Goal: Task Accomplishment & Management: Complete application form

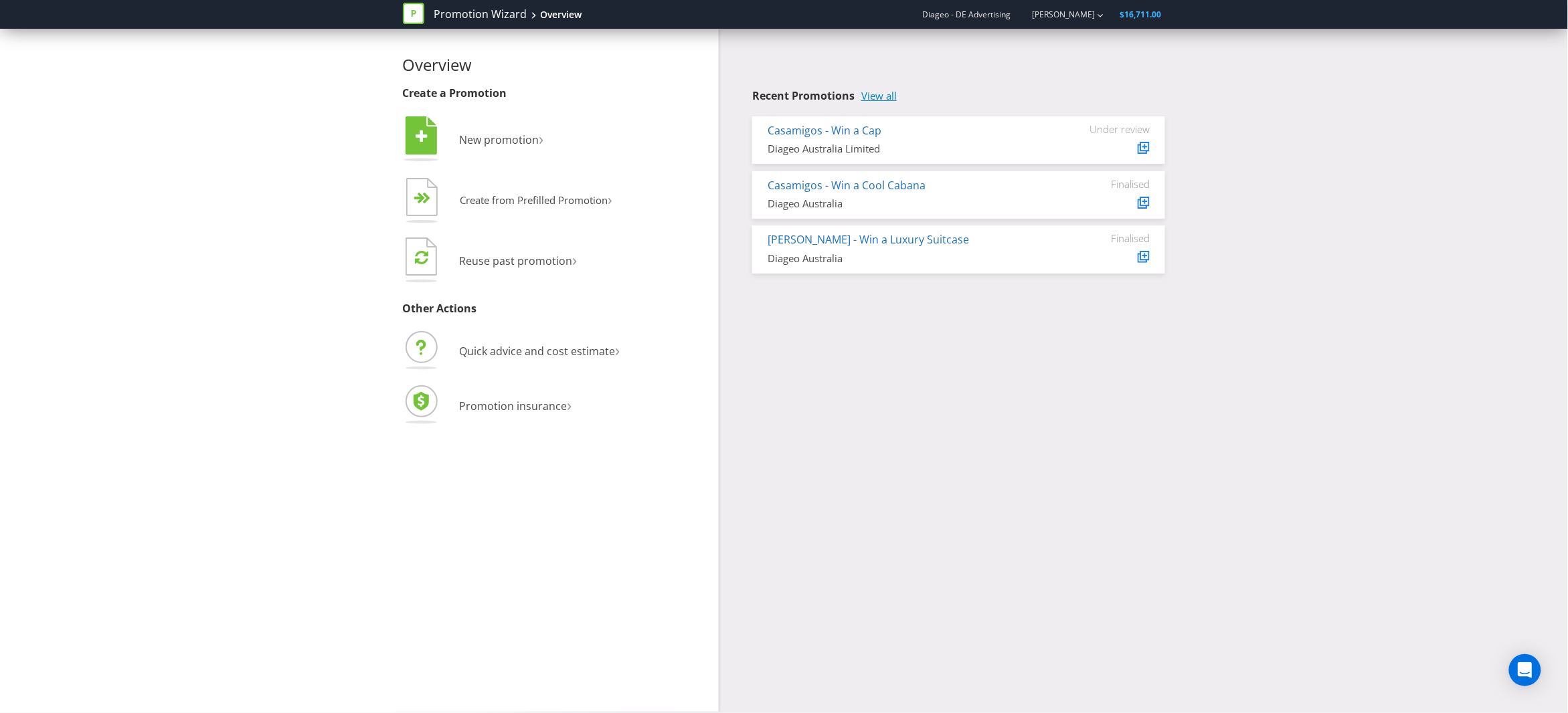
click at [885, 97] on link "View all" at bounding box center [879, 96] width 35 height 12
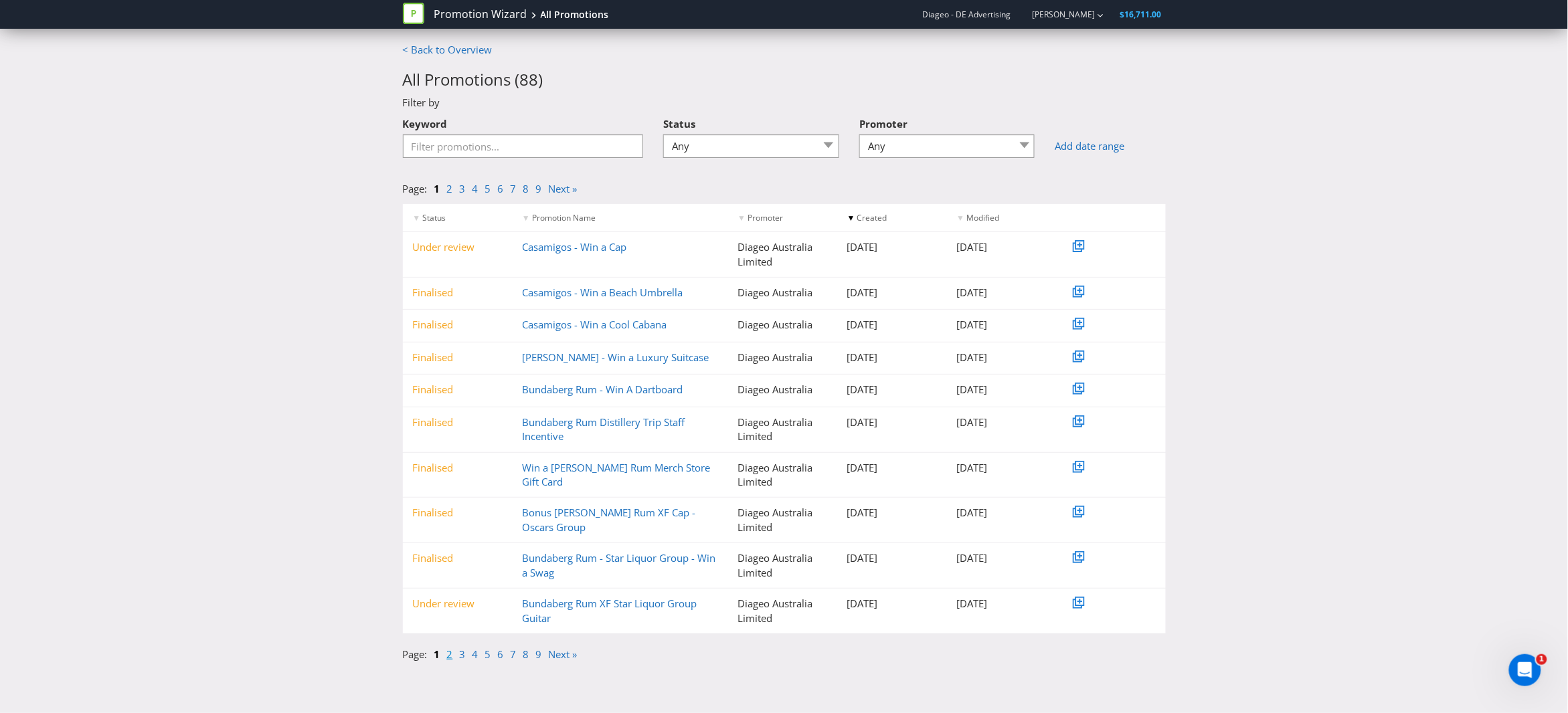
click at [449, 654] on link "2" at bounding box center [450, 654] width 6 height 13
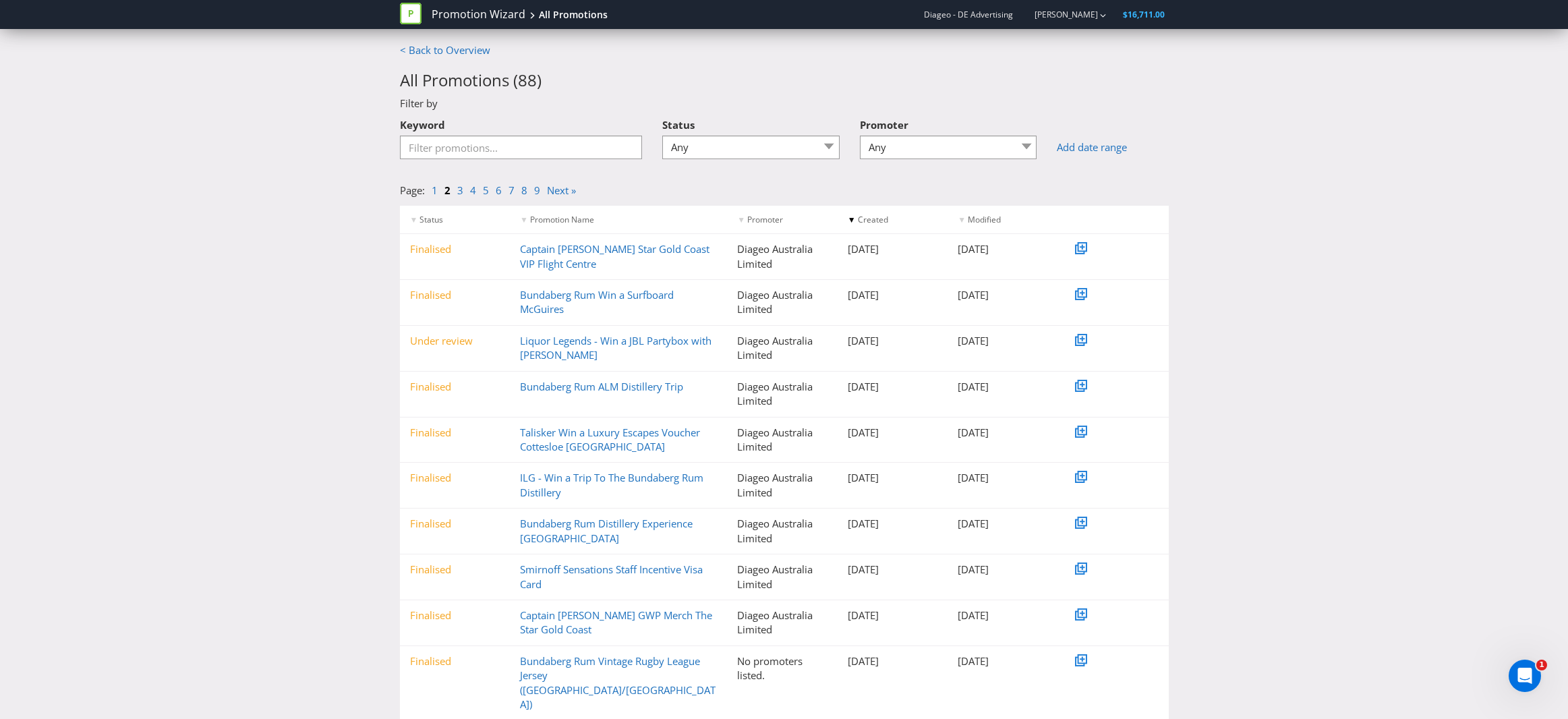
scroll to position [8, 0]
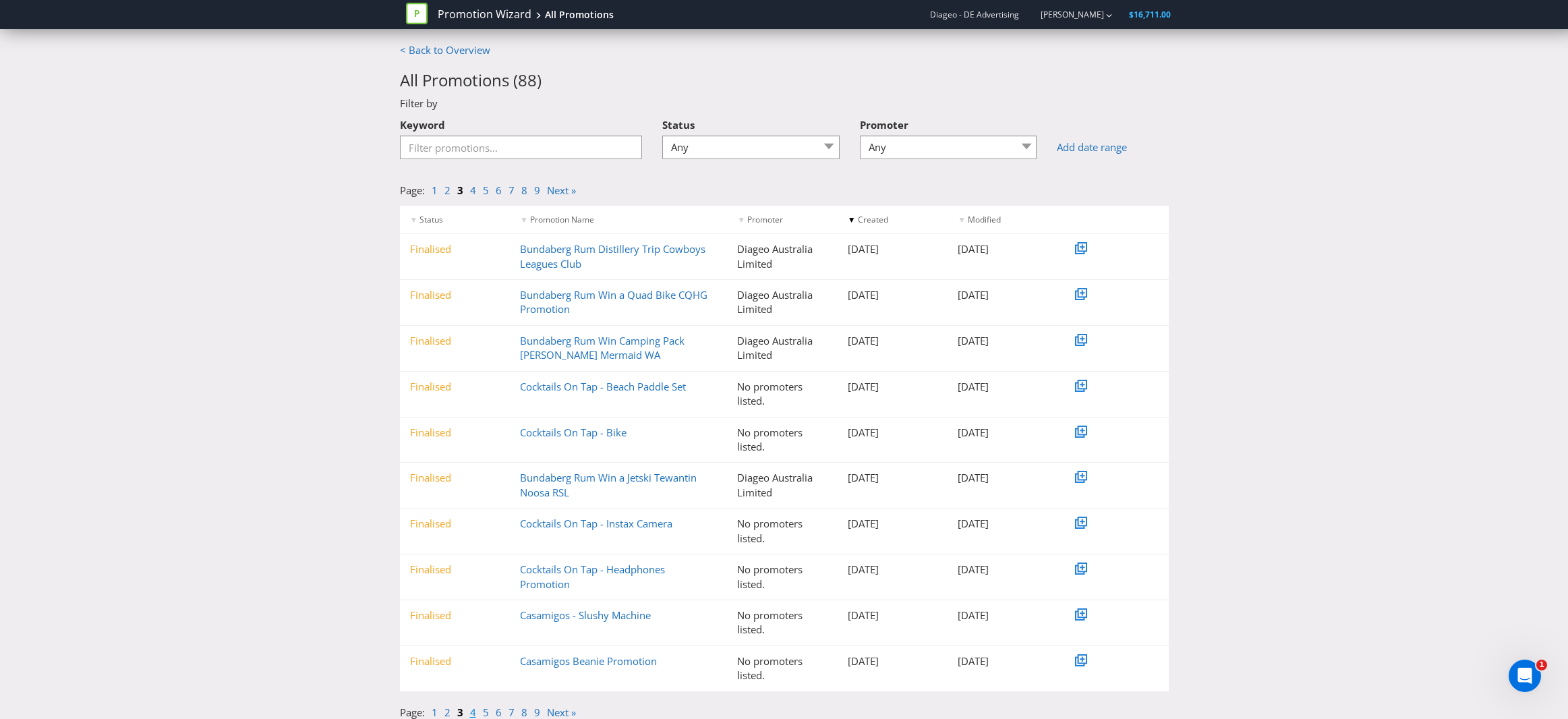
click at [471, 711] on link "4" at bounding box center [473, 712] width 6 height 13
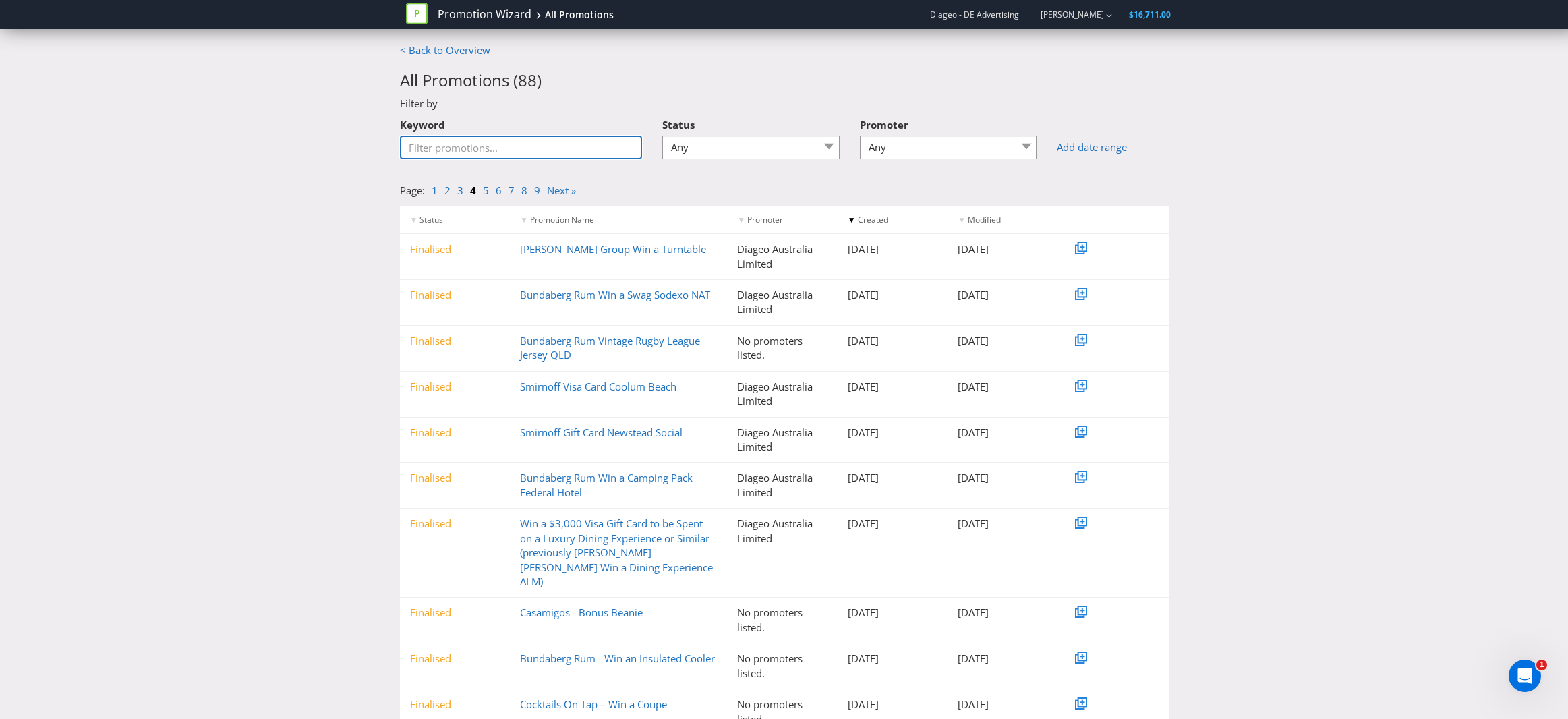
click at [527, 143] on input "Keyword" at bounding box center [521, 147] width 243 height 24
type input "sodexo"
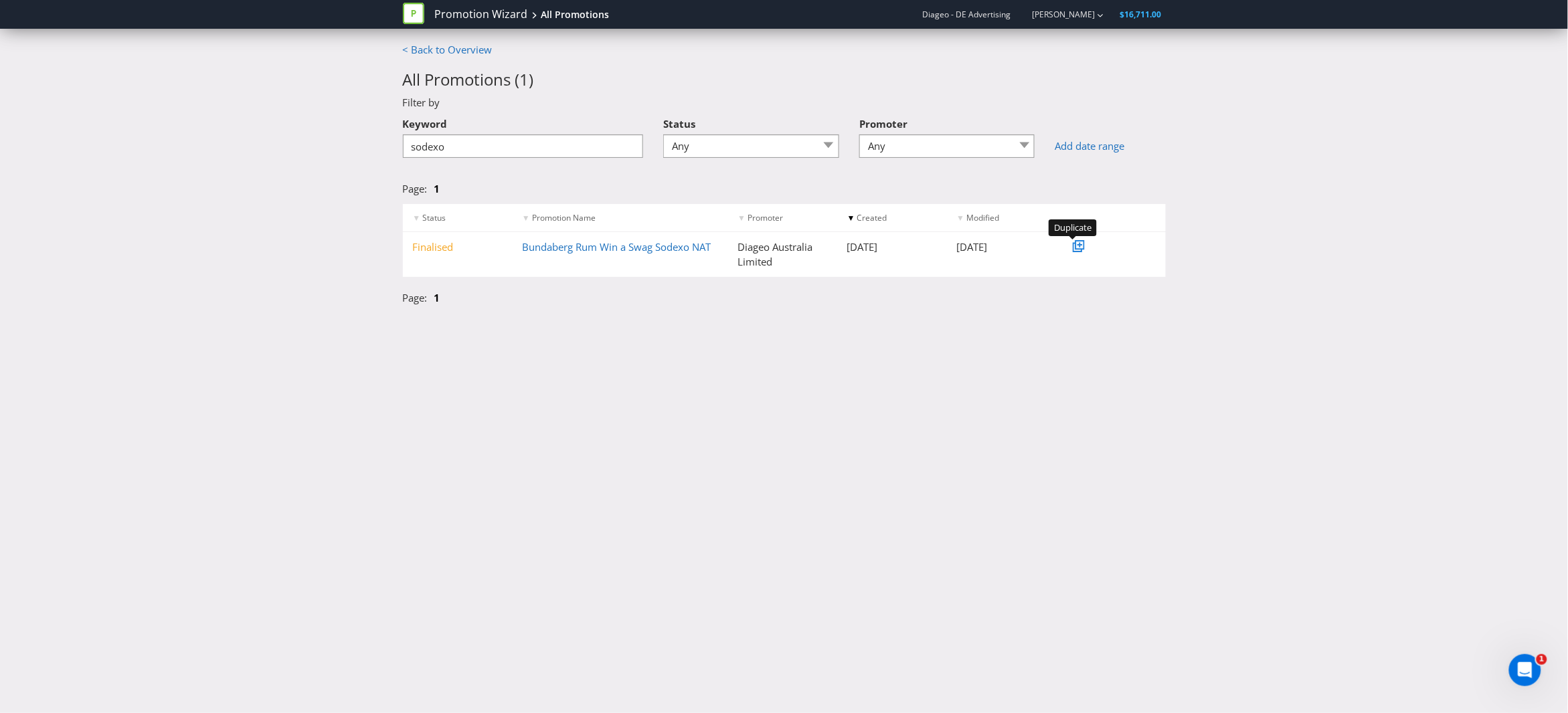
click at [1083, 244] on icon at bounding box center [1080, 245] width 7 height 7
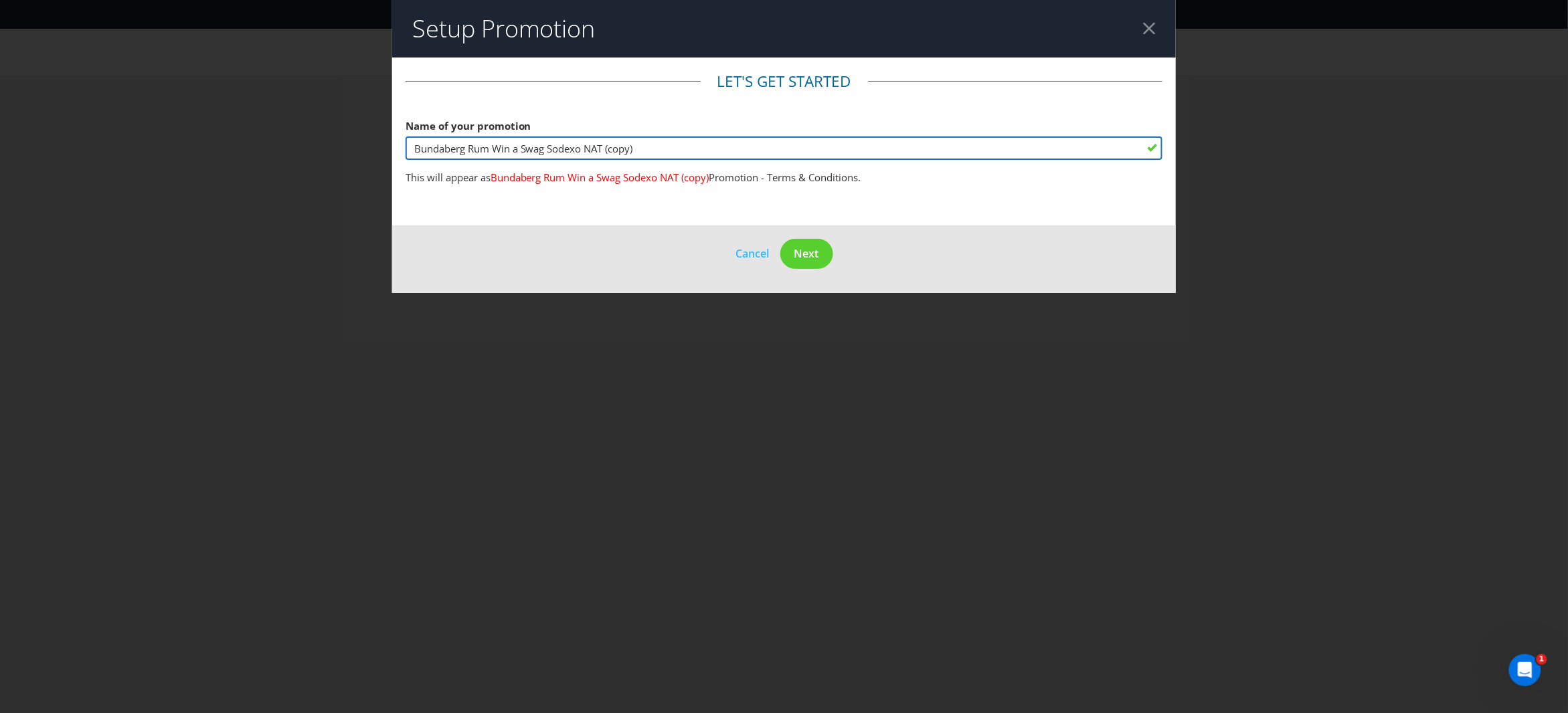
click at [486, 147] on input "Bundaberg Rum Win a Swag Sodexo NAT (copy)" at bounding box center [785, 148] width 758 height 24
drag, startPoint x: 489, startPoint y: 147, endPoint x: 384, endPoint y: 139, distance: 105.3
click at [384, 139] on div "Setup Promotion Let's get started Name of your promotion Bundaberg Rum Win a Sw…" at bounding box center [784, 356] width 1568 height 713
drag, startPoint x: 488, startPoint y: 148, endPoint x: 509, endPoint y: 149, distance: 21.0
click at [509, 149] on input "Smirnoff Win a Swag Sodexo NAT (copy)" at bounding box center [785, 148] width 758 height 24
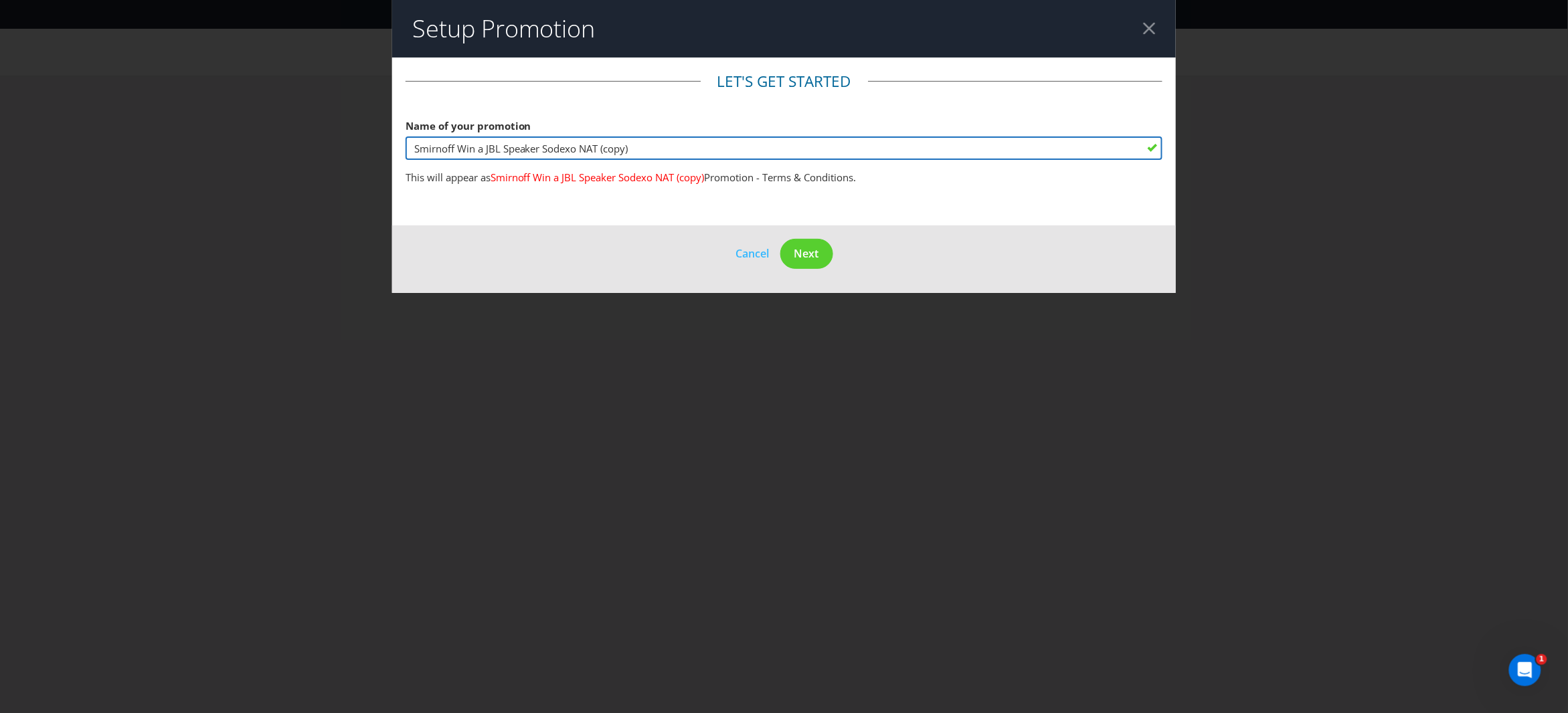
click at [600, 146] on input "Smirnoff Win a JBL Speaker Sodexo NAT (copy)" at bounding box center [785, 148] width 758 height 24
drag, startPoint x: 581, startPoint y: 146, endPoint x: 647, endPoint y: 146, distance: 66.0
click at [647, 146] on input "Smirnoff Win a JBL Speaker Sodexo NAT (copy)" at bounding box center [785, 148] width 758 height 24
type input "Smirnoff Win a JBL Speaker Sodexo"
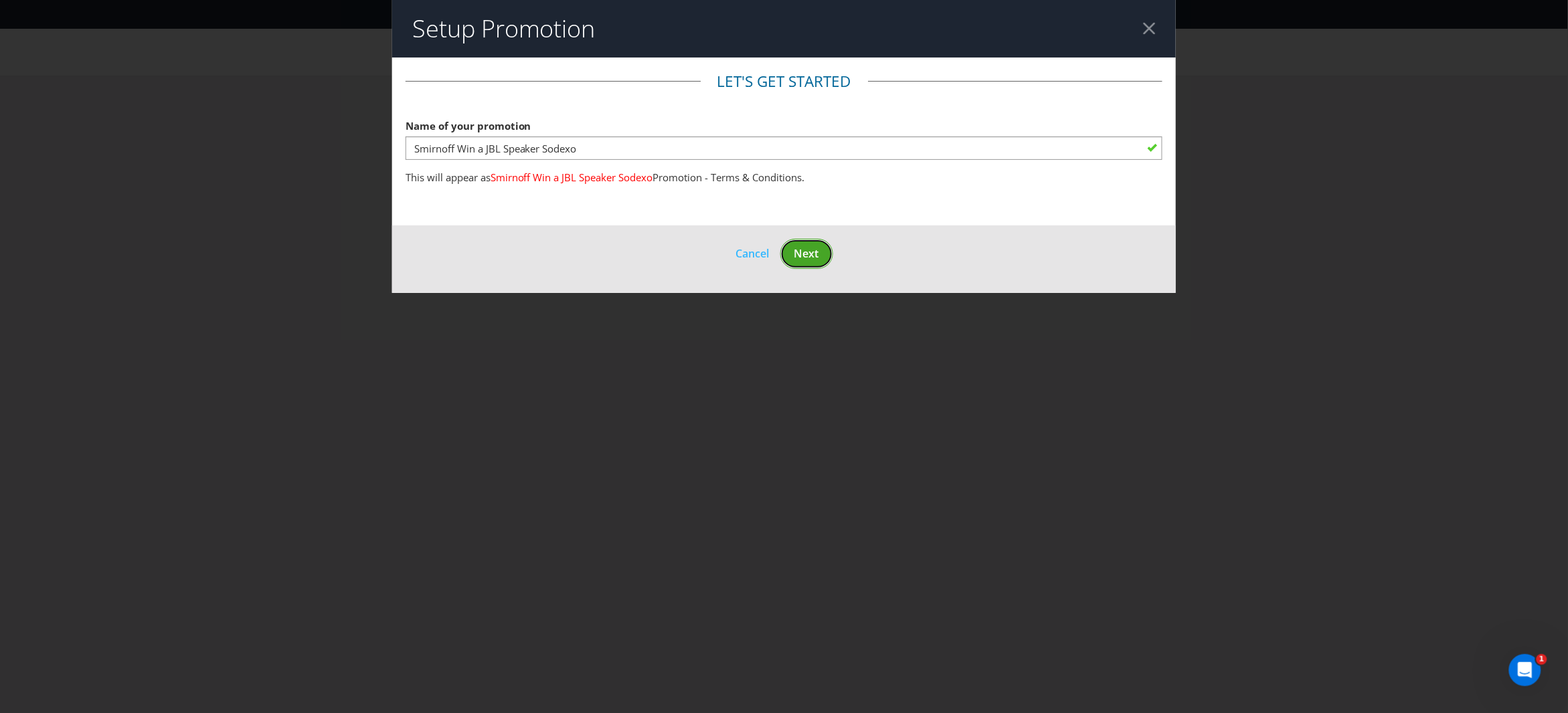
click at [813, 251] on span "Next" at bounding box center [807, 253] width 25 height 15
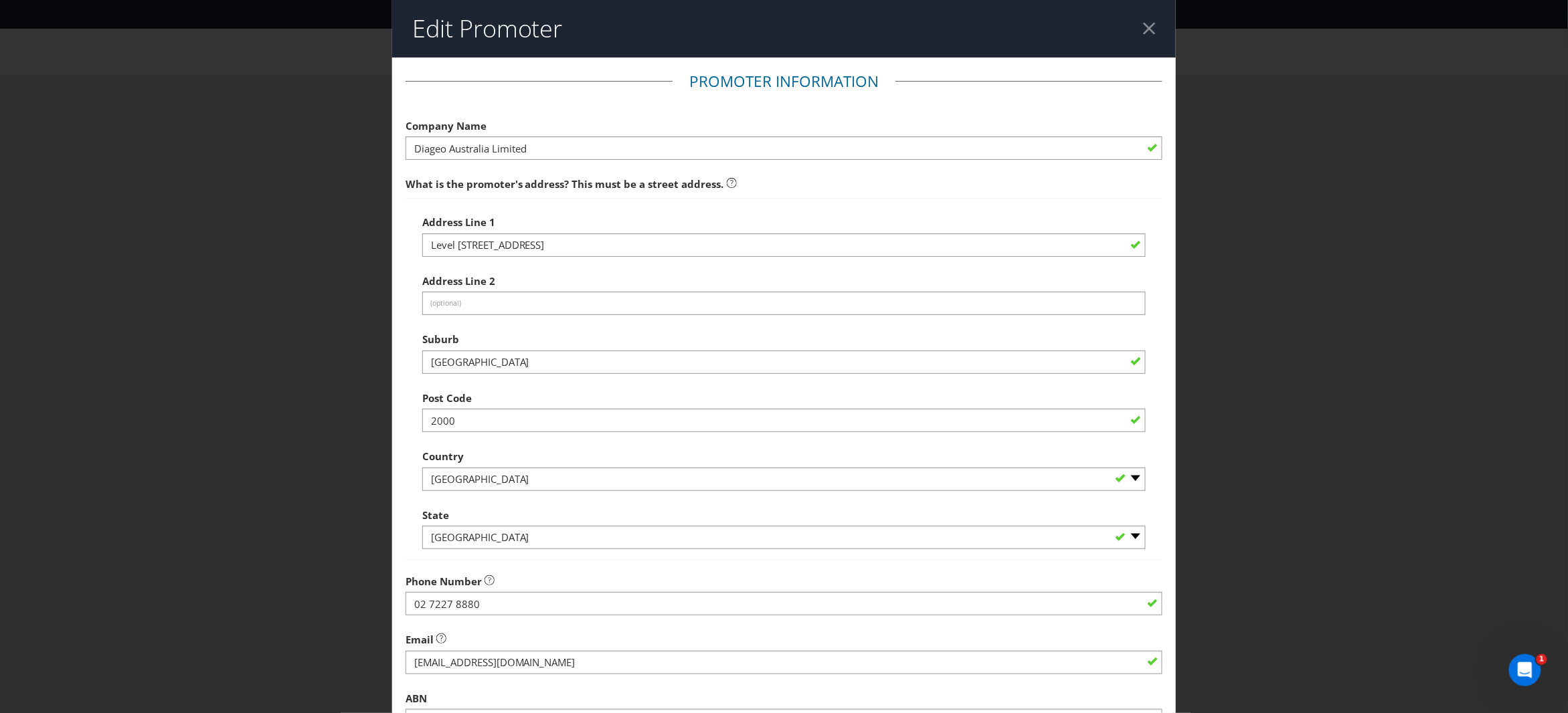
scroll to position [160, 0]
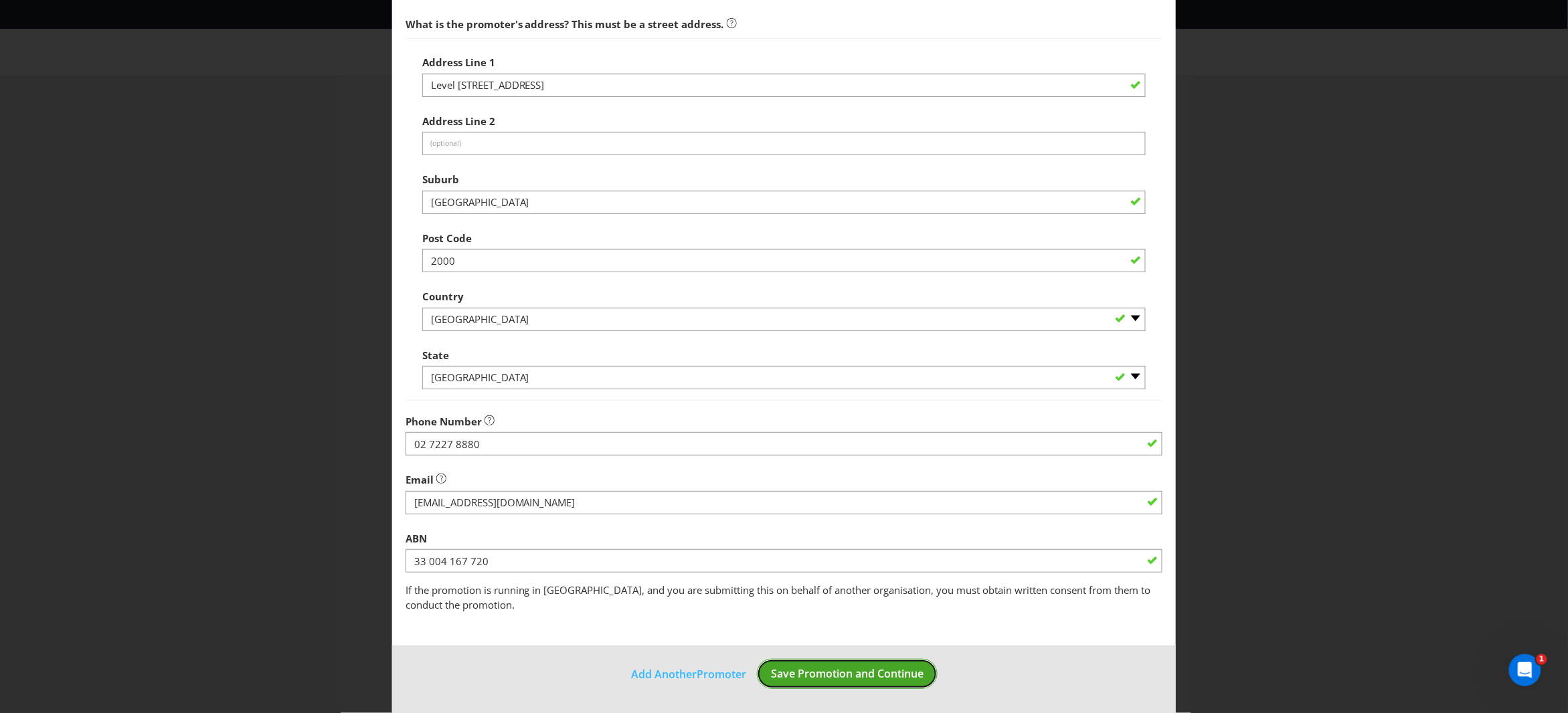
click at [830, 674] on span "Save Promotion and Continue" at bounding box center [847, 673] width 153 height 15
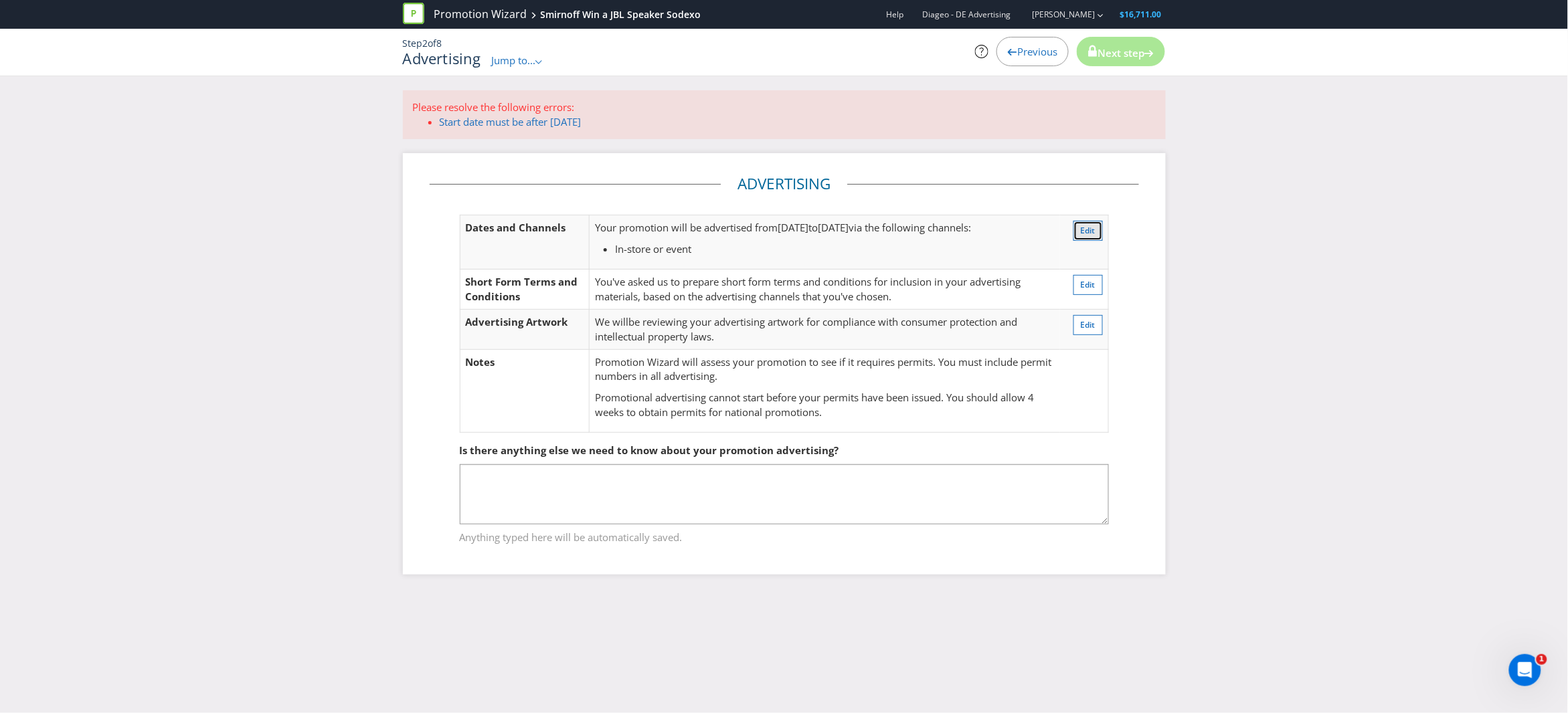
click at [1094, 232] on span "Edit" at bounding box center [1088, 230] width 15 height 12
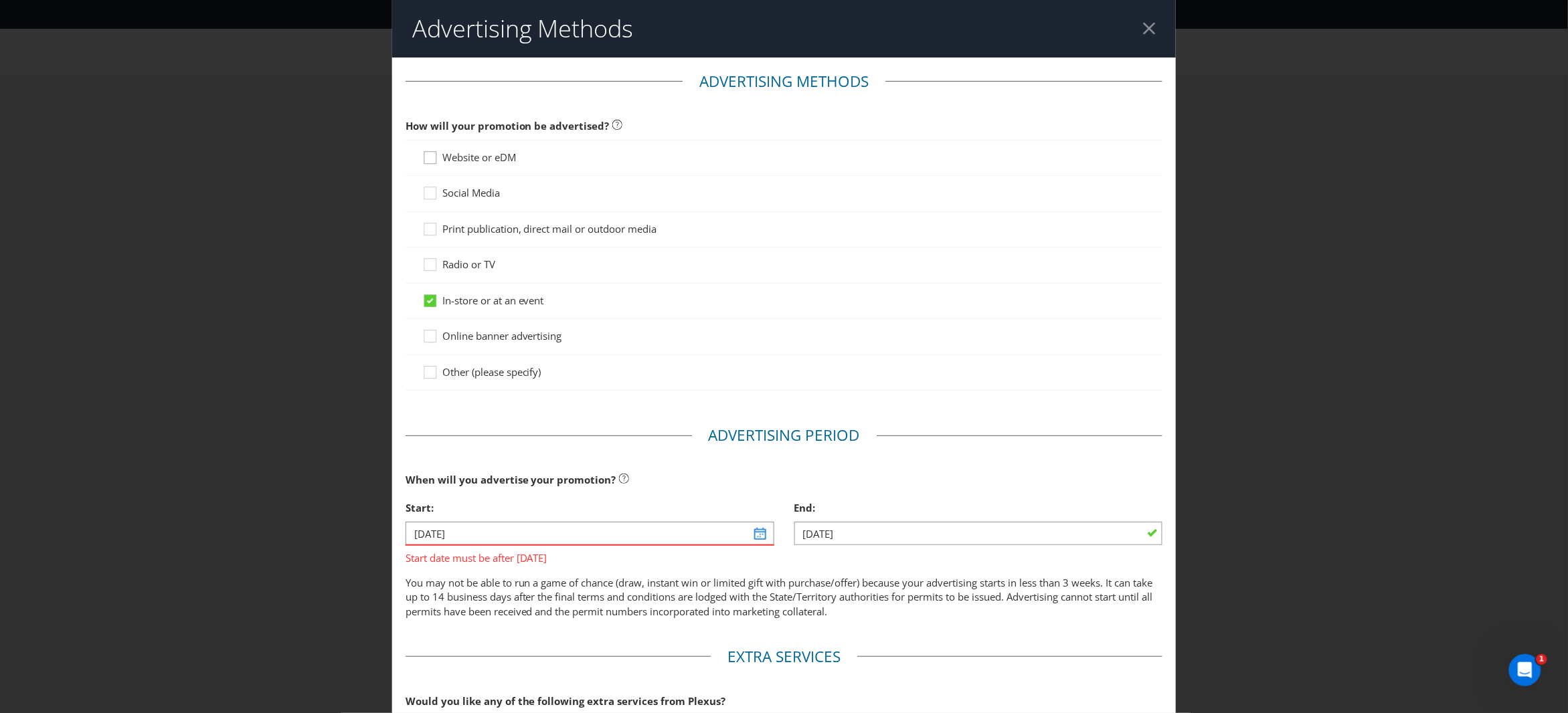
click at [430, 155] on div at bounding box center [430, 153] width 7 height 7
click at [0, 0] on input "Website or eDM" at bounding box center [0, 0] width 0 height 0
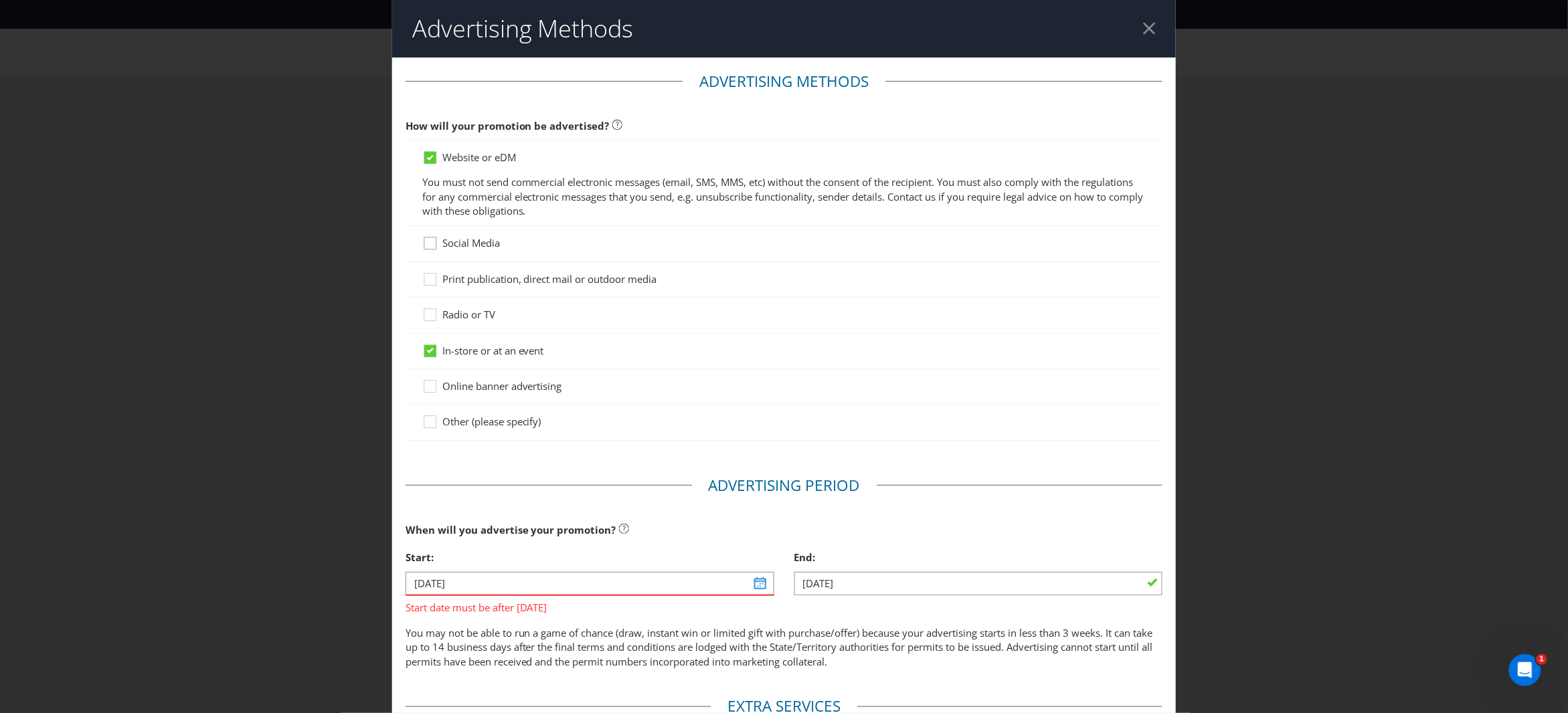
click at [426, 242] on icon at bounding box center [433, 246] width 20 height 20
click at [0, 0] on input "Social Media" at bounding box center [0, 0] width 0 height 0
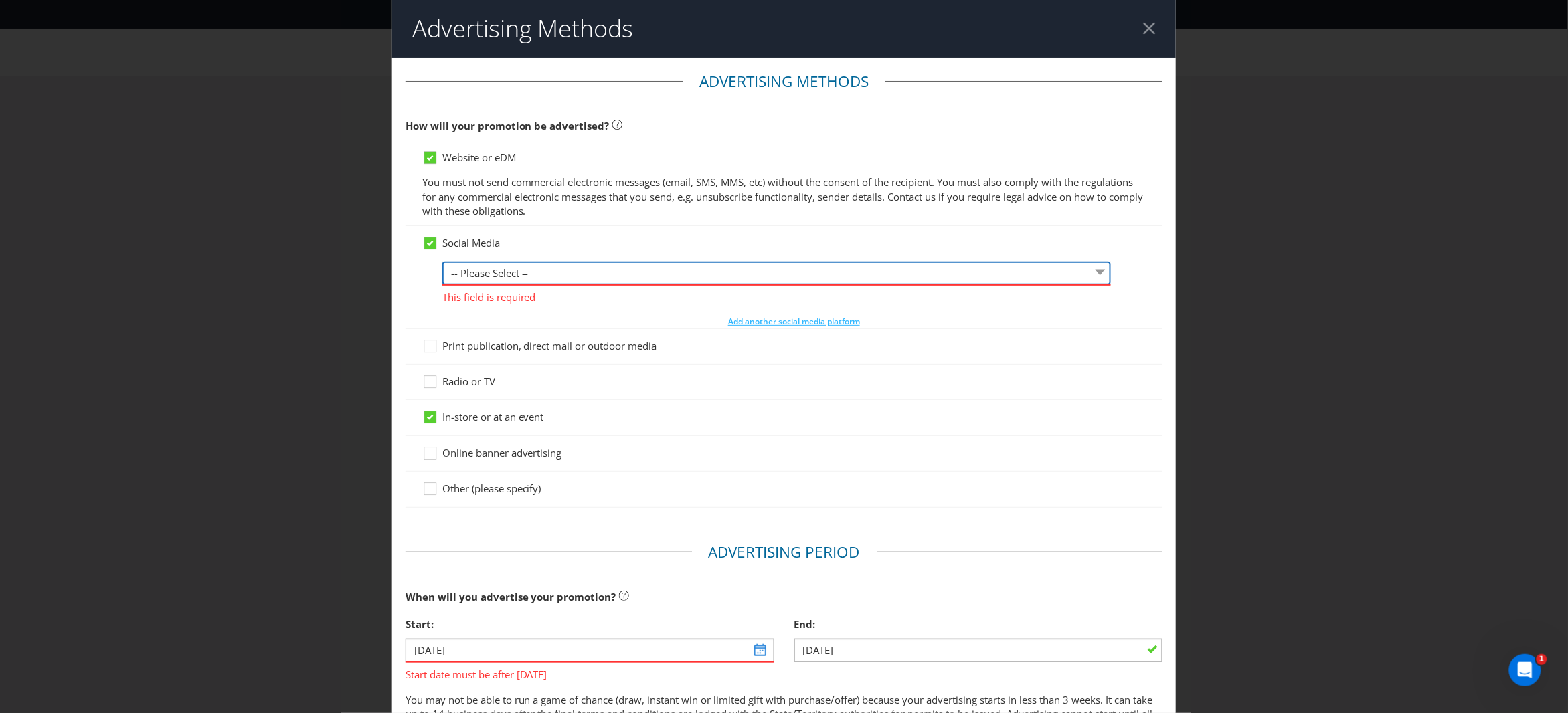
click at [542, 268] on select "-- Please Select -- Facebook X Instagram Snapchat LinkedIn Pinterest Tumblr You…" at bounding box center [777, 273] width 669 height 24
select select "INSTAGRAM"
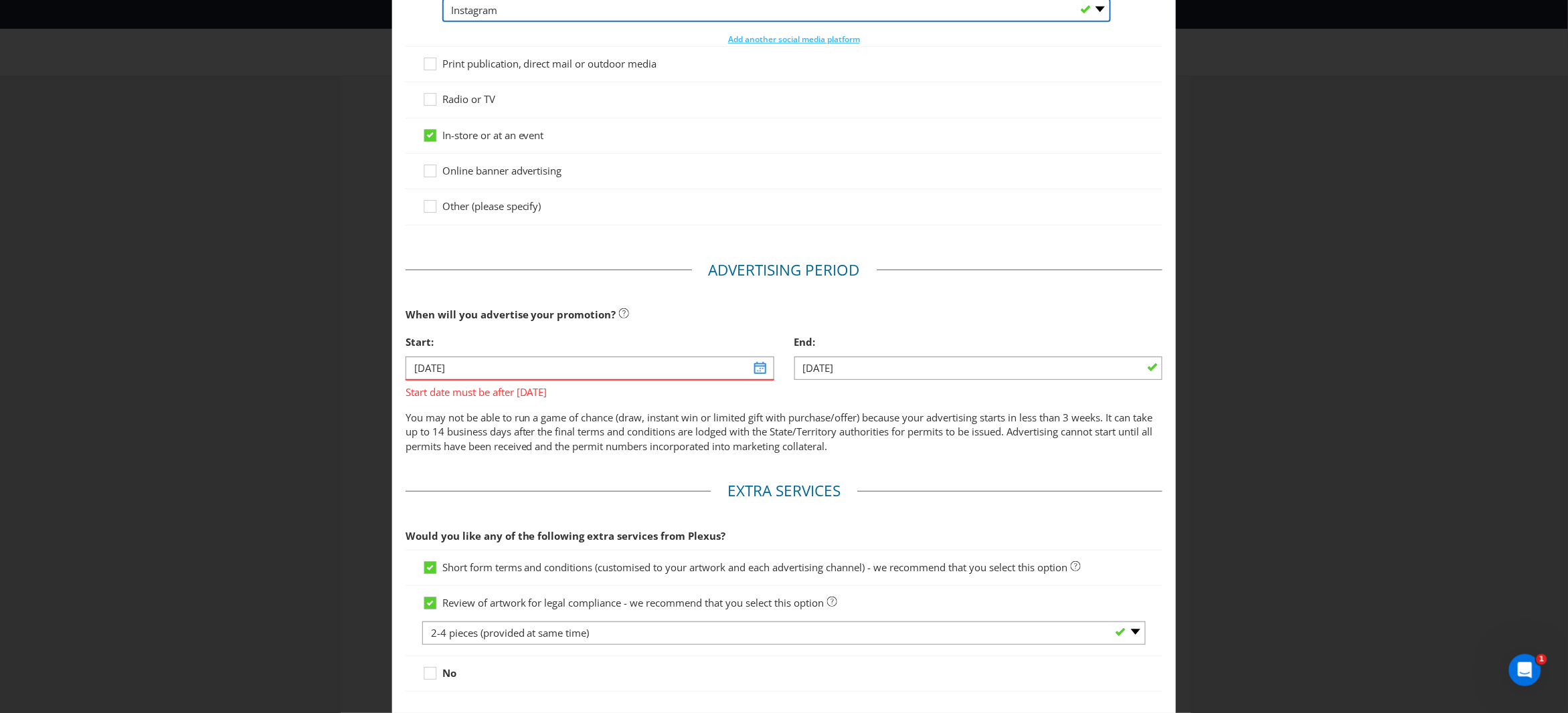
scroll to position [265, 0]
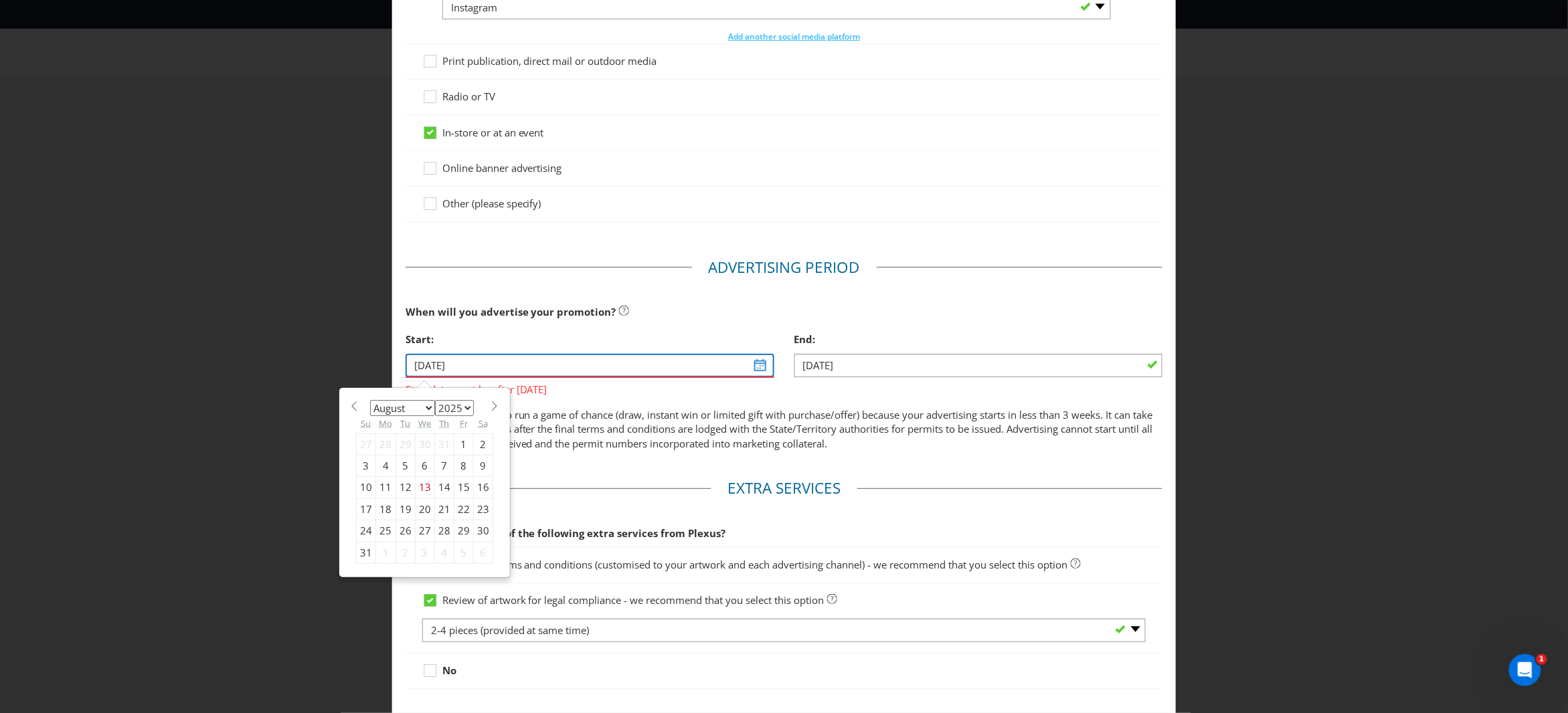
click at [504, 366] on input "[DATE]" at bounding box center [590, 366] width 369 height 24
click at [423, 407] on select "January February March April May June July August September October November De…" at bounding box center [402, 408] width 65 height 16
select select "11"
click at [380, 465] on div "8" at bounding box center [385, 465] width 20 height 21
type input "[DATE]"
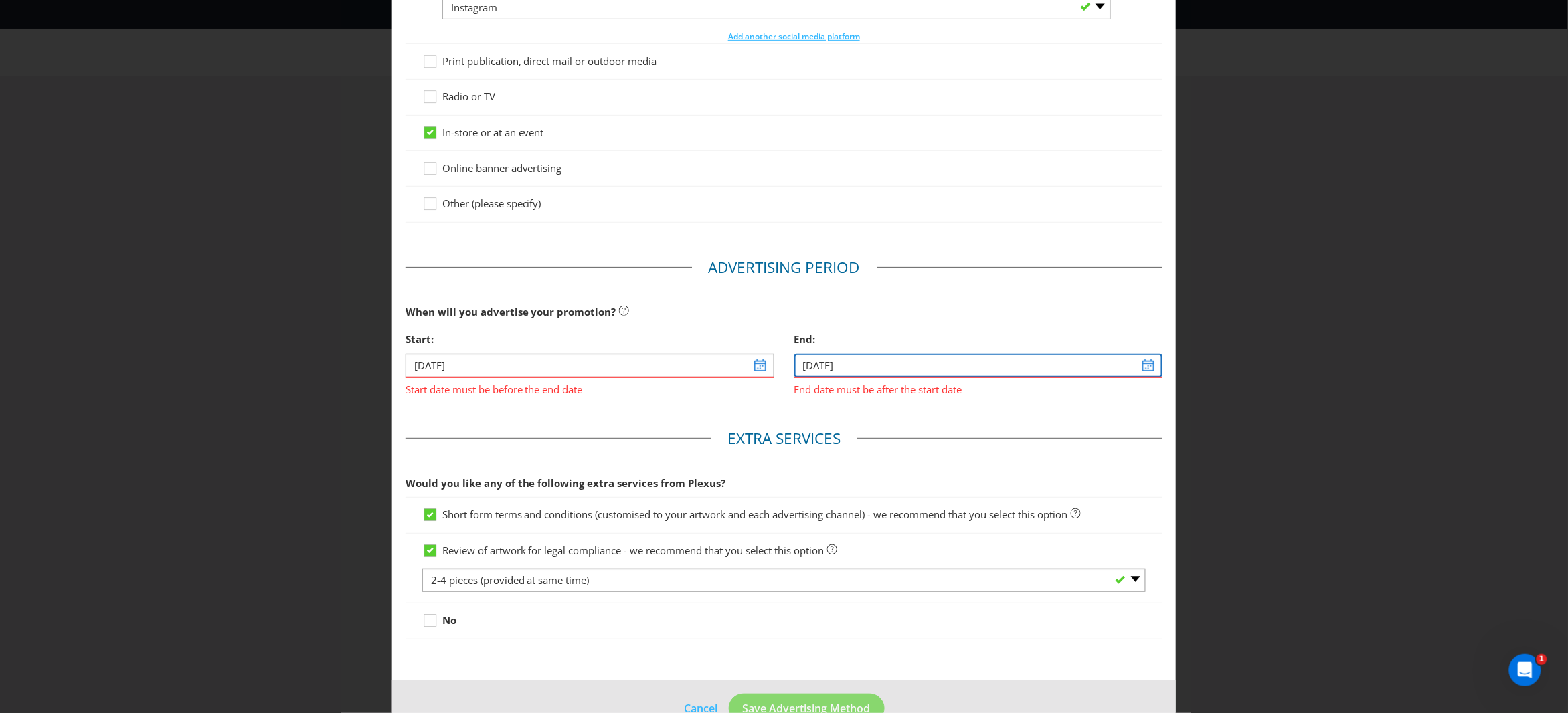
click at [838, 364] on input "[DATE]" at bounding box center [979, 366] width 369 height 24
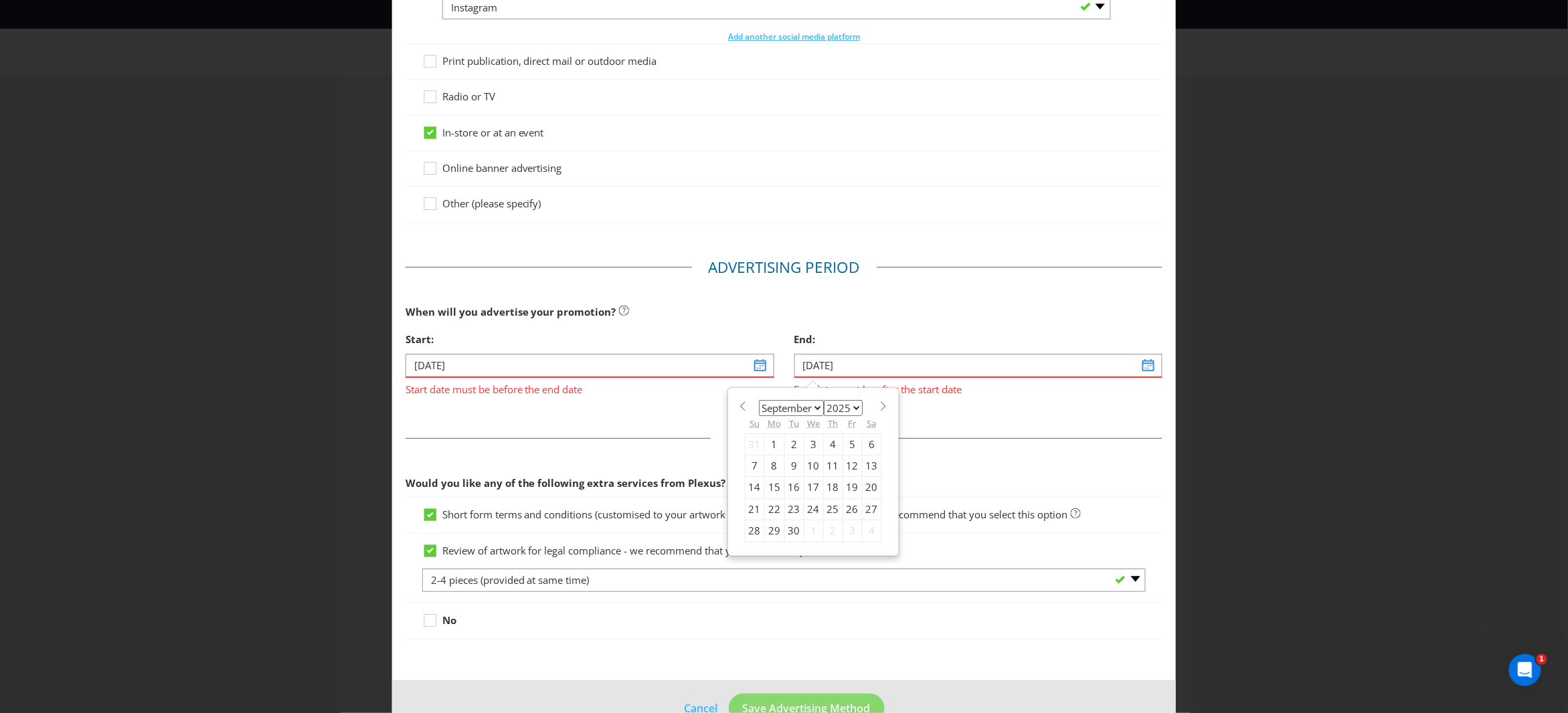
click at [845, 409] on select "2025 2026 2027 2028 2029 2030 2031 2032 2033 2034 2035" at bounding box center [843, 408] width 39 height 16
select select "2026"
click at [789, 410] on select "January February March April May June July August September October November De…" at bounding box center [791, 408] width 65 height 16
select select "0"
click at [749, 489] on div "11" at bounding box center [754, 488] width 19 height 21
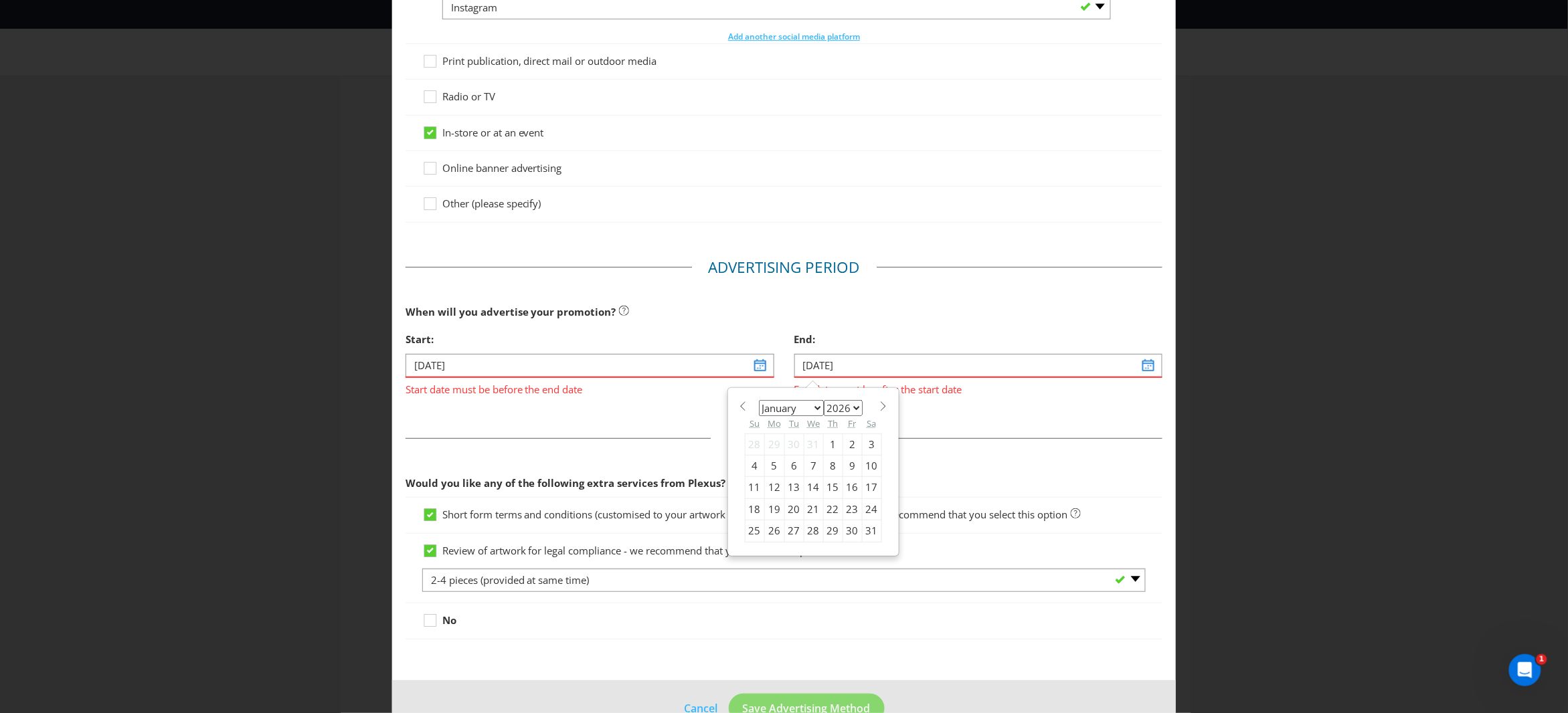
type input "[DATE]"
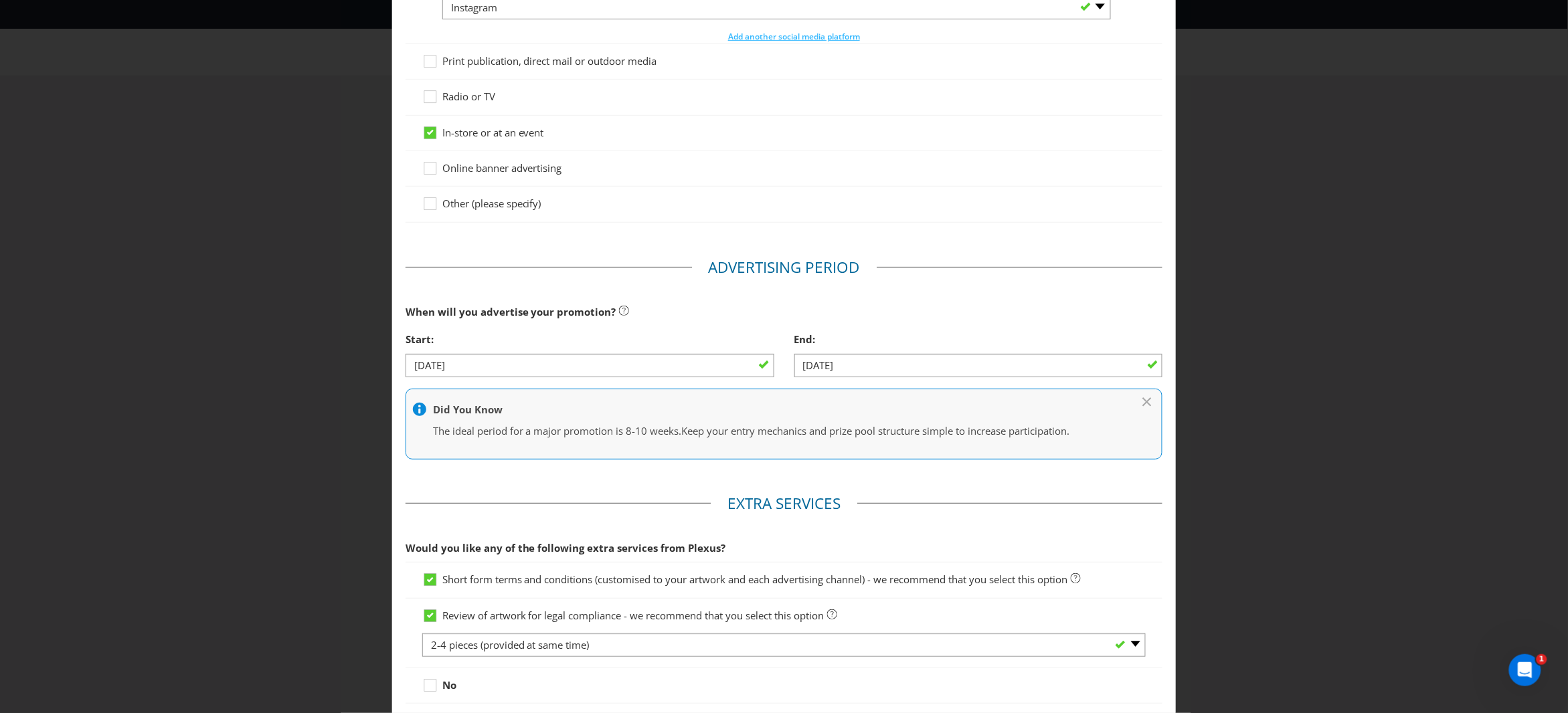
scroll to position [368, 0]
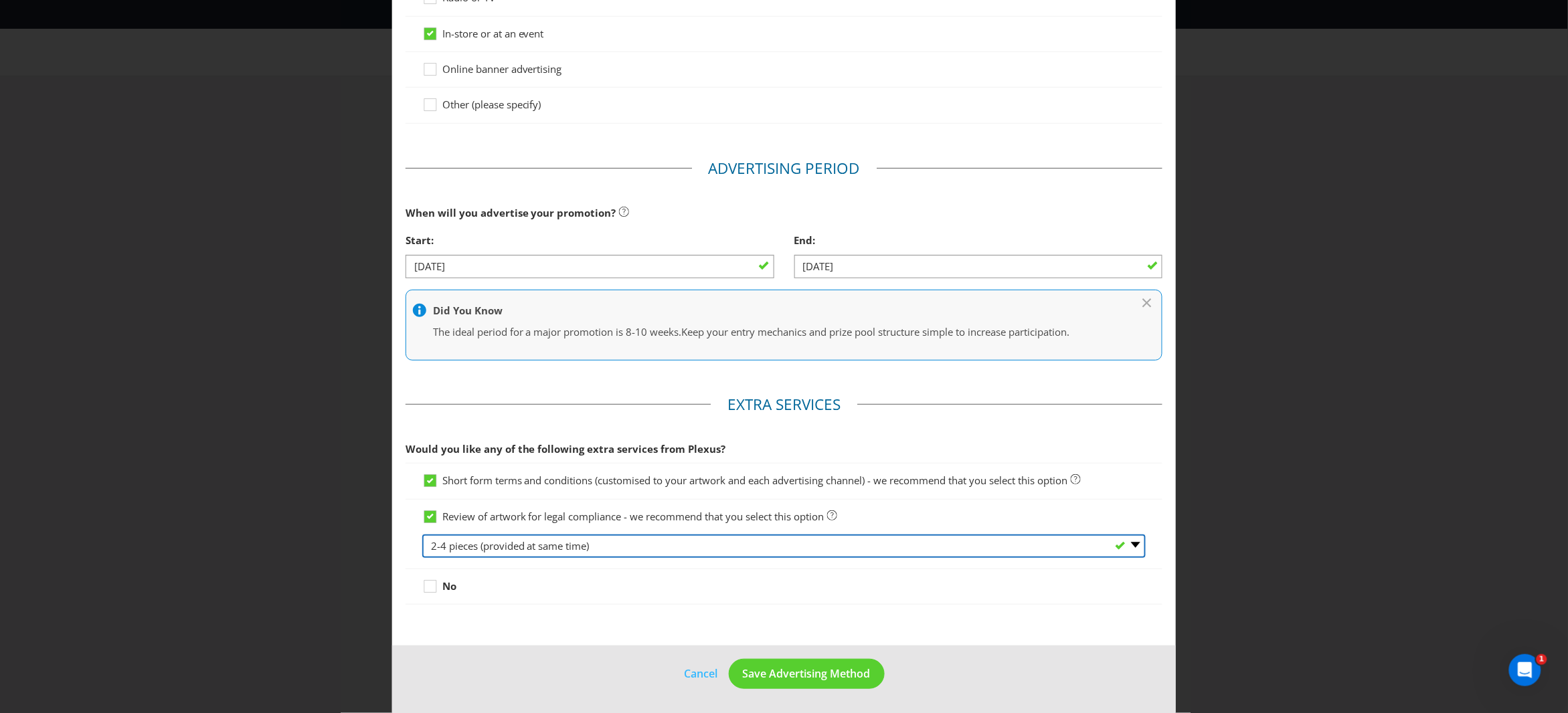
click at [478, 550] on select "-- Please Select -- 1 piece 2-4 pieces (provided at same time) 5-7 pieces (prov…" at bounding box center [785, 546] width 724 height 24
select select "MARKETING_REVIEW_1"
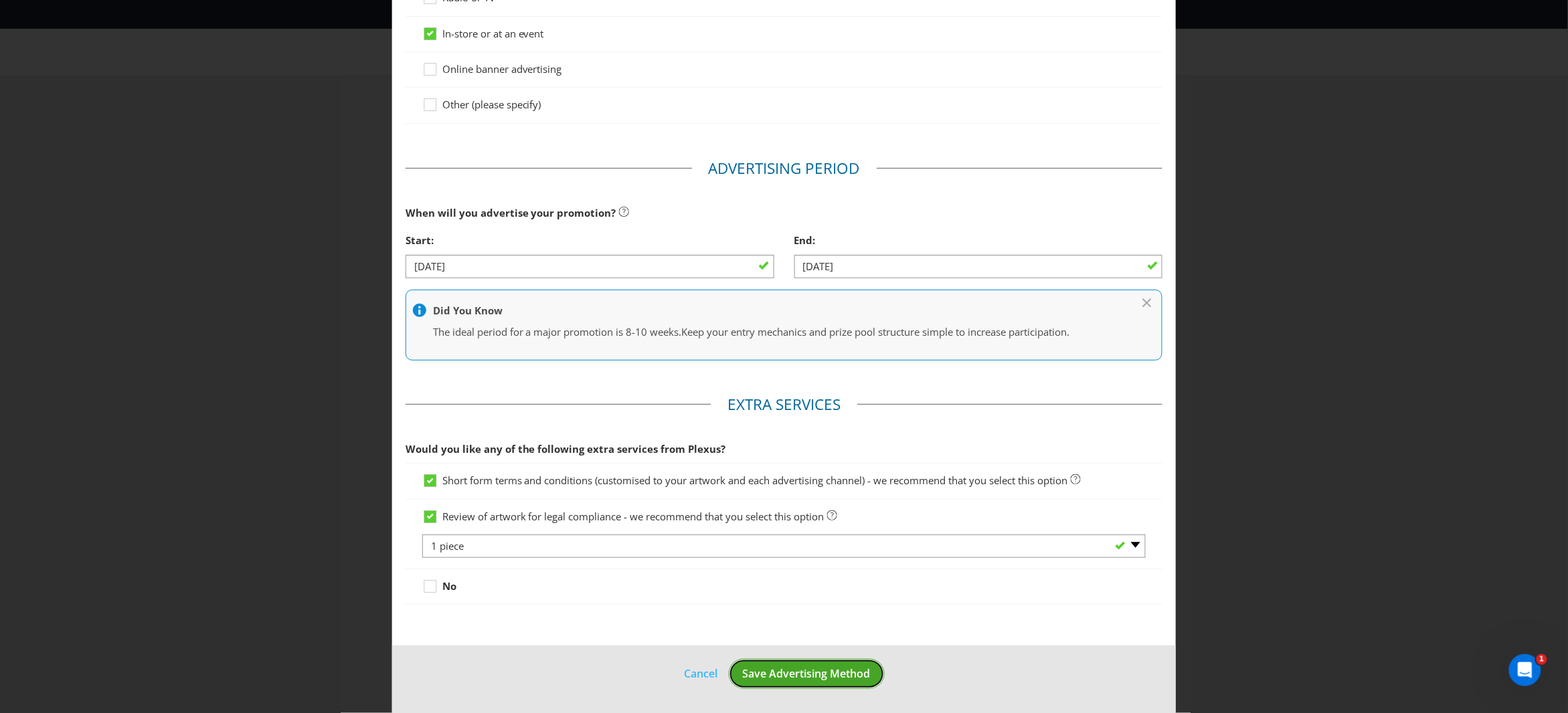
click at [767, 672] on span "Save Advertising Method" at bounding box center [806, 673] width 128 height 15
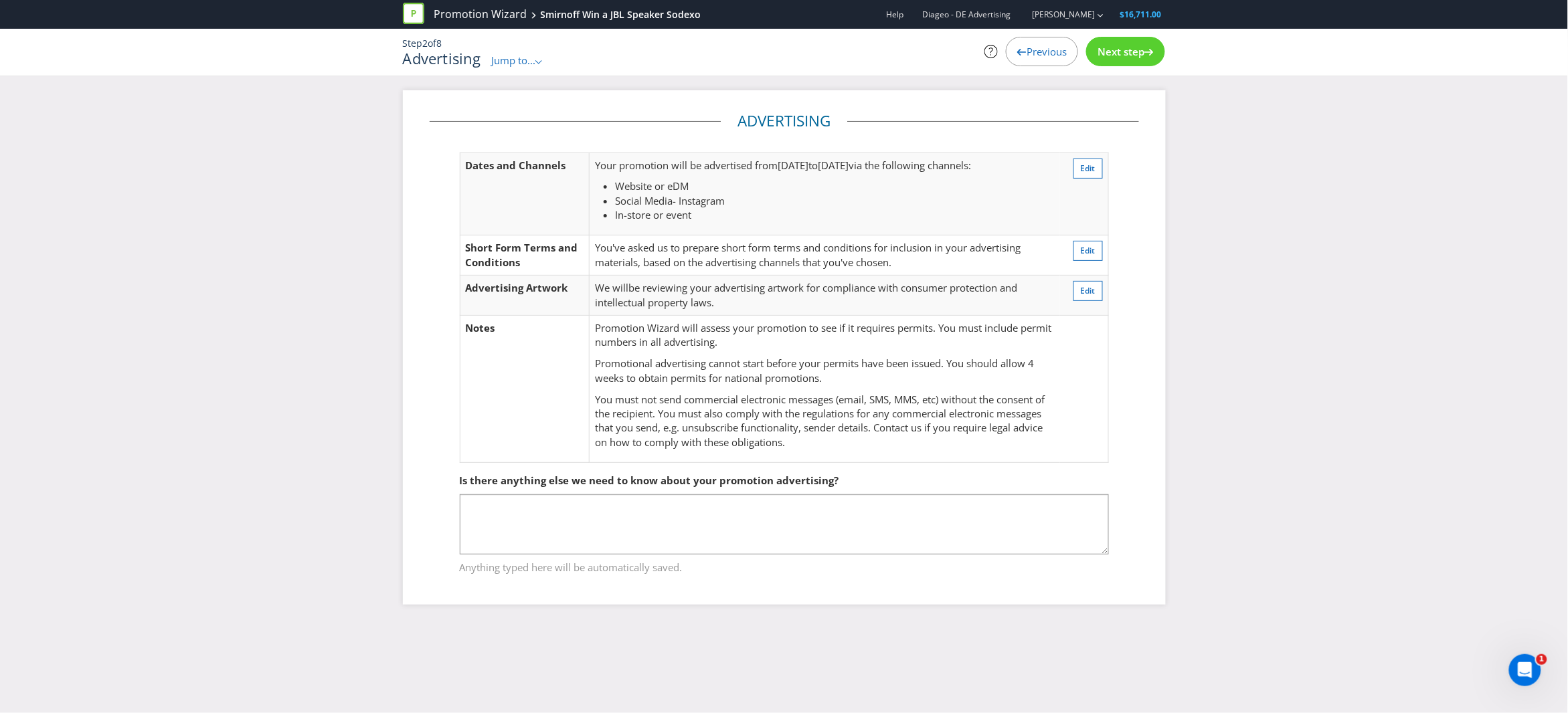
click at [1118, 50] on span "Next step" at bounding box center [1121, 51] width 47 height 13
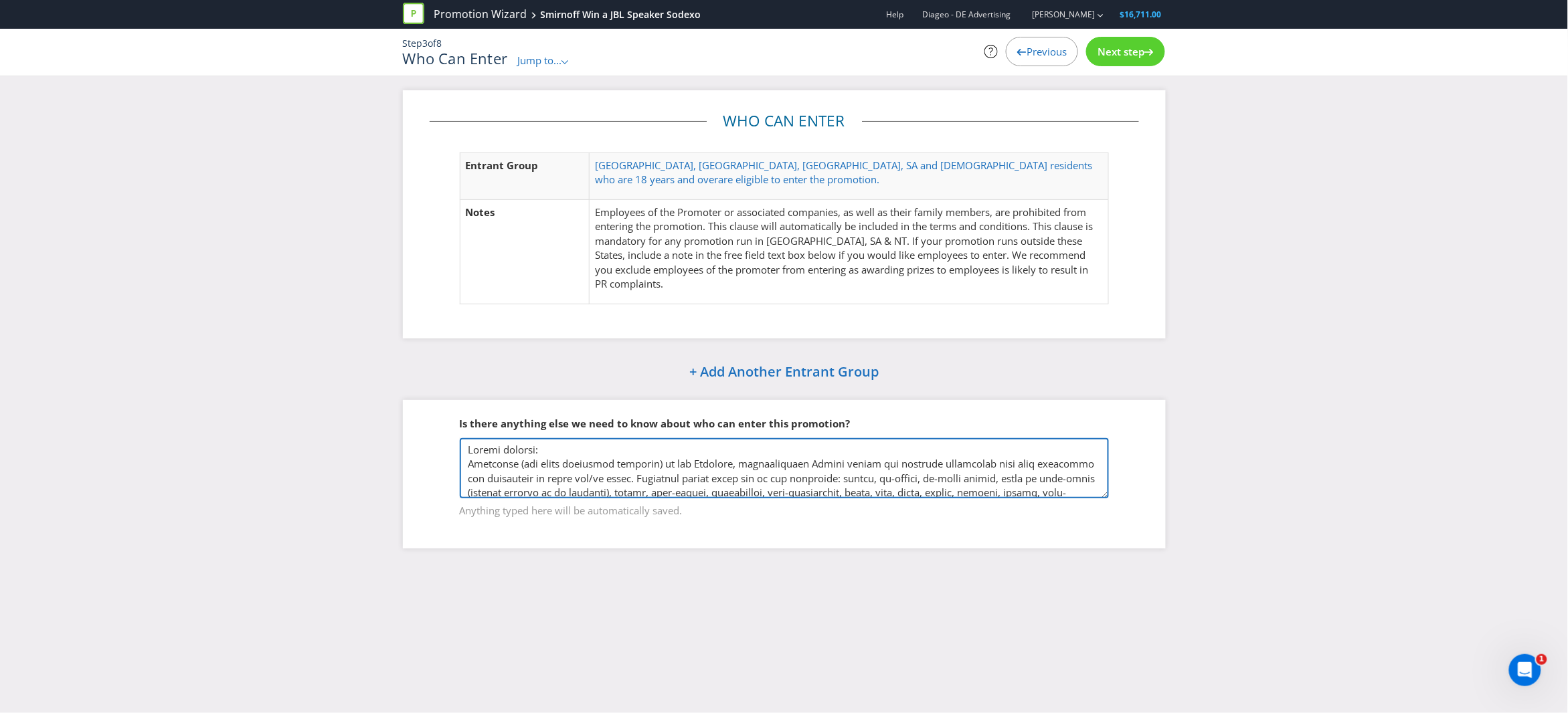
drag, startPoint x: 743, startPoint y: 454, endPoint x: 746, endPoint y: 465, distance: 11.4
click at [746, 465] on textarea at bounding box center [784, 468] width 649 height 61
click at [720, 467] on textarea at bounding box center [784, 468] width 649 height 61
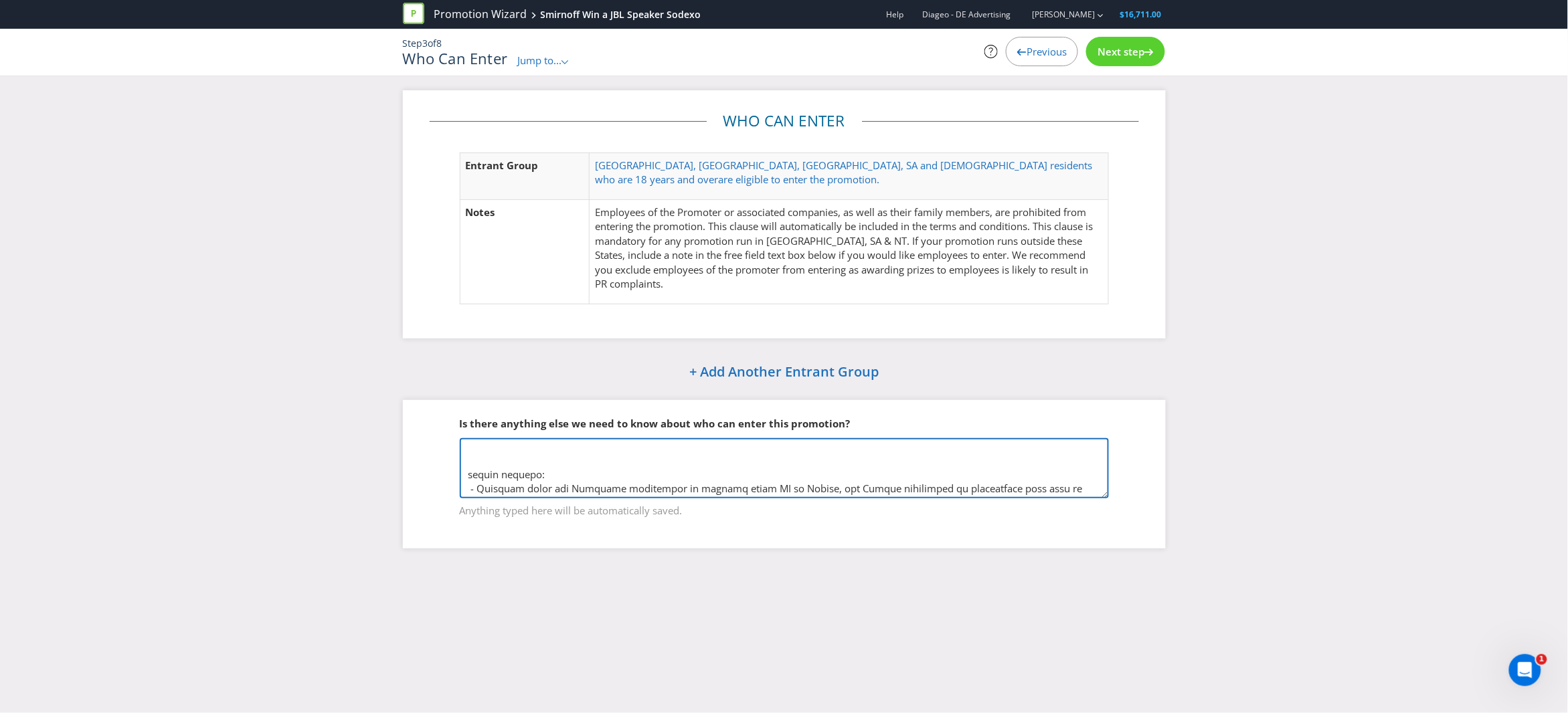
scroll to position [78, 0]
click at [713, 472] on textarea at bounding box center [784, 468] width 649 height 61
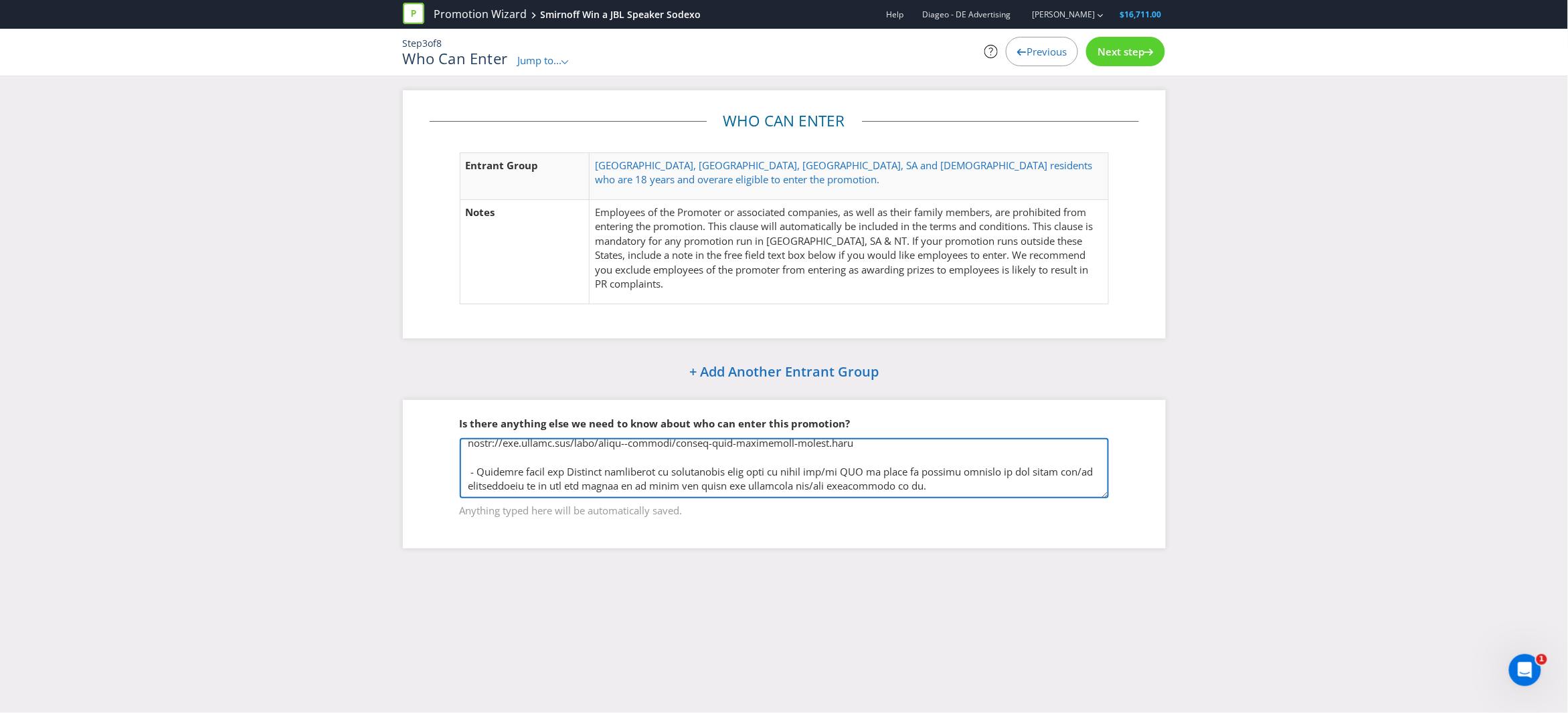
scroll to position [165, 0]
click at [1118, 54] on span "Next step" at bounding box center [1121, 51] width 47 height 13
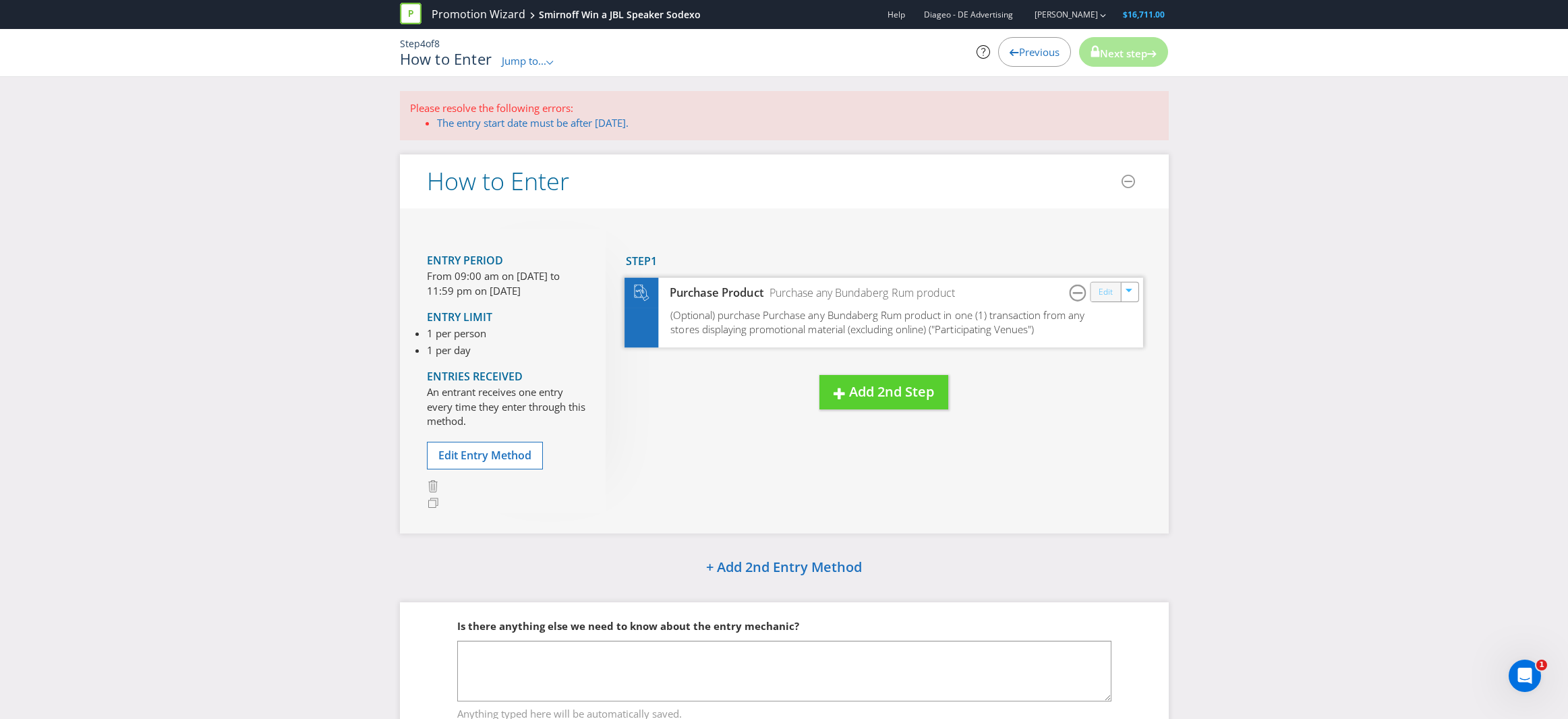
click at [1107, 291] on link "Edit" at bounding box center [1104, 292] width 14 height 15
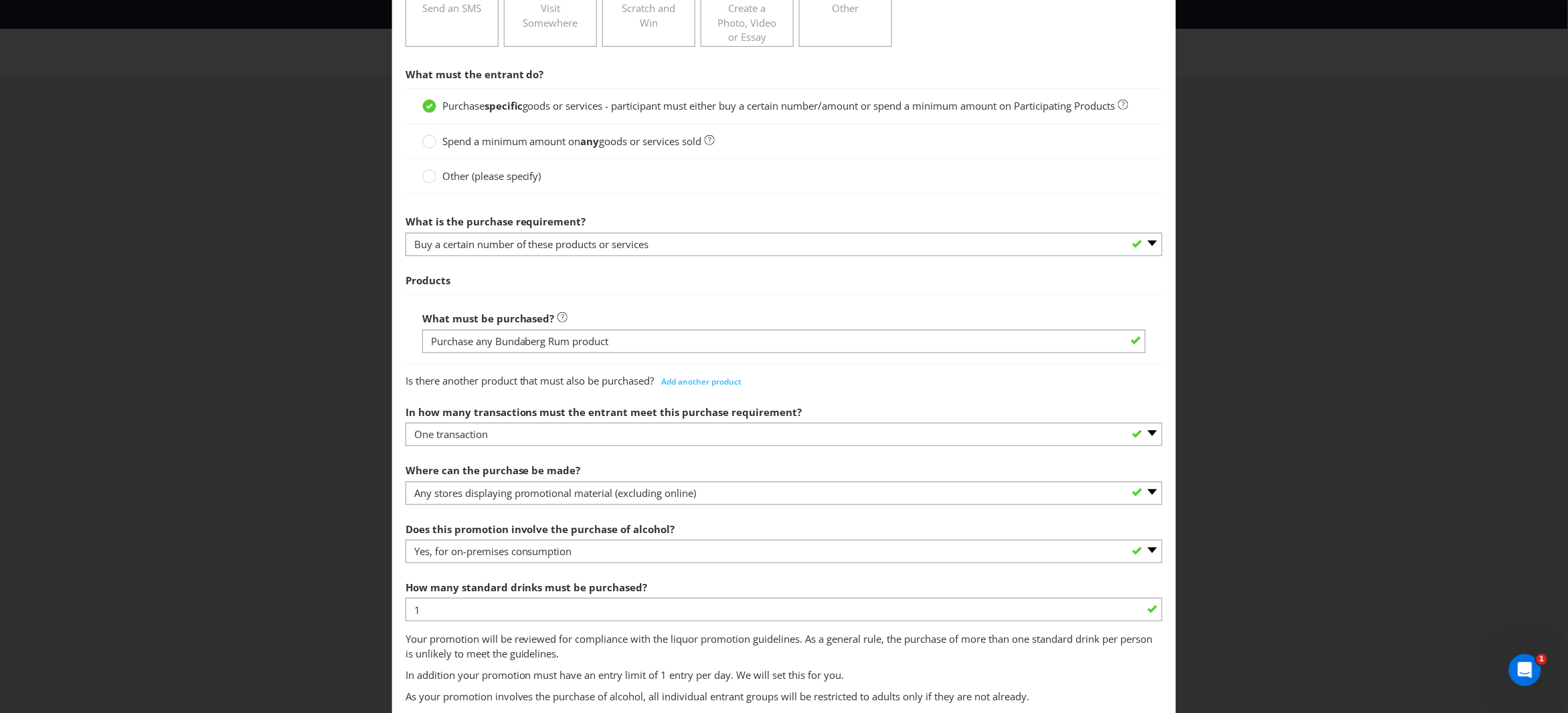
scroll to position [293, 0]
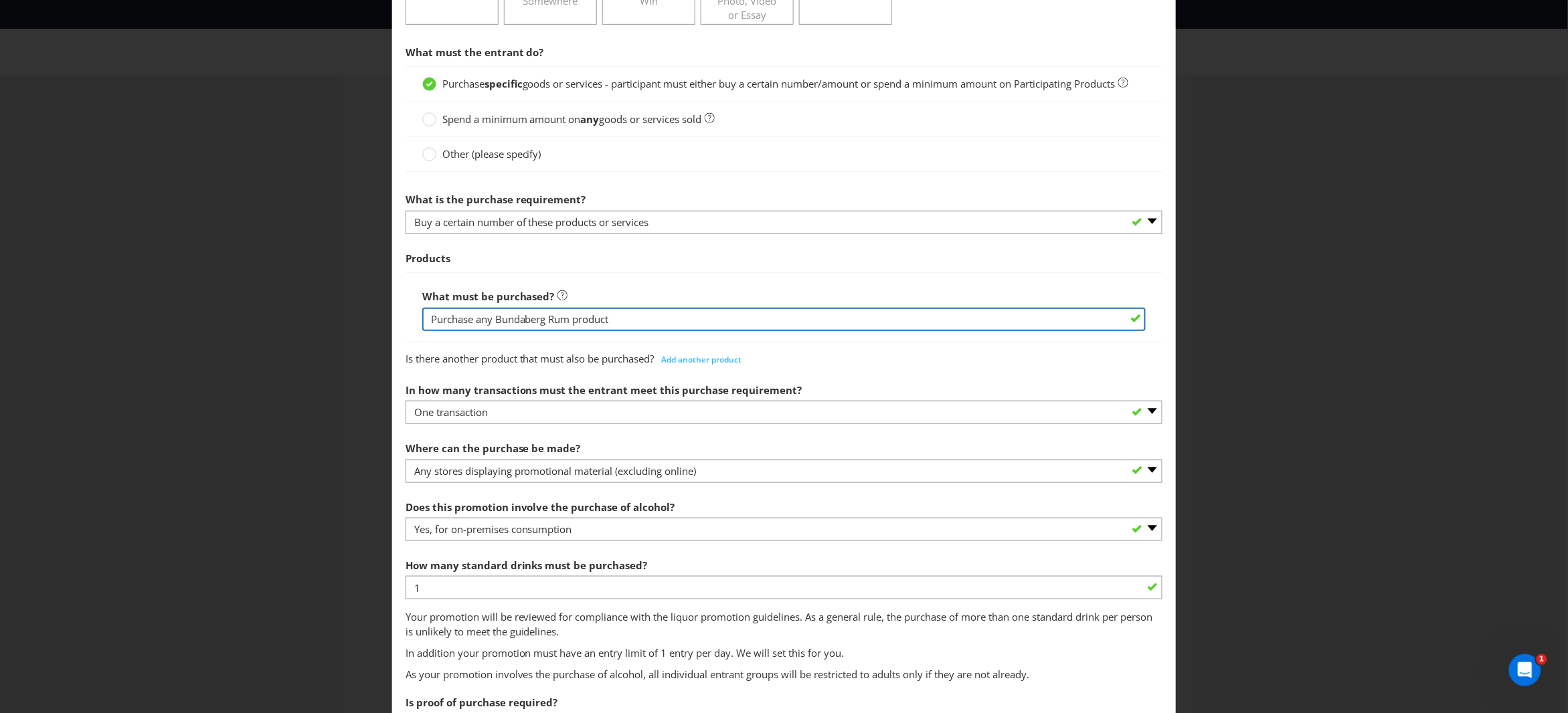
click at [506, 328] on input "Purchase any Bundaberg Rum product" at bounding box center [785, 319] width 724 height 24
drag, startPoint x: 492, startPoint y: 334, endPoint x: 629, endPoint y: 336, distance: 137.0
click at [628, 331] on input "Purchase any Bundaberg Rum product" at bounding box center [785, 319] width 724 height 24
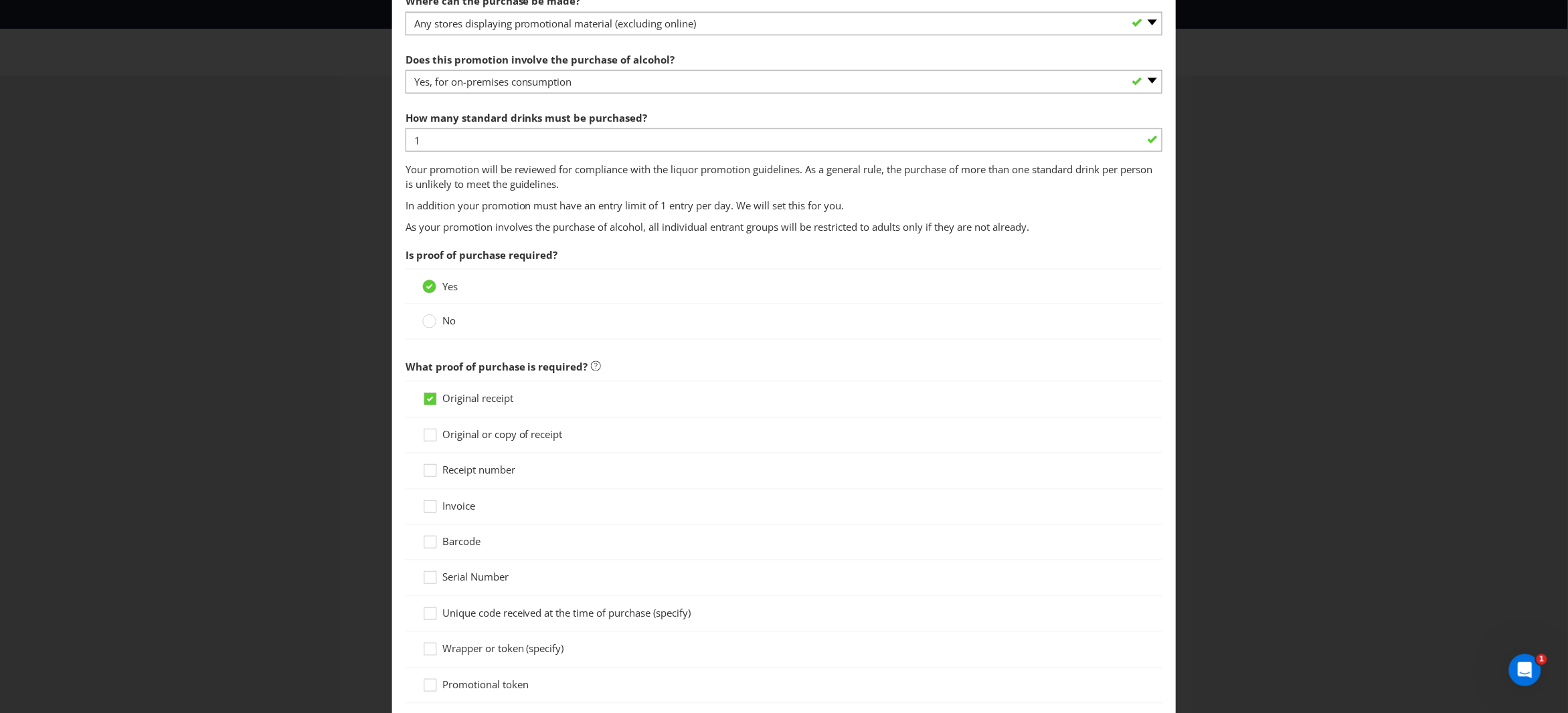
scroll to position [744, 0]
type input "Purchase any Smirnoff [PERSON_NAME] Natural Lime or Smirnoff Ice Red product"
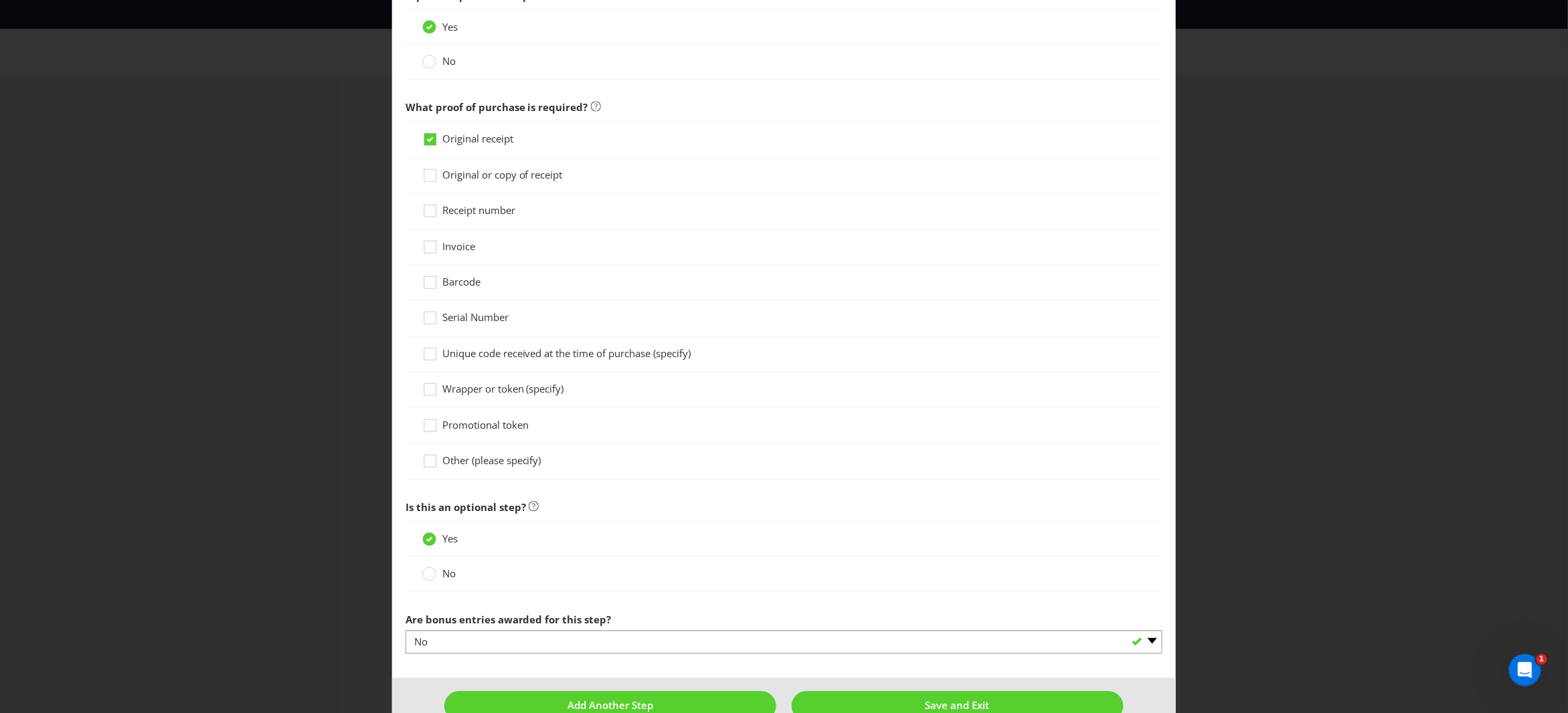
scroll to position [1050, 0]
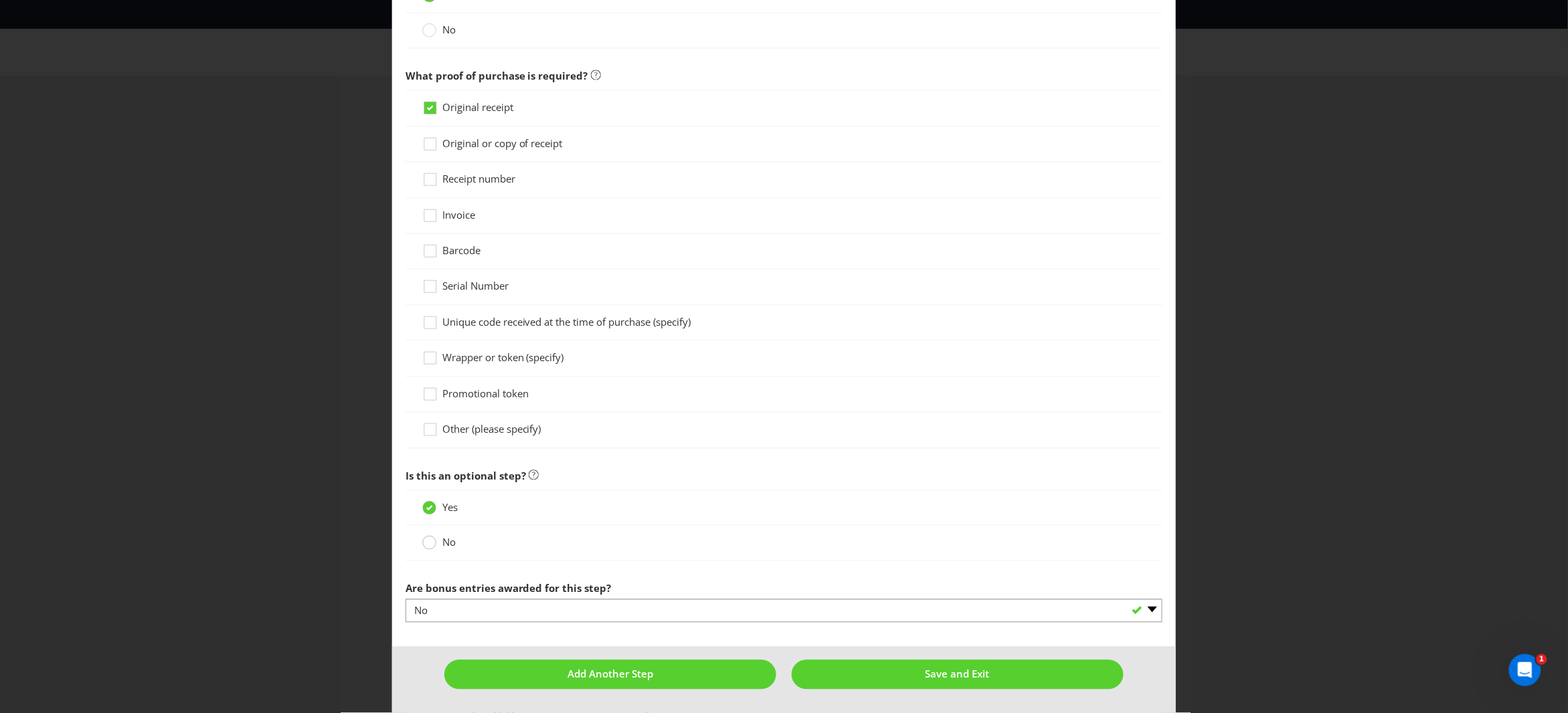
click at [426, 544] on circle at bounding box center [429, 543] width 13 height 13
click at [0, 0] on input "No" at bounding box center [0, 0] width 0 height 0
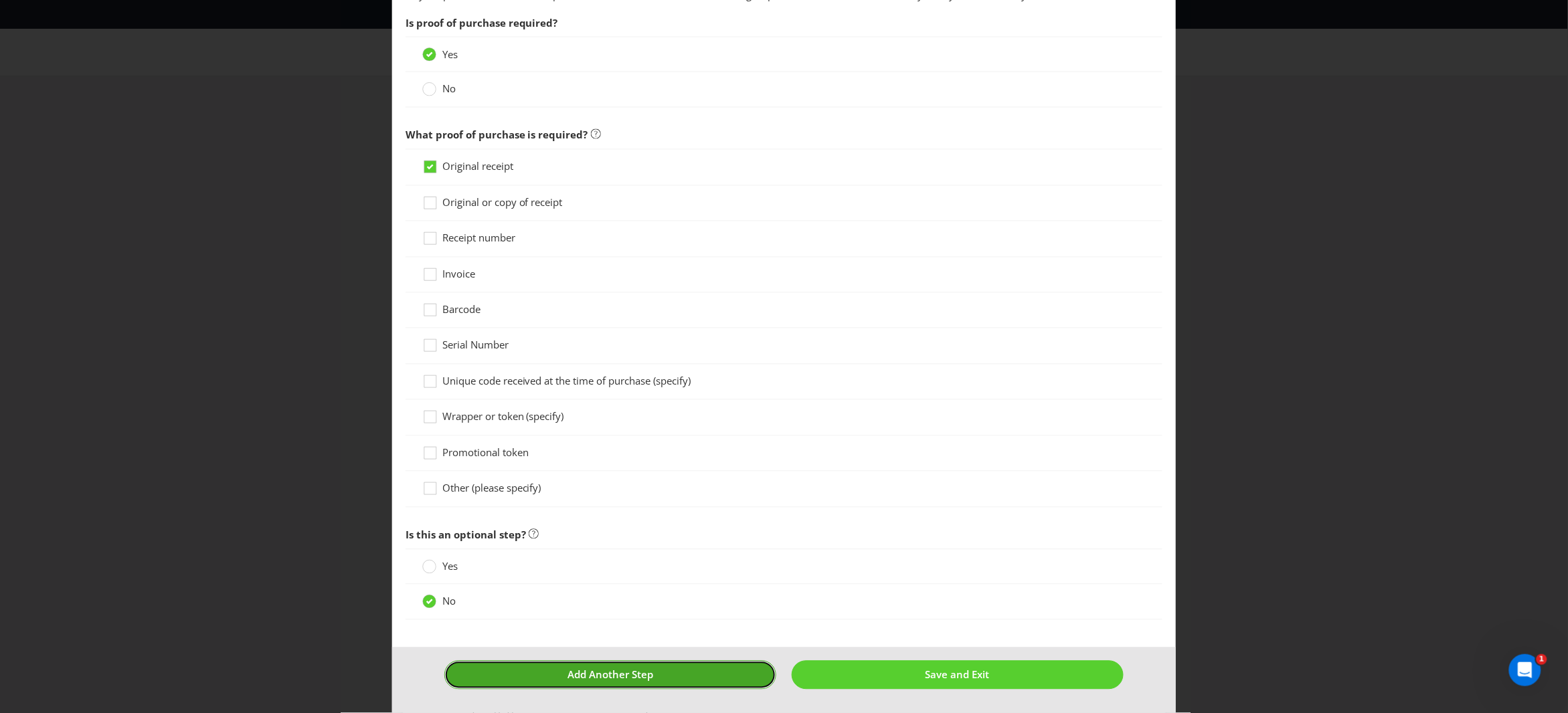
click at [646, 672] on span "Add Another Step" at bounding box center [611, 675] width 86 height 13
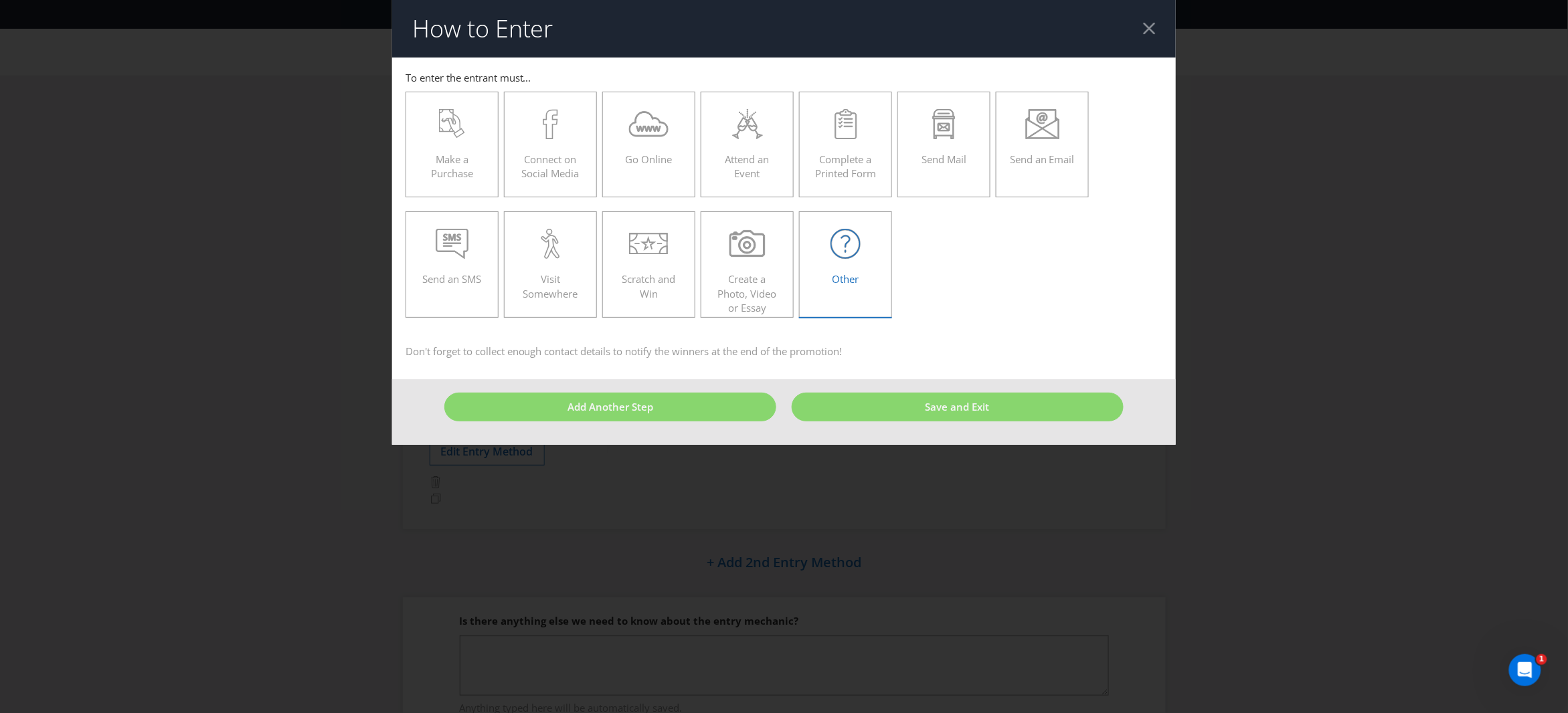
click at [845, 256] on icon at bounding box center [845, 243] width 30 height 30
click at [0, 0] on input "Other" at bounding box center [0, 0] width 0 height 0
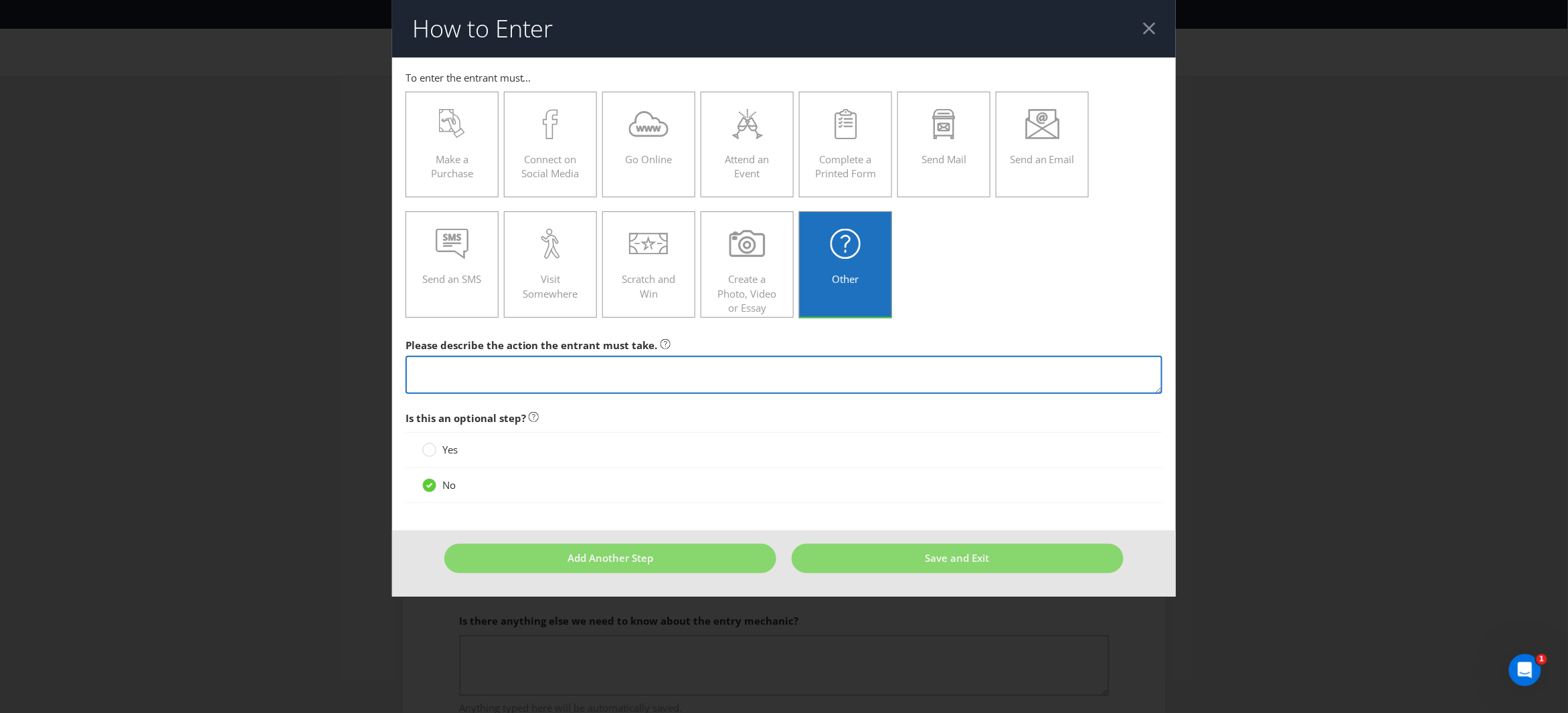
click at [423, 378] on textarea at bounding box center [785, 375] width 758 height 38
click at [695, 369] on textarea "Entrants recieve a promotional game card at the time of pruchase, while stocks …" at bounding box center [785, 375] width 758 height 38
click at [818, 370] on textarea "Entrants recieve a promotional game card at the time of purchase, while stocks …" at bounding box center [785, 375] width 758 height 38
click at [1085, 370] on textarea "Entrants recieve a promotional game card at the time of purchase, while stocks …" at bounding box center [785, 375] width 758 height 38
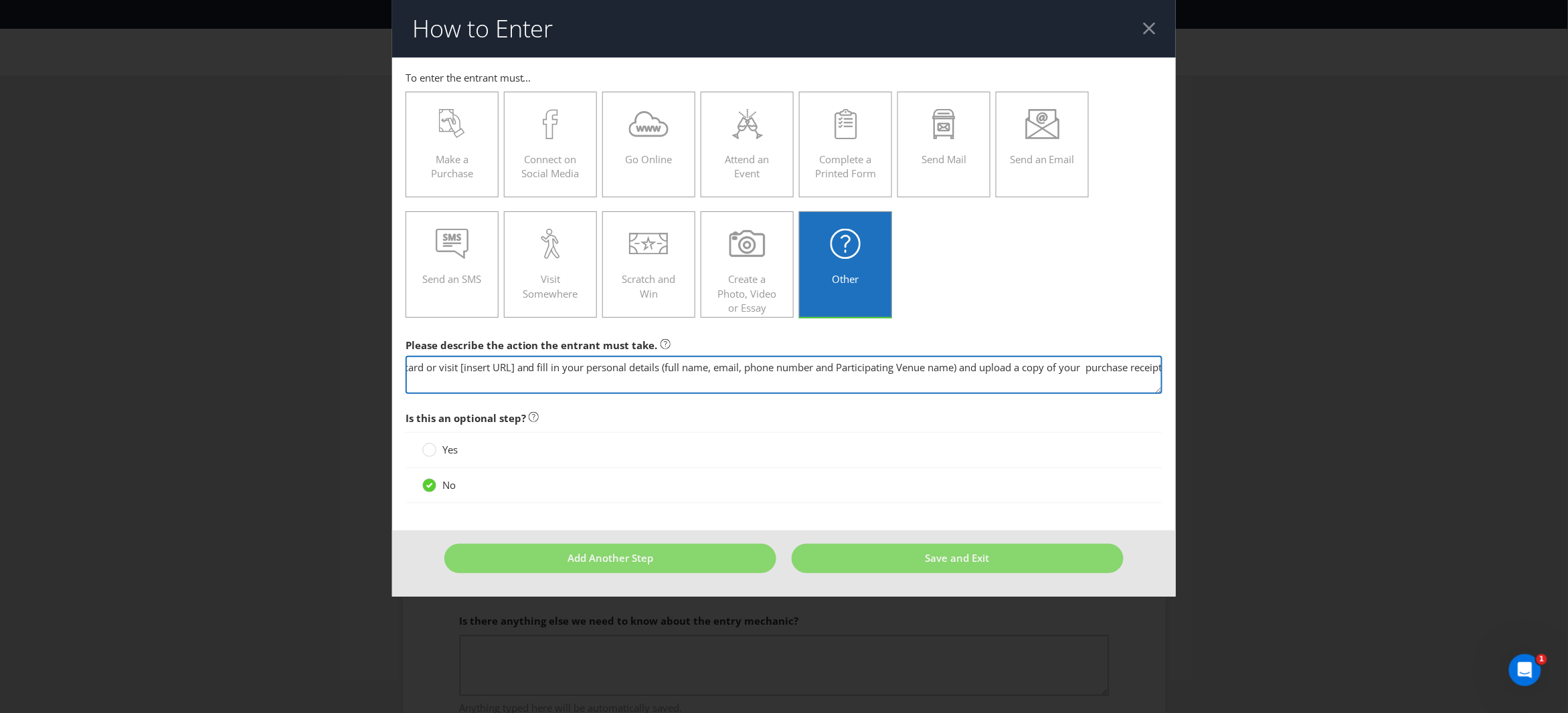
type textarea "Entrants recieve a promotional game card at the time of purchase, while stocks …"
drag, startPoint x: 496, startPoint y: 369, endPoint x: 438, endPoint y: 367, distance: 58.0
click at [302, 361] on div "How to Enter To enter the entrant must... Make a Purchase Connect on Social Med…" at bounding box center [784, 356] width 1568 height 713
click at [442, 368] on textarea "Entrants recieve a promotional game card at the time of purchase, while stocks …" at bounding box center [785, 375] width 758 height 38
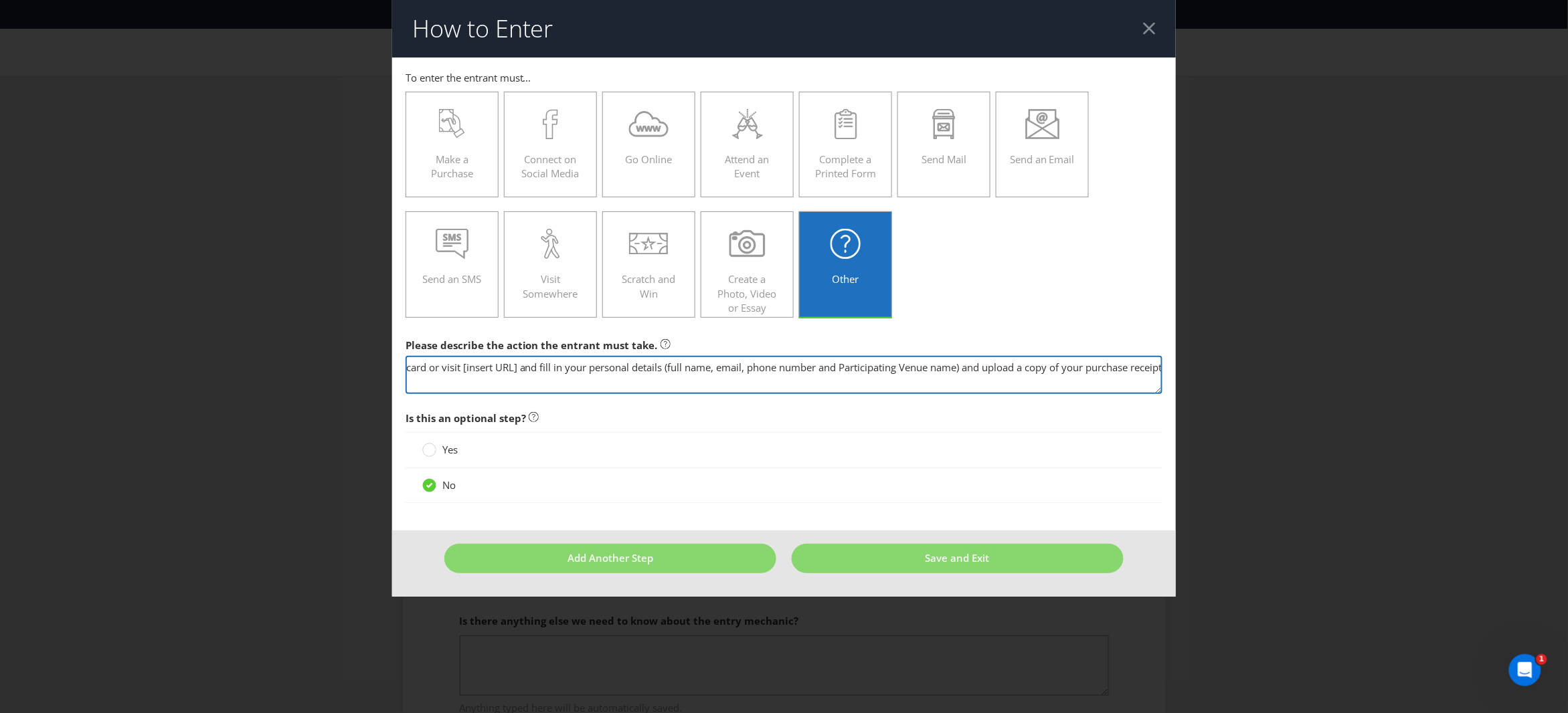
drag, startPoint x: 518, startPoint y: 369, endPoint x: 742, endPoint y: 370, distance: 224.0
click at [742, 370] on textarea "Entrants recieve a promotional game card at the time of purchase, while stocks …" at bounding box center [785, 375] width 758 height 38
click at [744, 370] on textarea "Entrants recieve a promotional game card at the time of purchase, while stocks …" at bounding box center [785, 375] width 758 height 38
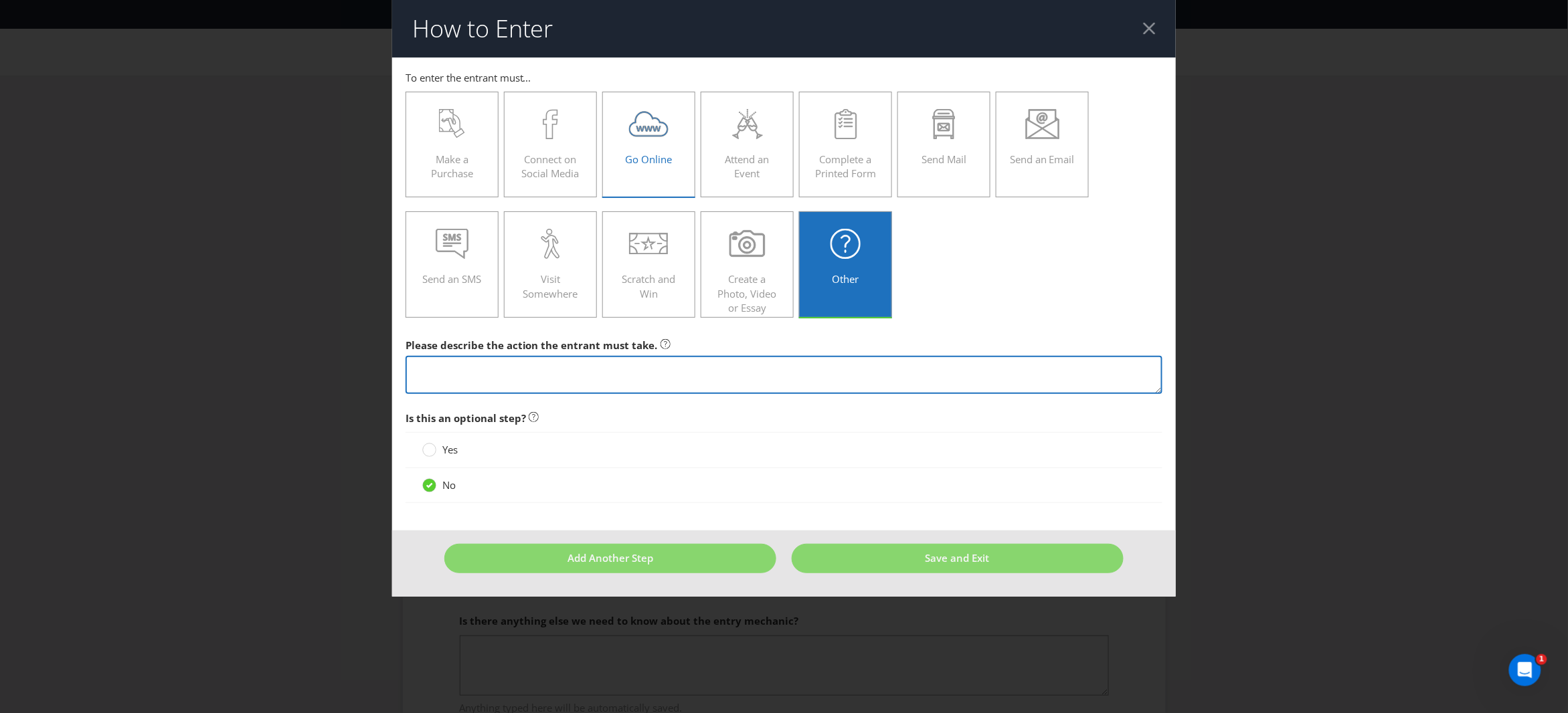
scroll to position [0, 0]
click at [648, 130] on icon at bounding box center [648, 123] width 39 height 30
click at [0, 0] on input "Go Online" at bounding box center [0, 0] width 0 height 0
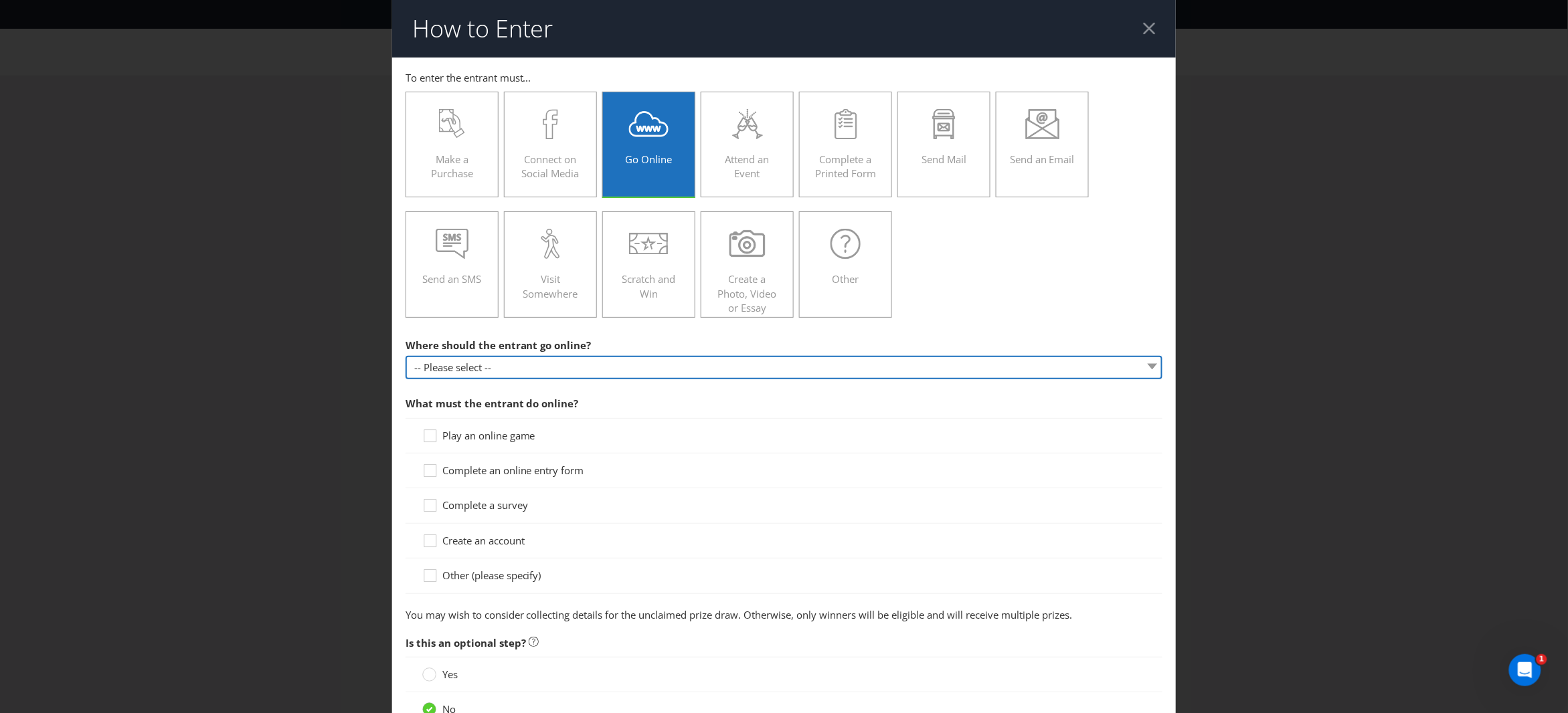
click at [474, 365] on select "-- Please select -- At a specific URL Using a direct link sent to the entrant b…" at bounding box center [785, 367] width 758 height 24
select select "OTHER"
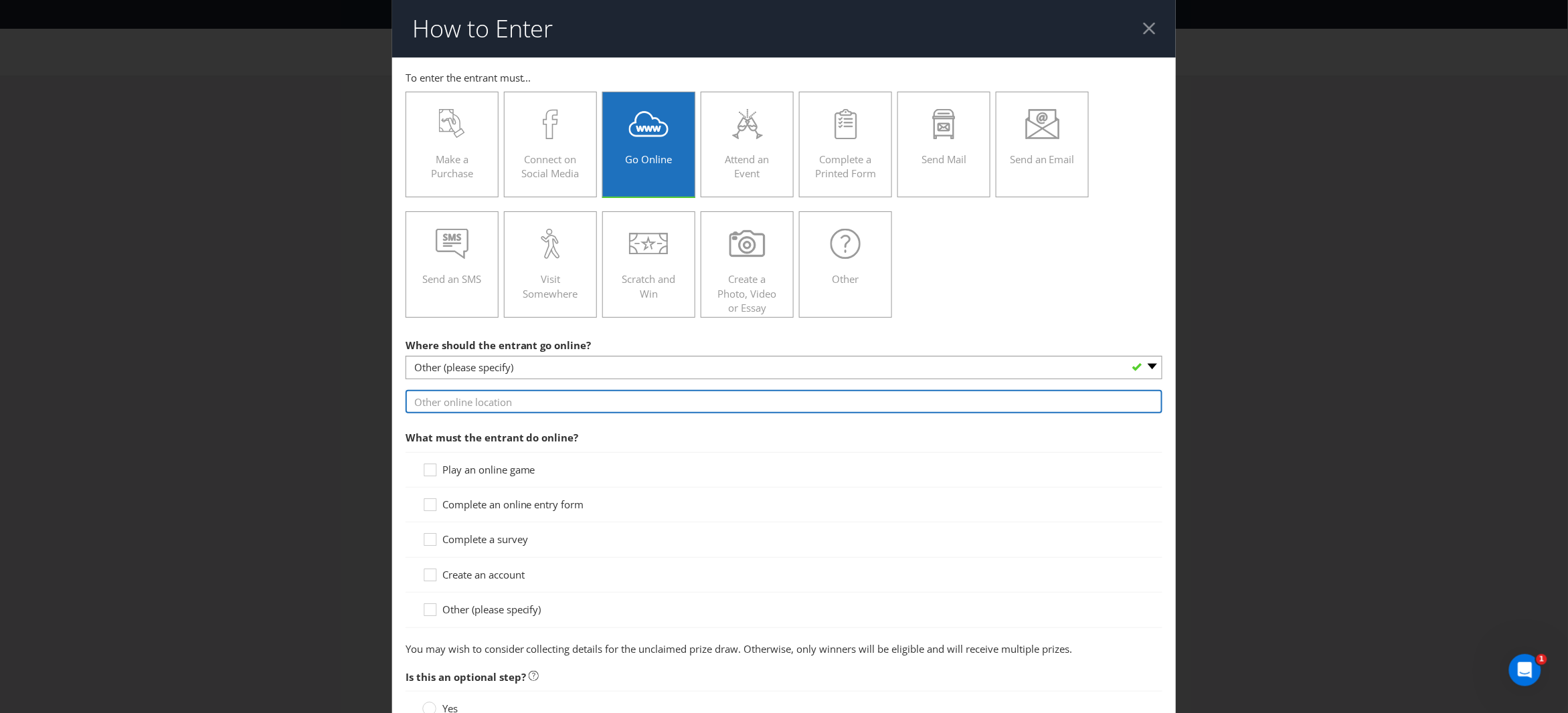
click at [492, 403] on input "text" at bounding box center [785, 402] width 758 height 24
click at [488, 369] on select "-- Please select -- At a specific URL Using a direct link sent to the entrant b…" at bounding box center [785, 367] width 758 height 24
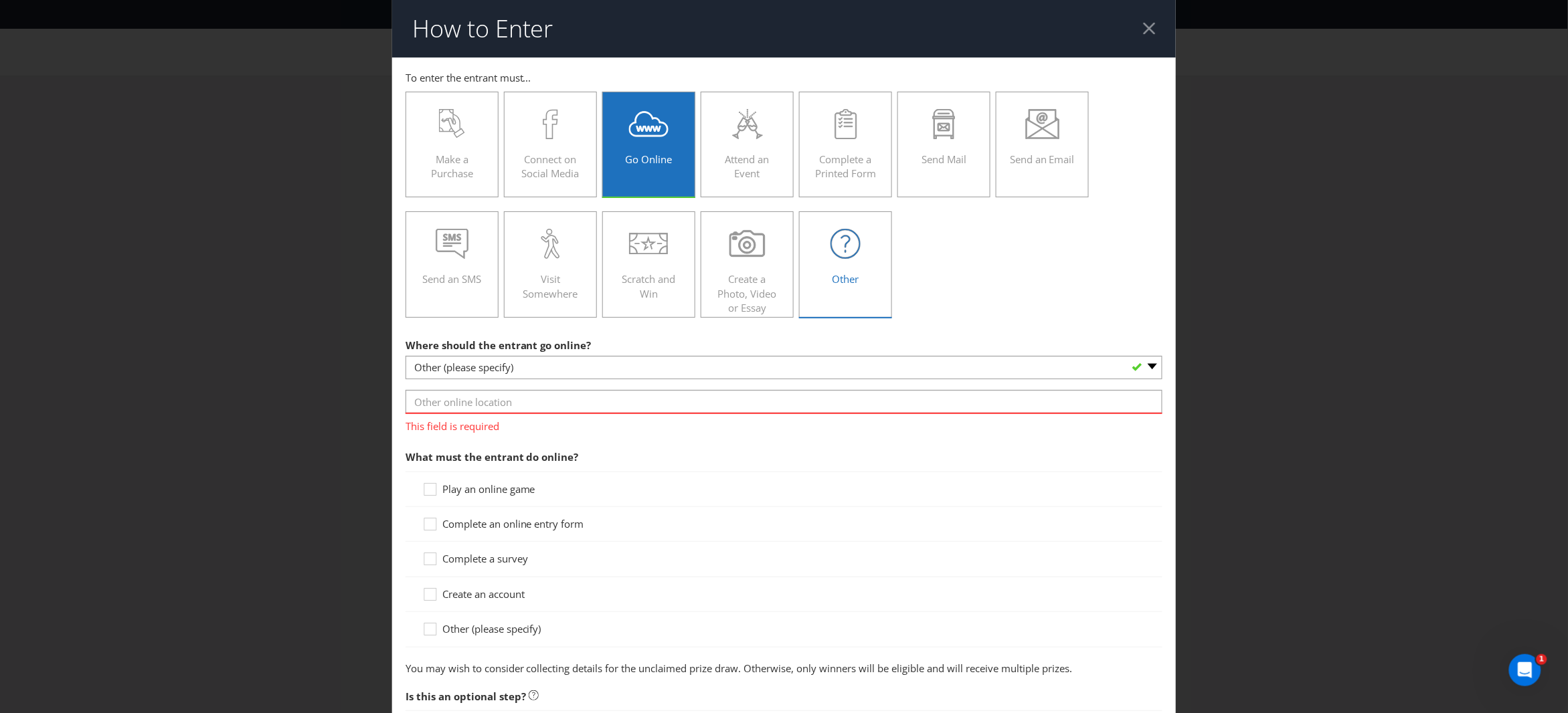
click at [842, 245] on icon at bounding box center [845, 243] width 30 height 30
click at [0, 0] on input "Other" at bounding box center [0, 0] width 0 height 0
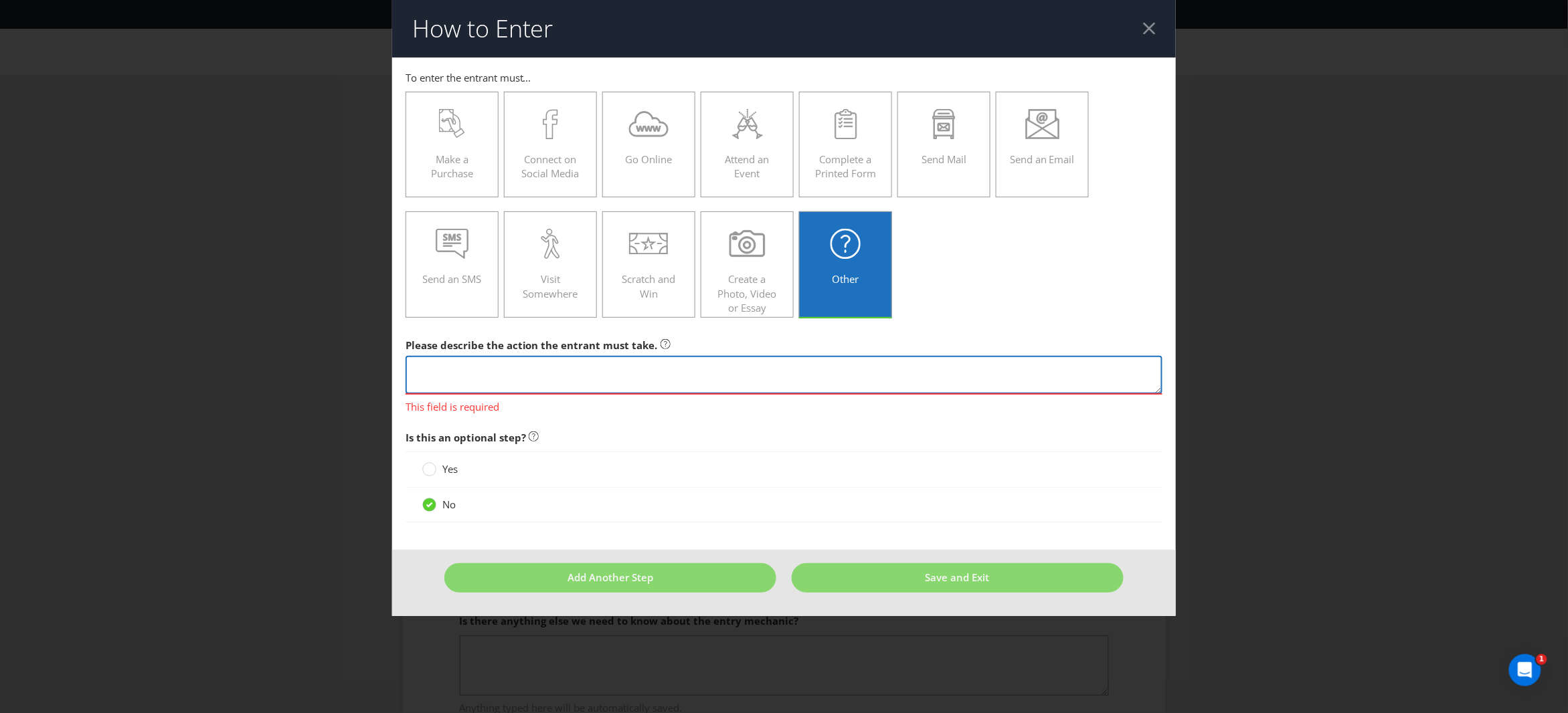
click at [479, 376] on textarea at bounding box center [785, 375] width 758 height 38
paste textarea "Entrants recieve a promotional game card at the time of purchase, while stocks …"
drag, startPoint x: 479, startPoint y: 370, endPoint x: 275, endPoint y: 356, distance: 204.5
click at [275, 356] on div "How to Enter To enter the entrant must... Make a Purchase Connect on Social Med…" at bounding box center [784, 356] width 1568 height 713
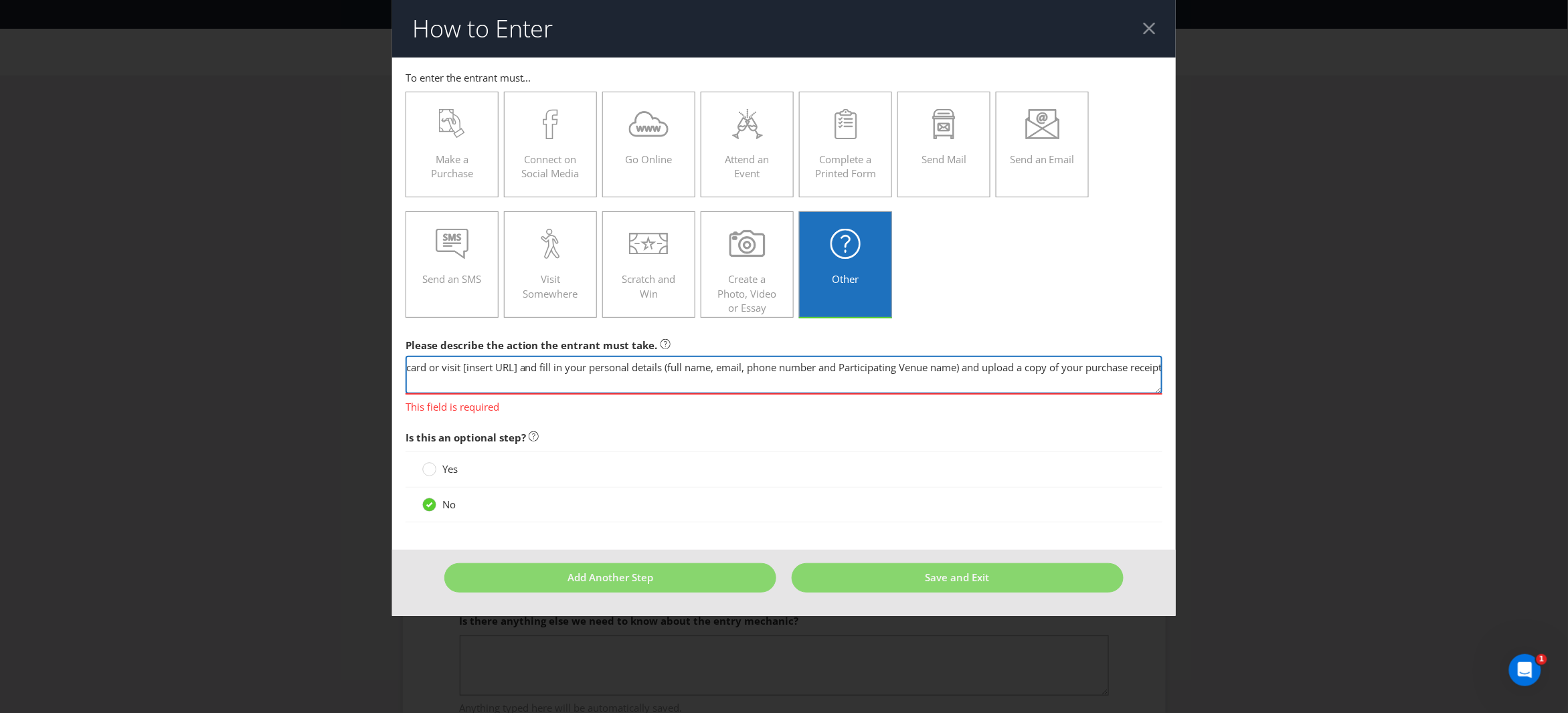
click at [446, 369] on textarea "Entrants recieve a promotional game card at the time of purchase, while stocks …" at bounding box center [785, 375] width 758 height 38
click at [412, 365] on textarea "Entrants recieve a promotional game card at the time of purchase, while stocks …" at bounding box center [785, 375] width 758 height 38
click at [432, 369] on textarea "Entrants recieve a promotional game card at the time of purchase, while stocks …" at bounding box center [785, 375] width 758 height 38
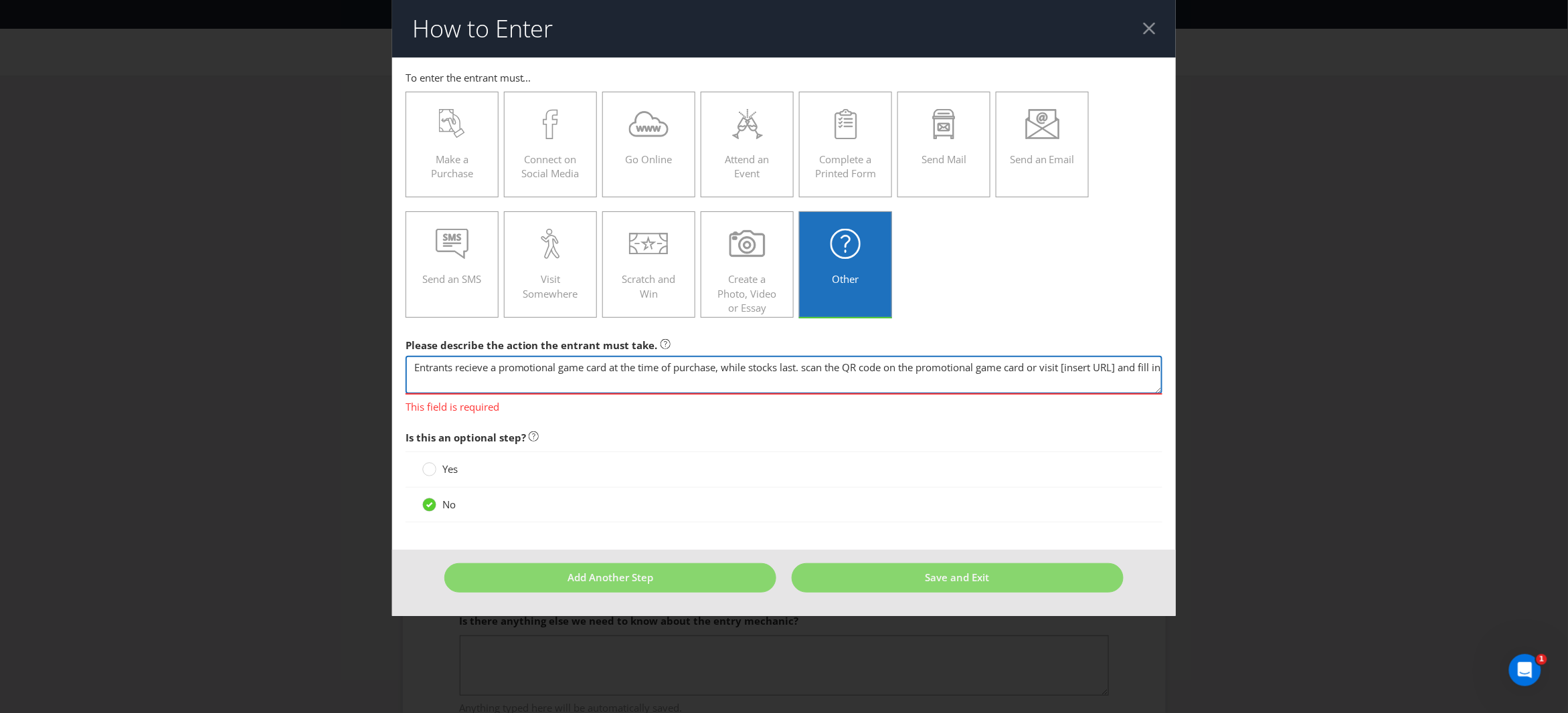
click at [415, 369] on textarea "Entrants recieve a promotional game card at the time of purchase, while stocks …" at bounding box center [785, 375] width 758 height 38
click at [812, 369] on textarea "Entrants receive a promotional game card at the time of purchase, while stocks …" at bounding box center [785, 375] width 758 height 38
click at [1147, 366] on textarea "Entrants receive a promotional game card at the time of purchase, while stocks …" at bounding box center [785, 375] width 758 height 38
click at [1047, 366] on textarea "Entrants receive a promotional game card at the time of purchase, while stocks …" at bounding box center [785, 375] width 758 height 38
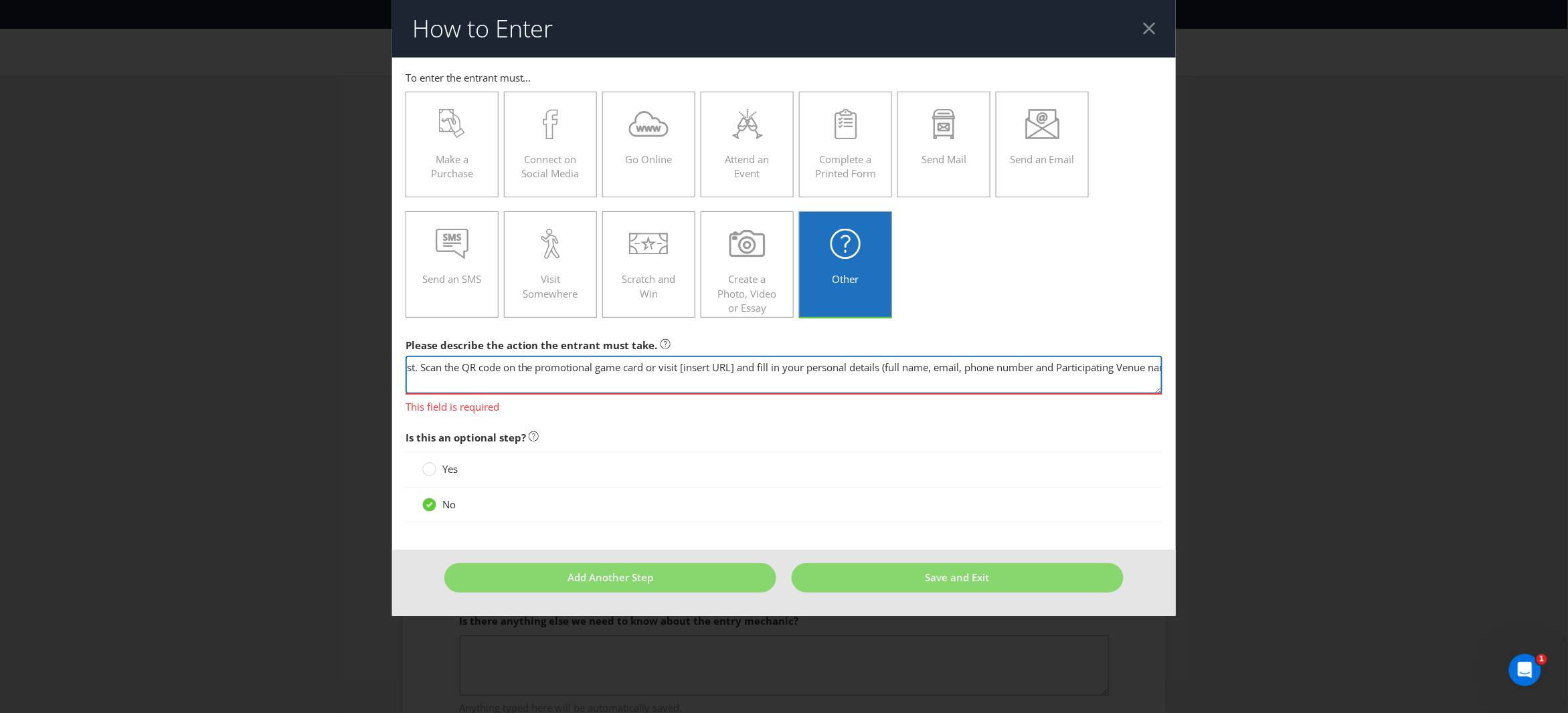
click at [1154, 366] on textarea "Entrants receive a promotional game card at the time of purchase, while stocks …" at bounding box center [785, 375] width 758 height 38
drag, startPoint x: 960, startPoint y: 368, endPoint x: 1167, endPoint y: 374, distance: 207.1
click at [1258, 369] on div "How to Enter To enter the entrant must... Make a Purchase Connect on Social Med…" at bounding box center [784, 356] width 1568 height 713
click at [1152, 369] on textarea "Entrants receive a promotional game card at the time of purchase, while stocks …" at bounding box center [785, 375] width 758 height 38
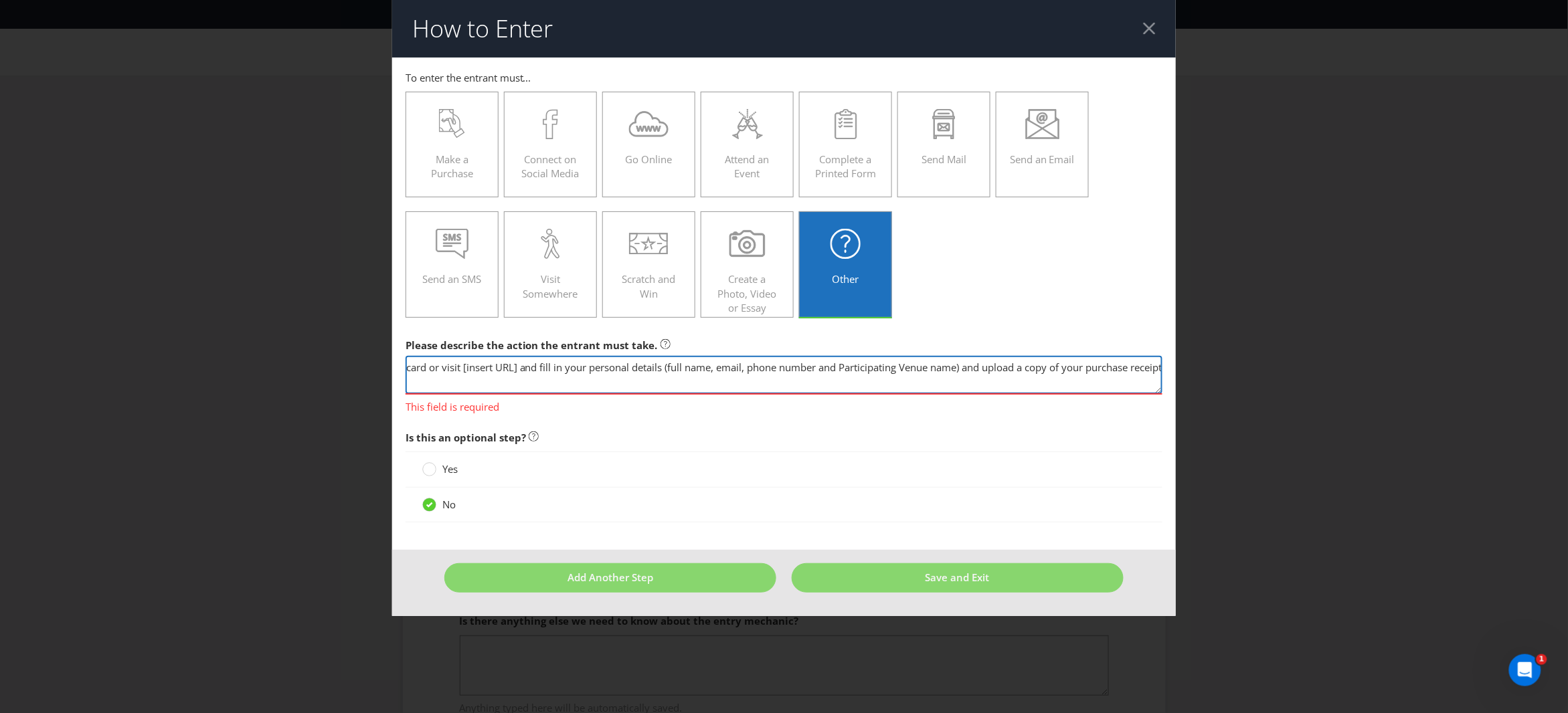
click at [1152, 368] on textarea "Entrants receive a promotional game card at the time of purchase, while stocks …" at bounding box center [785, 375] width 758 height 38
click at [693, 374] on textarea "Entrants receive a promotional game card at the time of purchase, while stocks …" at bounding box center [785, 375] width 758 height 38
drag, startPoint x: 563, startPoint y: 367, endPoint x: 143, endPoint y: 356, distance: 420.1
click at [143, 356] on div "How to Enter To enter the entrant must... Make a Purchase Connect on Social Med…" at bounding box center [784, 356] width 1568 height 713
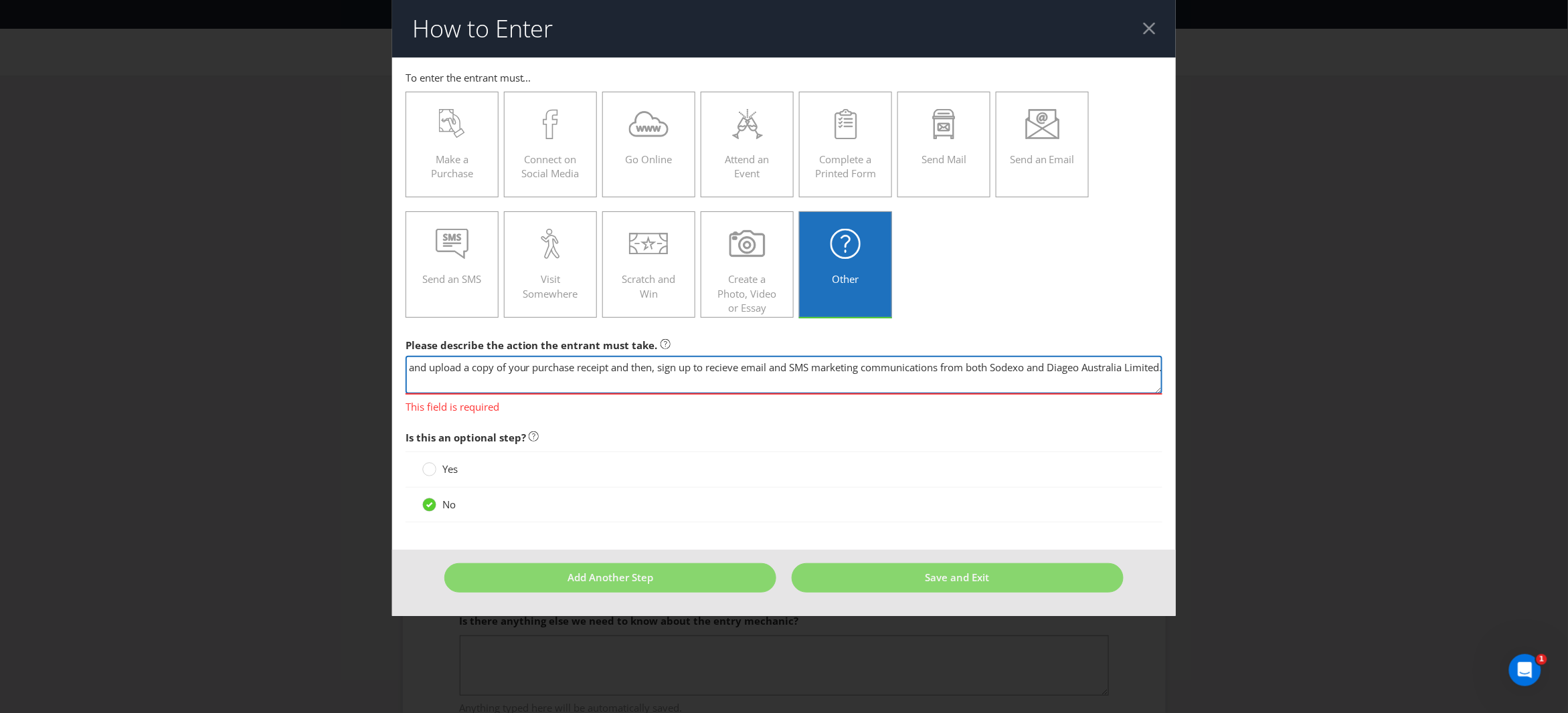
click at [498, 369] on textarea "Entrants receive a promotional game card at the time of purchase, while stocks …" at bounding box center [785, 375] width 758 height 38
drag, startPoint x: 606, startPoint y: 370, endPoint x: 1202, endPoint y: 373, distance: 596.0
click at [1202, 373] on div "How to Enter To enter the entrant must... Make a Purchase Connect on Social Med…" at bounding box center [784, 356] width 1568 height 713
type textarea "Entrants receive a promotional game card at the time of purchase, while stocks …"
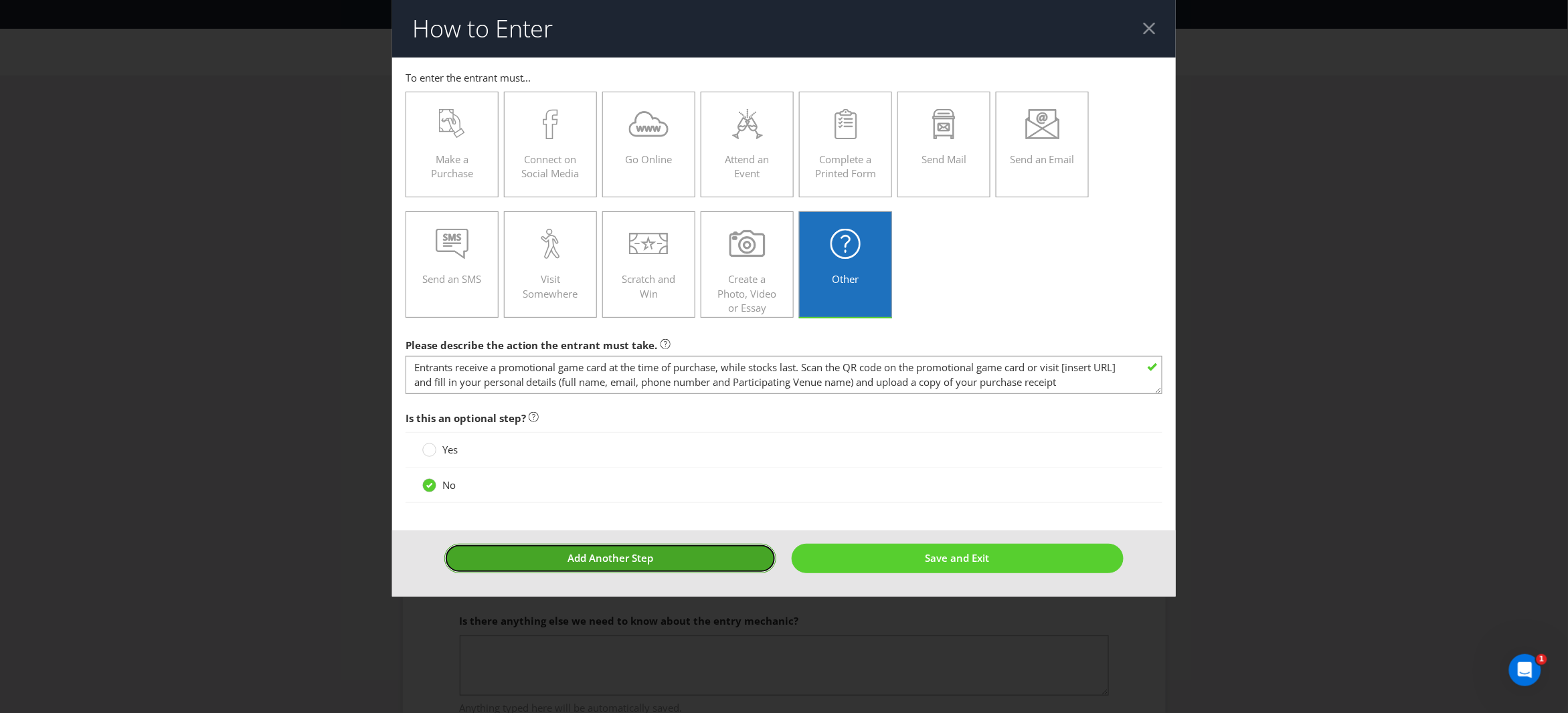
click at [585, 580] on footer "Add Another Step Save and Exit" at bounding box center [784, 564] width 785 height 66
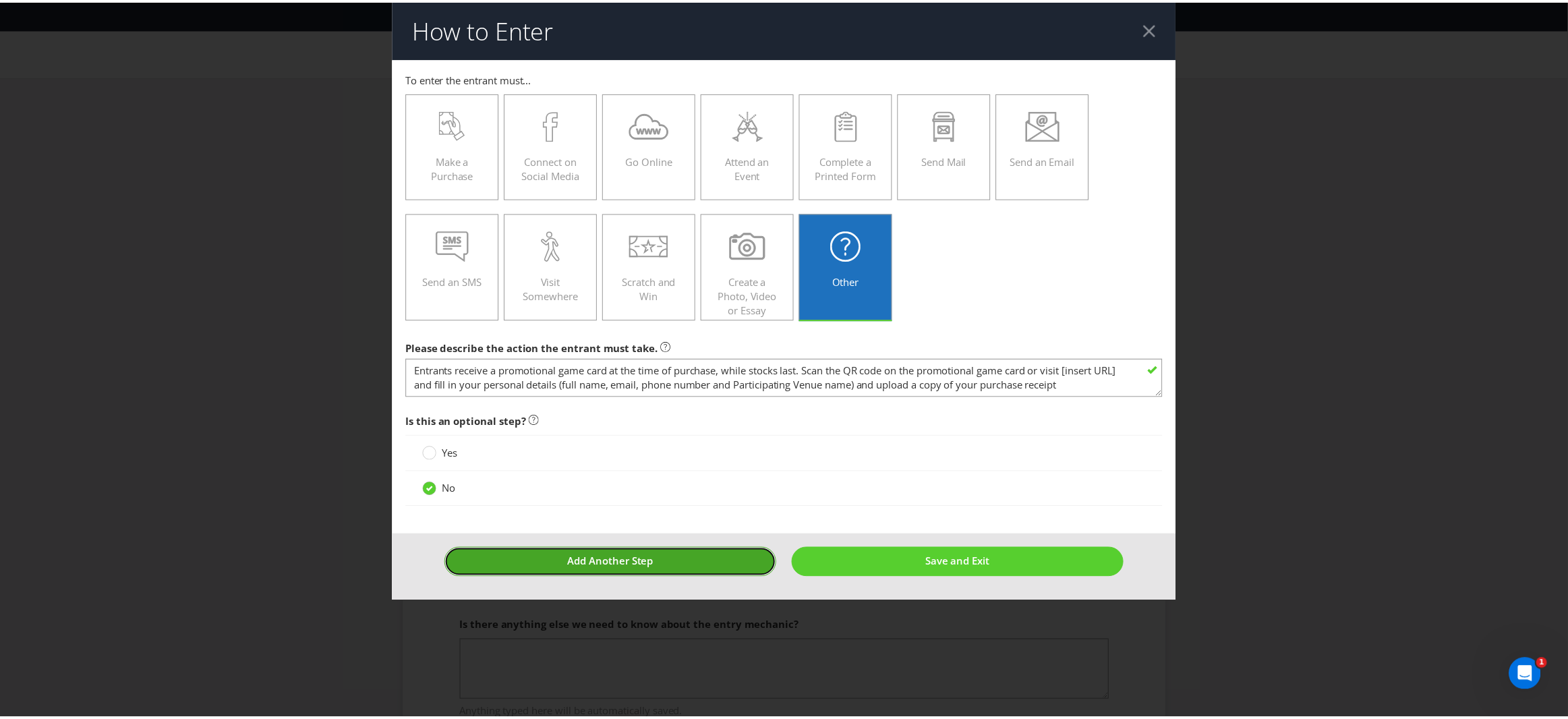
scroll to position [0, 0]
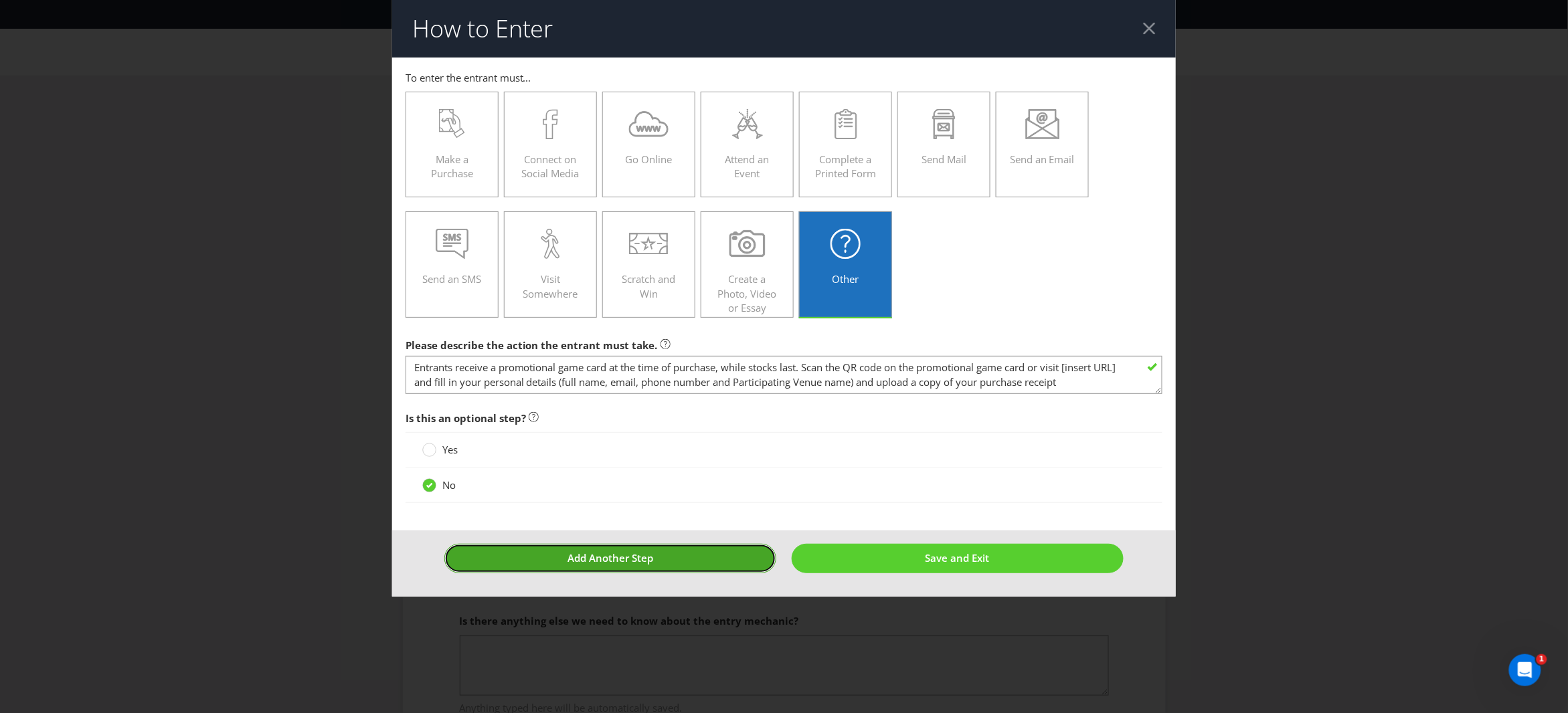
click at [562, 559] on button "Add Another Step" at bounding box center [610, 558] width 332 height 29
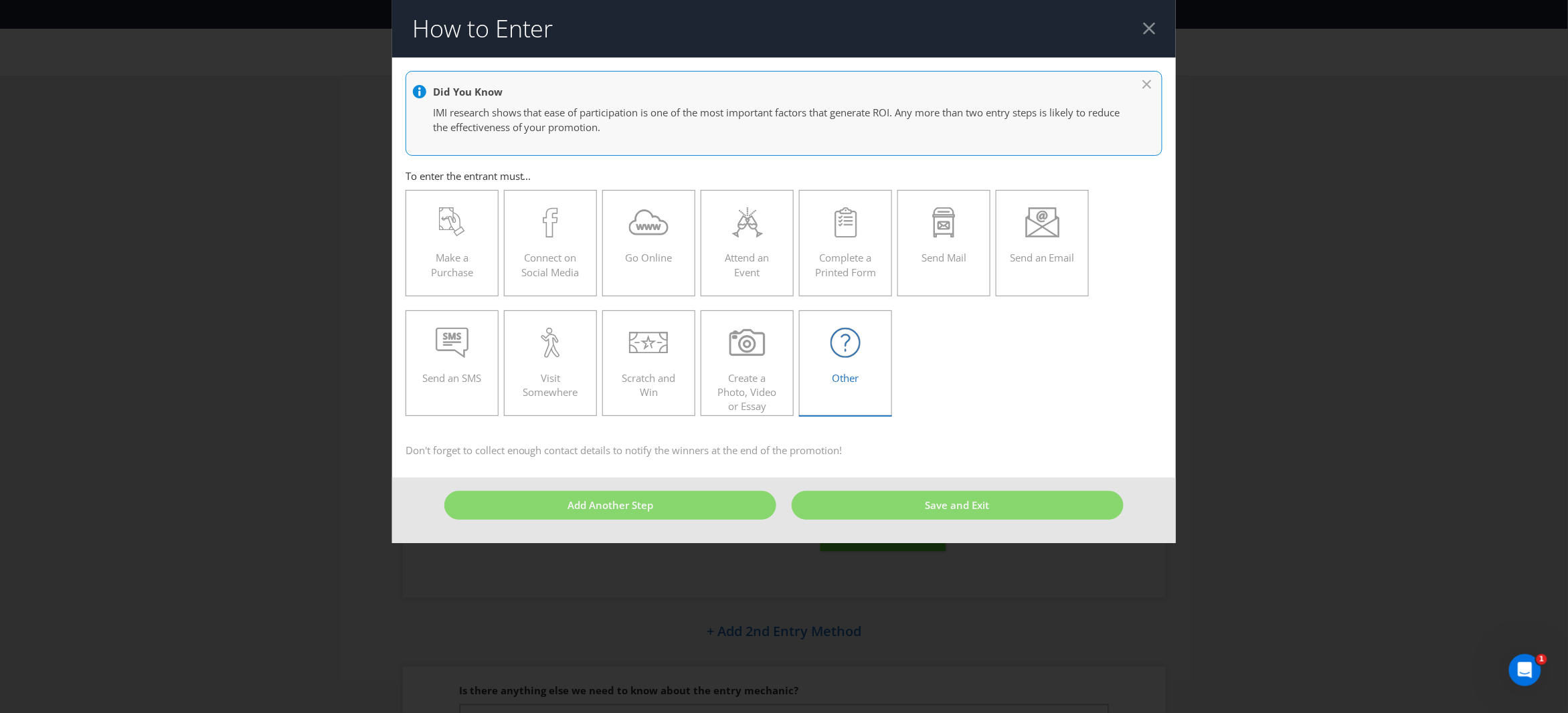
click at [842, 347] on icon at bounding box center [845, 343] width 30 height 30
click at [0, 0] on input "Other" at bounding box center [0, 0] width 0 height 0
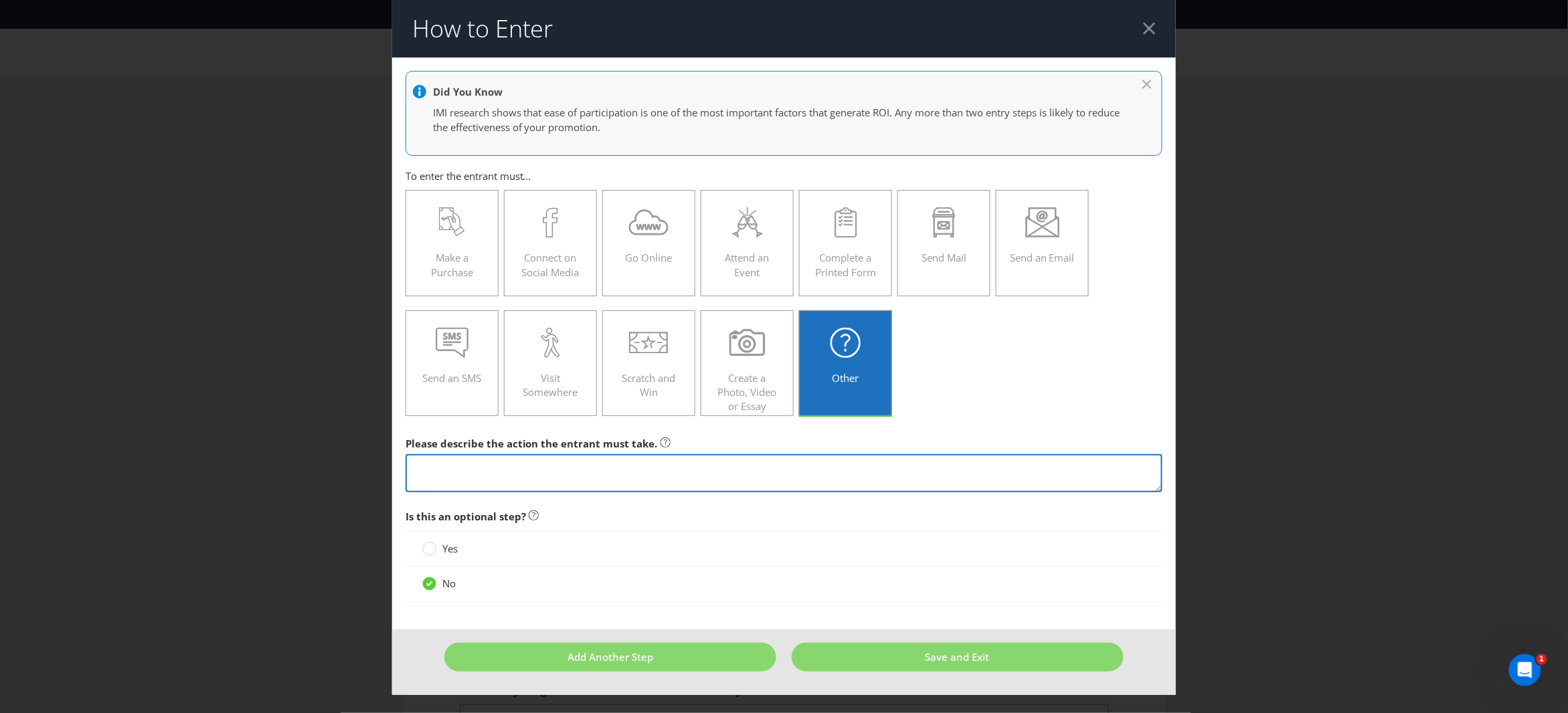
click at [480, 471] on textarea at bounding box center [785, 473] width 758 height 38
paste textarea "and then, sign up to recieve email and SMS marketing communications from both S…"
drag, startPoint x: 425, startPoint y: 466, endPoint x: 367, endPoint y: 465, distance: 58.0
click at [367, 465] on div "How to Enter Did You Know IMI research shows that ease of participation is one …" at bounding box center [784, 356] width 1568 height 713
drag, startPoint x: 466, startPoint y: 468, endPoint x: 387, endPoint y: 465, distance: 79.1
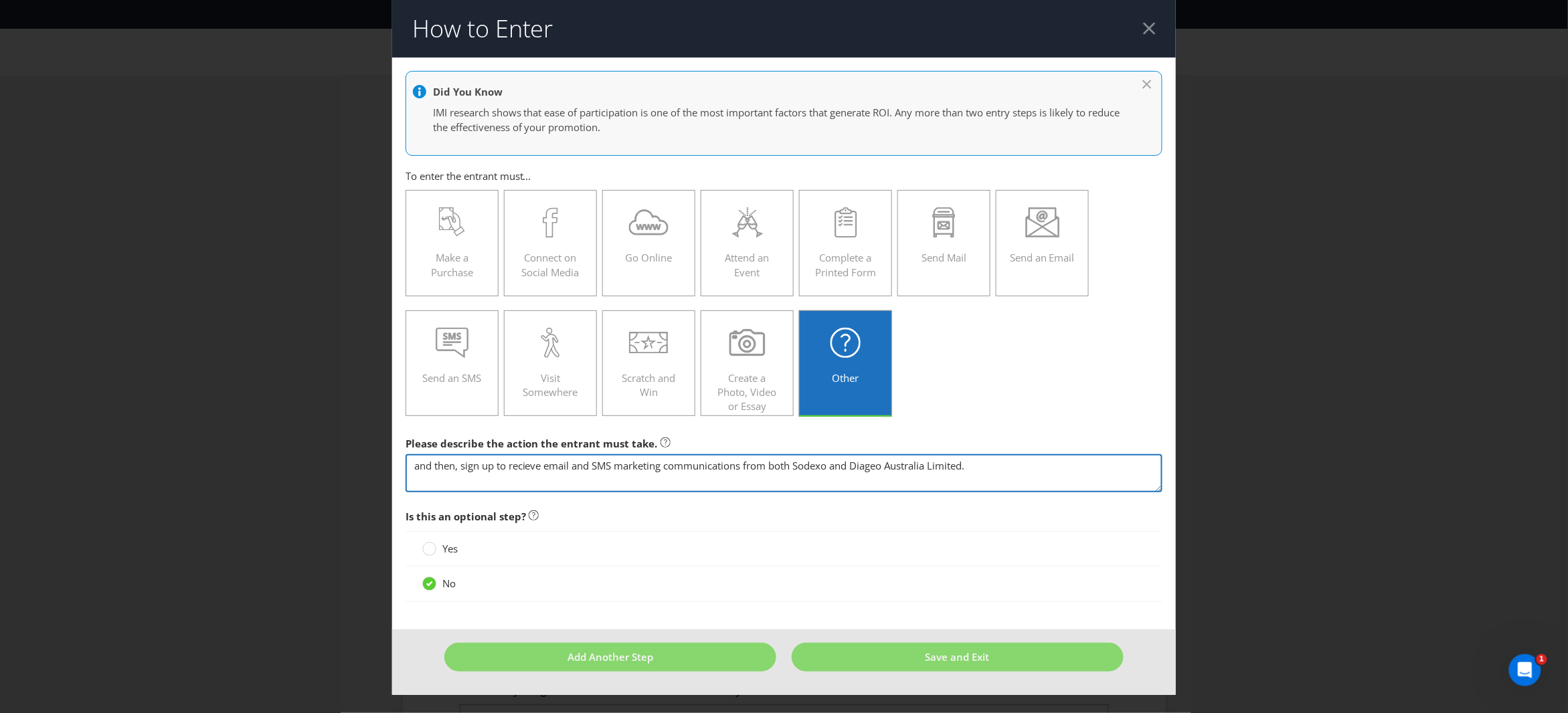
click at [387, 465] on div "How to Enter Did You Know IMI research shows that ease of participation is one …" at bounding box center [784, 356] width 1568 height 713
type textarea "Sign up to recieve email and SMS marketing communications from both Sodexo and …"
click at [555, 611] on main "Did You Know IMI research shows that ease of participation is one of the most i…" at bounding box center [784, 343] width 785 height 572
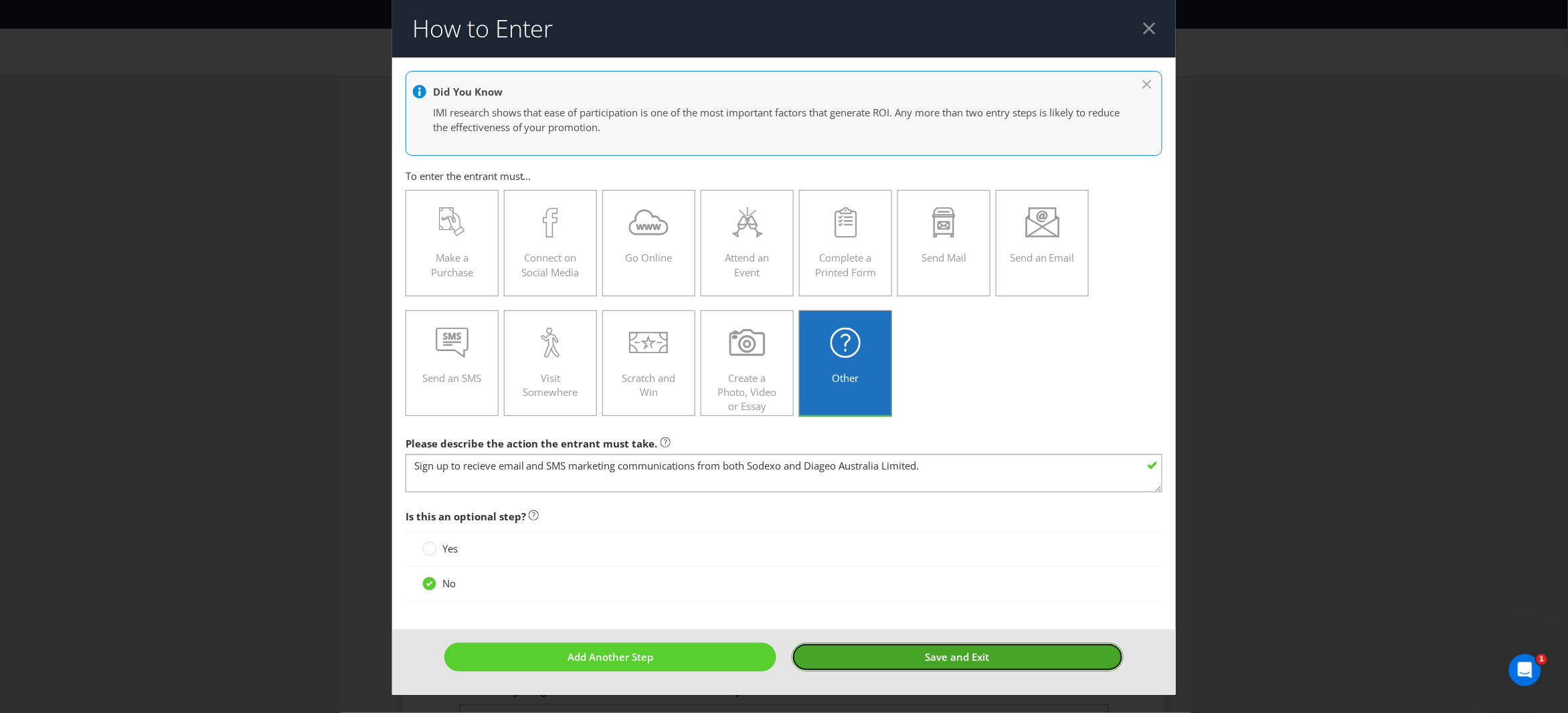
click at [984, 664] on span "Save and Exit" at bounding box center [958, 656] width 64 height 13
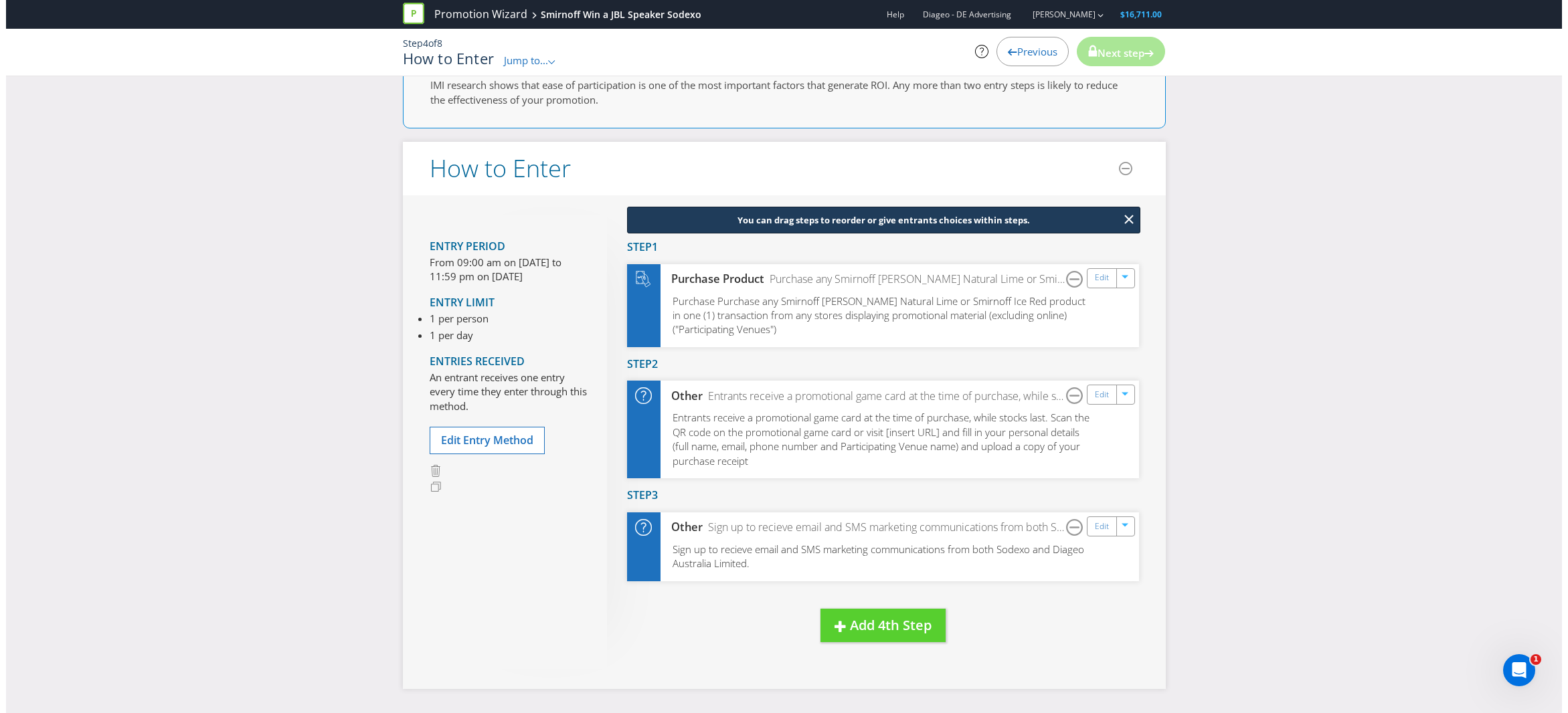
scroll to position [113, 0]
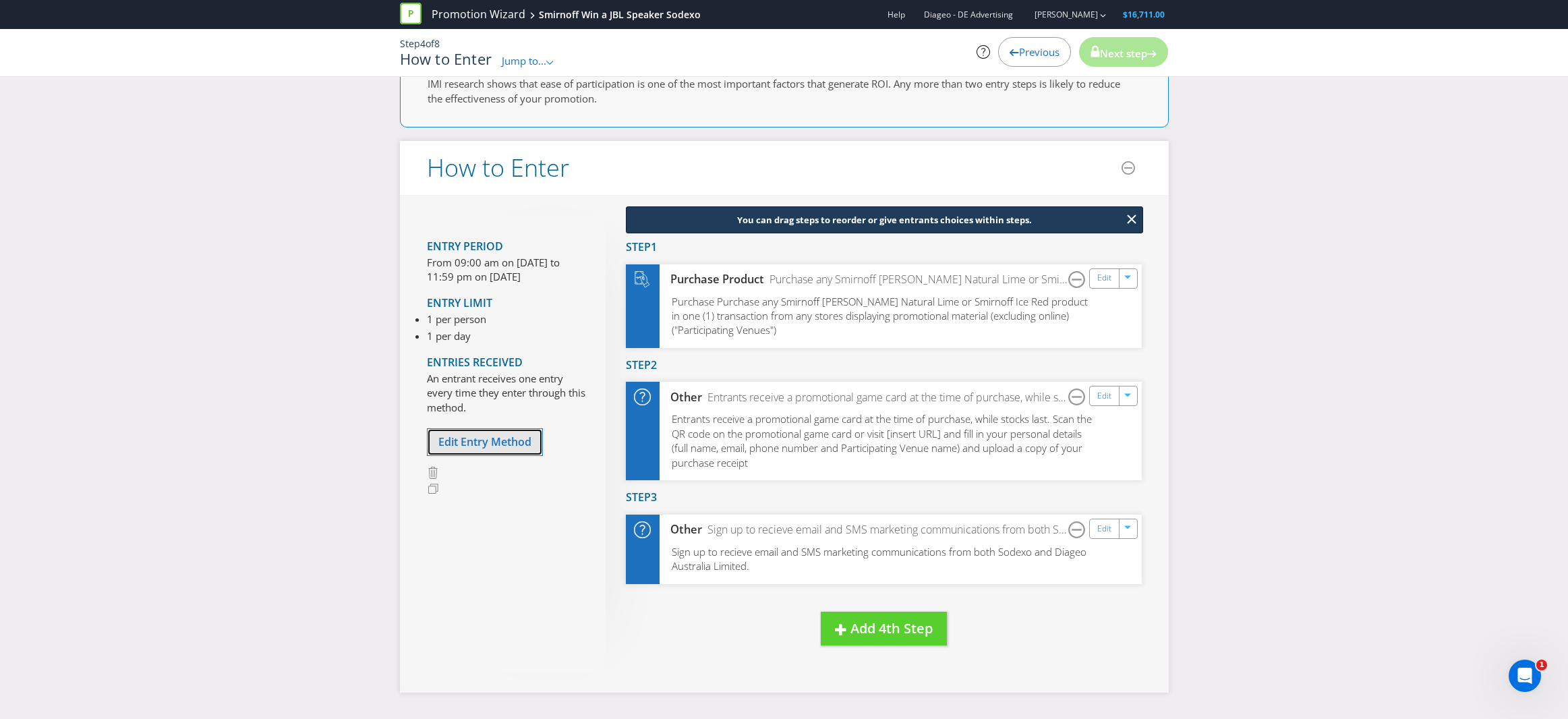
click at [485, 444] on span "Edit Entry Method" at bounding box center [485, 441] width 93 height 15
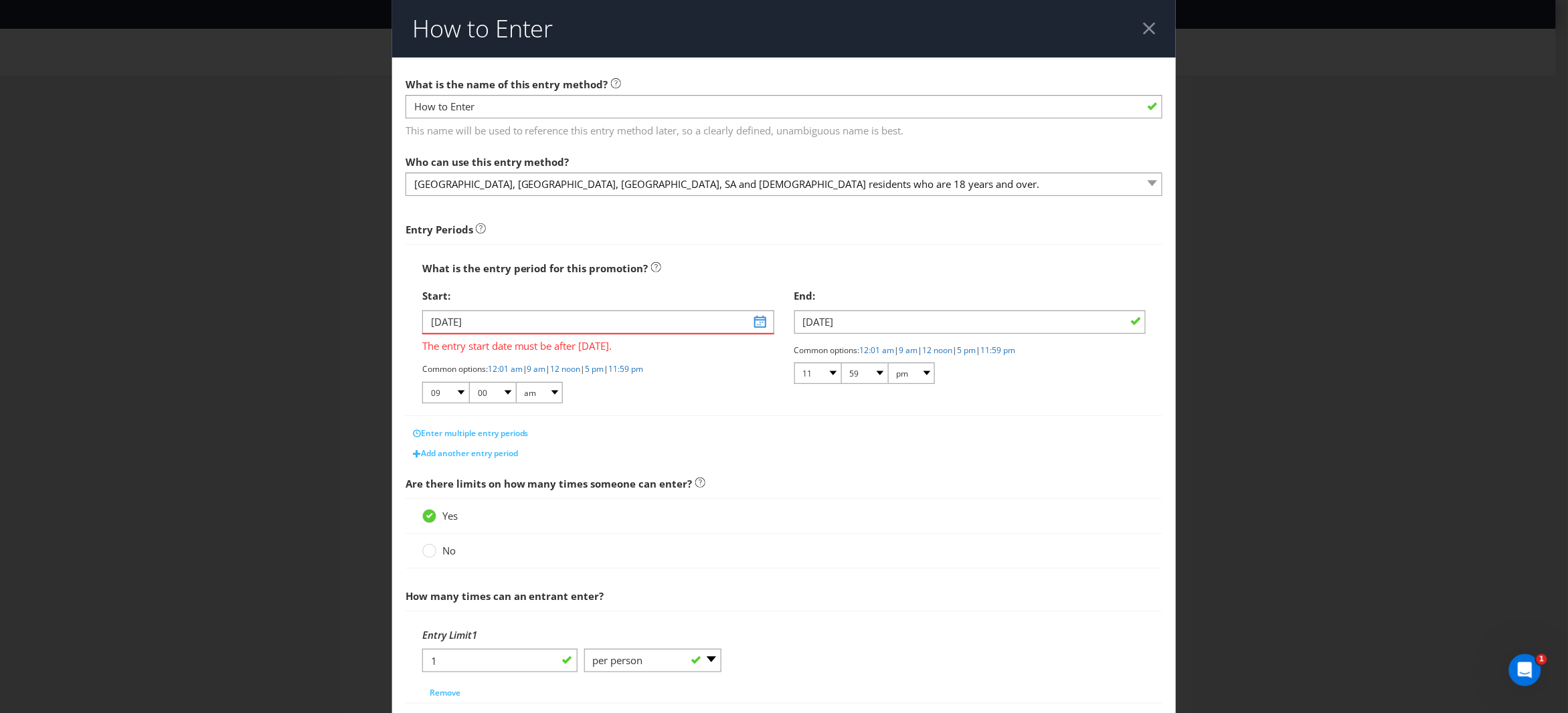
scroll to position [260, 0]
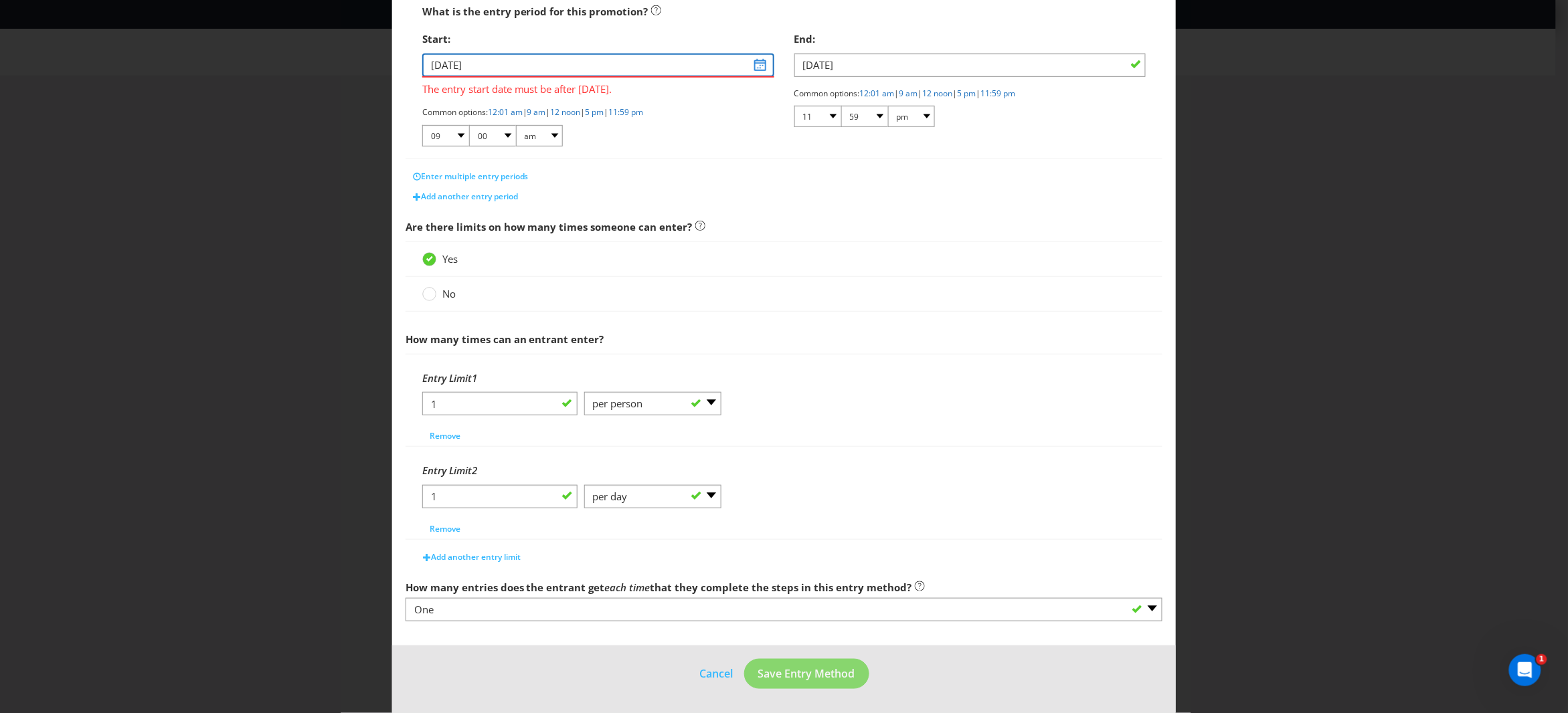
click at [453, 62] on input "[DATE]" at bounding box center [598, 65] width 352 height 24
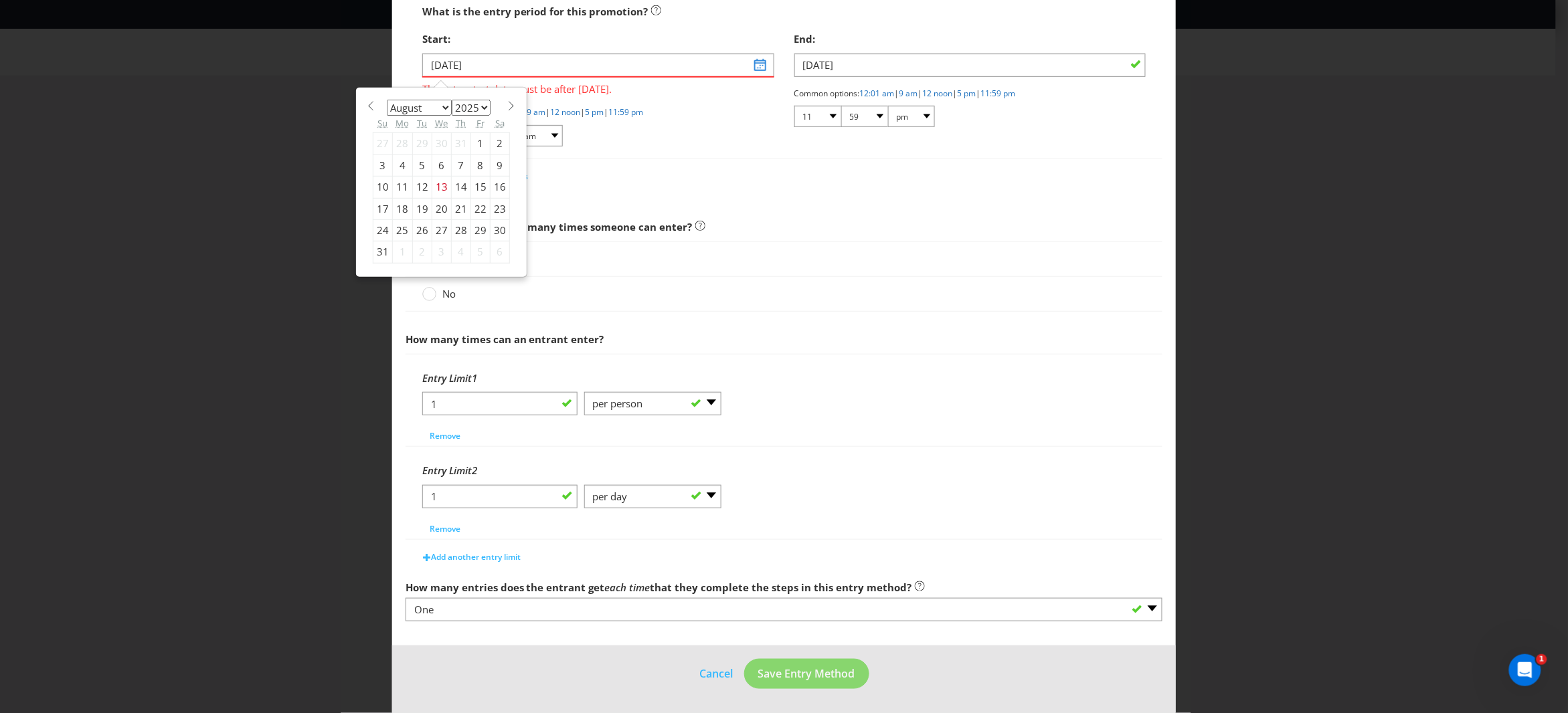
click at [509, 102] on span at bounding box center [511, 106] width 10 height 10
select select "11"
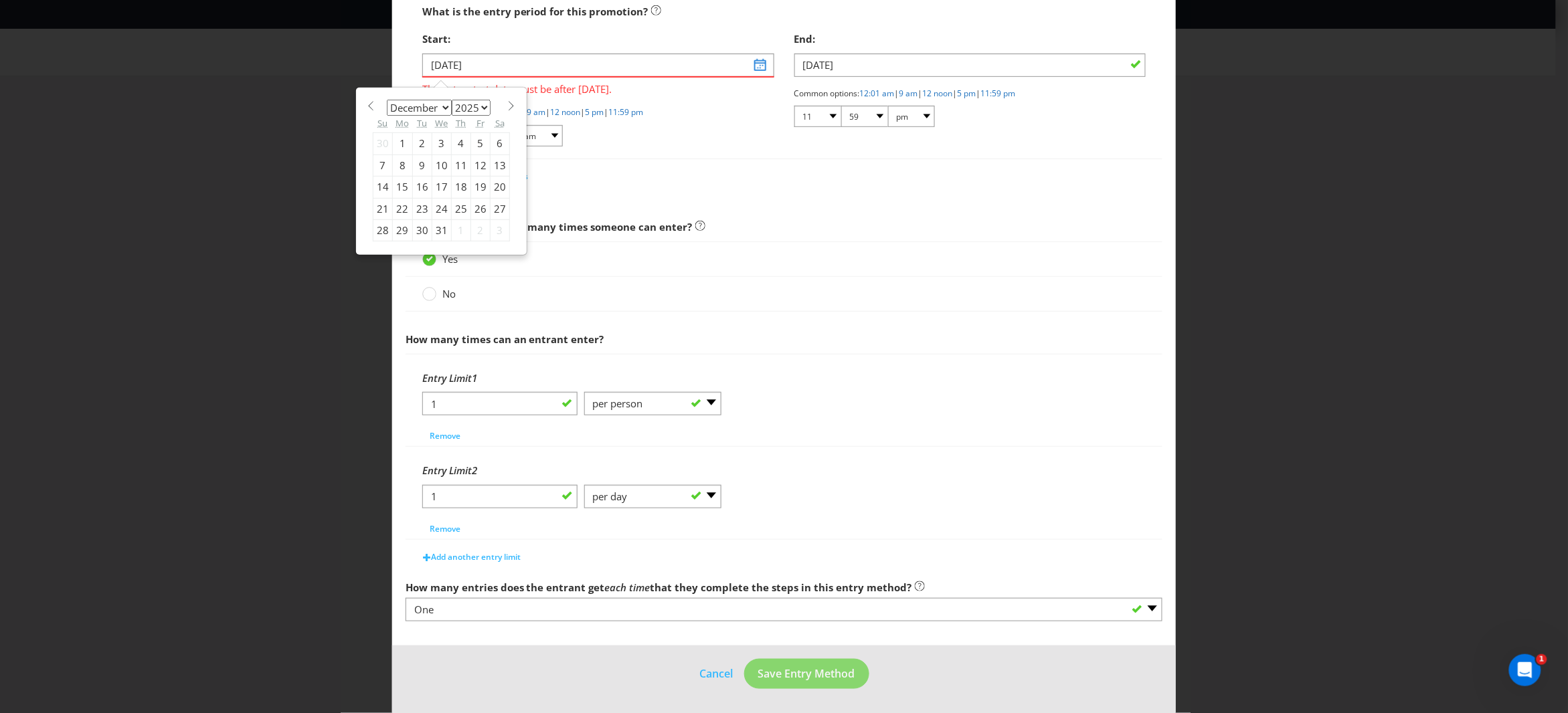
click at [397, 161] on div "8" at bounding box center [402, 166] width 20 height 21
type input "[DATE]"
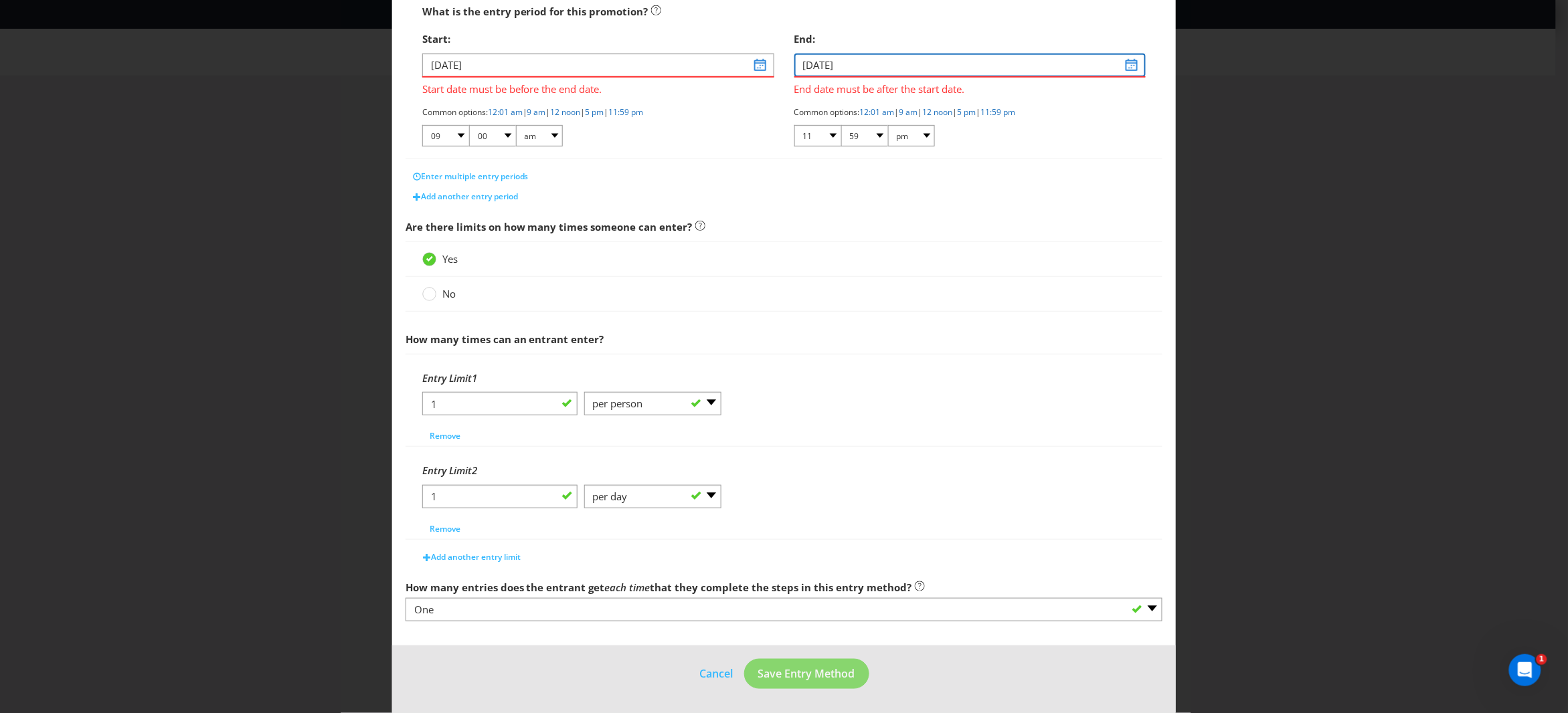
click at [882, 54] on input "[DATE]" at bounding box center [970, 65] width 352 height 24
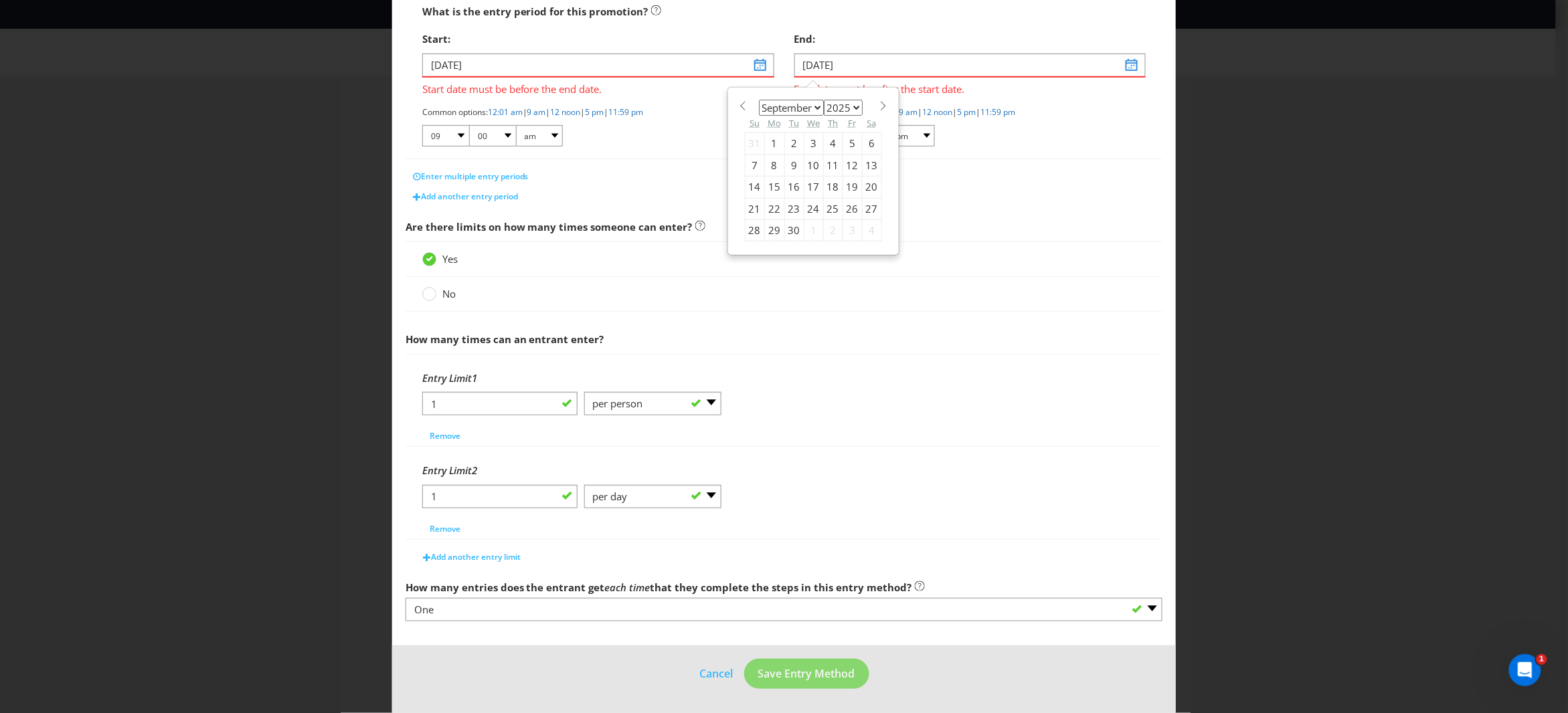
click at [879, 102] on span at bounding box center [884, 106] width 10 height 10
select select "0"
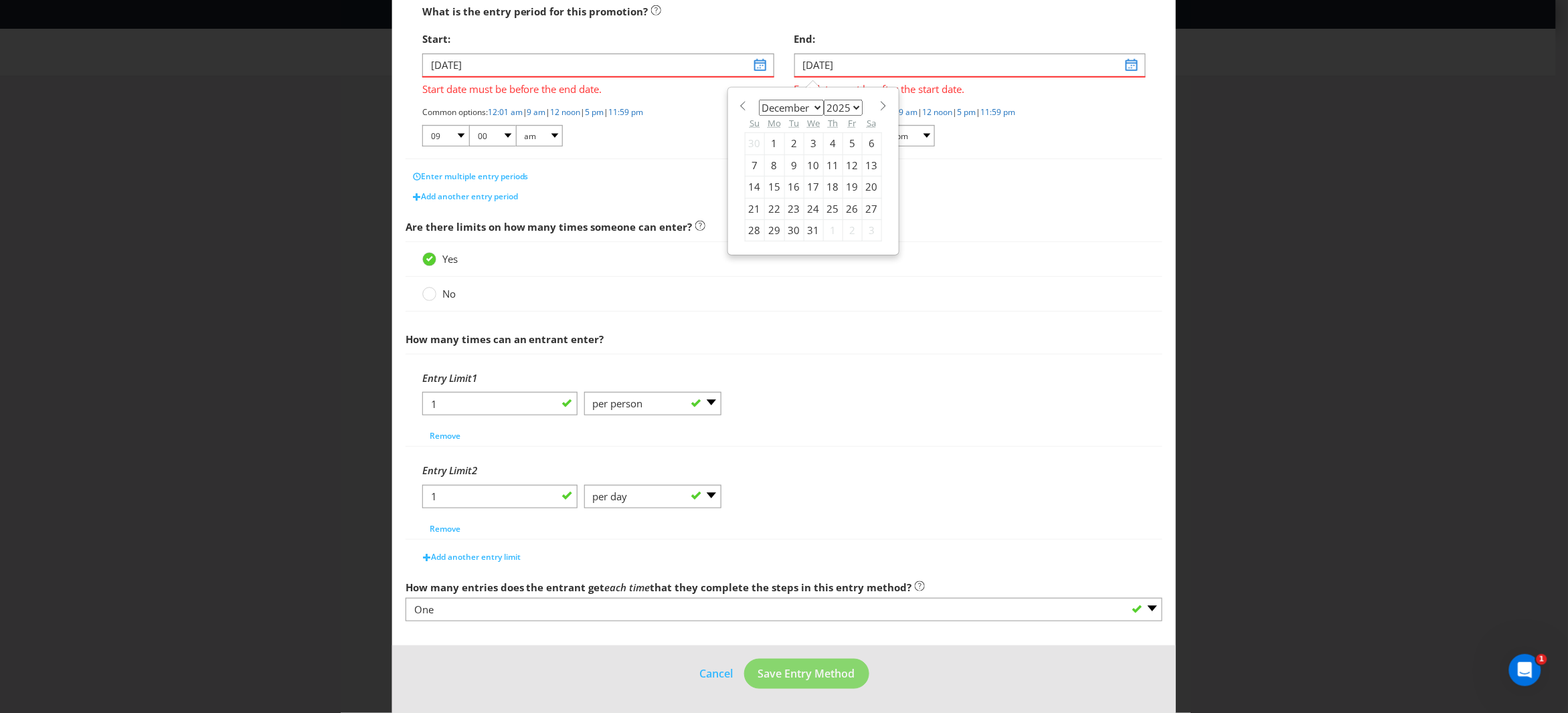
select select "2026"
click at [748, 183] on div "11" at bounding box center [754, 187] width 19 height 21
type input "[DATE]"
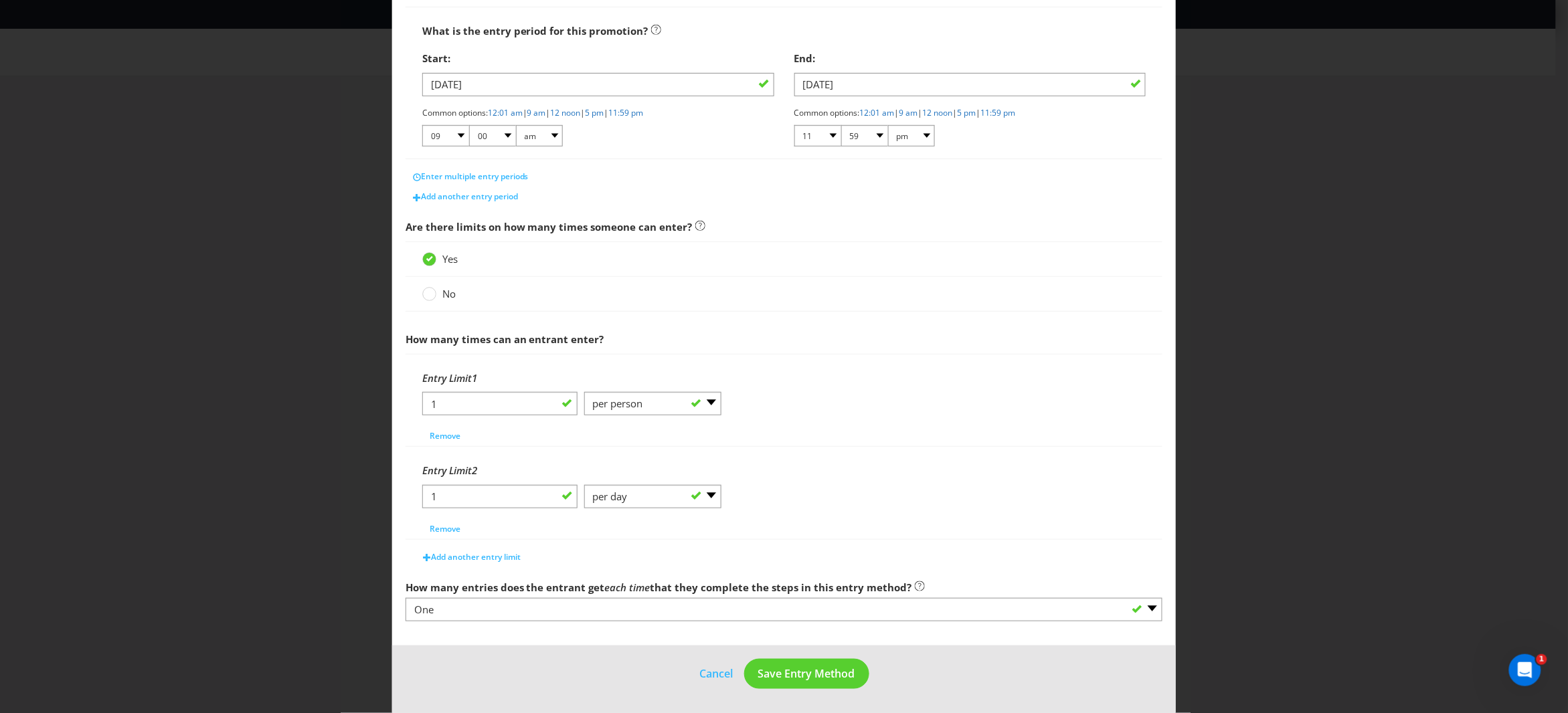
scroll to position [241, 0]
click at [914, 215] on span "Are there limits on how many times someone can enter?" at bounding box center [785, 227] width 758 height 28
click at [480, 554] on span "Add another entry limit" at bounding box center [476, 557] width 90 height 12
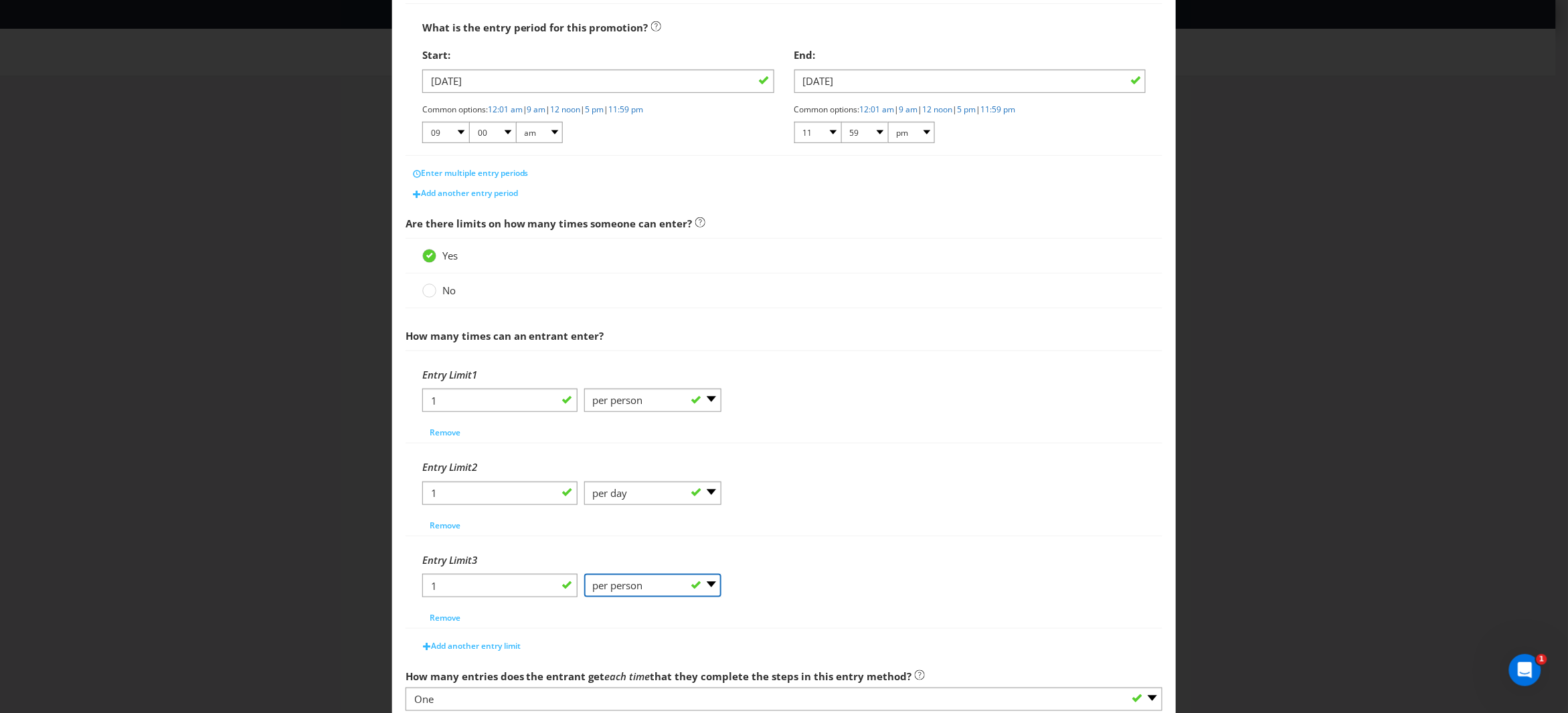
click at [614, 587] on select "-- Please Select -- per person per day per purchase per transaction Other (plea…" at bounding box center [654, 586] width 138 height 24
select select "PER_TRANSACTION"
click at [872, 496] on div "1 -- Please Select -- per person per day per purchase per transaction Other (pl…" at bounding box center [785, 498] width 724 height 34
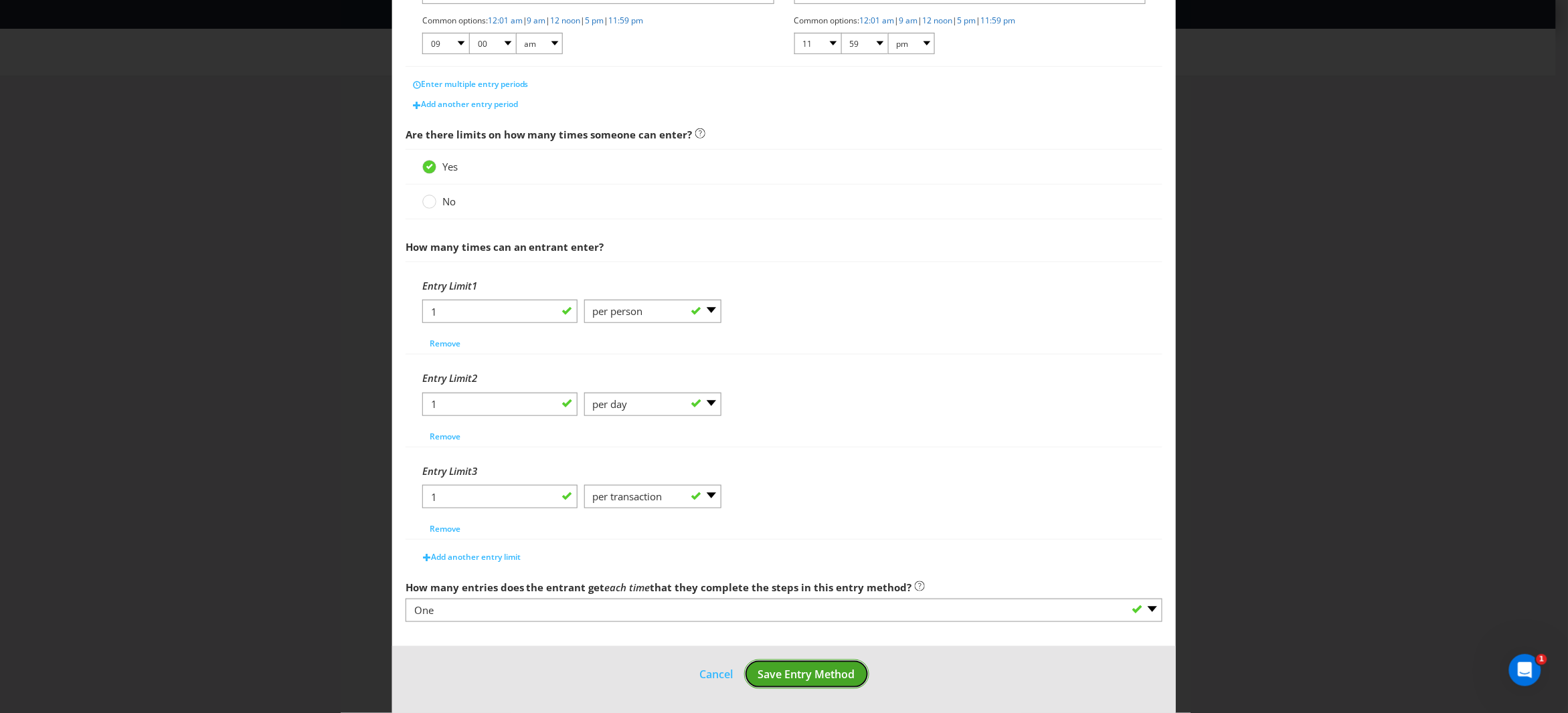
click at [805, 674] on span "Save Entry Method" at bounding box center [807, 674] width 97 height 15
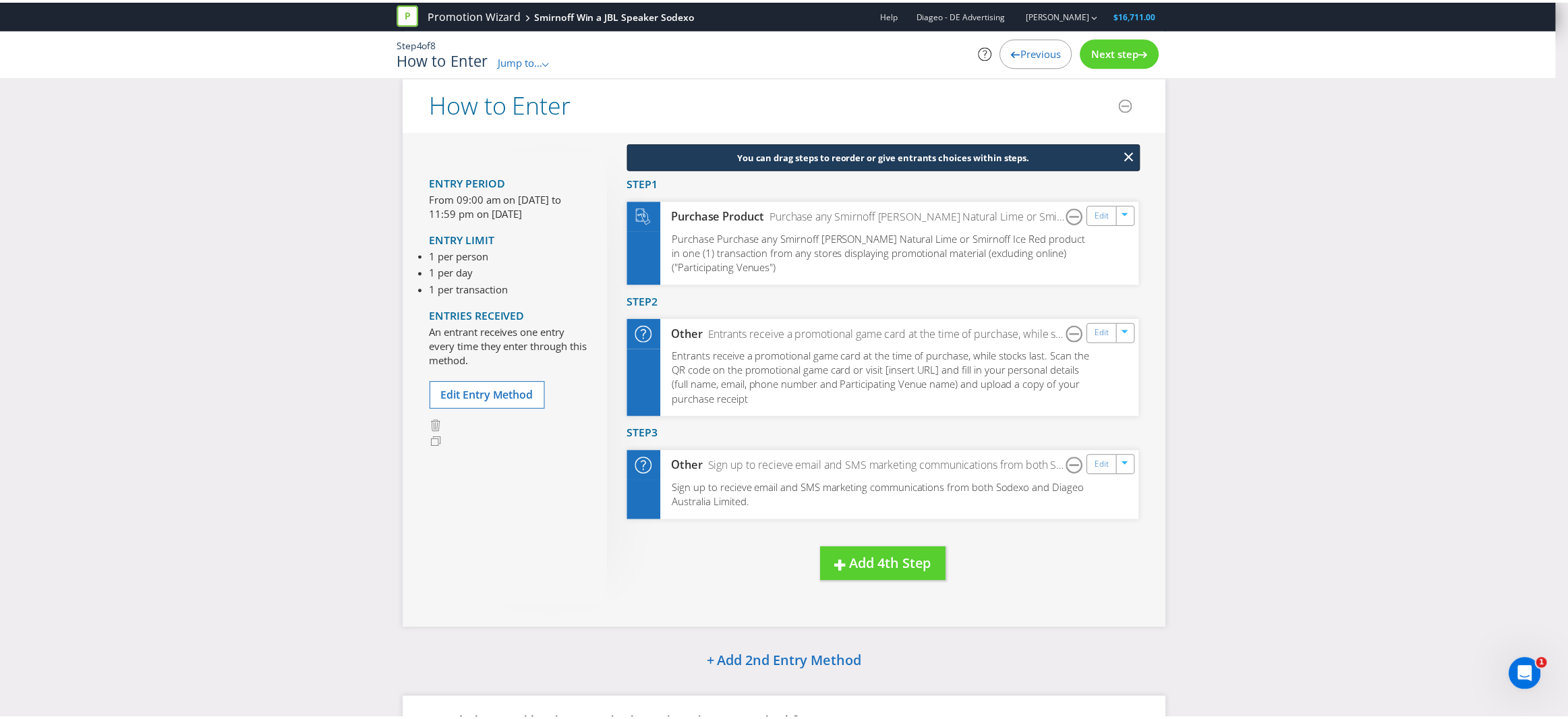
scroll to position [50, 0]
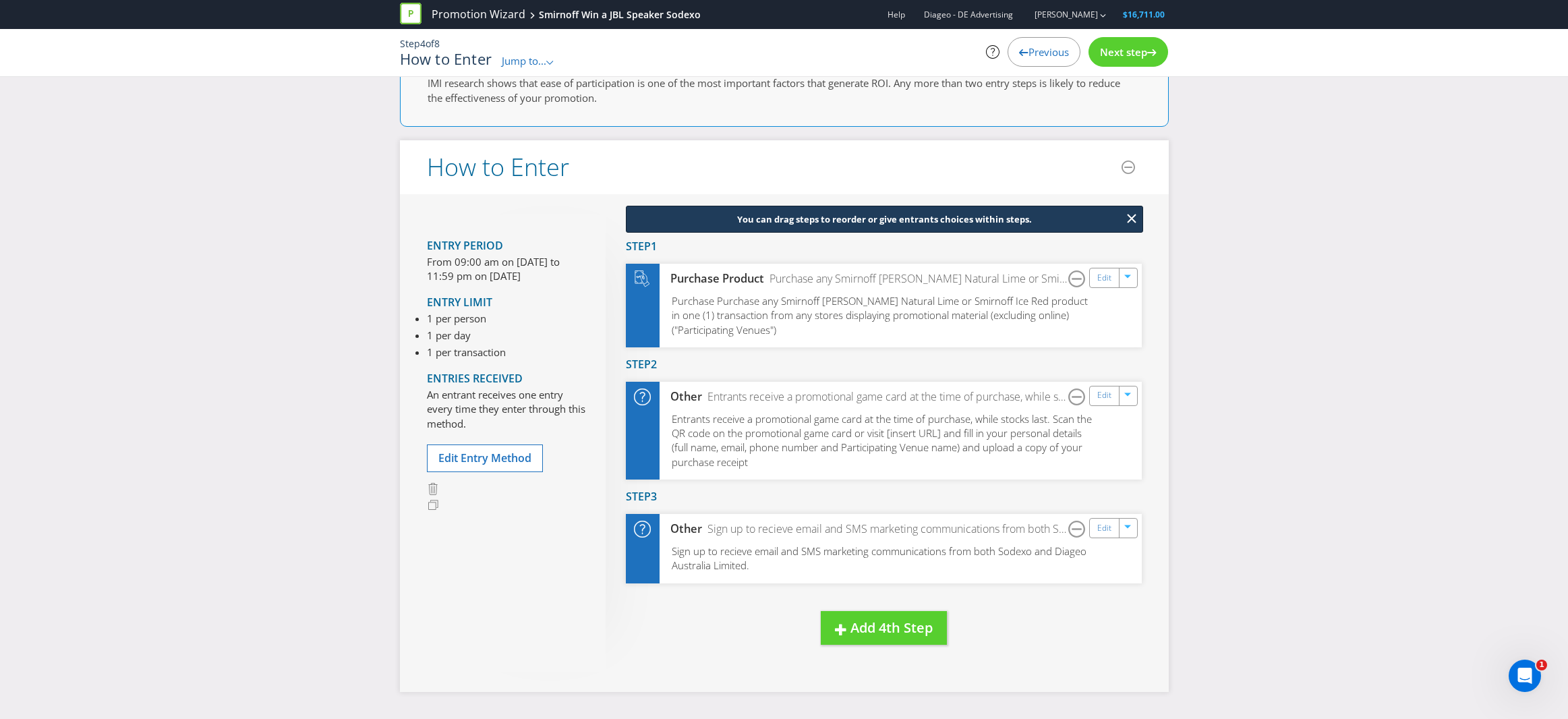
click at [1129, 49] on span "Next step" at bounding box center [1123, 51] width 47 height 13
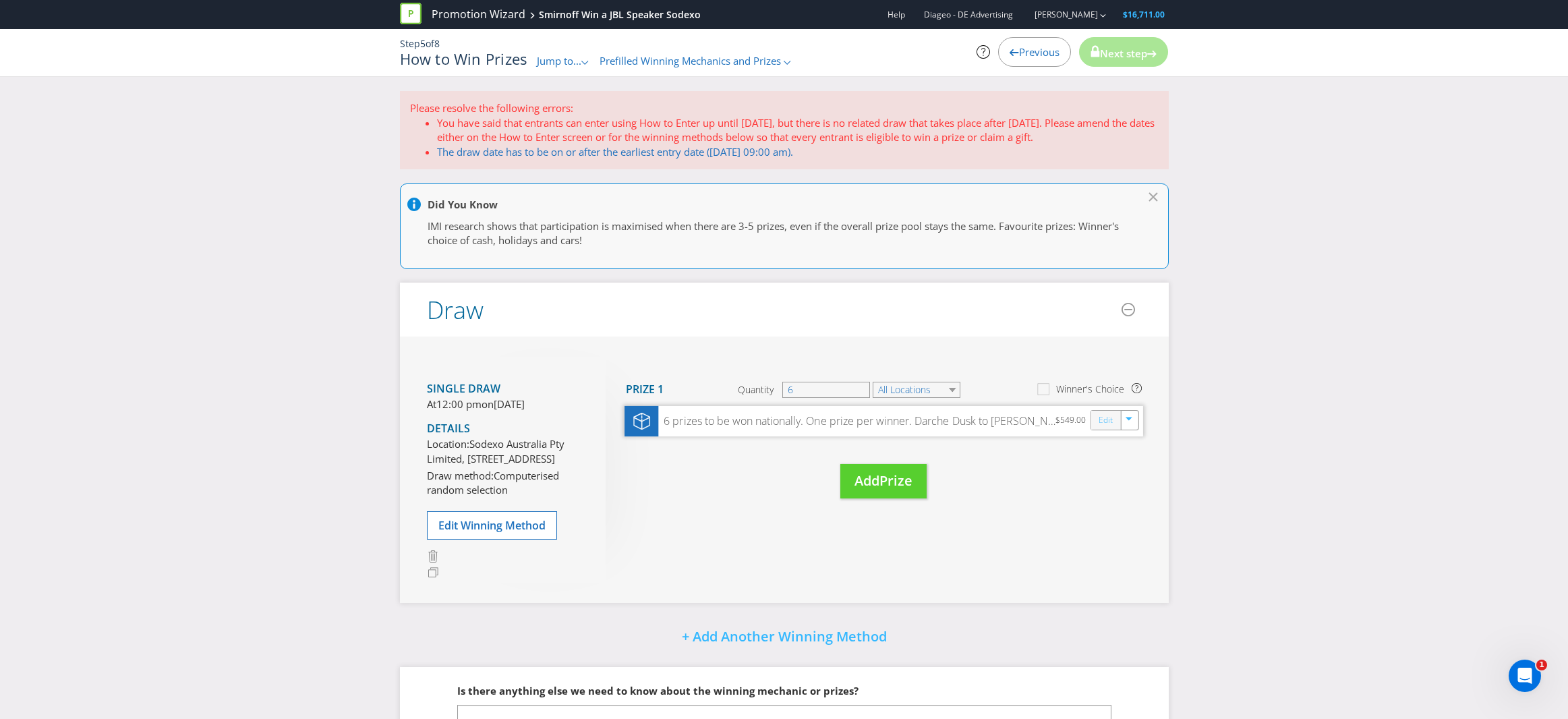
click at [1101, 421] on link "Edit" at bounding box center [1104, 421] width 14 height 15
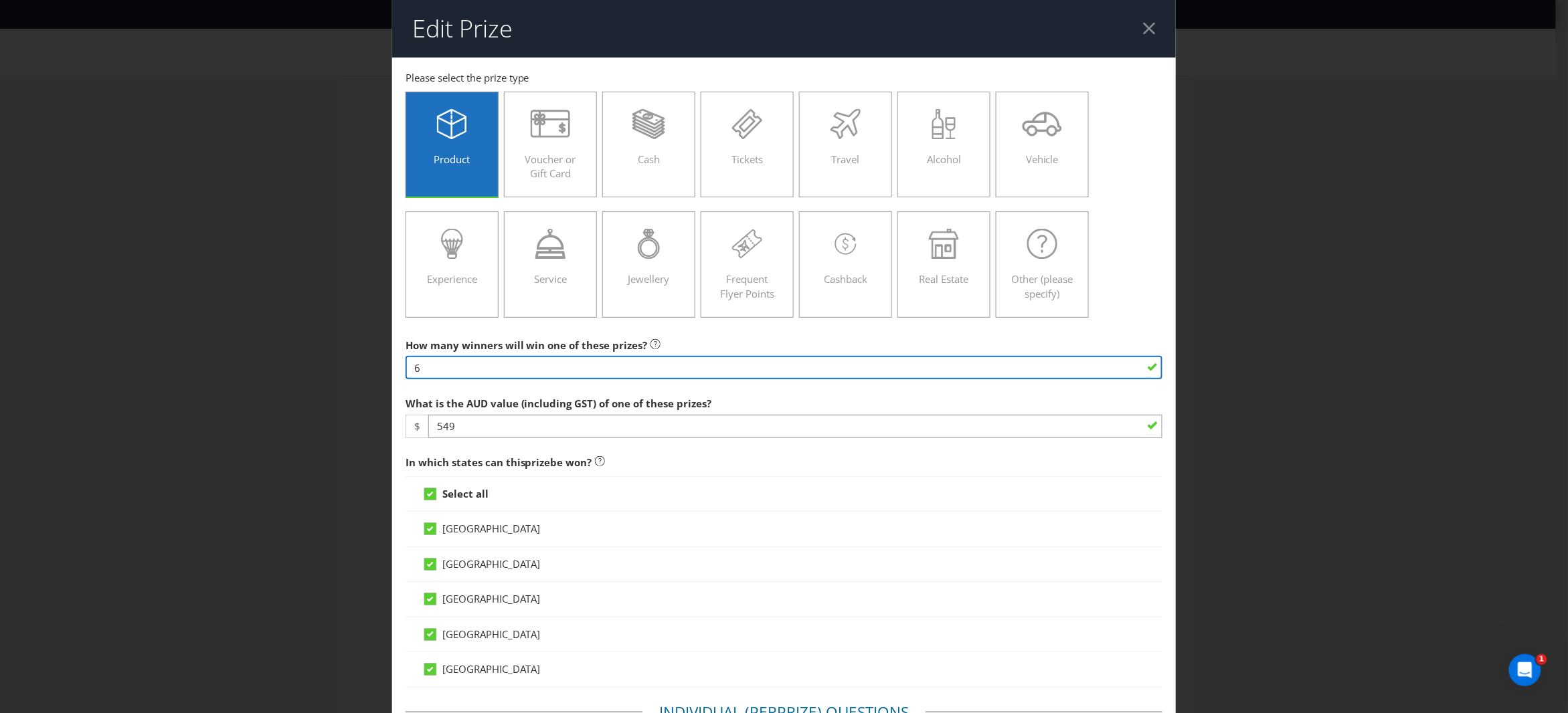
click at [447, 372] on input "6" at bounding box center [785, 367] width 758 height 24
type input "10"
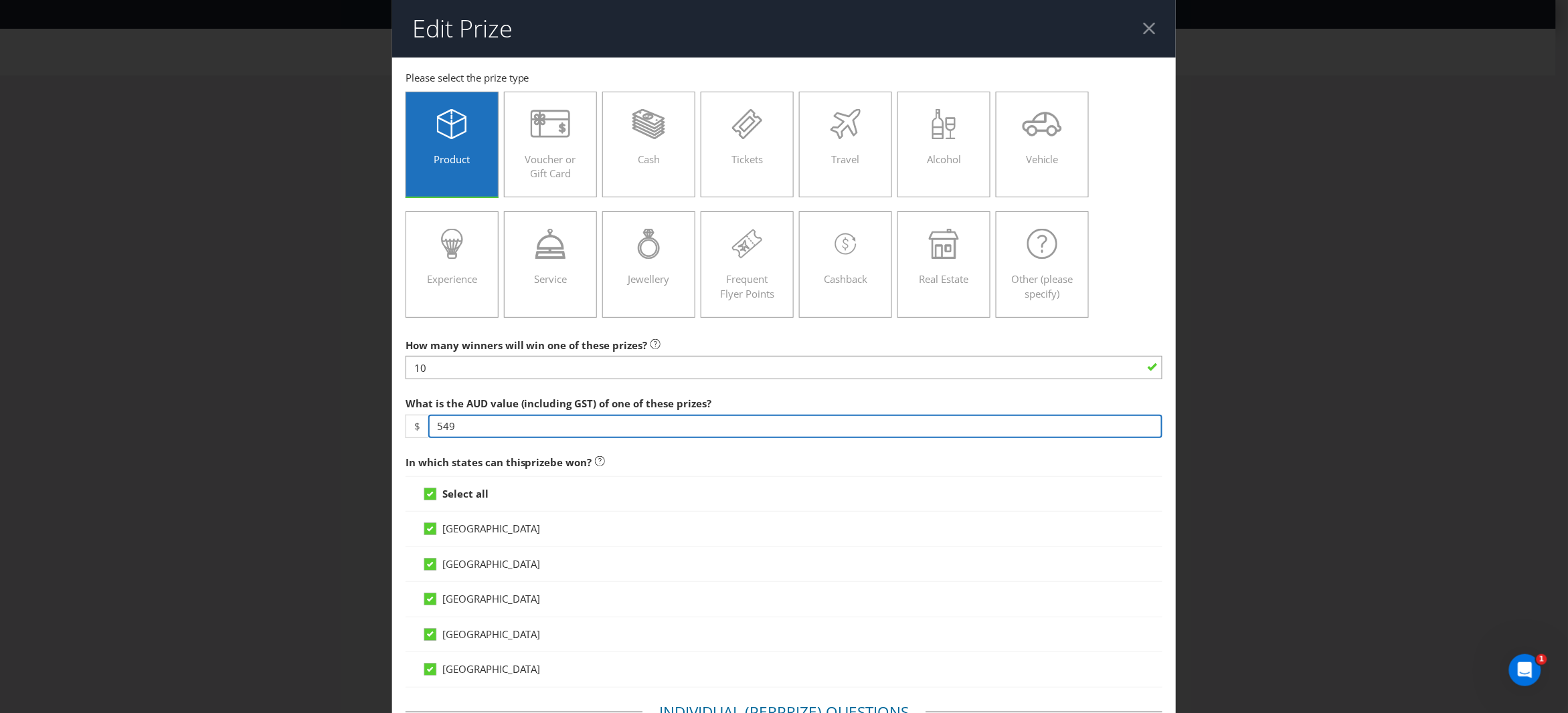
drag, startPoint x: 433, startPoint y: 425, endPoint x: 415, endPoint y: 423, distance: 18.1
click at [415, 423] on div "$ 549" at bounding box center [785, 426] width 758 height 24
type input "199.95"
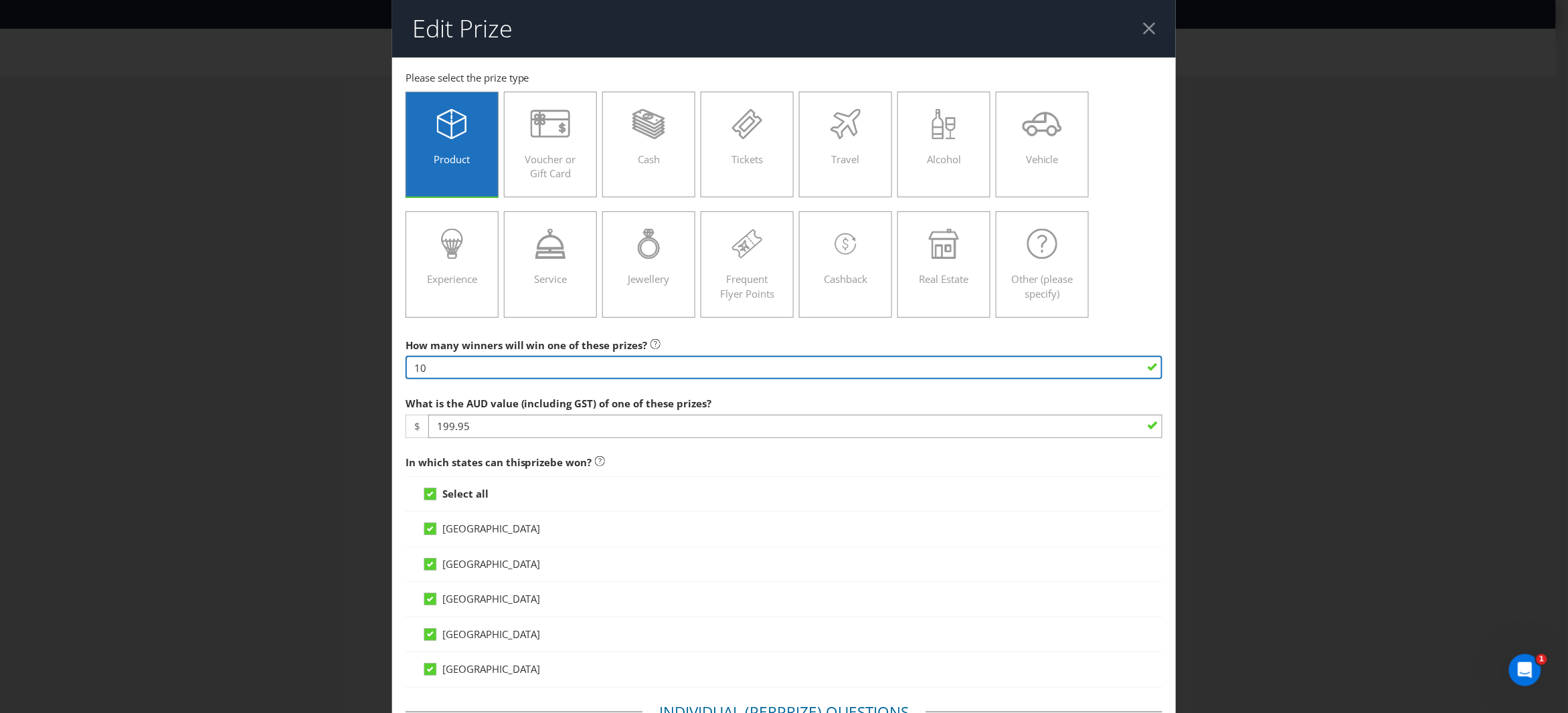
click at [519, 368] on input "10" at bounding box center [785, 367] width 758 height 24
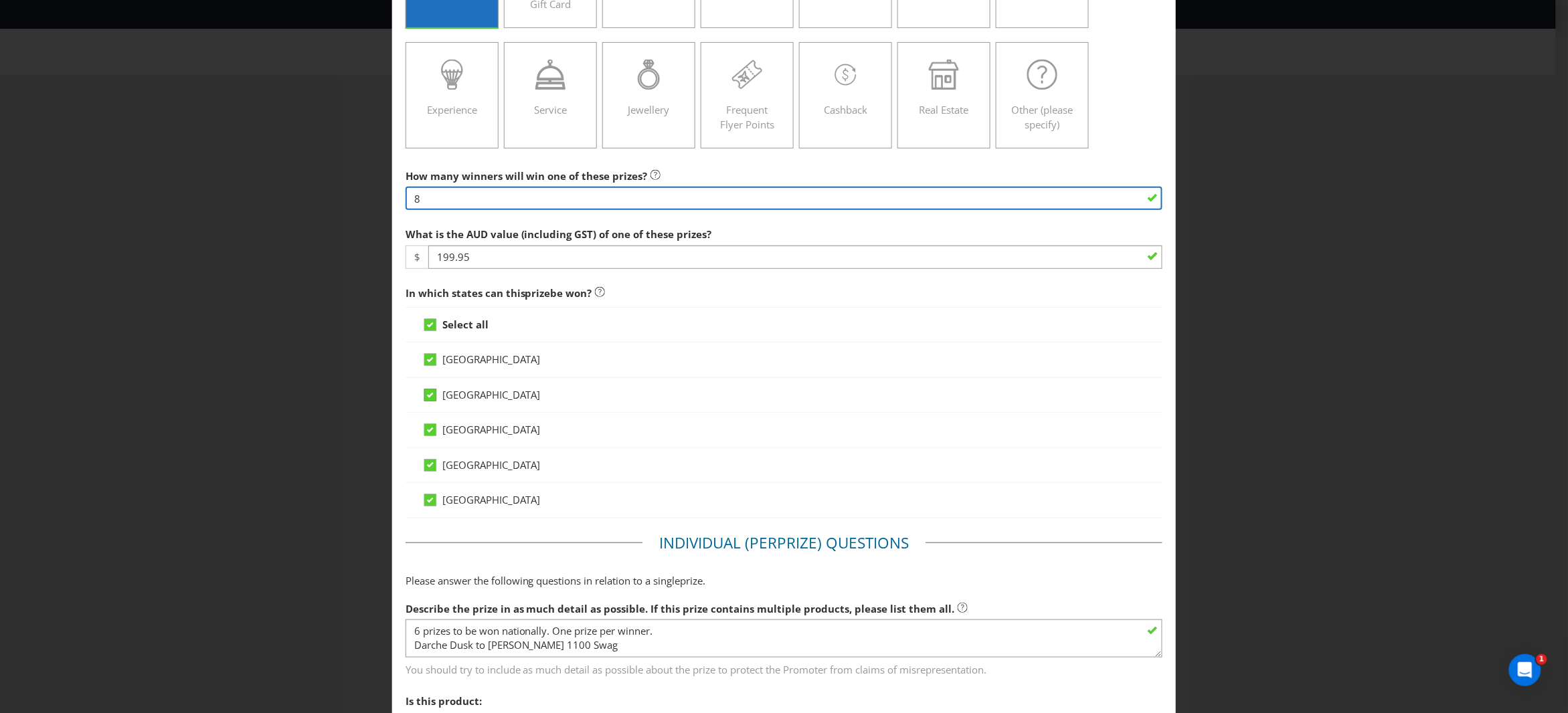
type input "8"
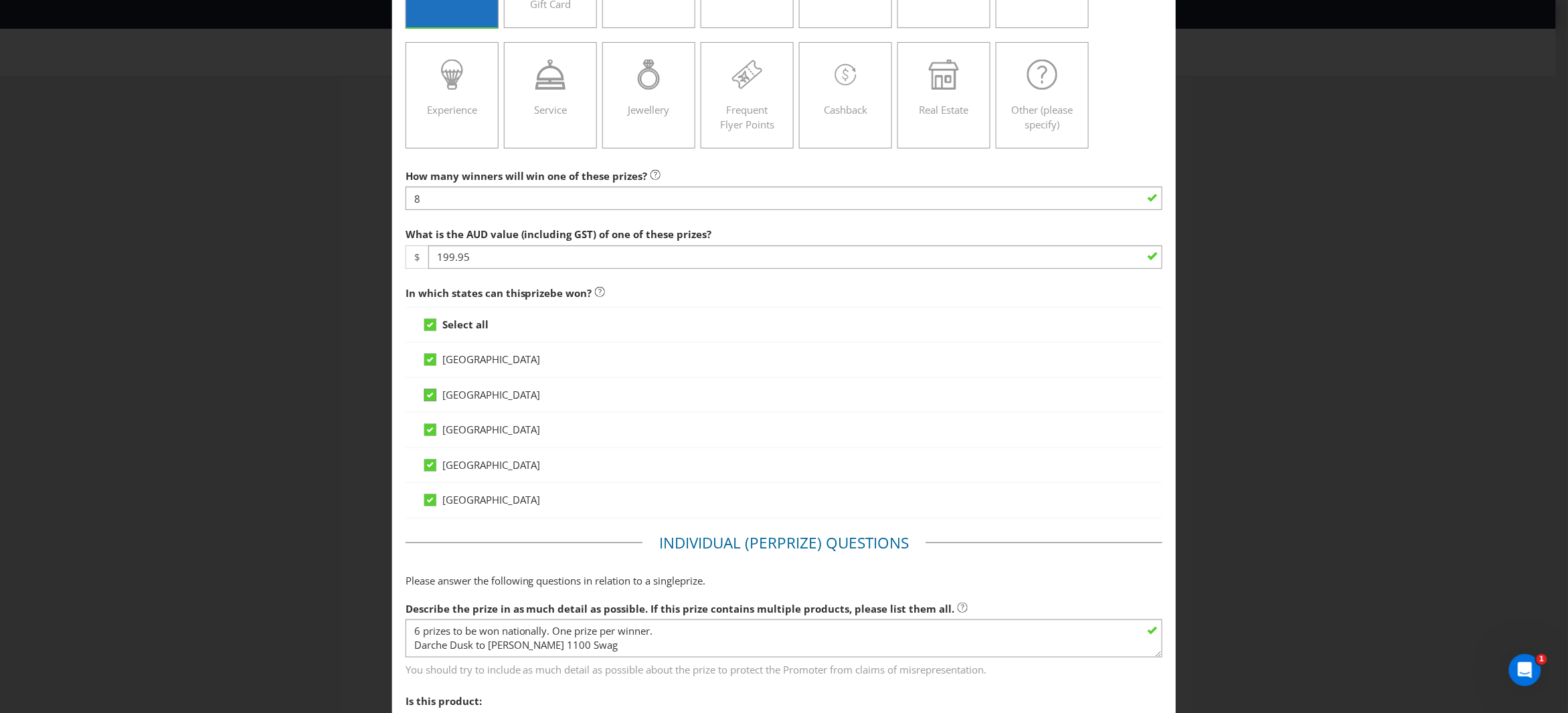
click at [430, 394] on icon at bounding box center [430, 395] width 7 height 5
click at [0, 0] on input "[GEOGRAPHIC_DATA]" at bounding box center [0, 0] width 0 height 0
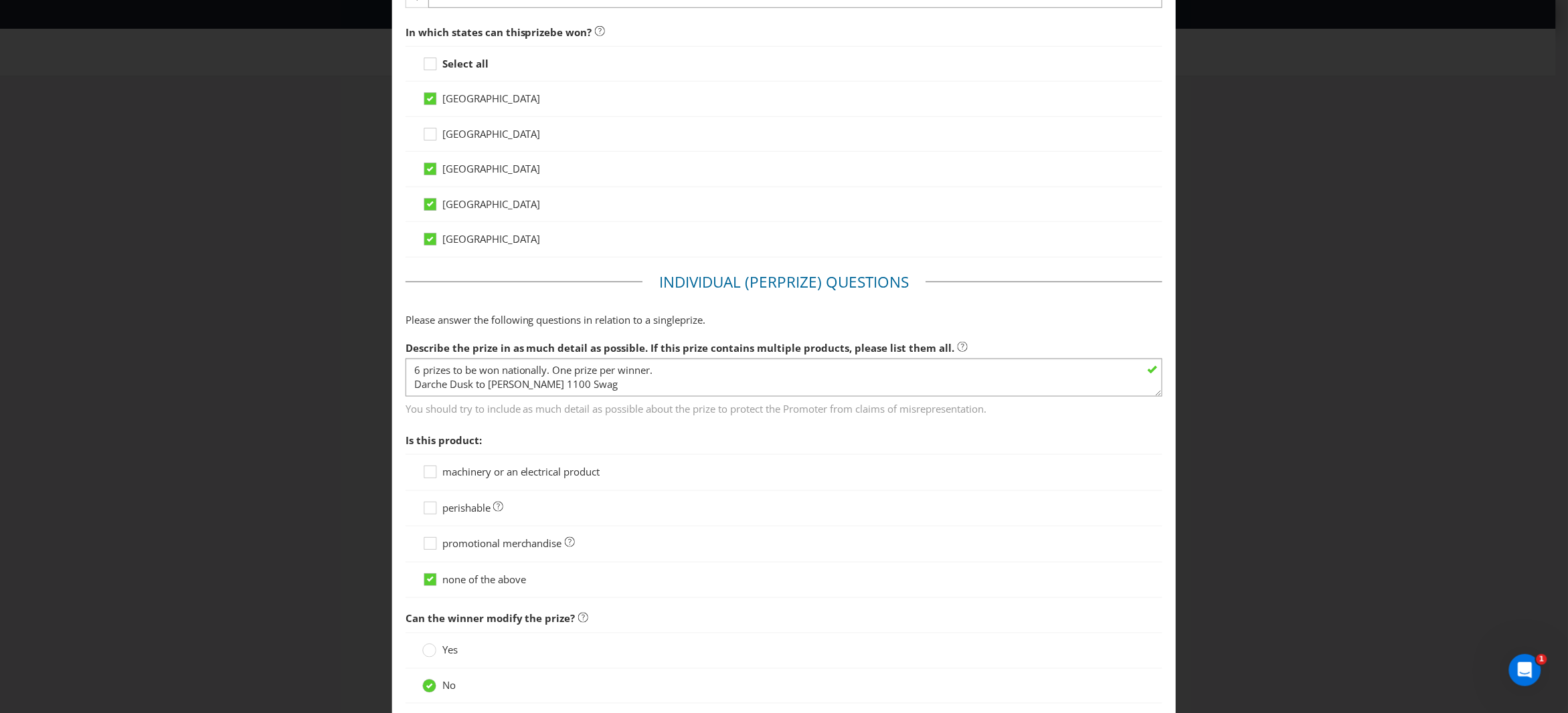
scroll to position [495, 0]
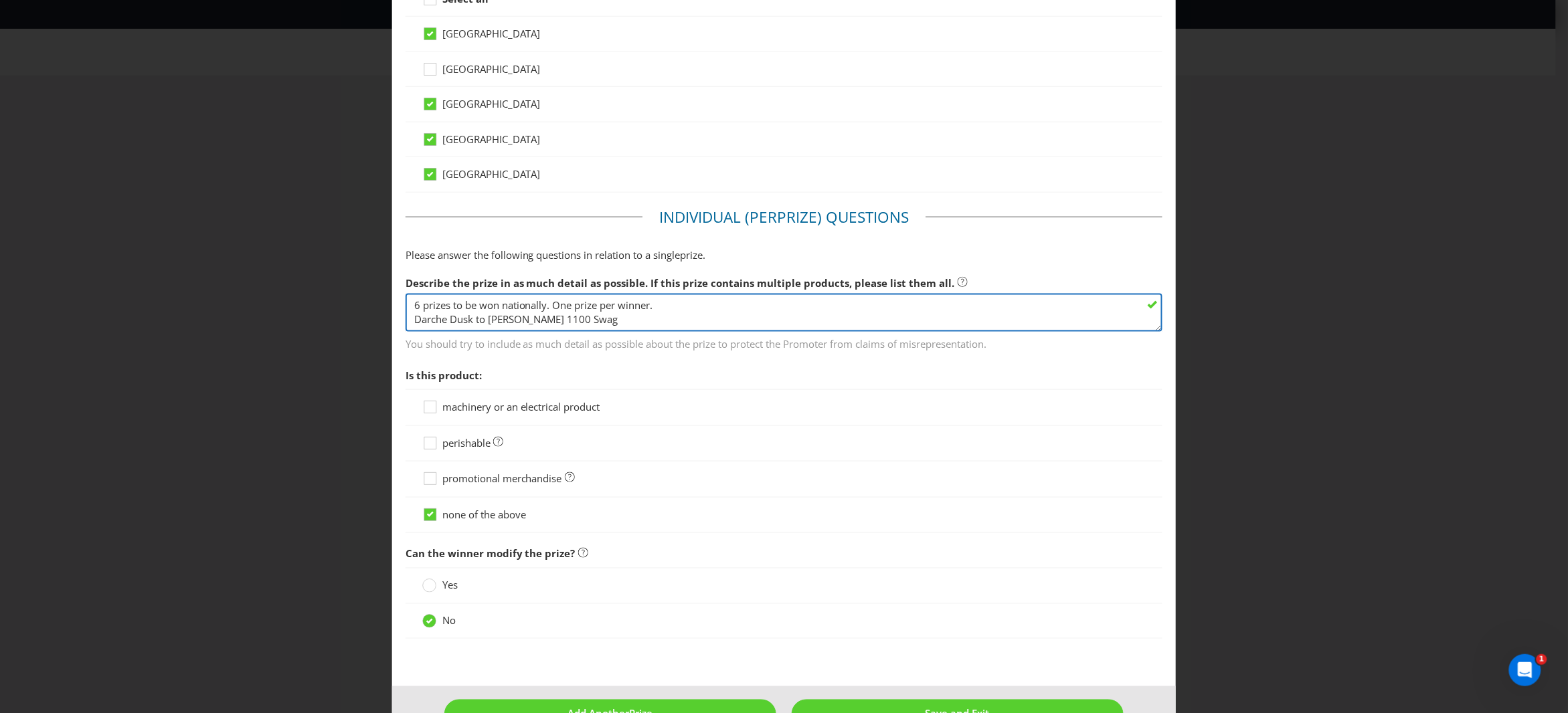
click at [415, 307] on textarea "6 prizes to be won nationally. One prize per winner. Darche Dusk to [PERSON_NAM…" at bounding box center [785, 313] width 758 height 38
click at [555, 307] on textarea "6 prizes to be won nationally. One prize per winner. Darche Dusk to [PERSON_NAM…" at bounding box center [785, 313] width 758 height 38
click at [682, 305] on textarea "6 prizes to be won nationally. One prize per winner. Darche Dusk to [PERSON_NAM…" at bounding box center [785, 313] width 758 height 38
click at [558, 307] on textarea "6 prizes to be won nationally. One prize per winner. Darche Dusk to [PERSON_NAM…" at bounding box center [785, 313] width 758 height 38
click at [411, 304] on textarea "6 prizes to be won nationally. One prize per winner. Darche Dusk to [PERSON_NAM…" at bounding box center [785, 313] width 758 height 38
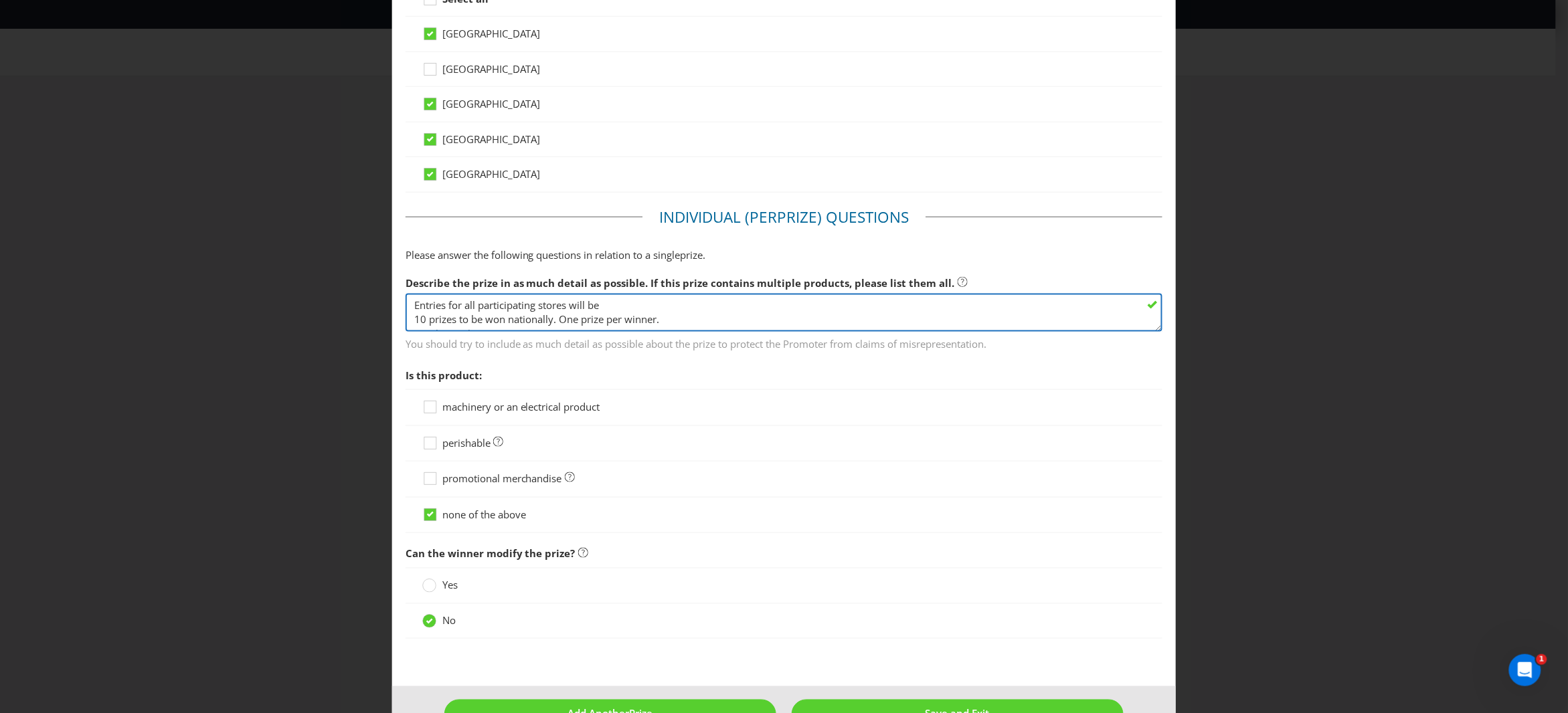
click at [664, 317] on textarea "6 prizes to be won nationally. One prize per winner. Darche Dusk to [PERSON_NAM…" at bounding box center [785, 313] width 758 height 38
click at [433, 307] on textarea "6 prizes to be won nationally. One prize per winner. Darche Dusk to [PERSON_NAM…" at bounding box center [785, 313] width 758 height 38
drag, startPoint x: 614, startPoint y: 308, endPoint x: 374, endPoint y: 299, distance: 240.2
click at [374, 299] on div "Edit Prize [GEOGRAPHIC_DATA] [GEOGRAPHIC_DATA] [GEOGRAPHIC_DATA] [GEOGRAPHIC_DA…" at bounding box center [784, 356] width 1568 height 713
click at [412, 320] on textarea "6 prizes to be won nationally. One prize per winner. Darche Dusk to [PERSON_NAM…" at bounding box center [785, 313] width 758 height 38
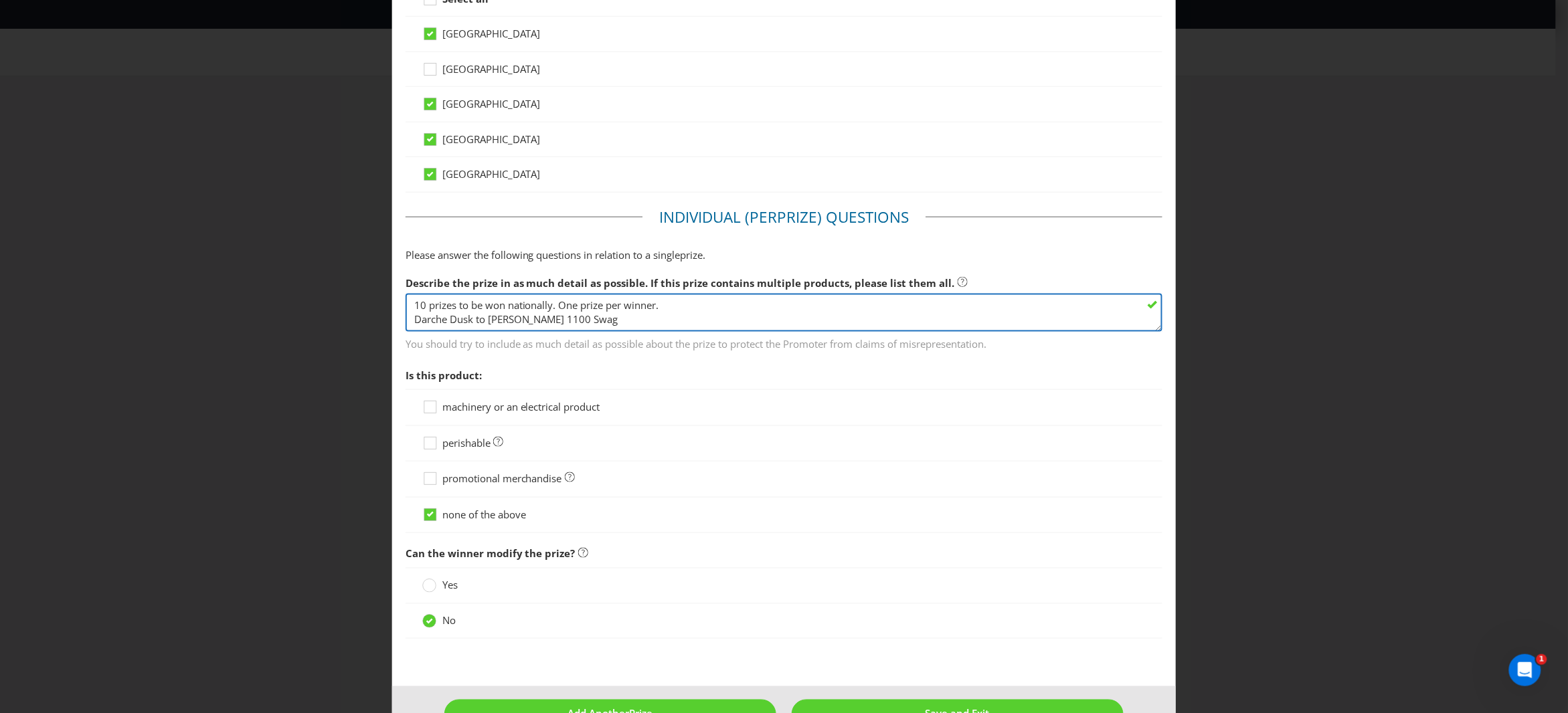
drag, startPoint x: 558, startPoint y: 307, endPoint x: 666, endPoint y: 308, distance: 108.0
click at [666, 308] on textarea "6 prizes to be won nationally. One prize per winner. Darche Dusk to [PERSON_NAM…" at bounding box center [785, 313] width 758 height 38
drag, startPoint x: 621, startPoint y: 320, endPoint x: 391, endPoint y: 323, distance: 230.0
click at [392, 323] on main "[GEOGRAPHIC_DATA] [GEOGRAPHIC_DATA] [GEOGRAPHIC_DATA] [GEOGRAPHIC_DATA] [GEOGRA…" at bounding box center [784, 124] width 785 height 1125
type textarea "10 prizes to be won nationally. Each prize is a JBL Charge Speaker"
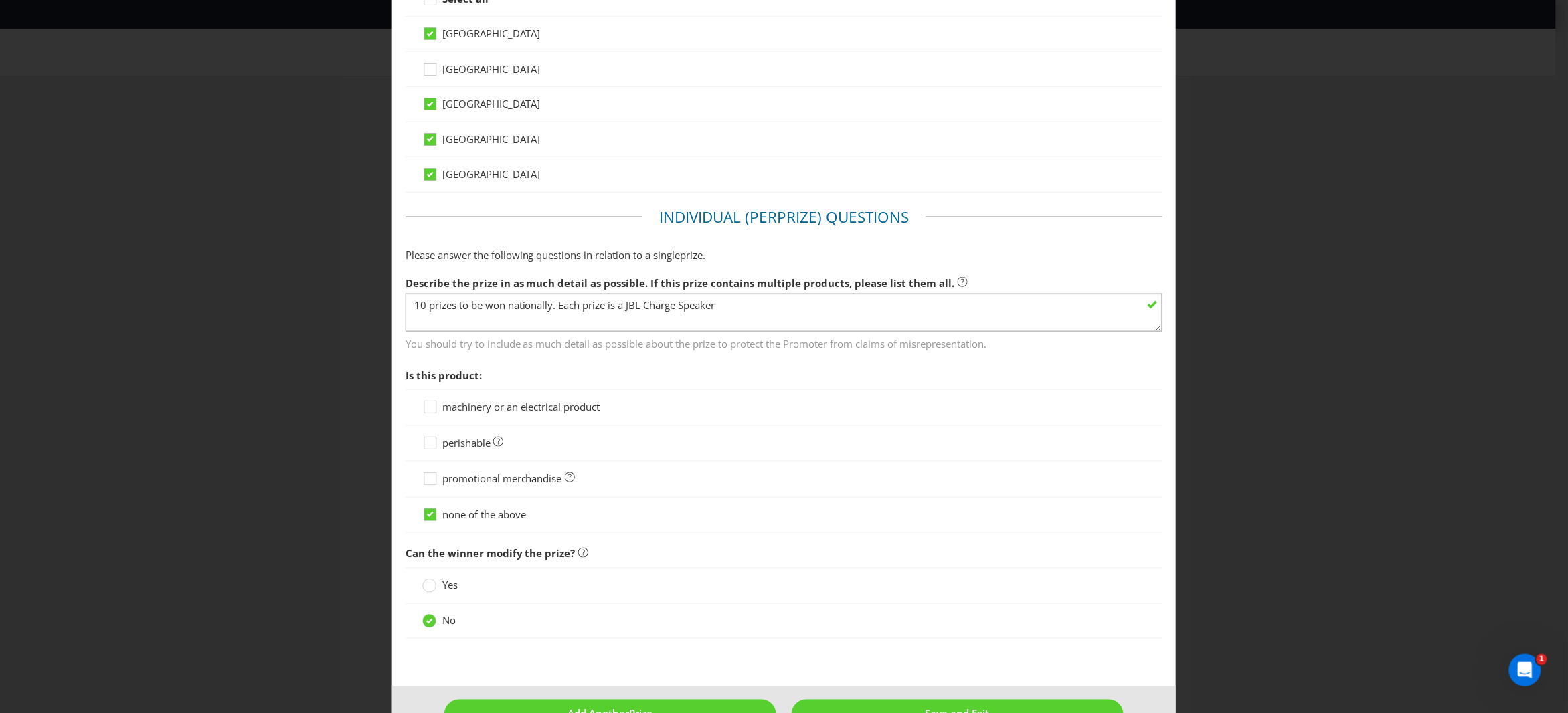
click at [492, 409] on span "machinery or an electrical product" at bounding box center [522, 406] width 158 height 13
click at [0, 0] on input "machinery or an electrical product" at bounding box center [0, 0] width 0 height 0
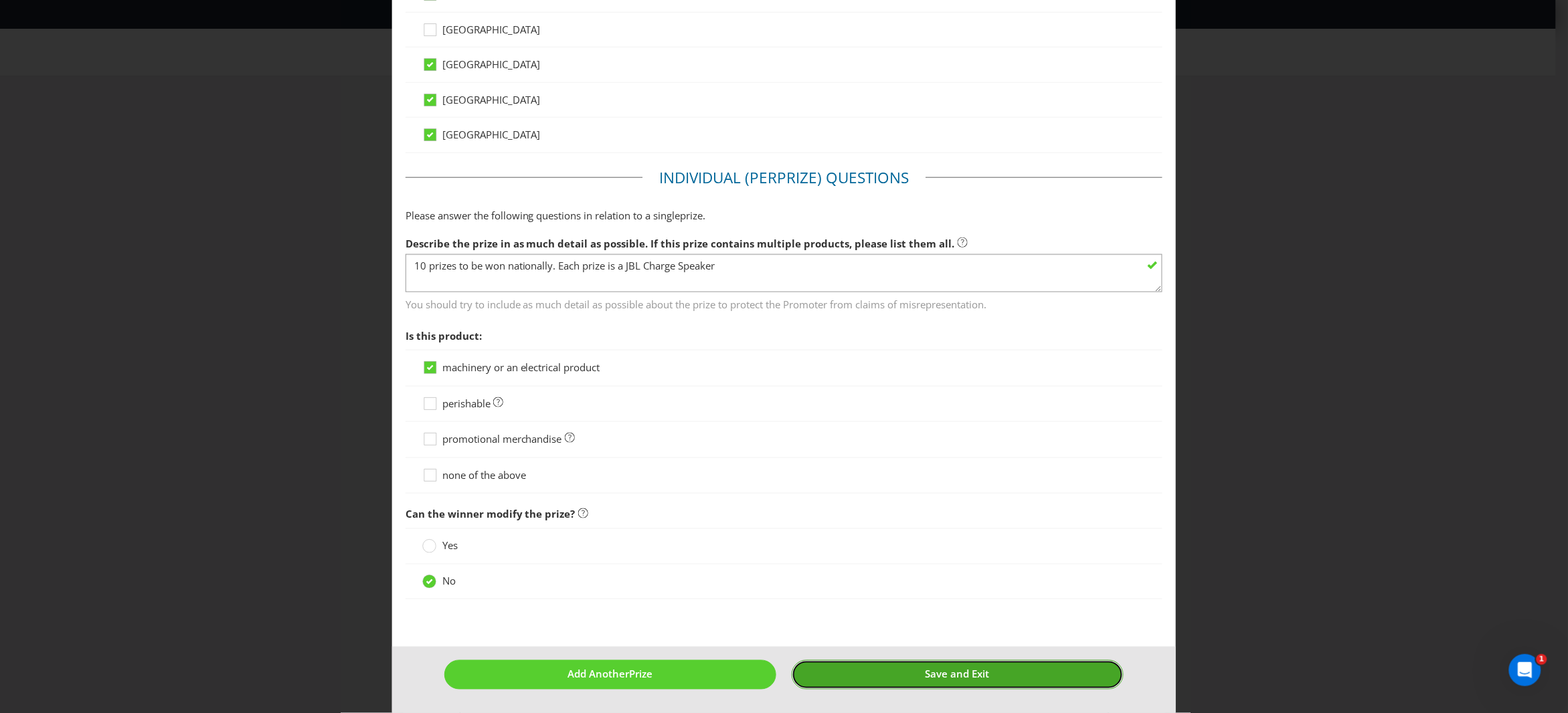
click at [936, 677] on span "Save and Exit" at bounding box center [958, 674] width 64 height 13
type input "8"
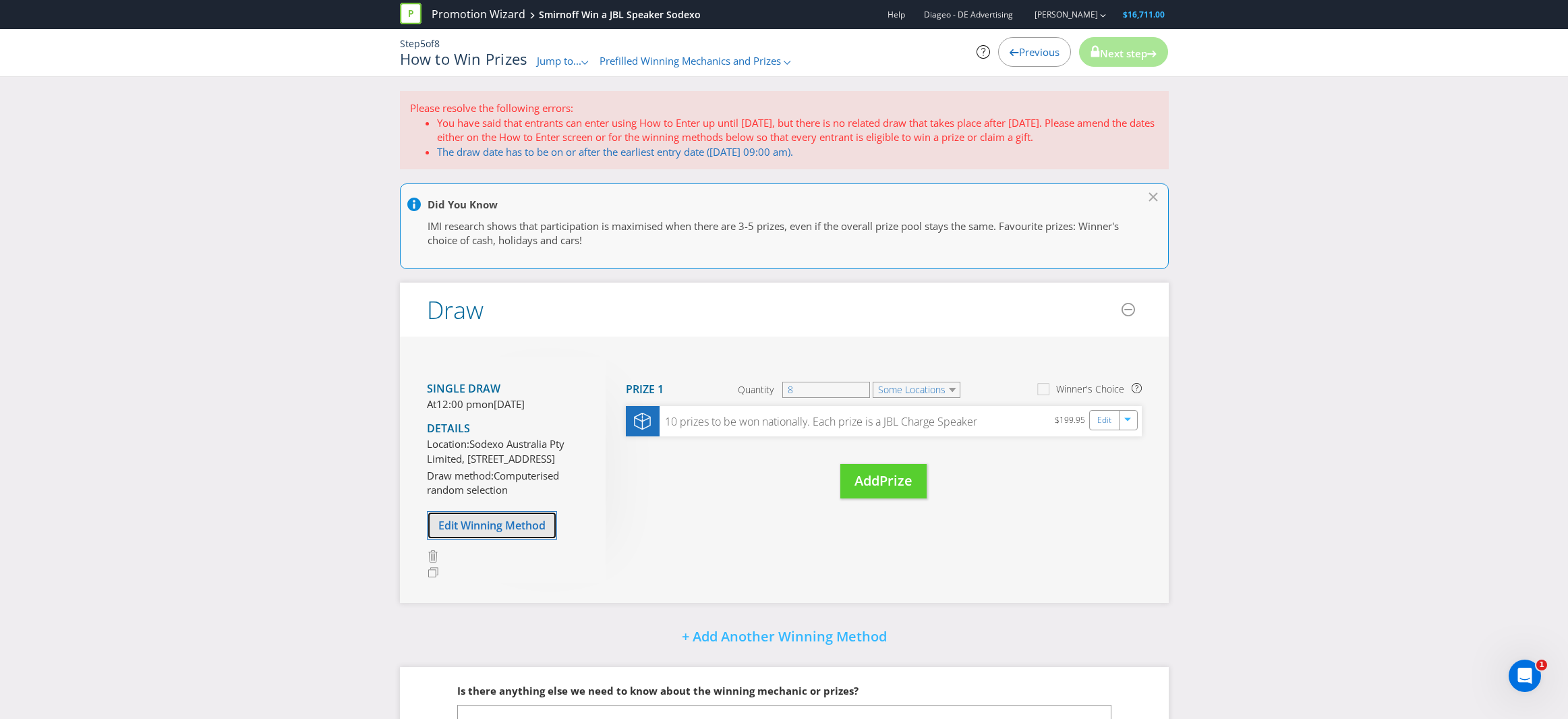
click at [471, 533] on span "Edit Winning Method" at bounding box center [491, 525] width 107 height 15
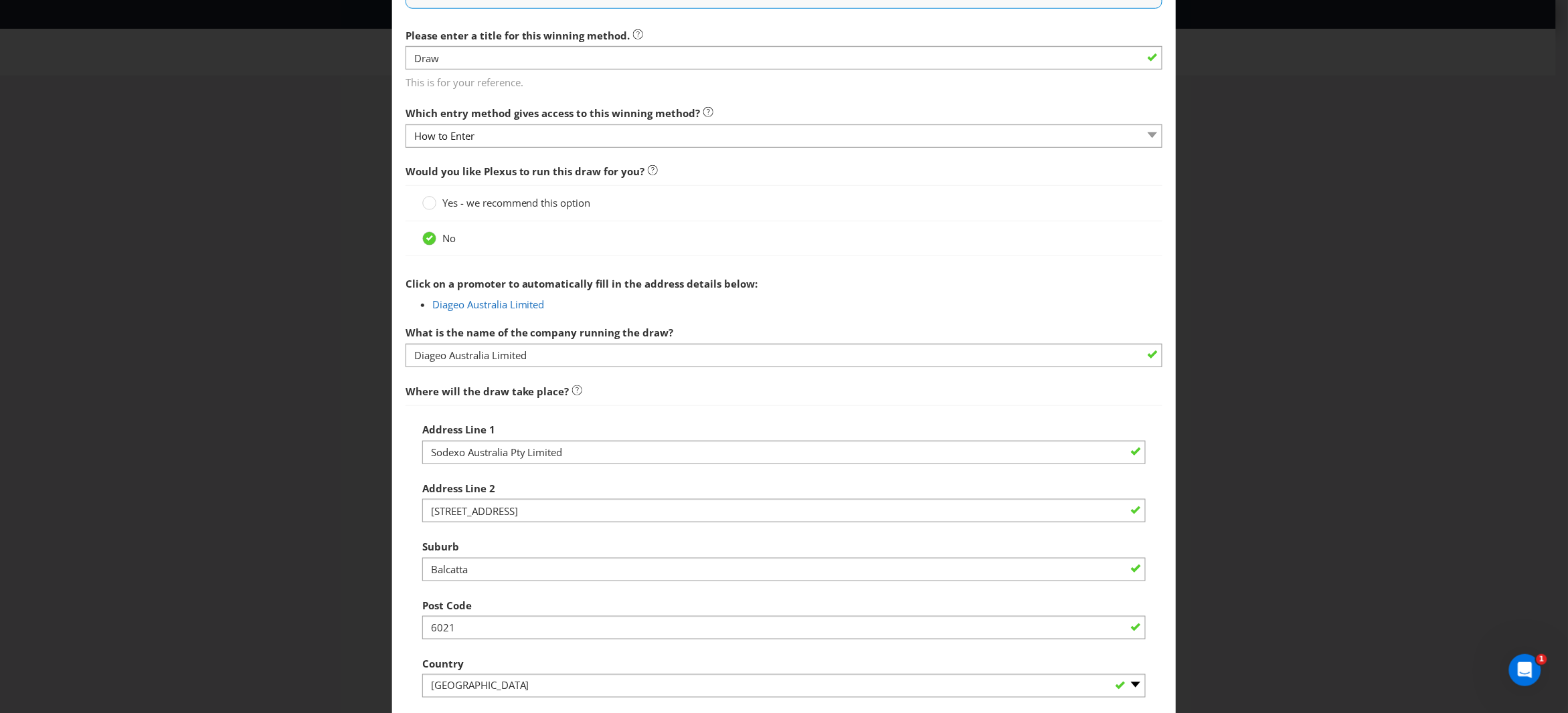
scroll to position [359, 0]
drag, startPoint x: 549, startPoint y: 355, endPoint x: 365, endPoint y: 345, distance: 184.3
click at [365, 345] on div "Edit Winning Method How to Enter How will the winners be selected? Draw Judging…" at bounding box center [784, 356] width 1568 height 713
paste input "Sodexo Australia Pty"
type input "Sodexo Australia Pty Limited"
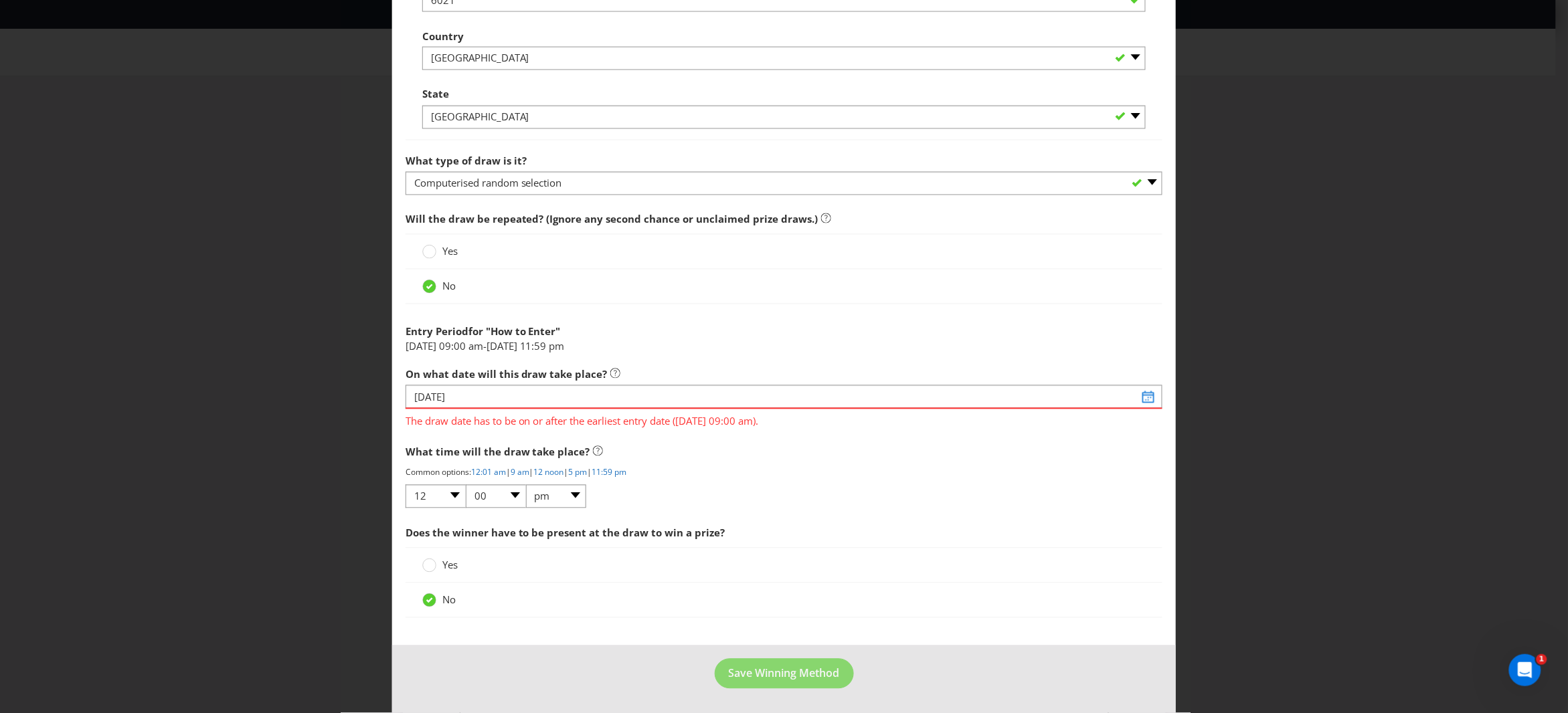
scroll to position [988, 0]
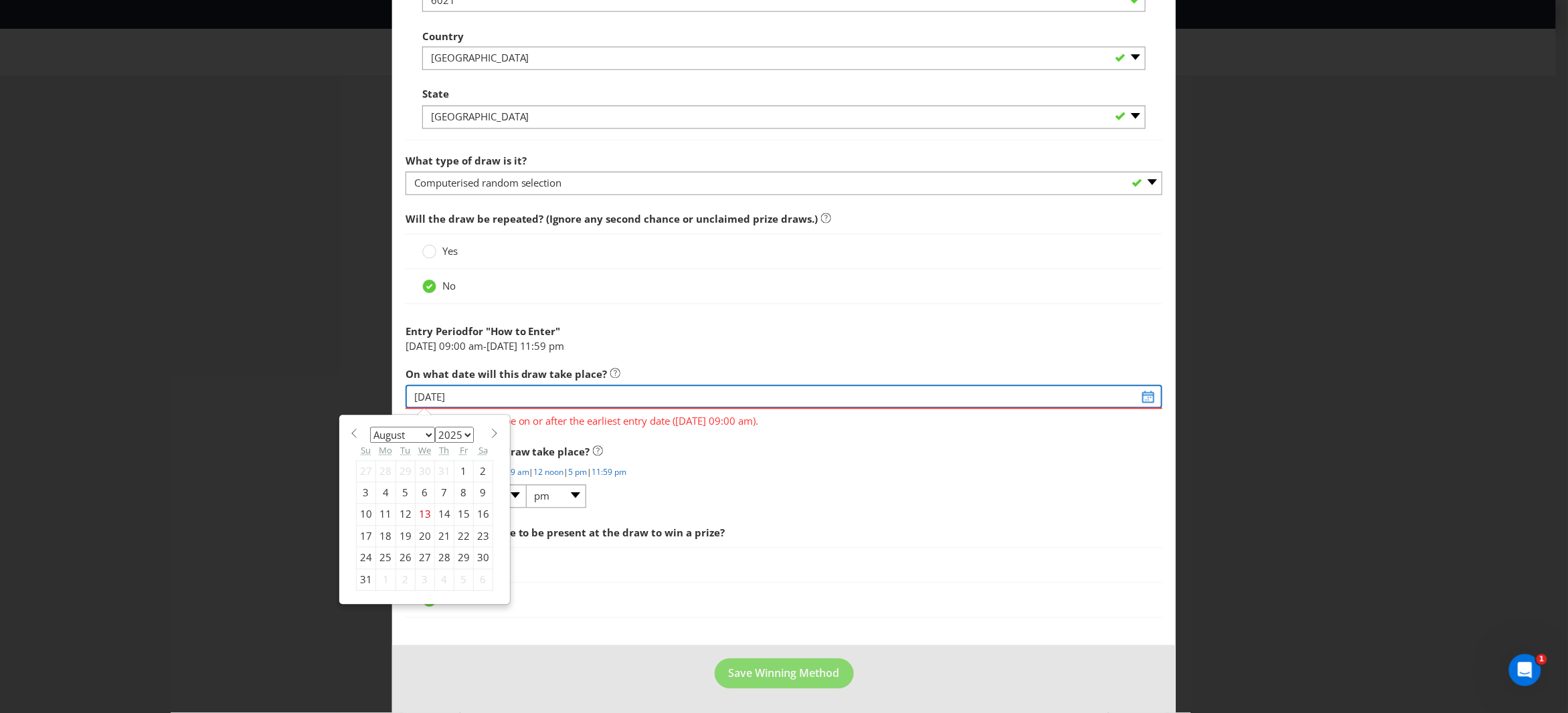
click at [463, 396] on input "[DATE]" at bounding box center [785, 397] width 758 height 24
click at [491, 432] on span at bounding box center [495, 433] width 10 height 10
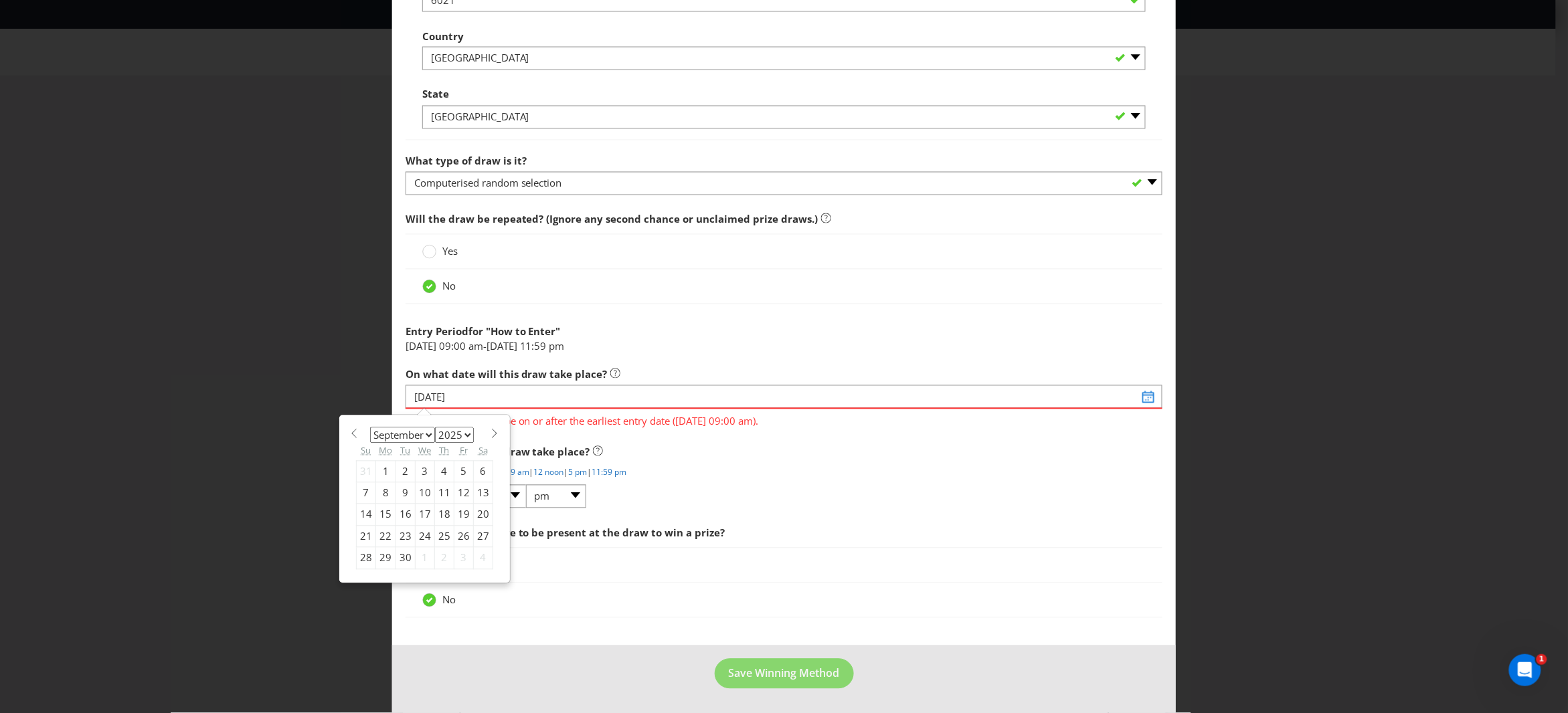
click at [491, 432] on span at bounding box center [495, 433] width 10 height 10
click at [490, 432] on span at bounding box center [495, 433] width 10 height 10
select select "0"
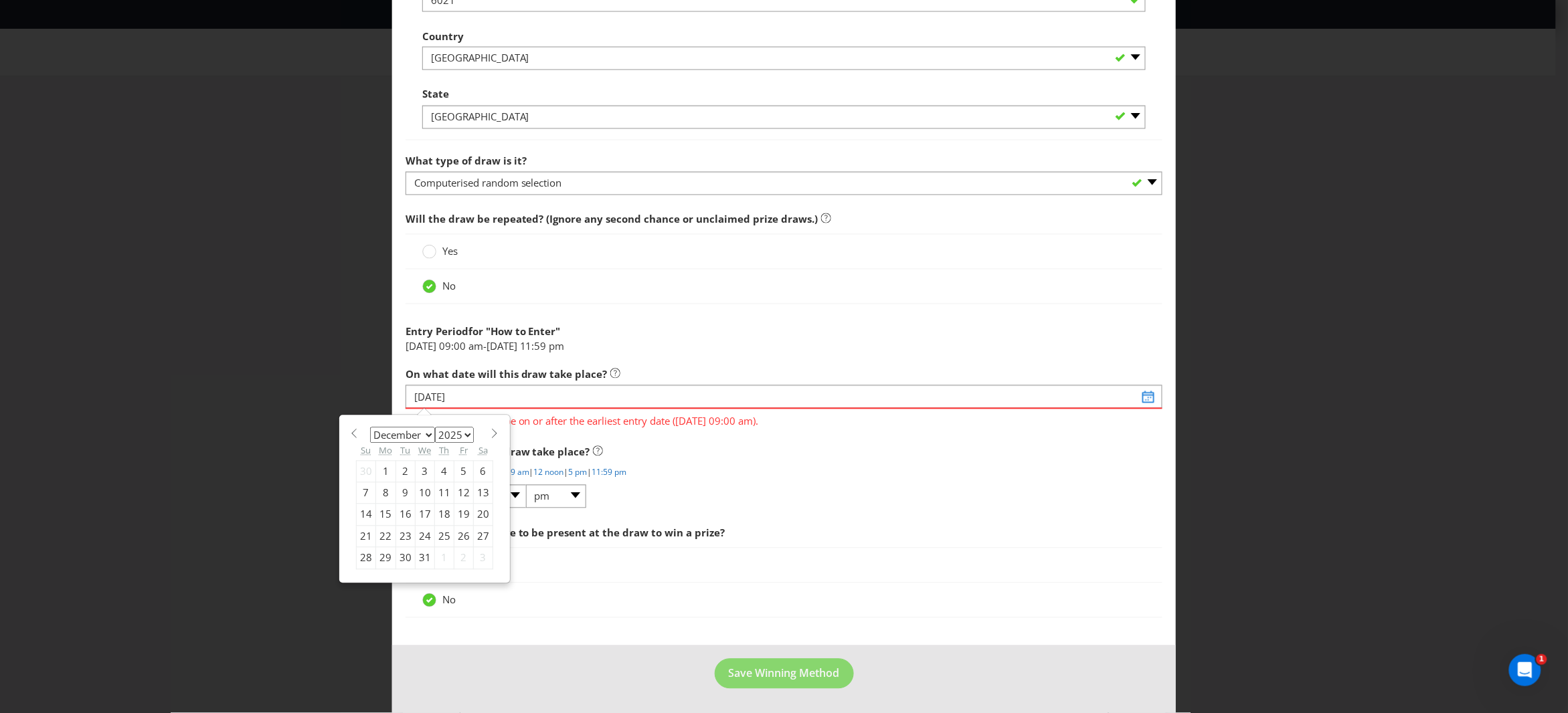
select select "2026"
click at [490, 432] on span at bounding box center [495, 433] width 10 height 10
select select "1"
click at [422, 493] on div "11" at bounding box center [424, 493] width 19 height 21
type input "[DATE]"
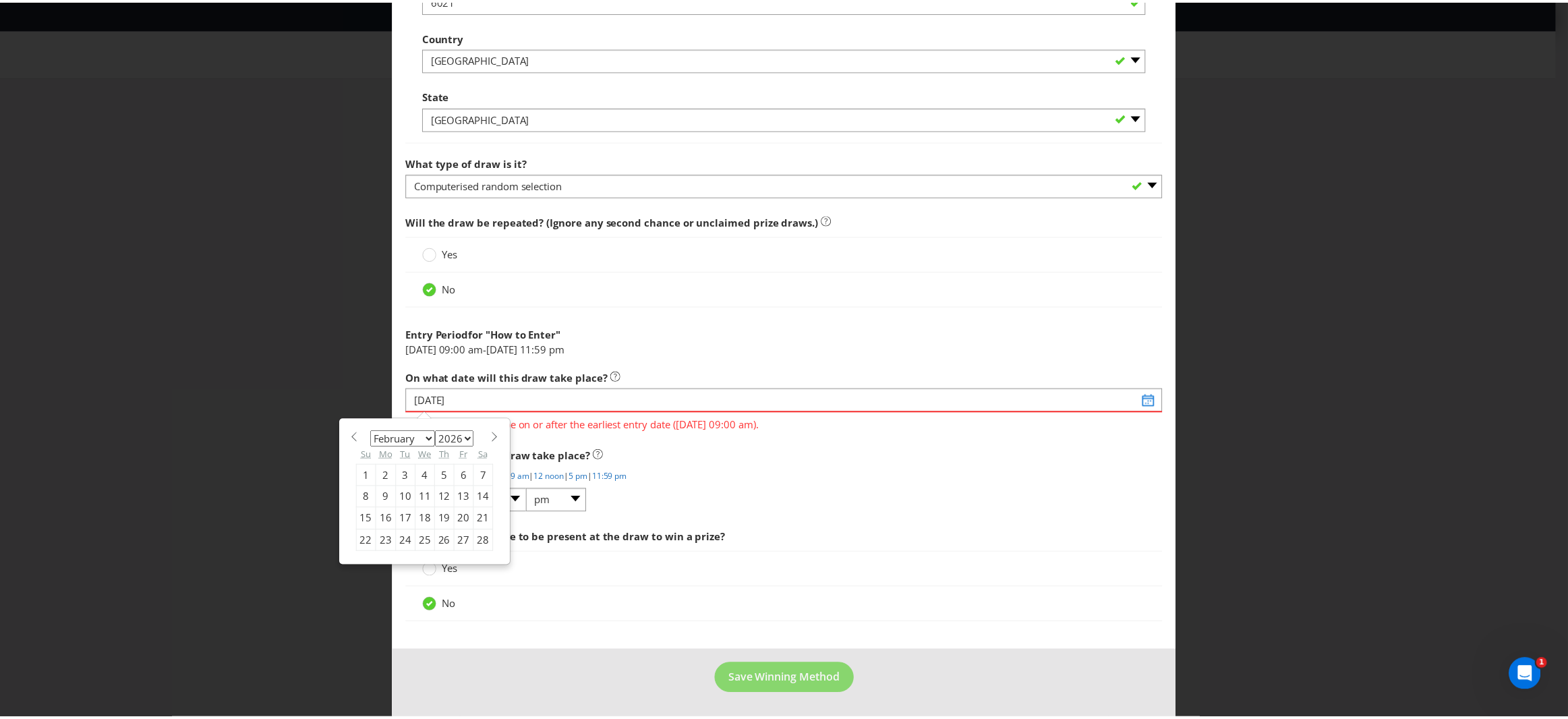
scroll to position [976, 0]
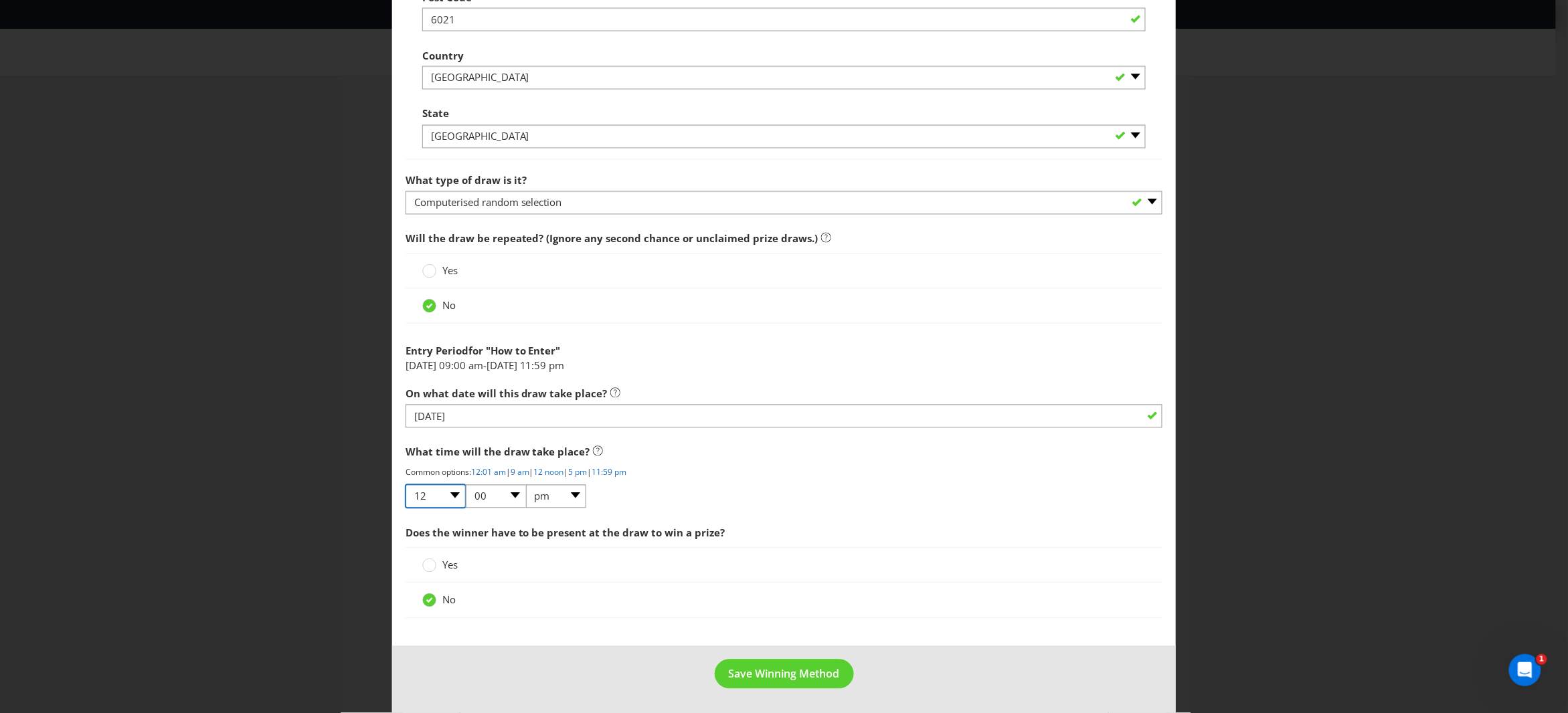
click at [454, 492] on select "01 02 03 04 05 06 07 08 09 10 11 12" at bounding box center [436, 497] width 61 height 24
click at [741, 673] on span "Save Winning Method" at bounding box center [784, 674] width 111 height 15
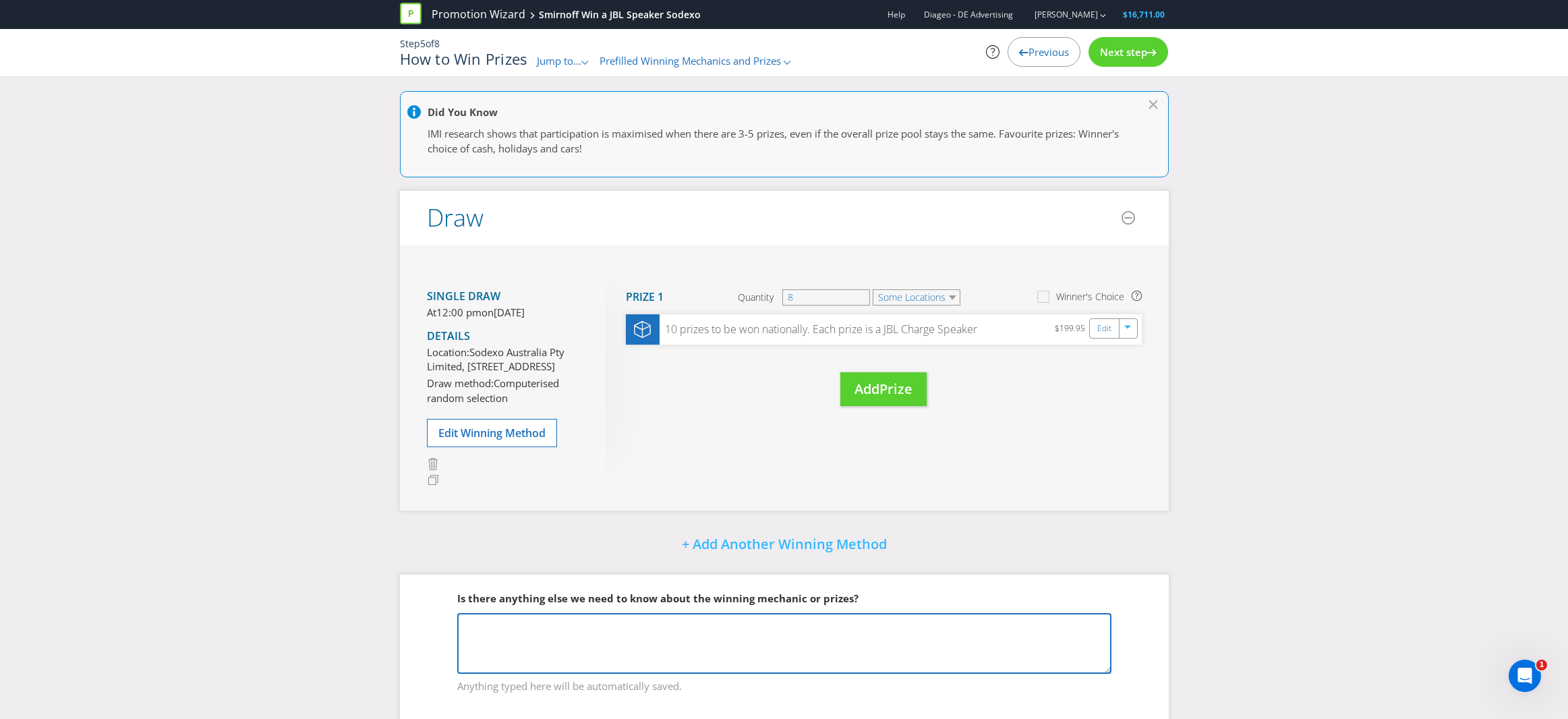
click at [479, 655] on textarea at bounding box center [784, 643] width 654 height 61
paste textarea "The draw will take place at Sodexo Australia Pty Limited, [STREET_ADDRESS] at 1…"
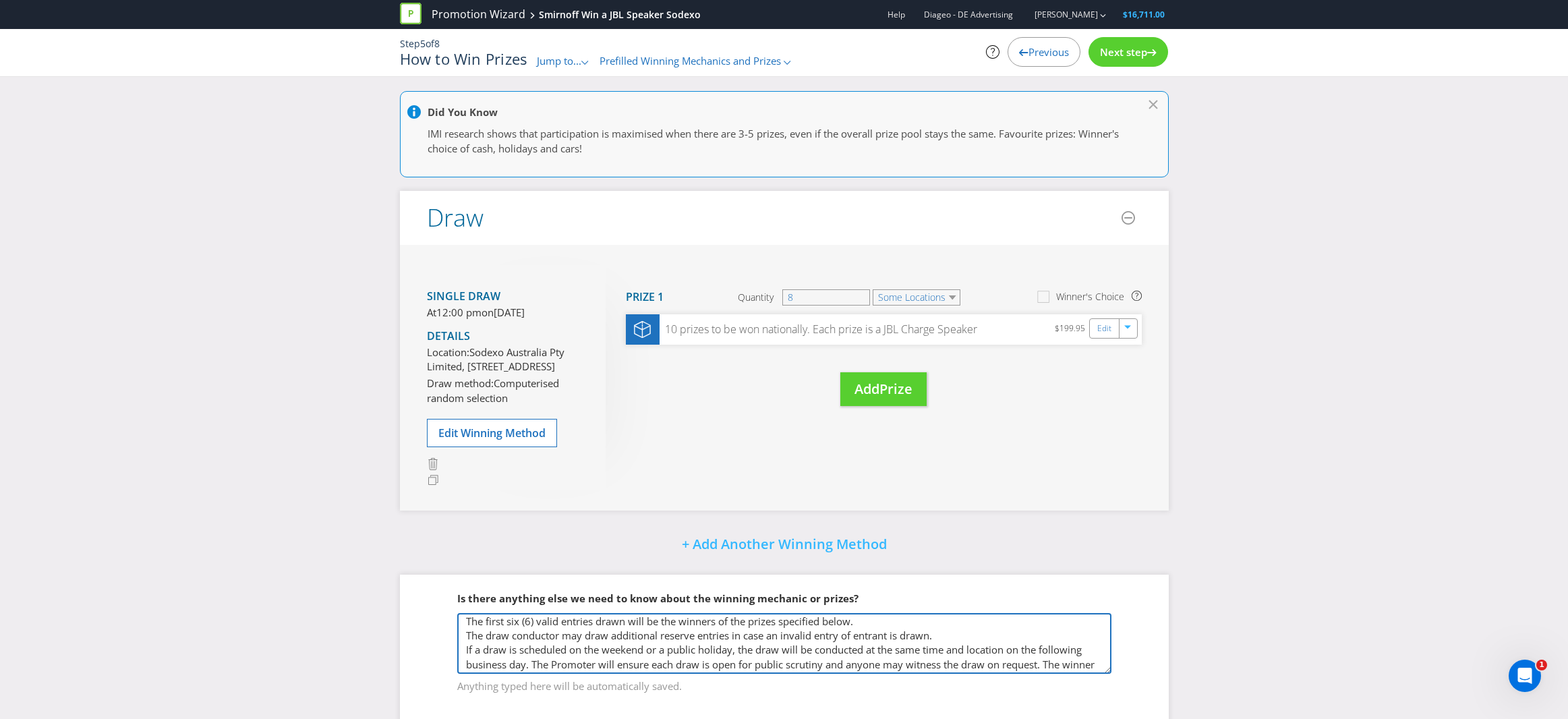
scroll to position [4, 0]
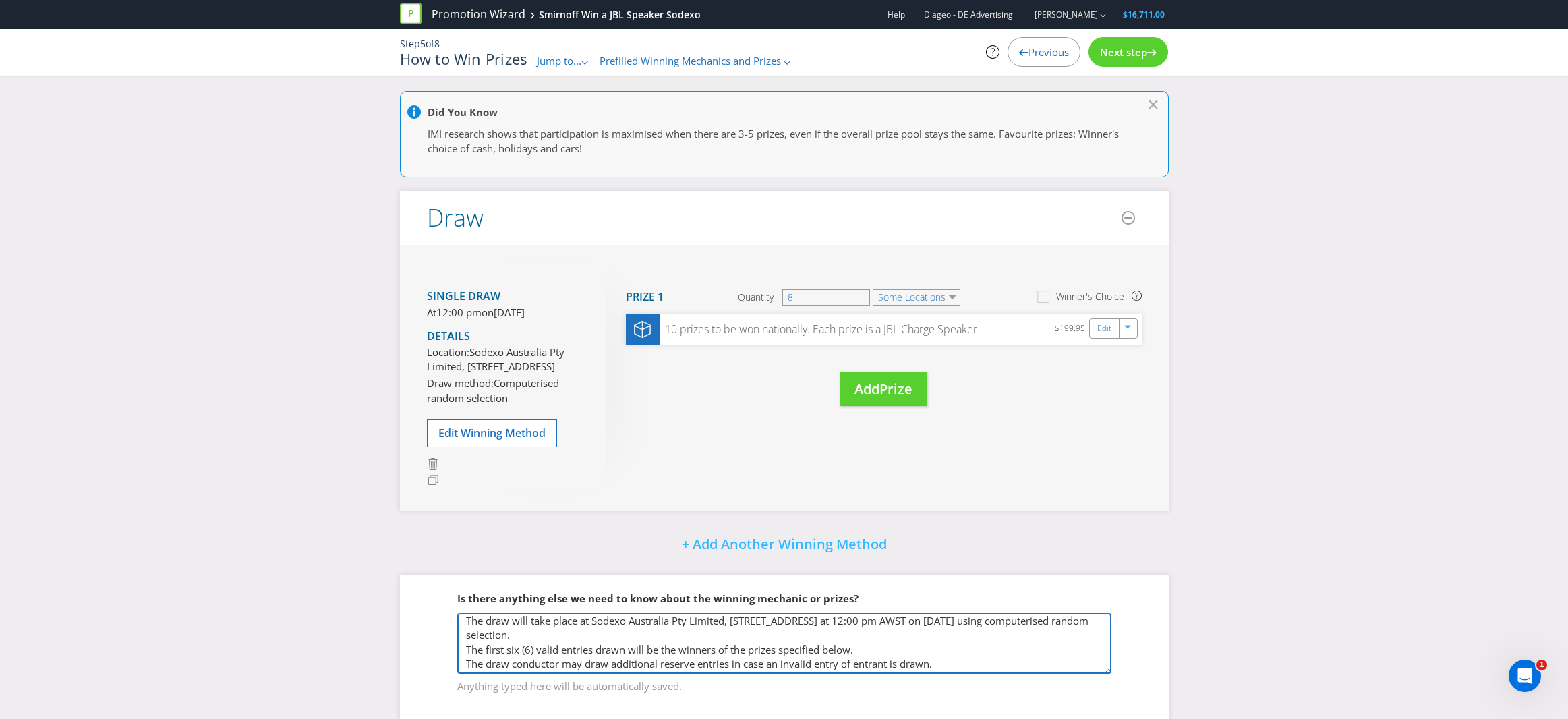
click at [511, 664] on textarea "The draw will take place at Sodexo Australia Pty Limited, [STREET_ADDRESS] at 1…" at bounding box center [784, 643] width 654 height 61
click at [478, 663] on textarea "The draw will take place at Sodexo Australia Pty Limited, [STREET_ADDRESS] at 1…" at bounding box center [784, 643] width 654 height 61
click at [495, 664] on textarea "The draw will take place at Sodexo Australia Pty Limited, [STREET_ADDRESS] at 1…" at bounding box center [784, 643] width 654 height 61
click at [521, 674] on textarea "The draw will take place at Sodexo Australia Pty Limited, [STREET_ADDRESS] at 1…" at bounding box center [784, 643] width 654 height 61
click at [533, 674] on textarea "The draw will take place at Sodexo Australia Pty Limited, [STREET_ADDRESS] at 1…" at bounding box center [784, 643] width 654 height 61
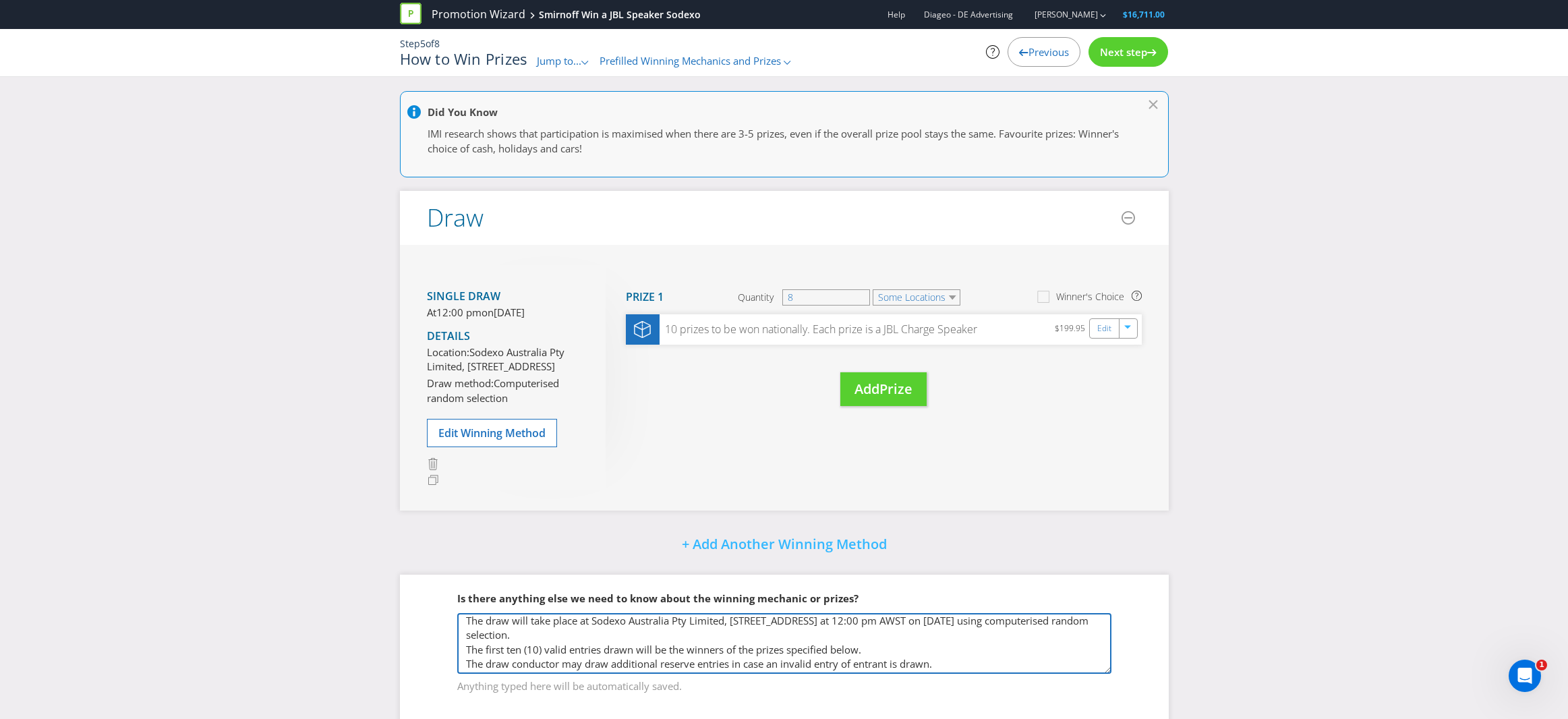
click at [883, 674] on textarea "The draw will take place at Sodexo Australia Pty Limited, [STREET_ADDRESS] at 1…" at bounding box center [784, 643] width 654 height 61
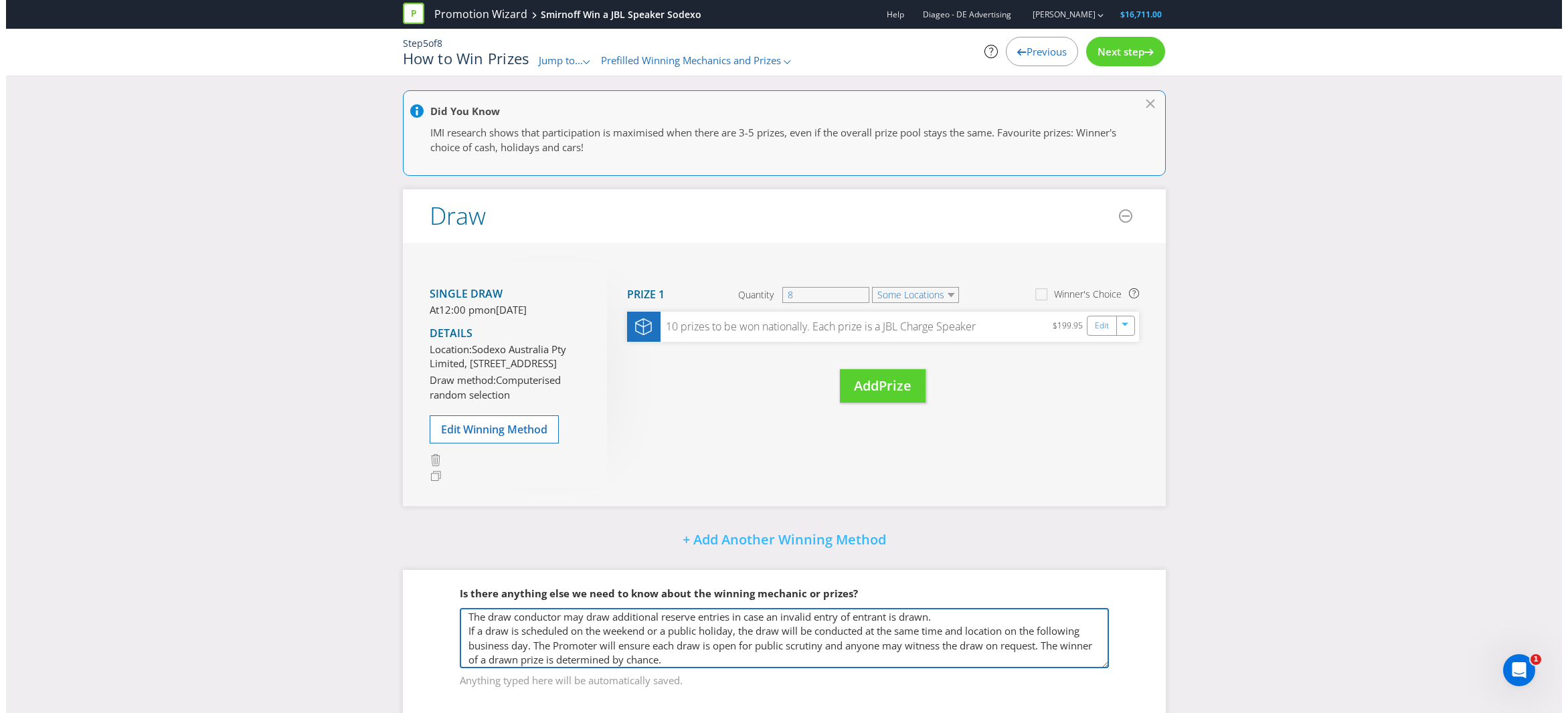
scroll to position [61, 0]
type textarea "The draw will take place at Sodexo Australia Pty Limited, [STREET_ADDRESS] at 1…"
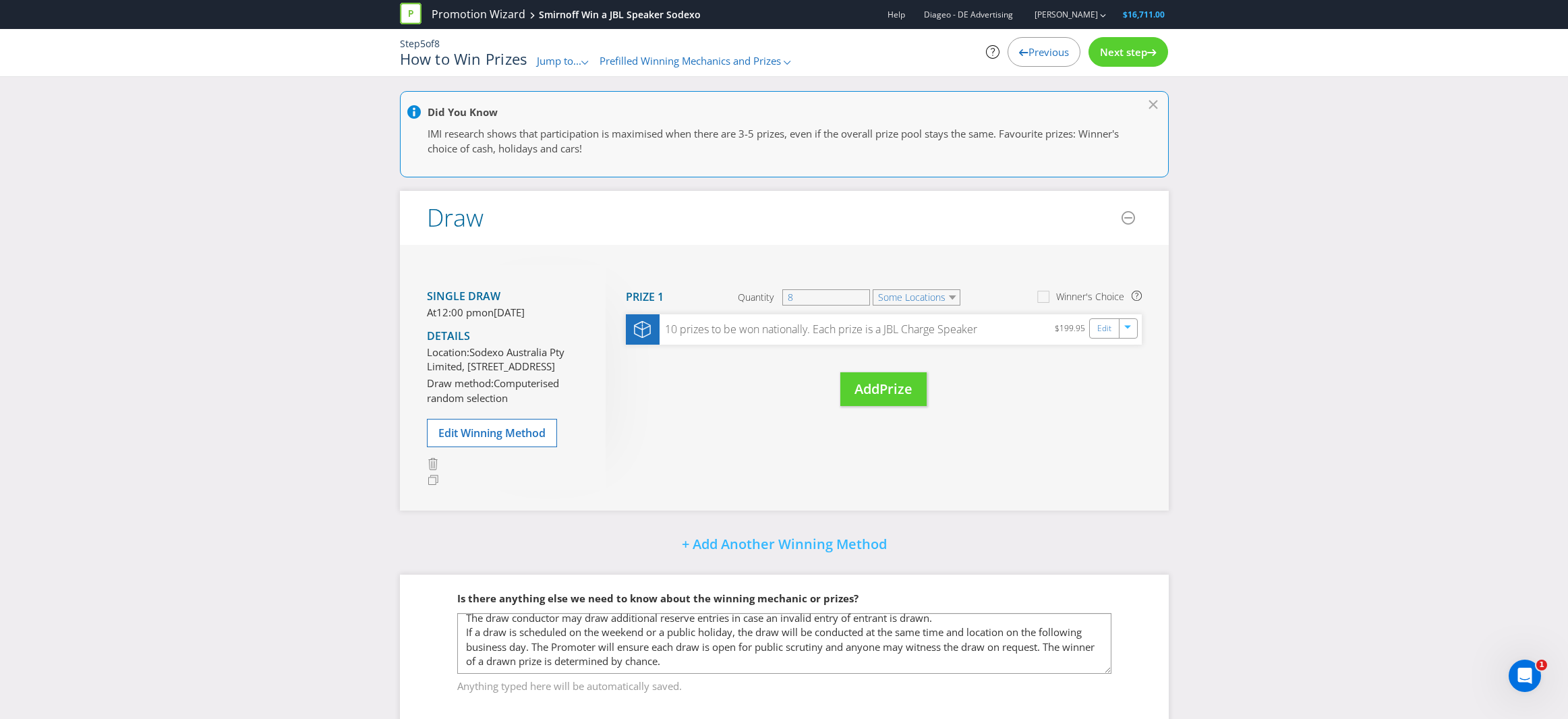
click at [1000, 539] on div "Did You Know IMI research shows that participation is maximised when there are …" at bounding box center [784, 417] width 789 height 653
click at [1141, 54] on span "Next step" at bounding box center [1123, 51] width 47 height 13
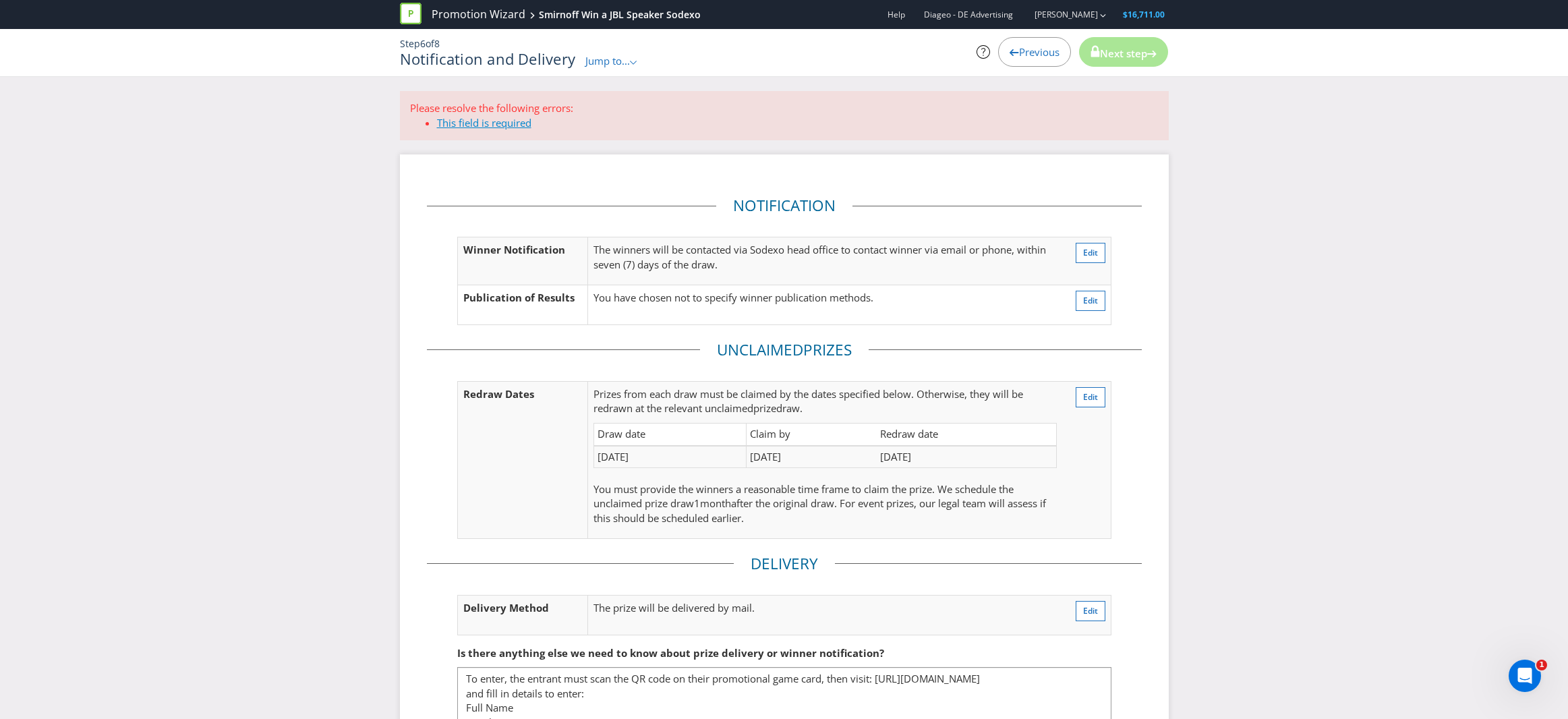
click at [491, 124] on link "This field is required" at bounding box center [484, 122] width 94 height 13
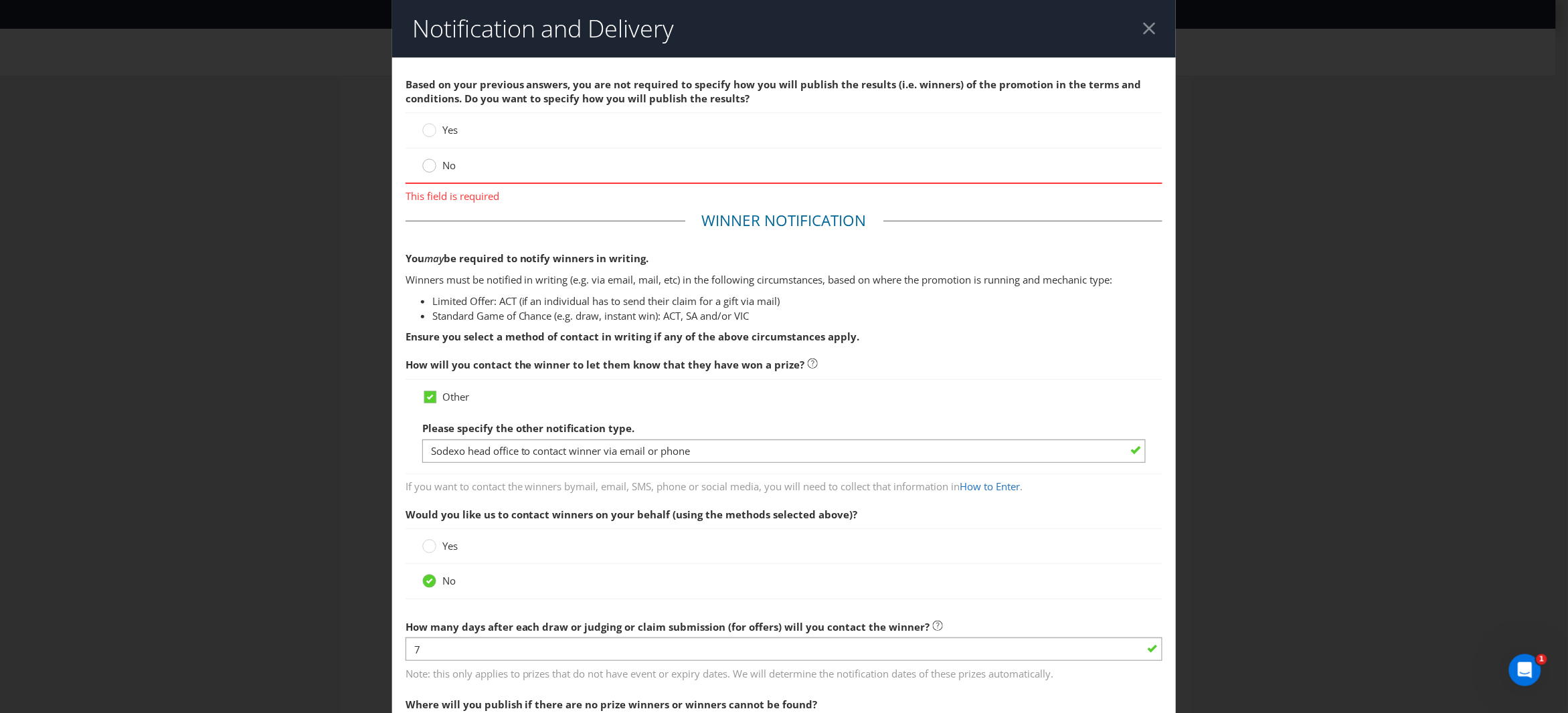
click at [427, 165] on circle at bounding box center [429, 166] width 13 height 13
click at [0, 0] on input "No" at bounding box center [0, 0] width 0 height 0
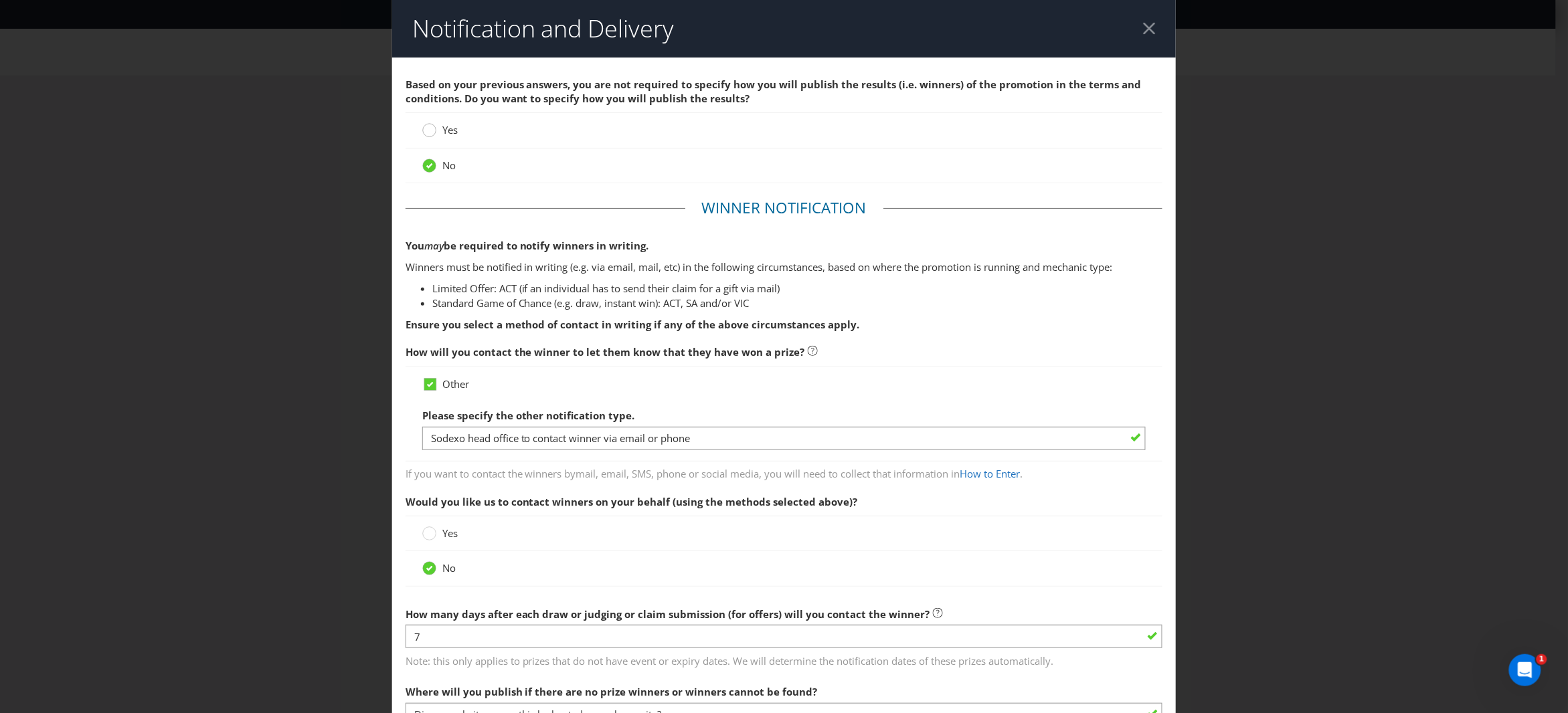
click at [428, 131] on circle at bounding box center [429, 130] width 13 height 13
click at [0, 0] on input "Yes" at bounding box center [0, 0] width 0 height 0
click at [426, 166] on circle at bounding box center [429, 166] width 13 height 13
click at [0, 0] on input "No" at bounding box center [0, 0] width 0 height 0
click at [604, 153] on div "No" at bounding box center [785, 166] width 758 height 34
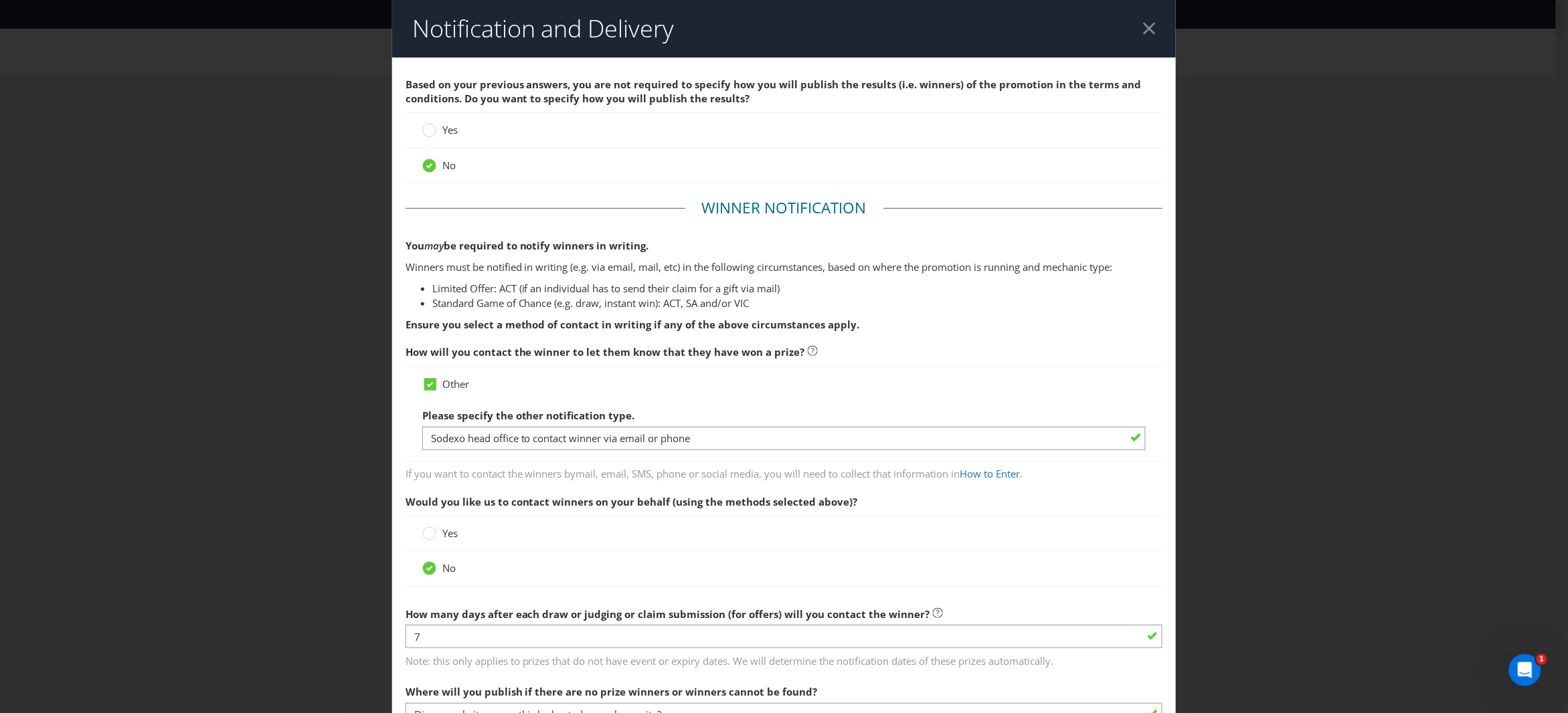
click at [602, 218] on fieldset "Winner Notification You may be required to notify winners in writing. Winners m…" at bounding box center [785, 466] width 758 height 539
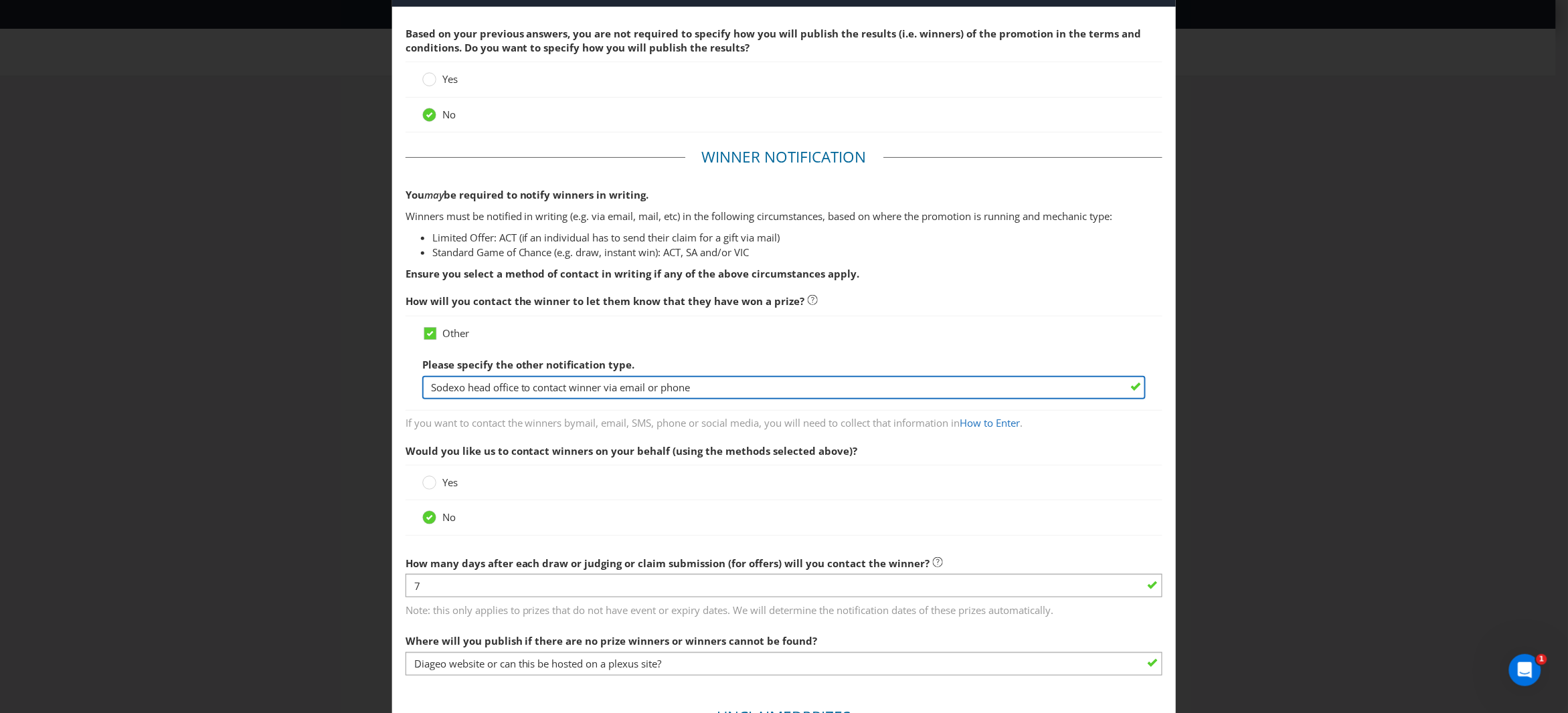
click at [548, 388] on input "Sodexo head office to contact winner via email or phone" at bounding box center [785, 387] width 724 height 24
paste input "The winners will be contacted by email and phone within seven (7) days of the d…"
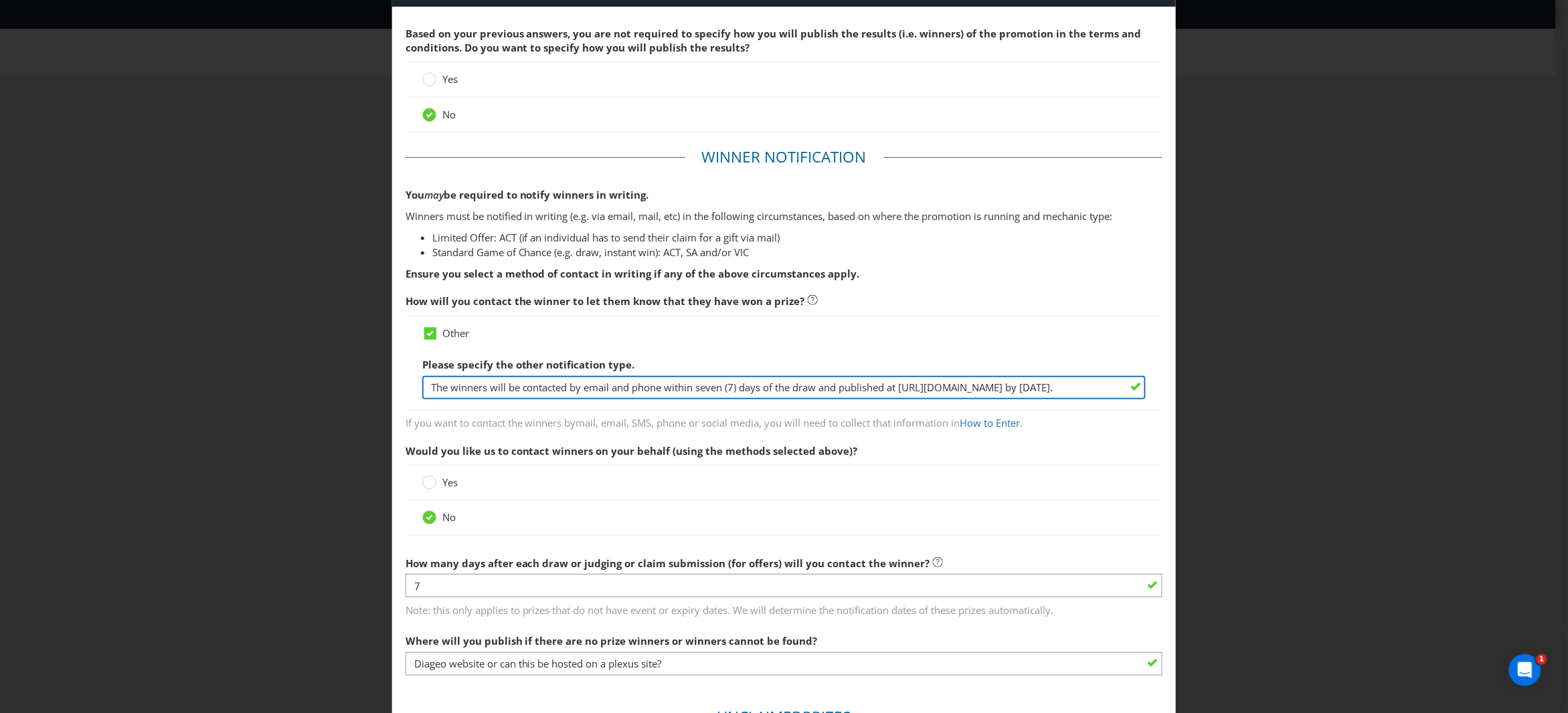
click at [661, 388] on input "The winners will be contacted by email and phone within seven (7) days of the d…" at bounding box center [785, 387] width 724 height 24
click at [658, 388] on input "The winners will be contacted by email and phone within seven (7) days of the d…" at bounding box center [785, 387] width 724 height 24
drag, startPoint x: 670, startPoint y: 386, endPoint x: 1226, endPoint y: 387, distance: 556.0
click at [1226, 387] on div "Notification and Delivery Based on your previous answers, you are not required …" at bounding box center [784, 356] width 1568 height 713
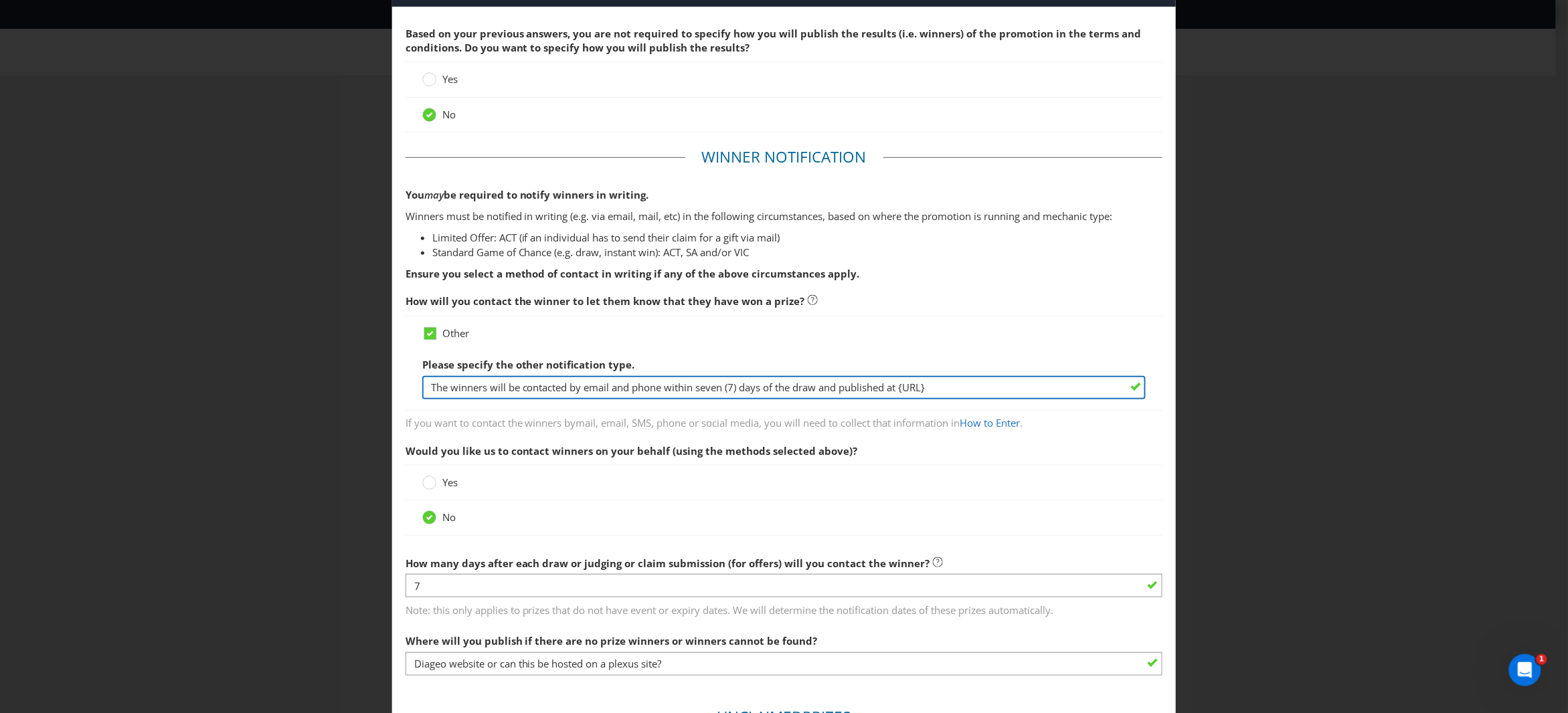
click at [905, 389] on input "The winners will be contacted by email and phone within seven (7) days of the d…" at bounding box center [785, 387] width 724 height 24
drag, startPoint x: 507, startPoint y: 391, endPoint x: 348, endPoint y: 387, distance: 159.1
click at [348, 387] on div "Notification and Delivery Based on your previous answers, you are not required …" at bounding box center [784, 356] width 1568 height 713
click at [595, 389] on input "The winners will be contacted by email and phone within seven (7) days of the d…" at bounding box center [785, 387] width 724 height 24
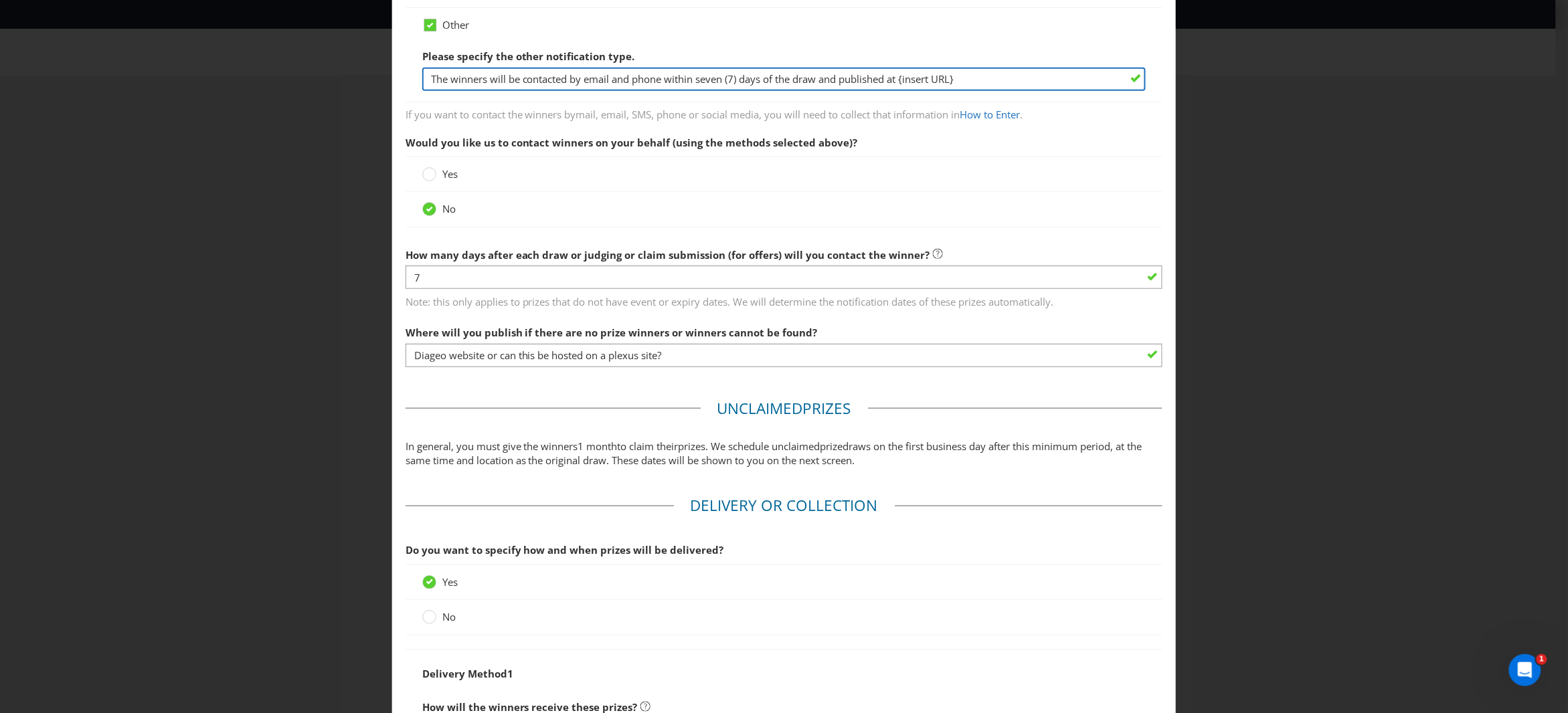
scroll to position [362, 0]
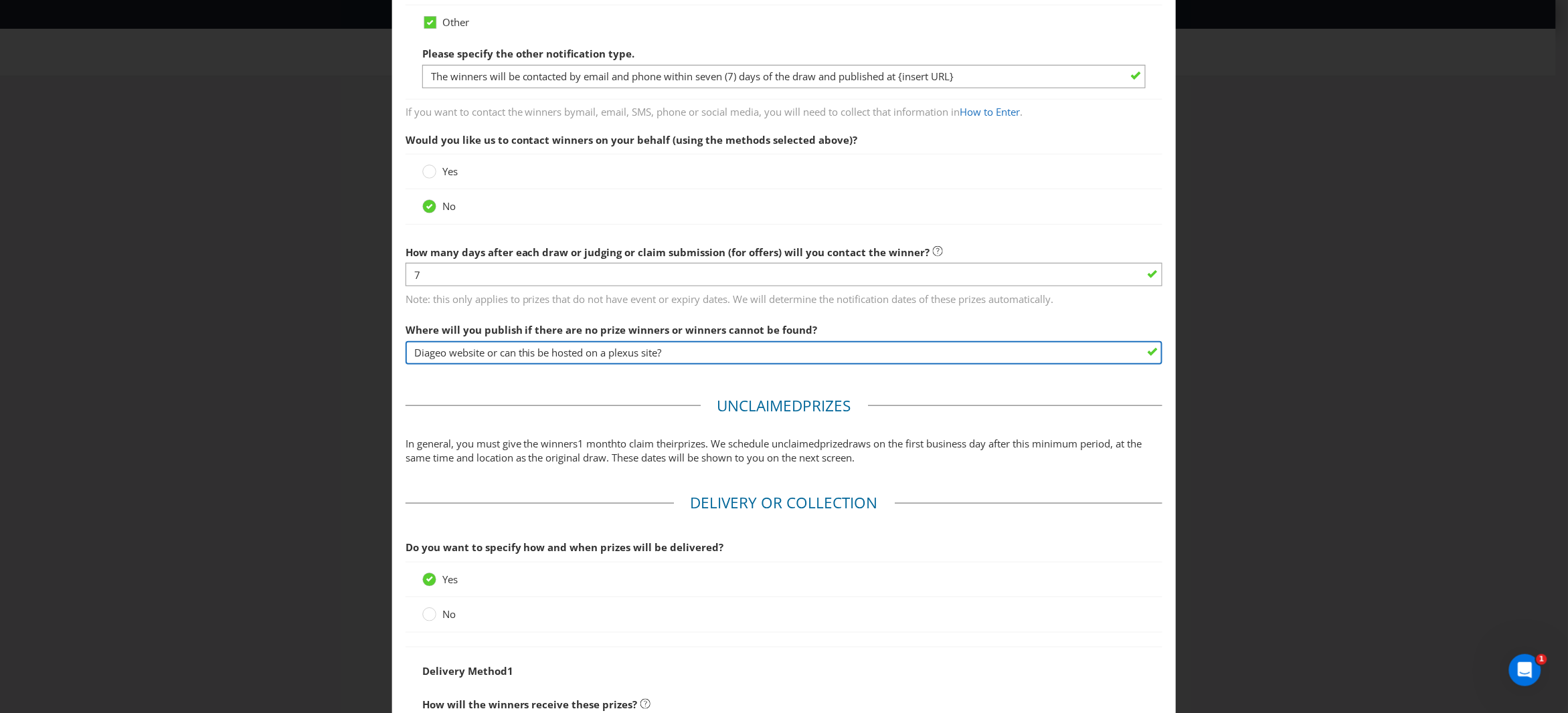
click at [457, 355] on input "Diageo website or can this be hosted on a plexus site?" at bounding box center [785, 353] width 758 height 24
drag, startPoint x: 696, startPoint y: 351, endPoint x: 389, endPoint y: 350, distance: 307.0
click at [392, 350] on main "Based on your previous answers, you are not required to specify how you will pu…" at bounding box center [784, 324] width 785 height 1256
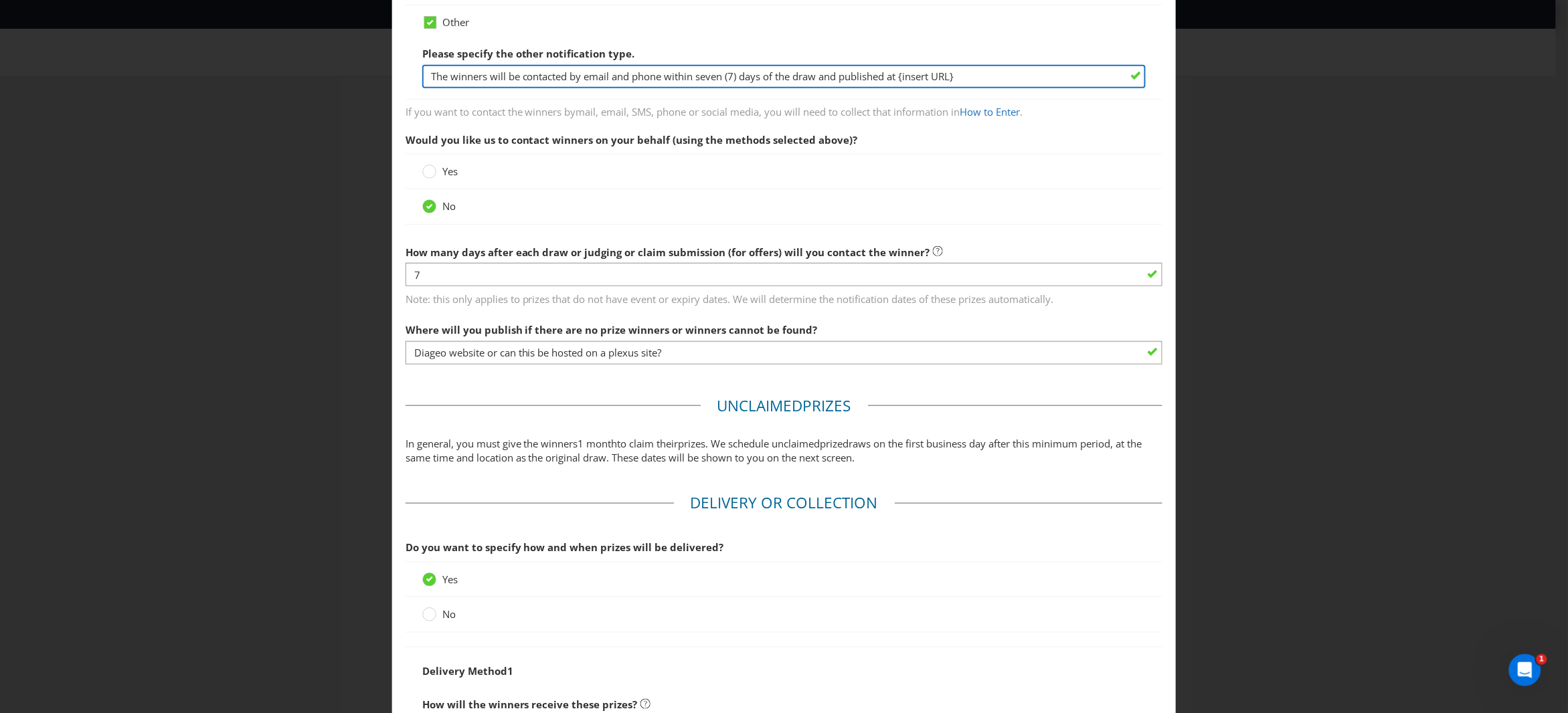
click at [899, 80] on input "The winners will be contacted by email and phone within seven (7) days of the d…" at bounding box center [785, 77] width 724 height 24
click at [934, 75] on input "The winners will be contacted by email and phone within seven (7) days of the d…" at bounding box center [785, 77] width 724 height 24
click at [905, 77] on input "The winners will be contacted by email and phone within seven (7) days of the d…" at bounding box center [785, 77] width 724 height 24
click at [1007, 74] on input "The winners will be contacted by email and phone within seven (7) days of the d…" at bounding box center [785, 77] width 724 height 24
type input "The winners will be contacted by email and phone within seven (7) days of the d…"
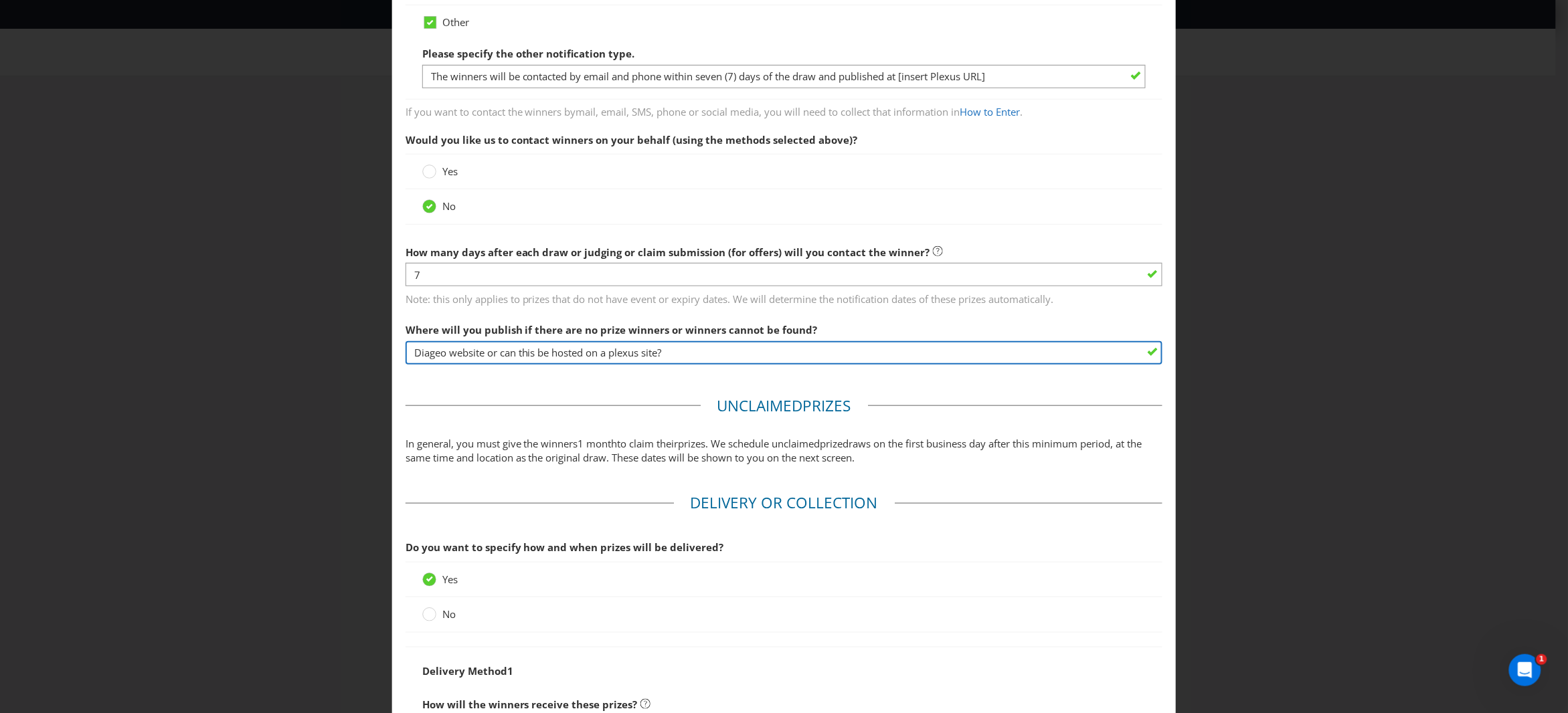
click at [582, 353] on input "Diageo website or can this be hosted on a plexus site?" at bounding box center [785, 353] width 758 height 24
drag, startPoint x: 676, startPoint y: 355, endPoint x: 359, endPoint y: 353, distance: 317.0
click at [357, 353] on div "Notification and Delivery Based on your previous answers, you are not required …" at bounding box center [784, 356] width 1568 height 713
type input "Plexus website"
click at [501, 452] on span "draws on the first business day after this minimum period, at the same time and…" at bounding box center [774, 451] width 737 height 28
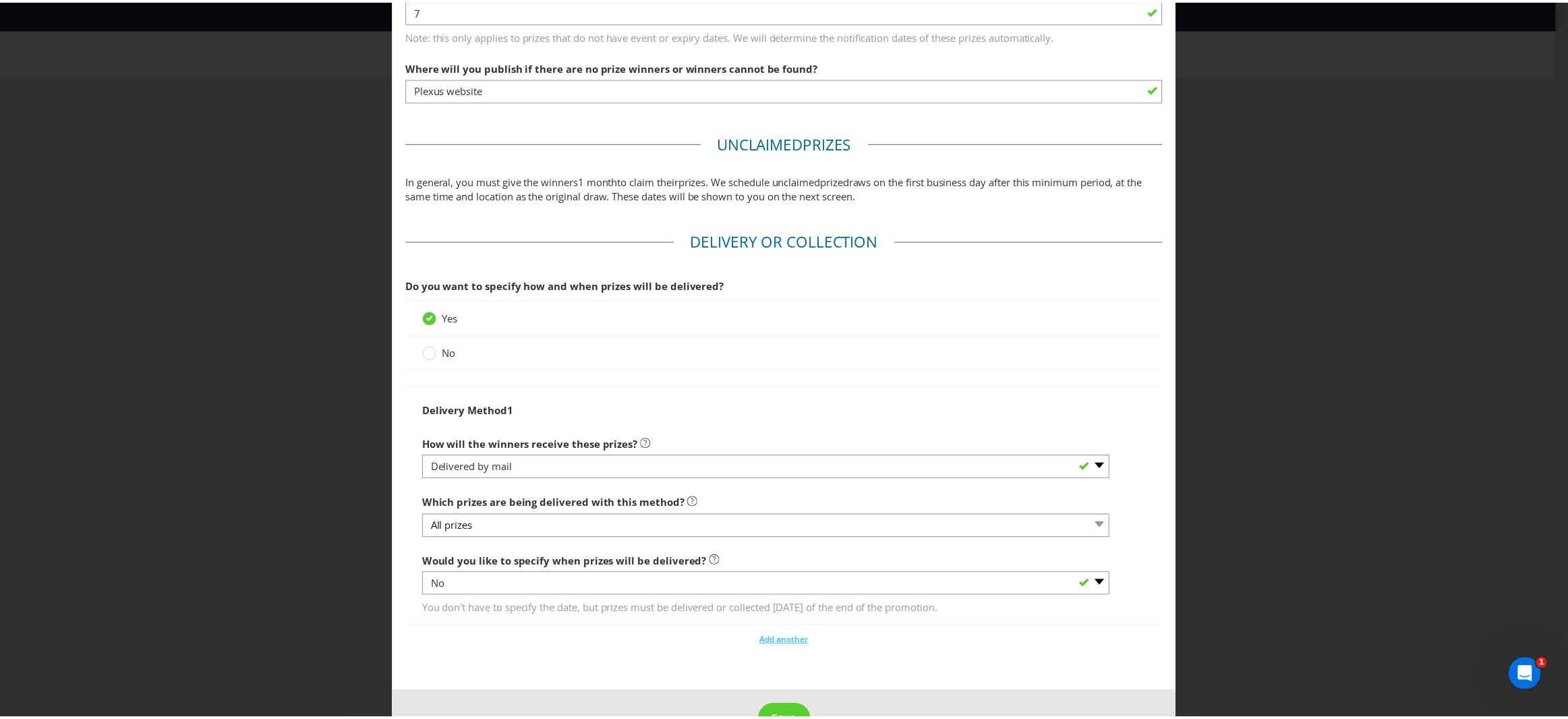
scroll to position [675, 0]
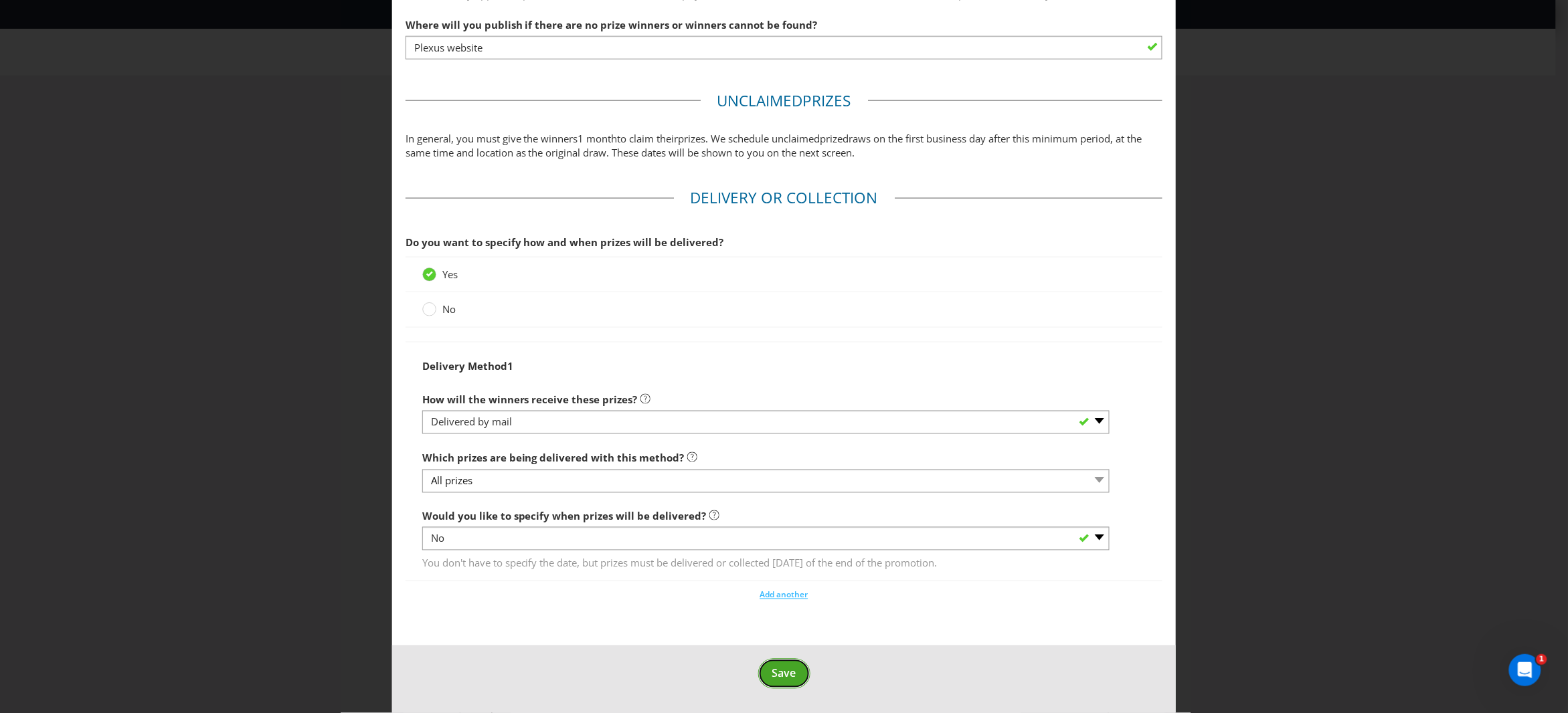
click at [773, 674] on span "Save" at bounding box center [784, 673] width 24 height 15
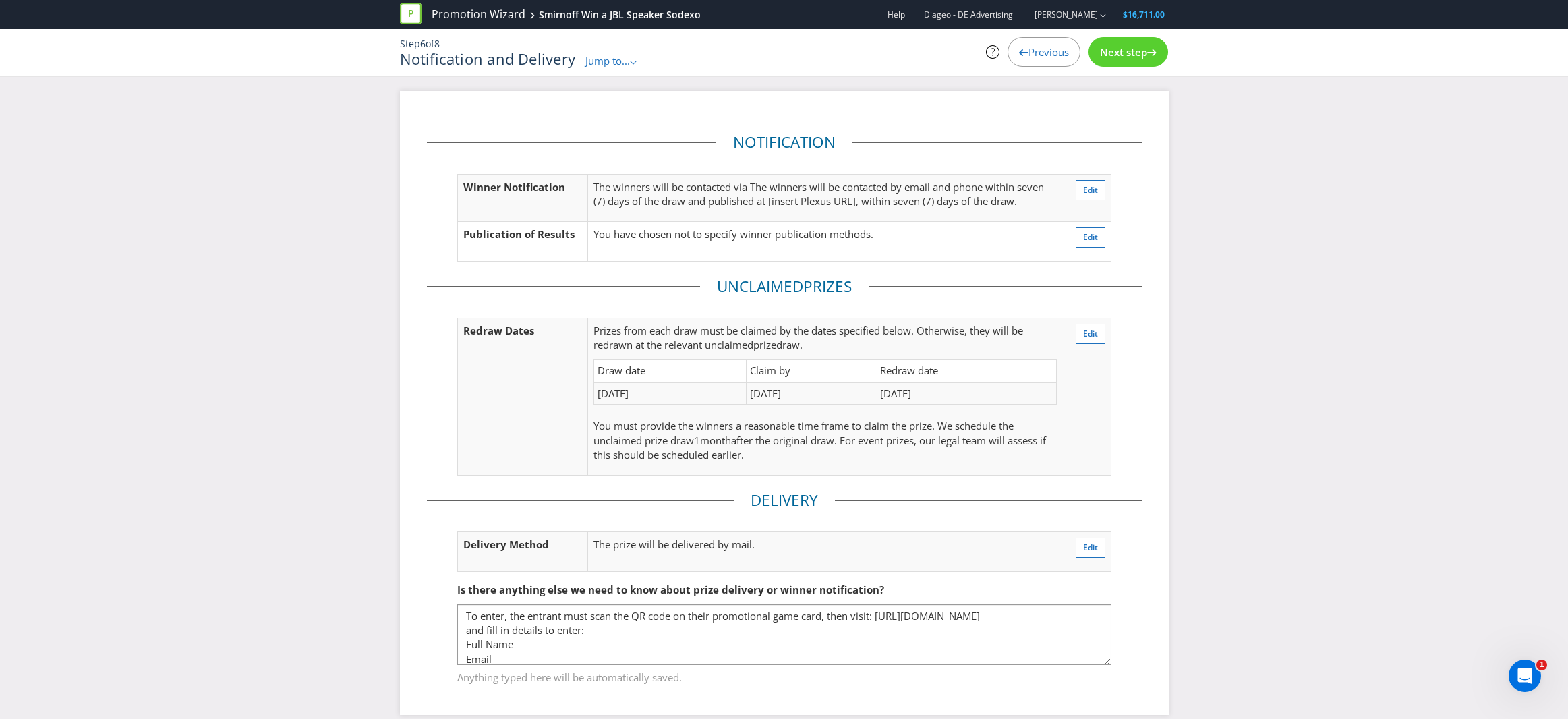
scroll to position [17, 0]
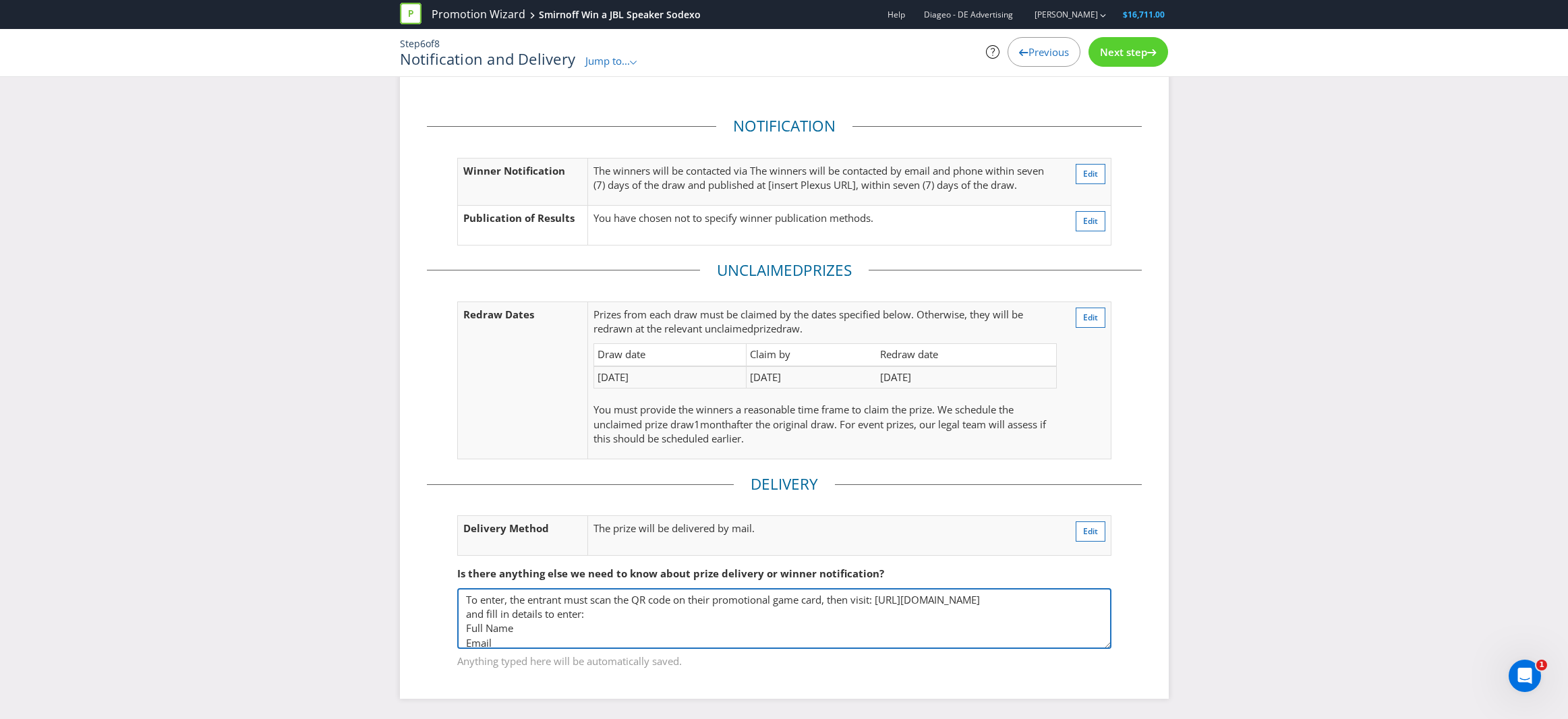
click at [529, 610] on textarea "To enter, the entrant must scan the QR code on their promotional game card, the…" at bounding box center [784, 618] width 654 height 61
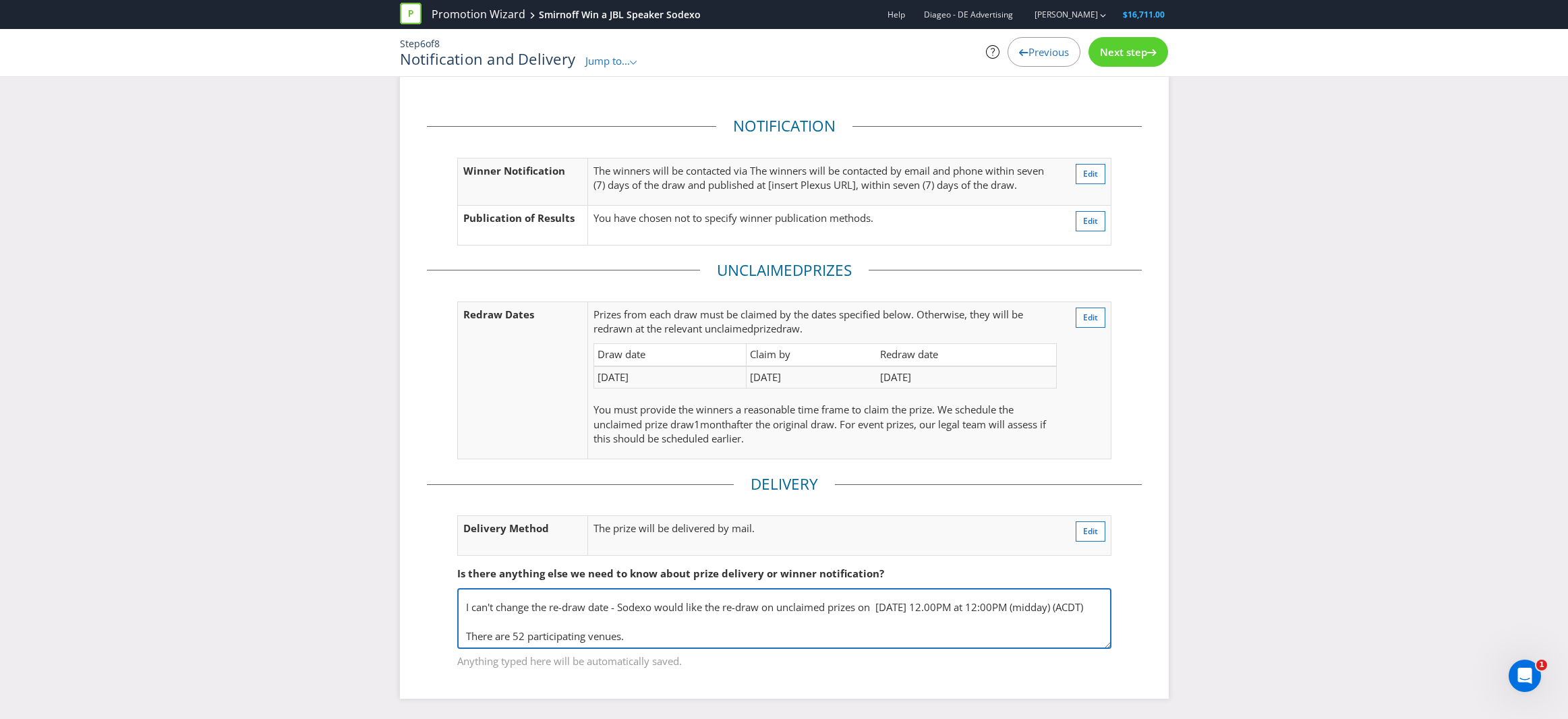
drag, startPoint x: 466, startPoint y: 599, endPoint x: 653, endPoint y: 726, distance: 226.0
click at [653, 703] on html "Promotion Wizard [PERSON_NAME] Win a JBL Speaker Sodexo Help Diageo - DE Advert…" at bounding box center [784, 343] width 1568 height 719
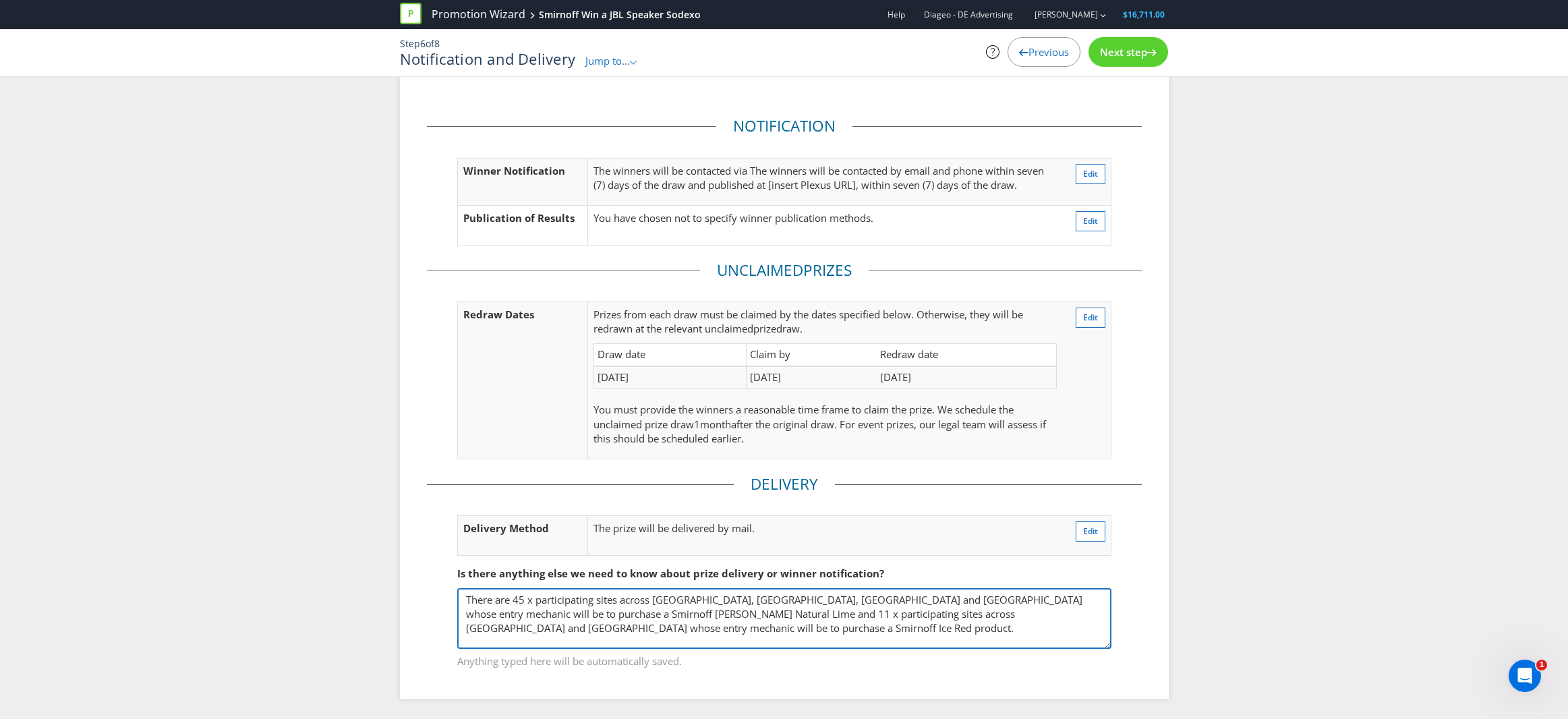
click at [494, 616] on textarea "To enter, the entrant must scan the QR code on their promotional game card, the…" at bounding box center [784, 618] width 654 height 61
click at [519, 616] on textarea "To enter, the entrant must scan the QR code on their promotional game card, the…" at bounding box center [784, 618] width 654 height 61
click at [1083, 613] on textarea "To enter, the entrant must scan the QR code on their promotional game card, the…" at bounding box center [784, 618] width 654 height 61
drag, startPoint x: 759, startPoint y: 638, endPoint x: 728, endPoint y: 639, distance: 31.0
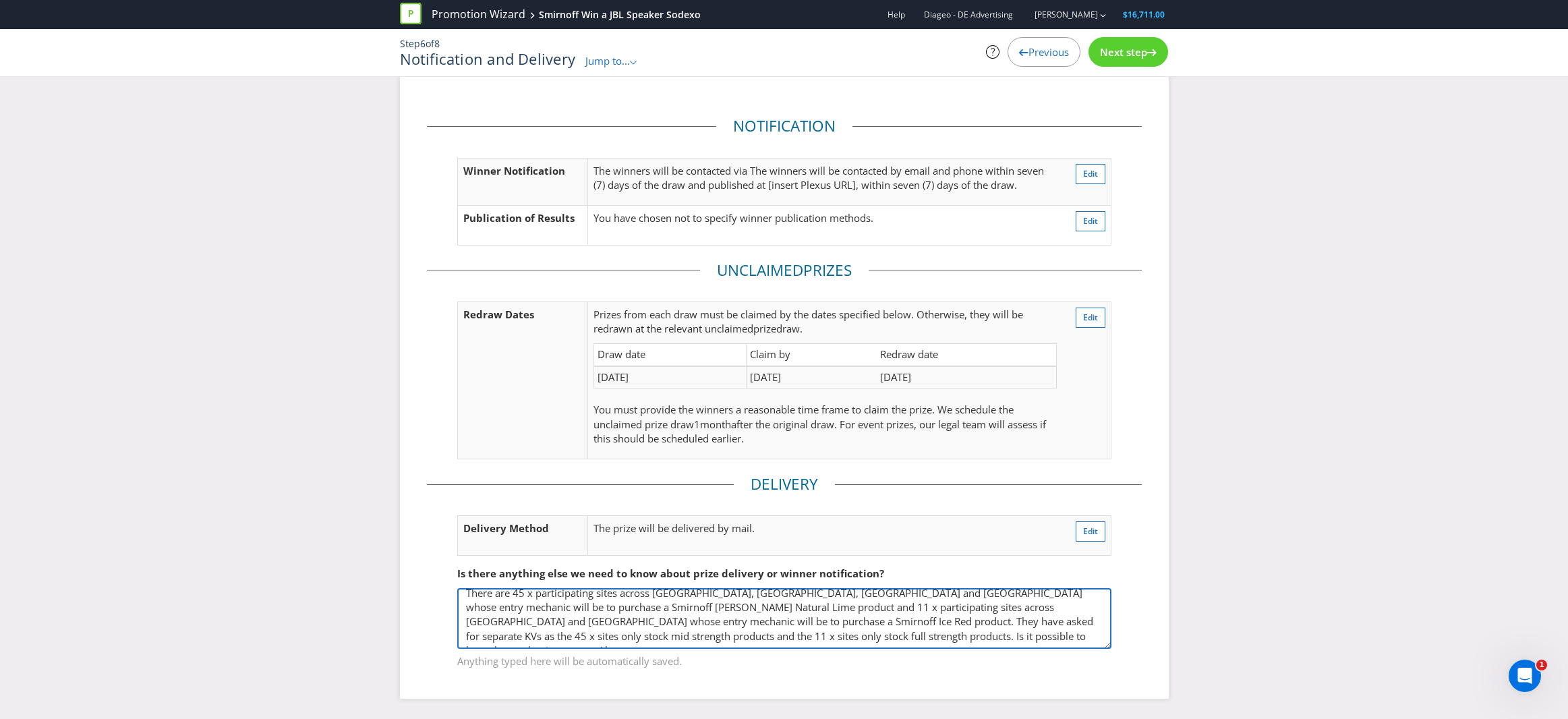
click at [728, 639] on textarea "To enter, the entrant must scan the QR code on their promotional game card, the…" at bounding box center [784, 618] width 654 height 61
drag, startPoint x: 891, startPoint y: 637, endPoint x: 842, endPoint y: 637, distance: 49.0
click at [842, 637] on textarea "To enter, the entrant must scan the QR code on their promotional game card, the…" at bounding box center [784, 618] width 654 height 61
type textarea "There are 45 x participating sites across [GEOGRAPHIC_DATA], [GEOGRAPHIC_DATA],…"
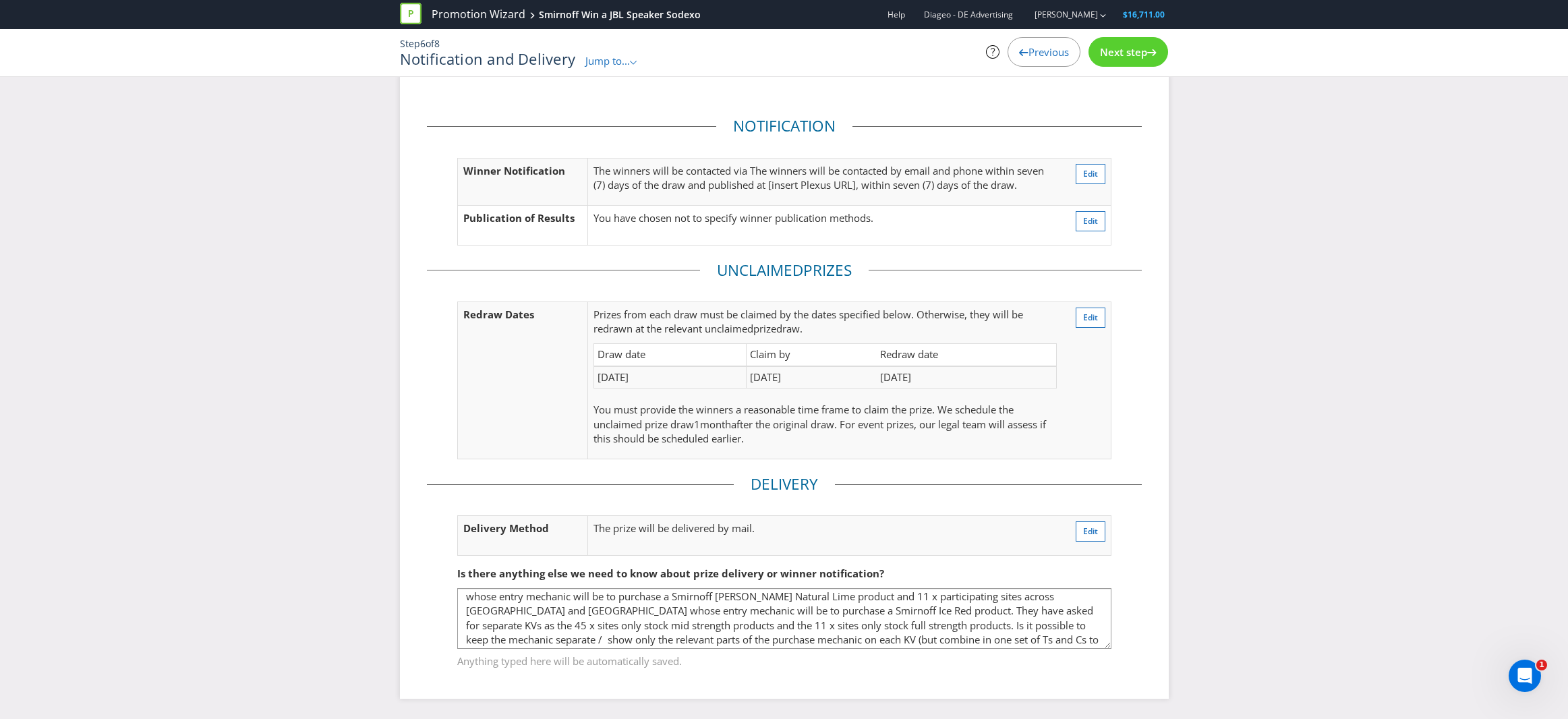
click at [1214, 545] on div "Notification Winner Notification The winners will be contacted via The winners …" at bounding box center [784, 397] width 1568 height 644
click at [1141, 51] on span "Next step" at bounding box center [1123, 51] width 47 height 13
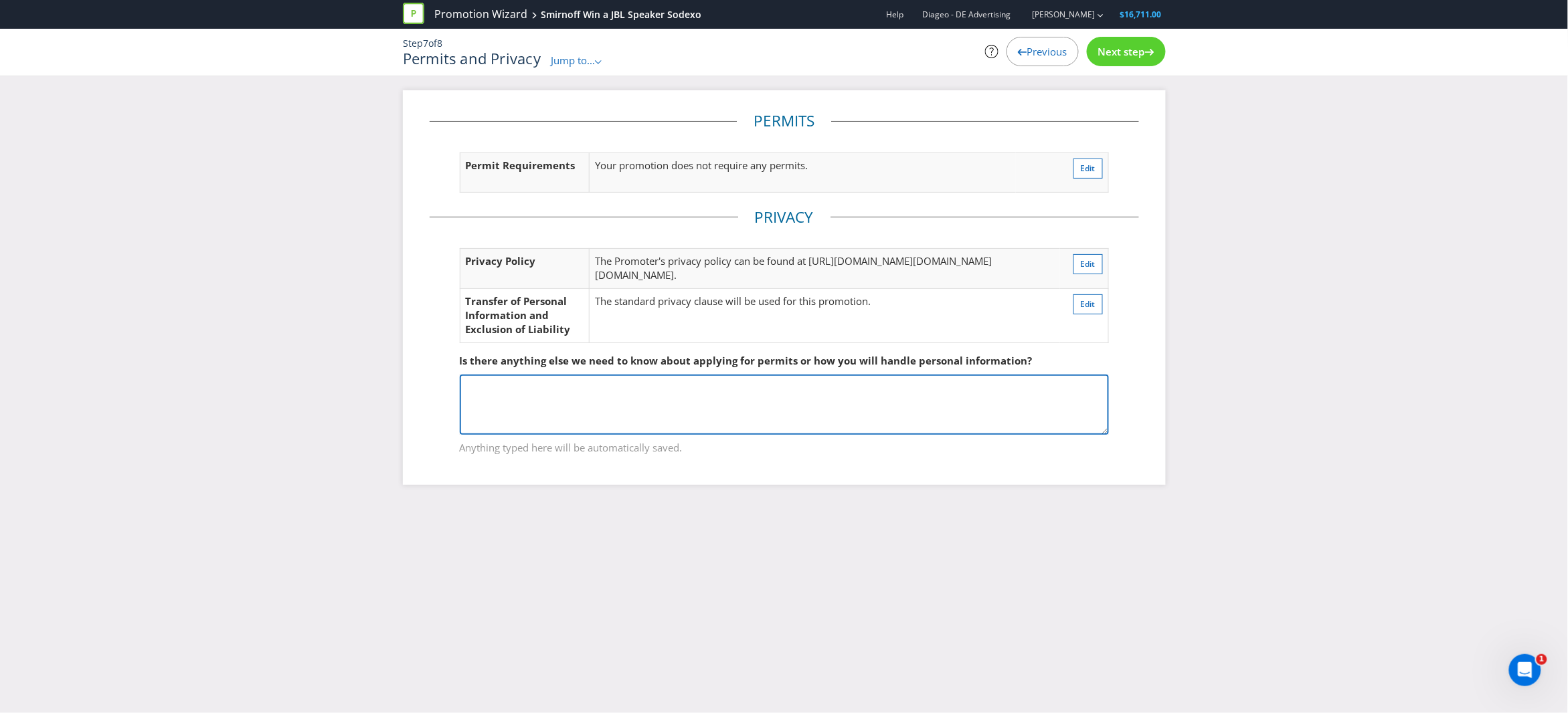
drag, startPoint x: 628, startPoint y: 454, endPoint x: 635, endPoint y: 455, distance: 7.1
click at [631, 435] on textarea at bounding box center [784, 405] width 649 height 61
type textarea "Please reference 'Bundaberg Rum Wing A Swag Sodexo NAT' previous promotion if r…"
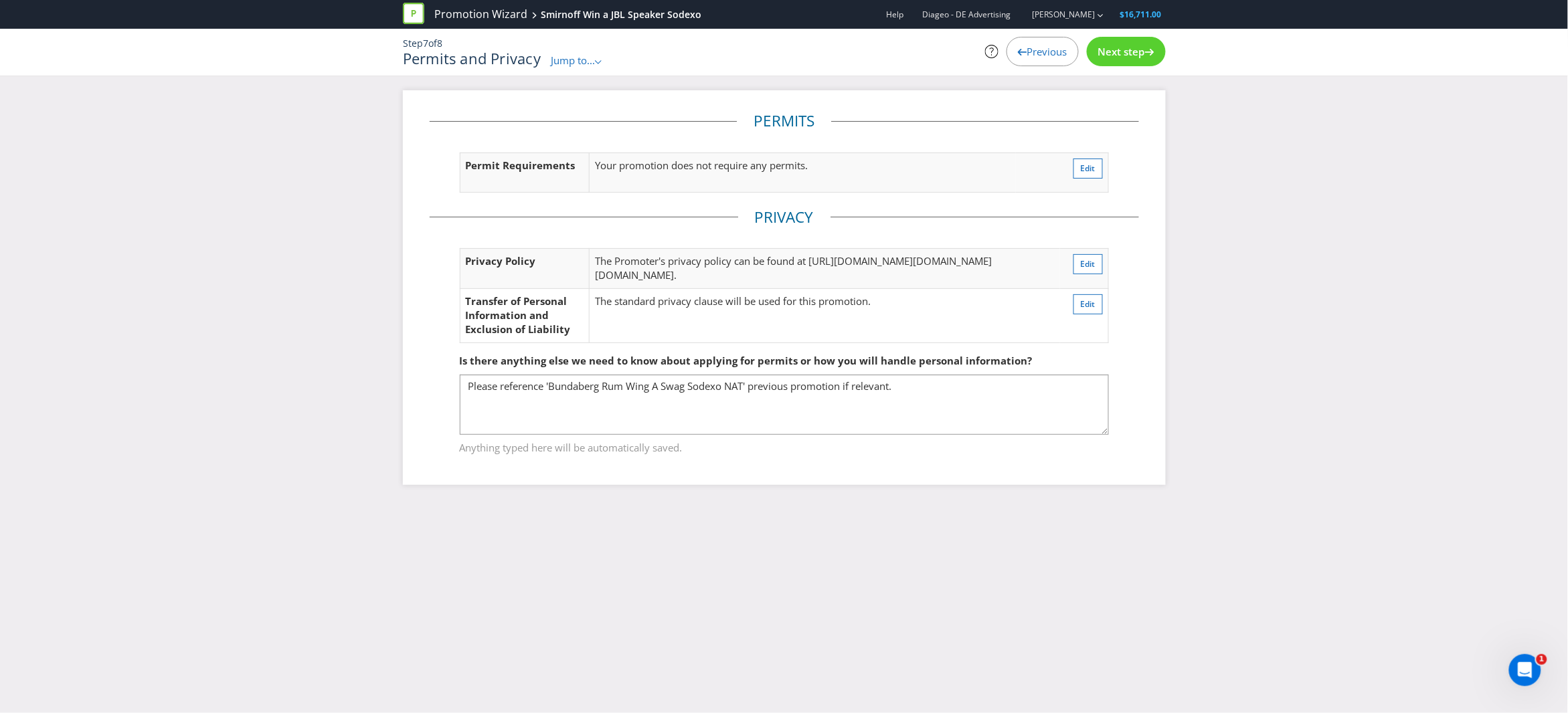
click at [1128, 54] on span "Next step" at bounding box center [1122, 51] width 47 height 13
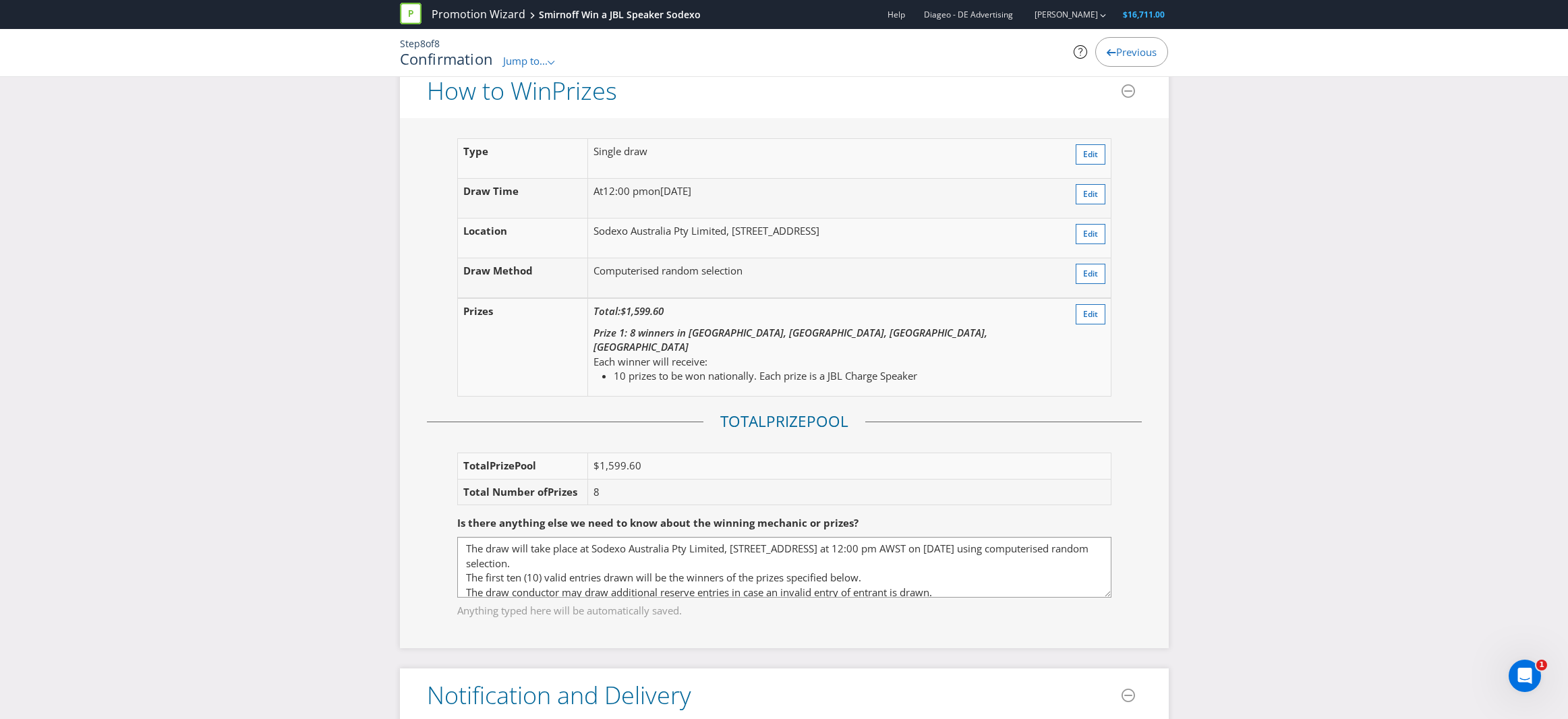
scroll to position [1722, 0]
click at [1088, 306] on span "Edit" at bounding box center [1090, 312] width 15 height 12
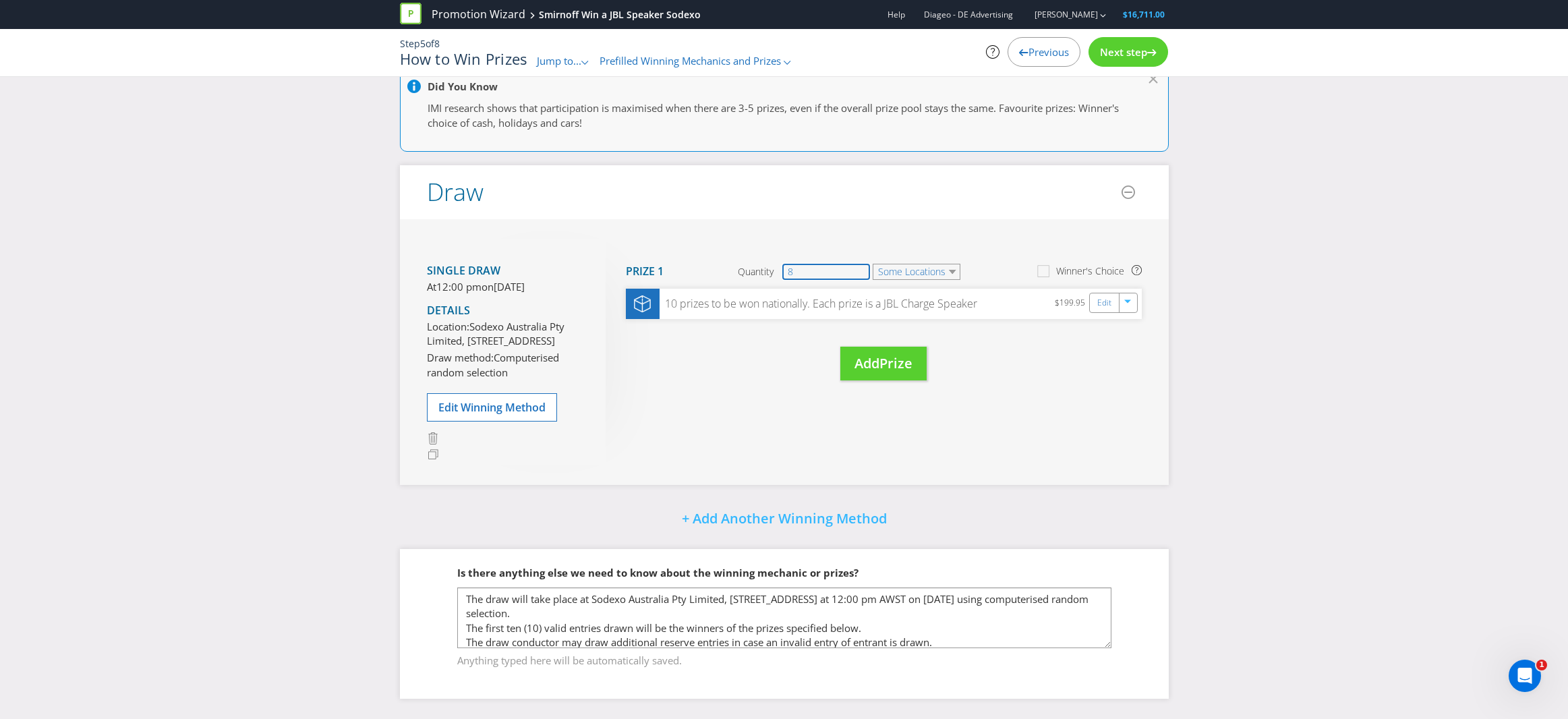
click at [822, 264] on input "8" at bounding box center [825, 271] width 87 height 16
type input "10"
click at [759, 343] on div "Move Here Drag here to move prize Prize 1 Quantity 10 Some Locations Winner's C…" at bounding box center [873, 324] width 536 height 169
click at [1124, 55] on span "Next step" at bounding box center [1123, 51] width 47 height 13
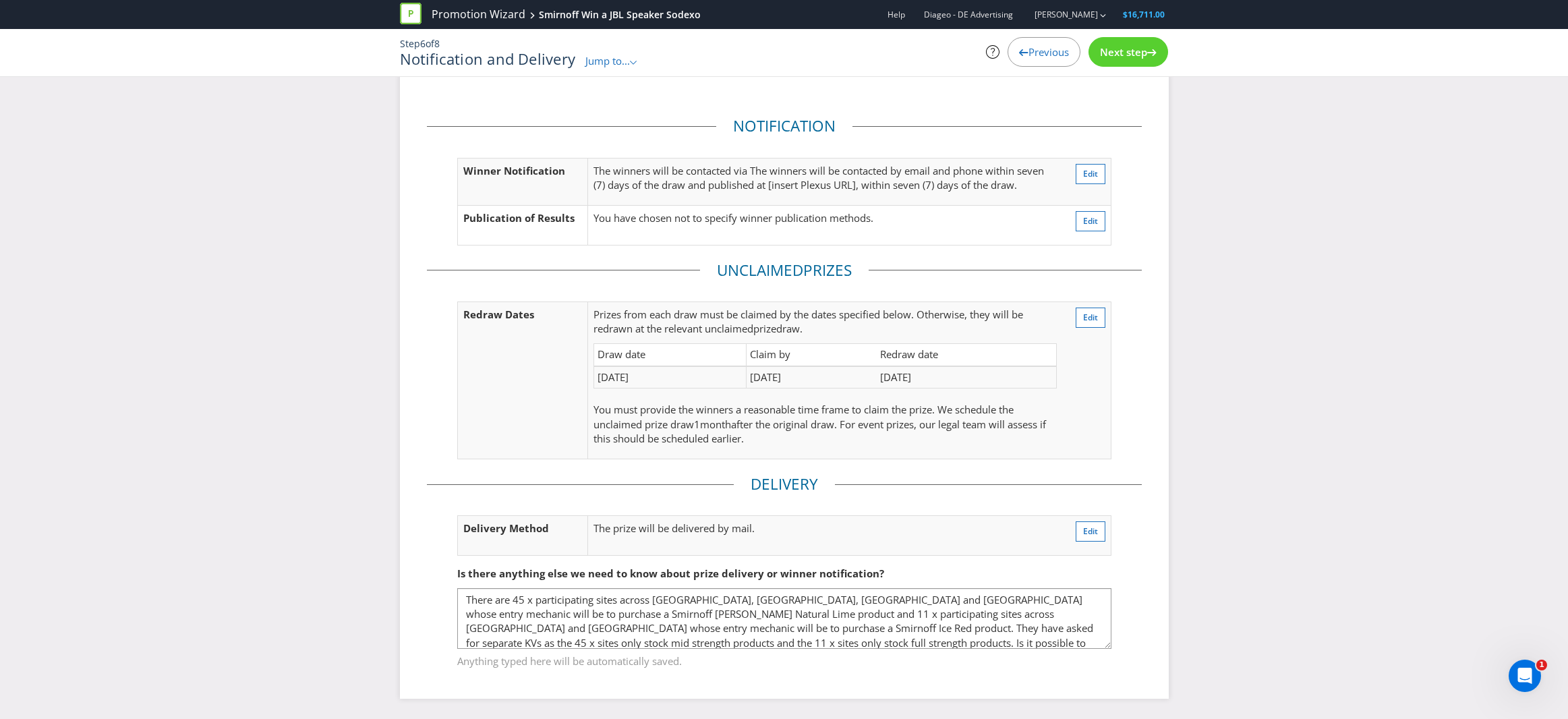
click at [1123, 55] on span "Next step" at bounding box center [1123, 51] width 47 height 13
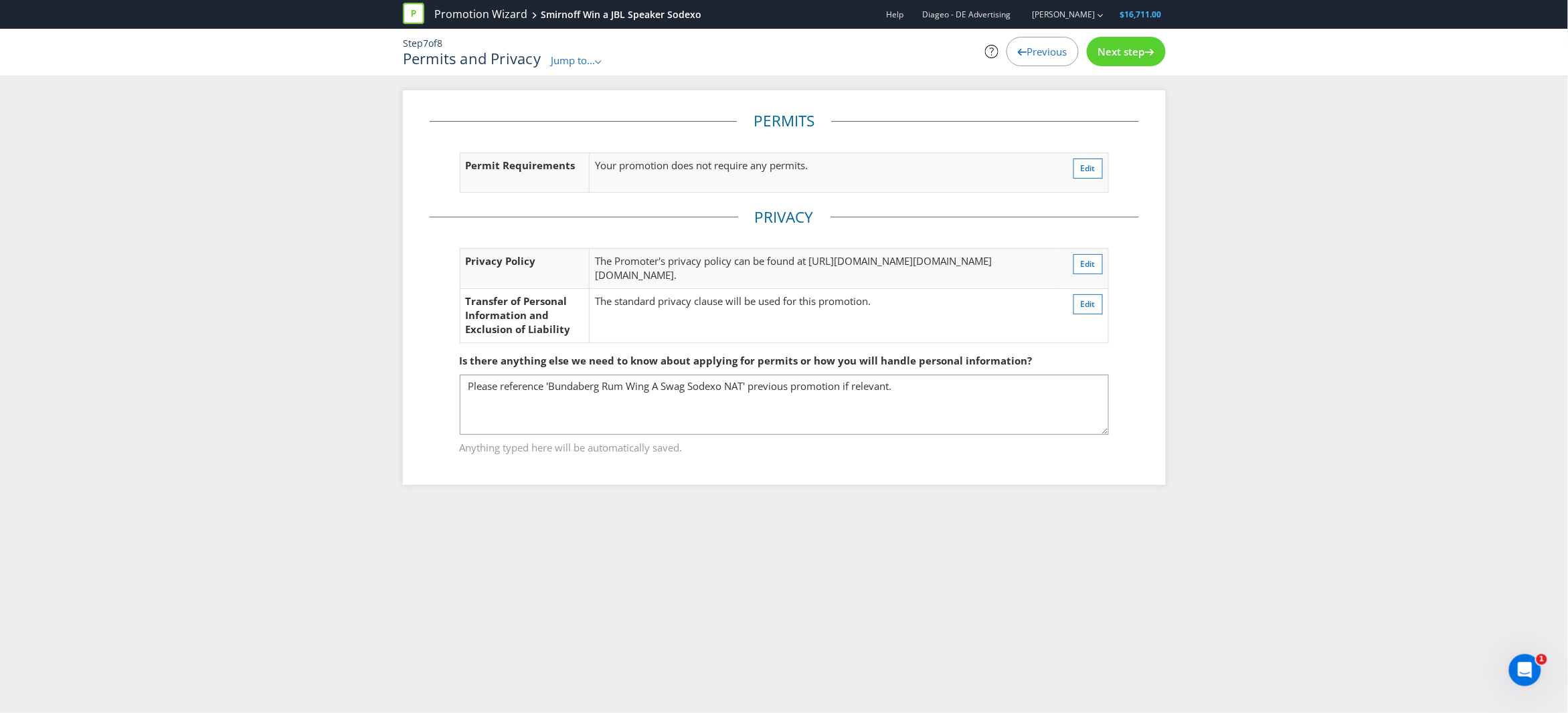
click at [1115, 54] on span "Next step" at bounding box center [1122, 51] width 47 height 13
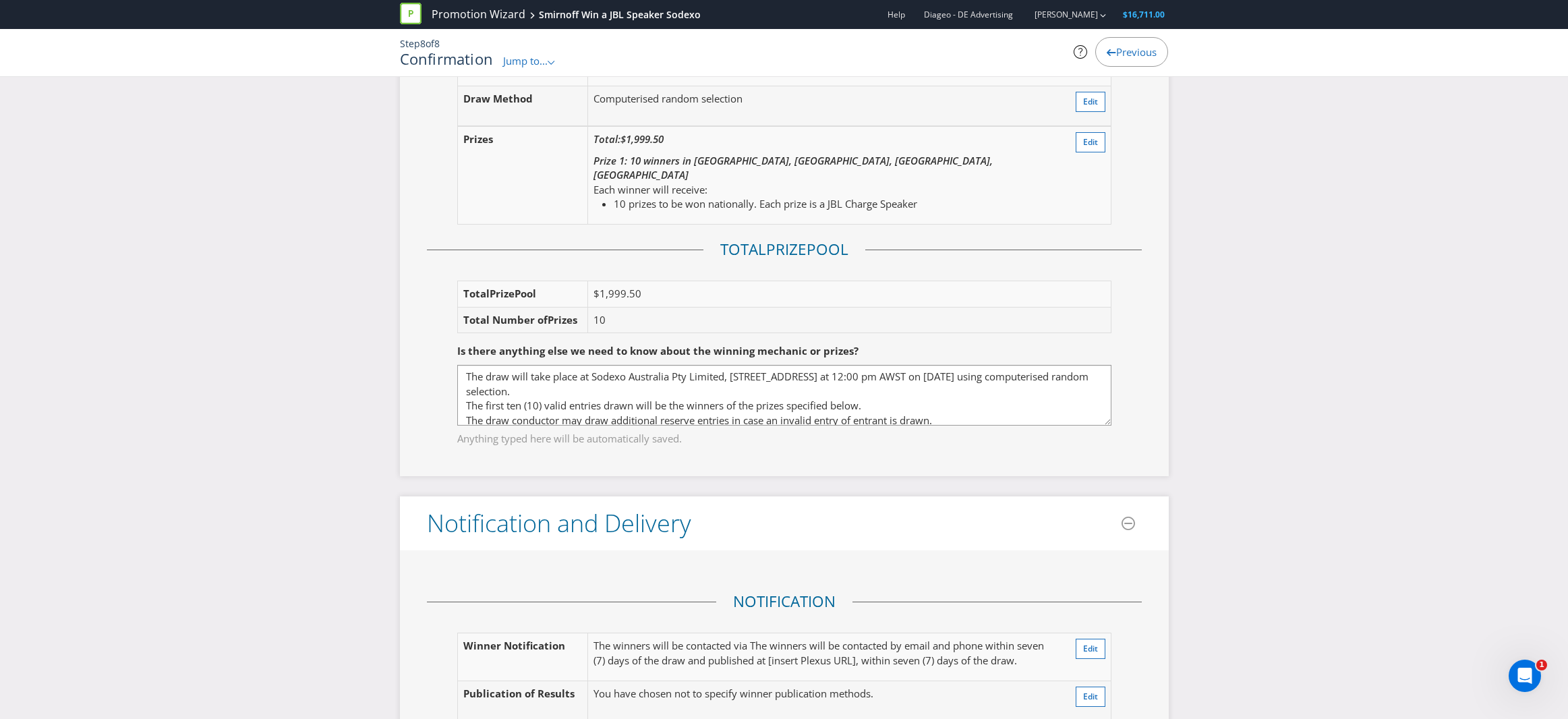
scroll to position [1896, 0]
click at [716, 362] on textarea "The draw will take place at Sodexo Australia Pty Limited, [STREET_ADDRESS] at 1…" at bounding box center [784, 392] width 654 height 61
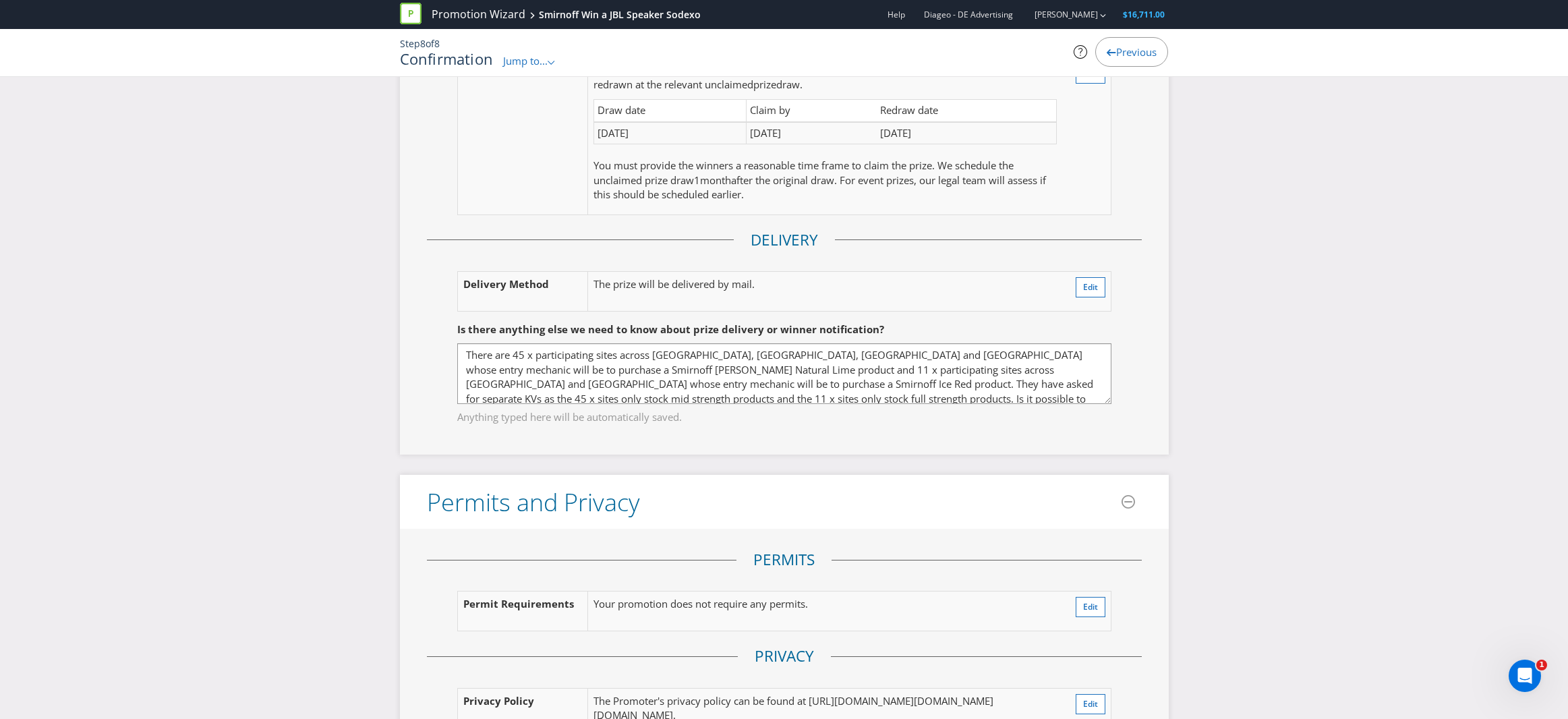
scroll to position [21, 0]
click at [765, 477] on header "Permits and Privacy" at bounding box center [784, 502] width 769 height 54
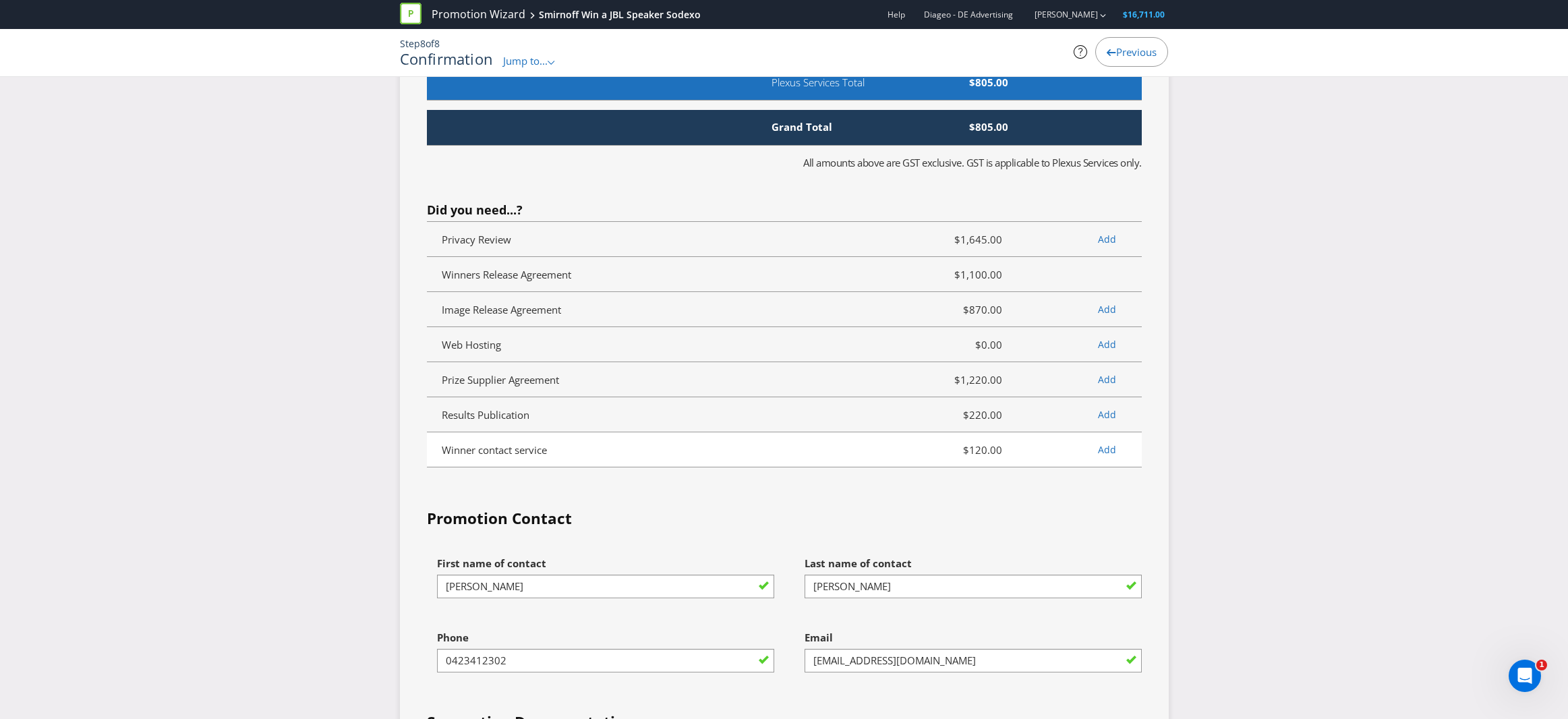
scroll to position [3760, 0]
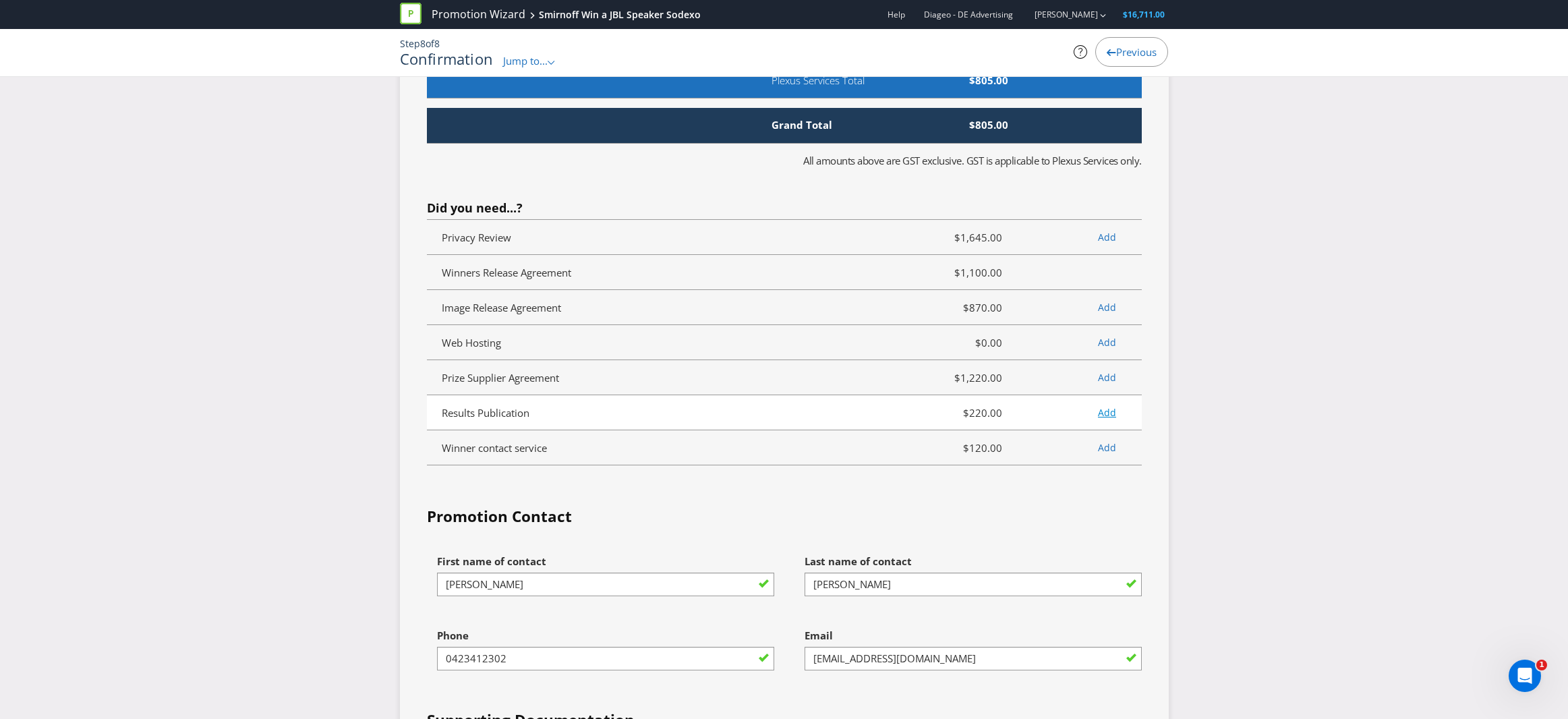
click at [1107, 419] on link "Add" at bounding box center [1107, 412] width 19 height 13
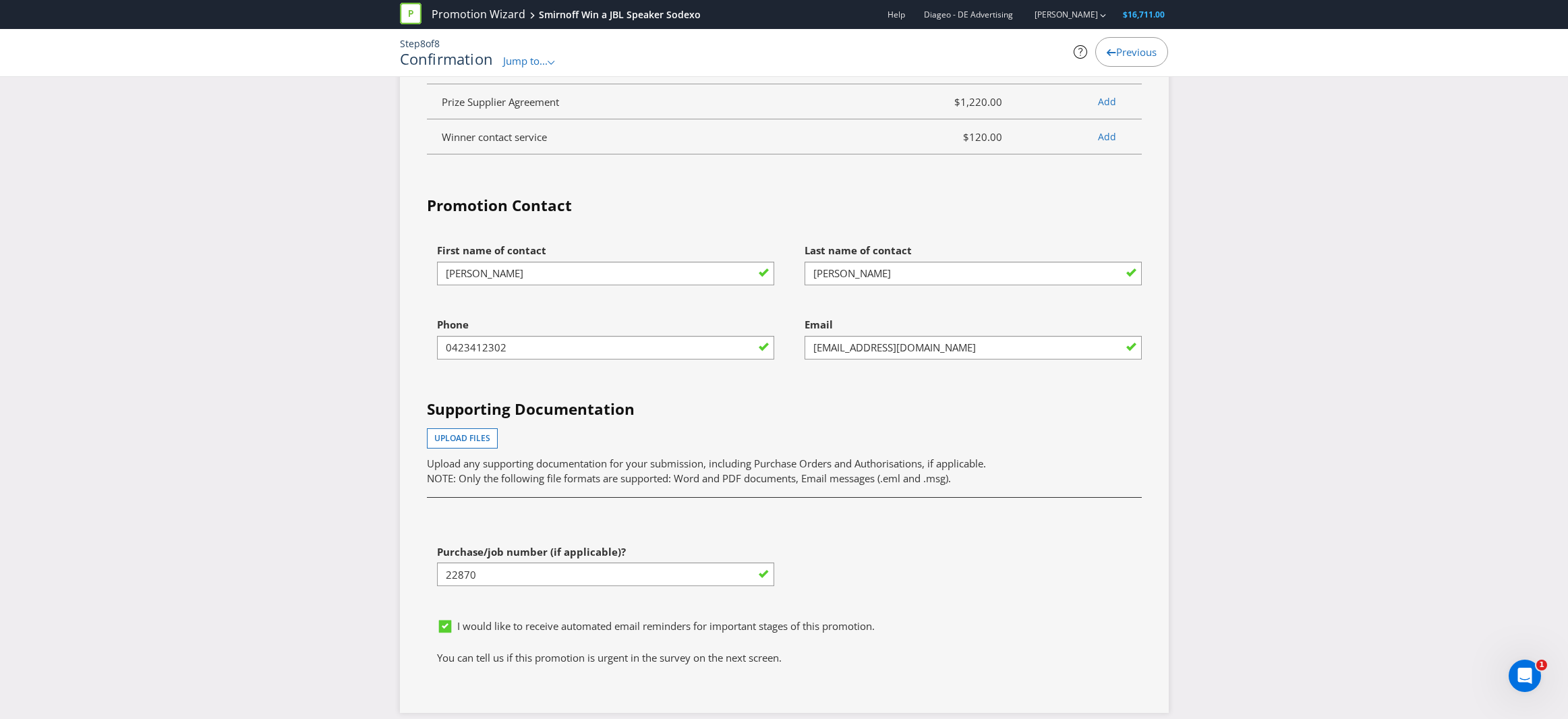
scroll to position [4073, 0]
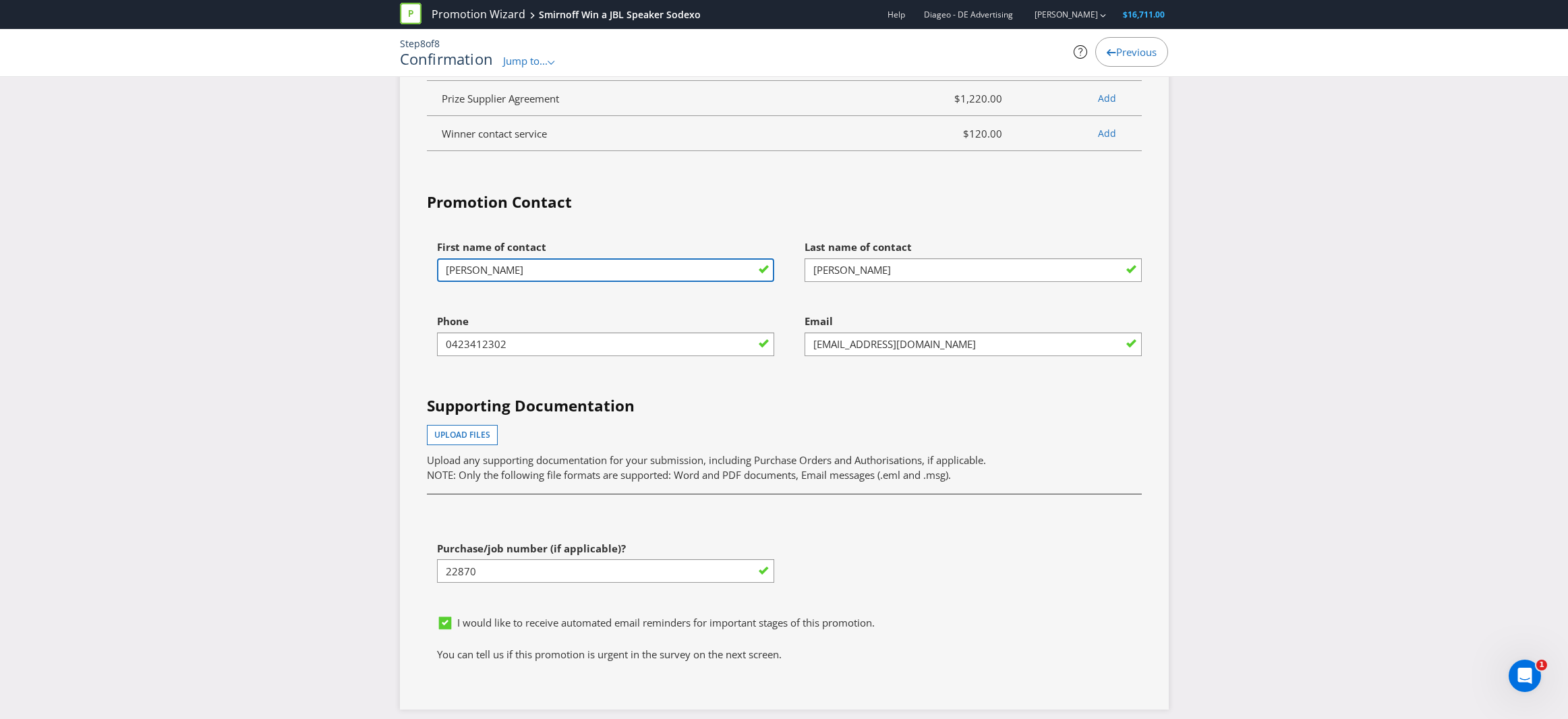
drag, startPoint x: 498, startPoint y: 308, endPoint x: 417, endPoint y: 302, distance: 81.2
click at [417, 302] on div "First name of contact [PERSON_NAME]" at bounding box center [600, 271] width 368 height 74
type input "[PERSON_NAME]"
type input "Young"
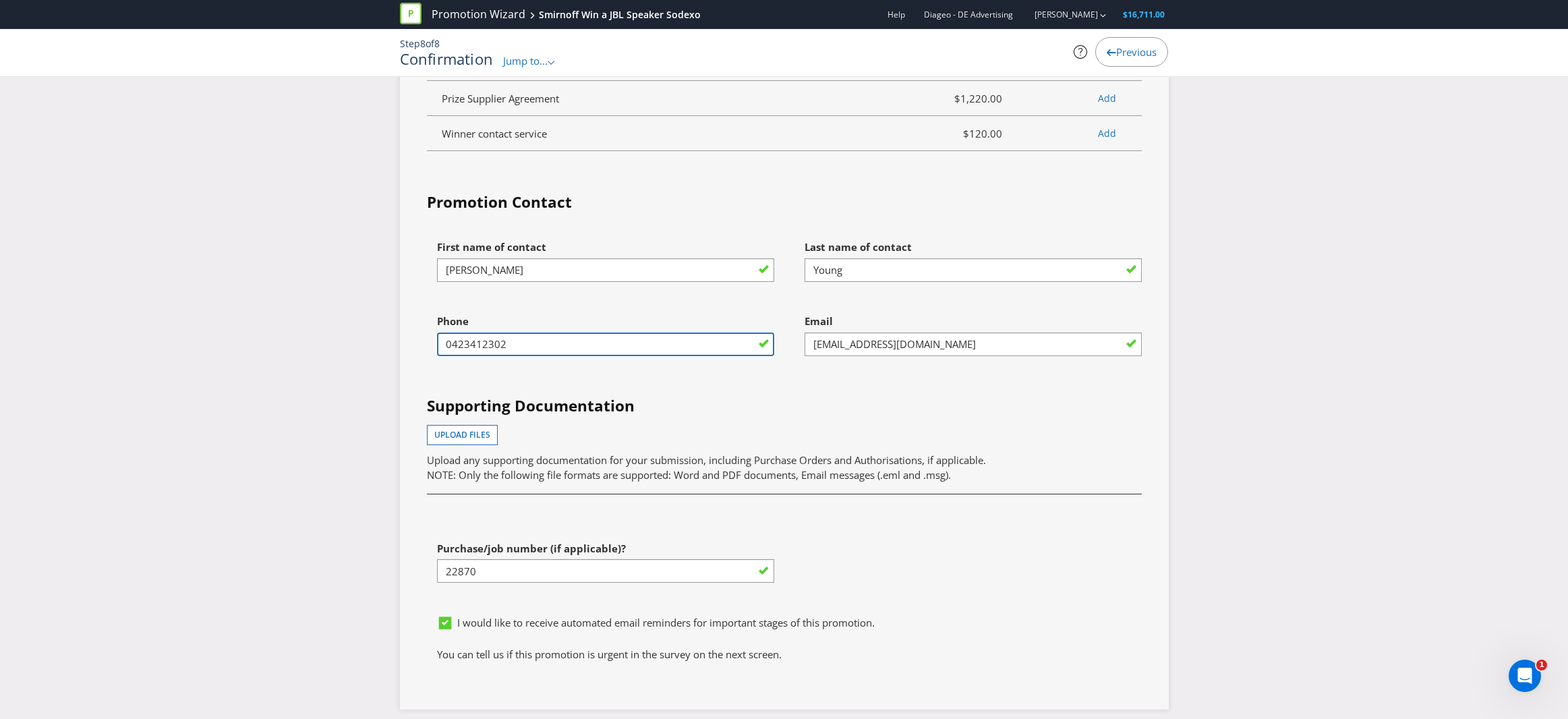
drag, startPoint x: 526, startPoint y: 383, endPoint x: 362, endPoint y: 380, distance: 164.0
type input "0413231010"
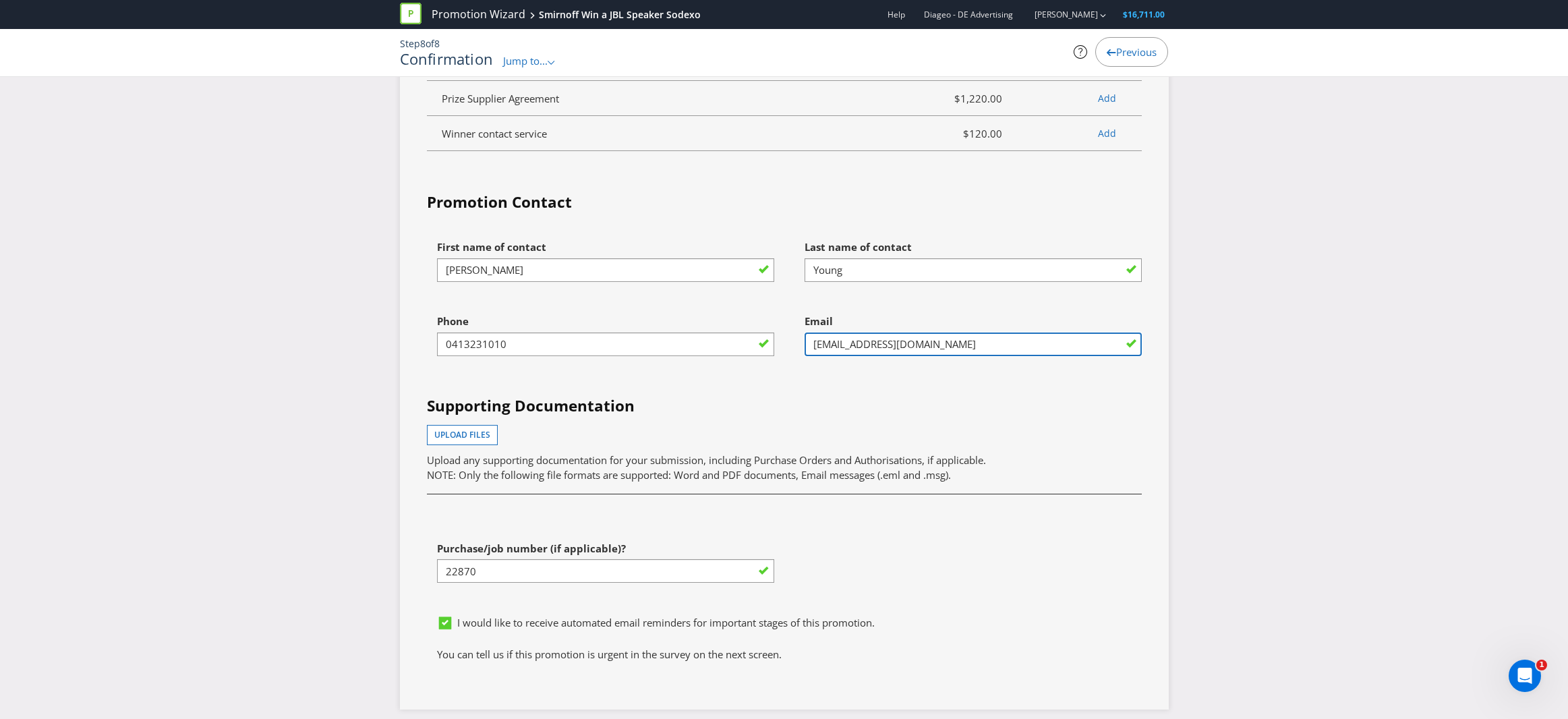
drag, startPoint x: 838, startPoint y: 383, endPoint x: 791, endPoint y: 380, distance: 47.1
click at [791, 380] on div "Email [EMAIL_ADDRESS][DOMAIN_NAME]" at bounding box center [968, 345] width 368 height 74
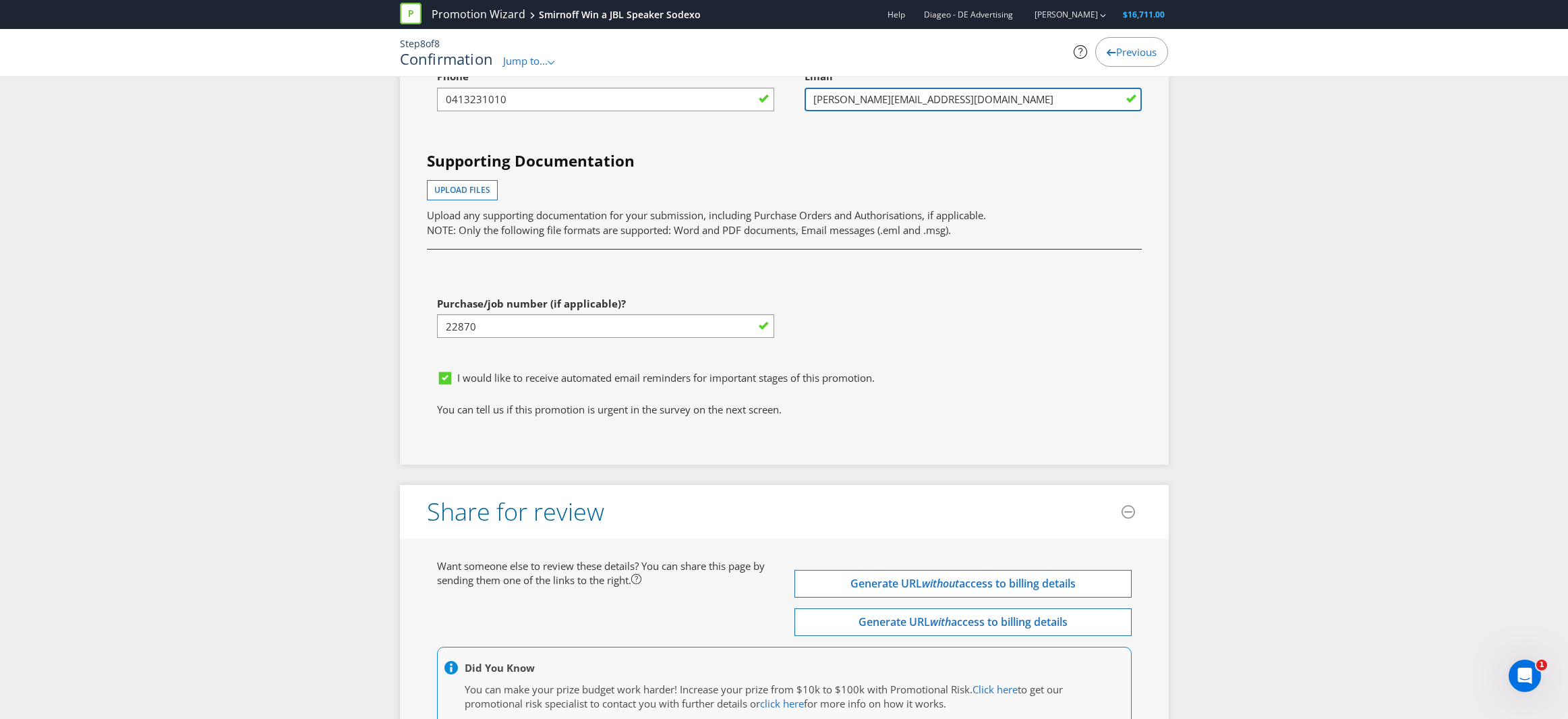
scroll to position [4319, 0]
type input "[PERSON_NAME][EMAIL_ADDRESS][DOMAIN_NAME]"
drag, startPoint x: 452, startPoint y: 363, endPoint x: 505, endPoint y: 363, distance: 53.0
click at [505, 337] on input "22870" at bounding box center [605, 325] width 337 height 24
type input "23227"
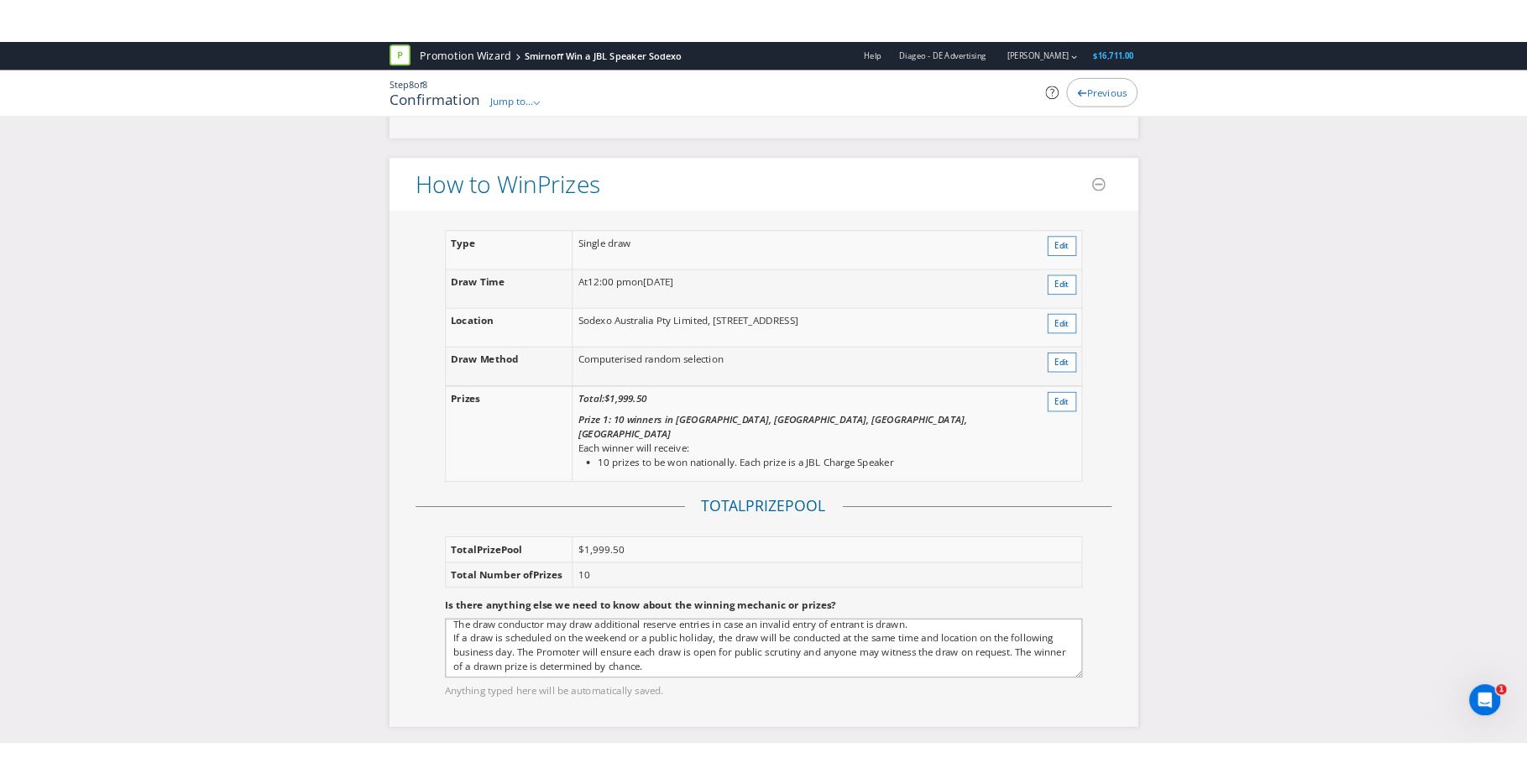
scroll to position [0, 0]
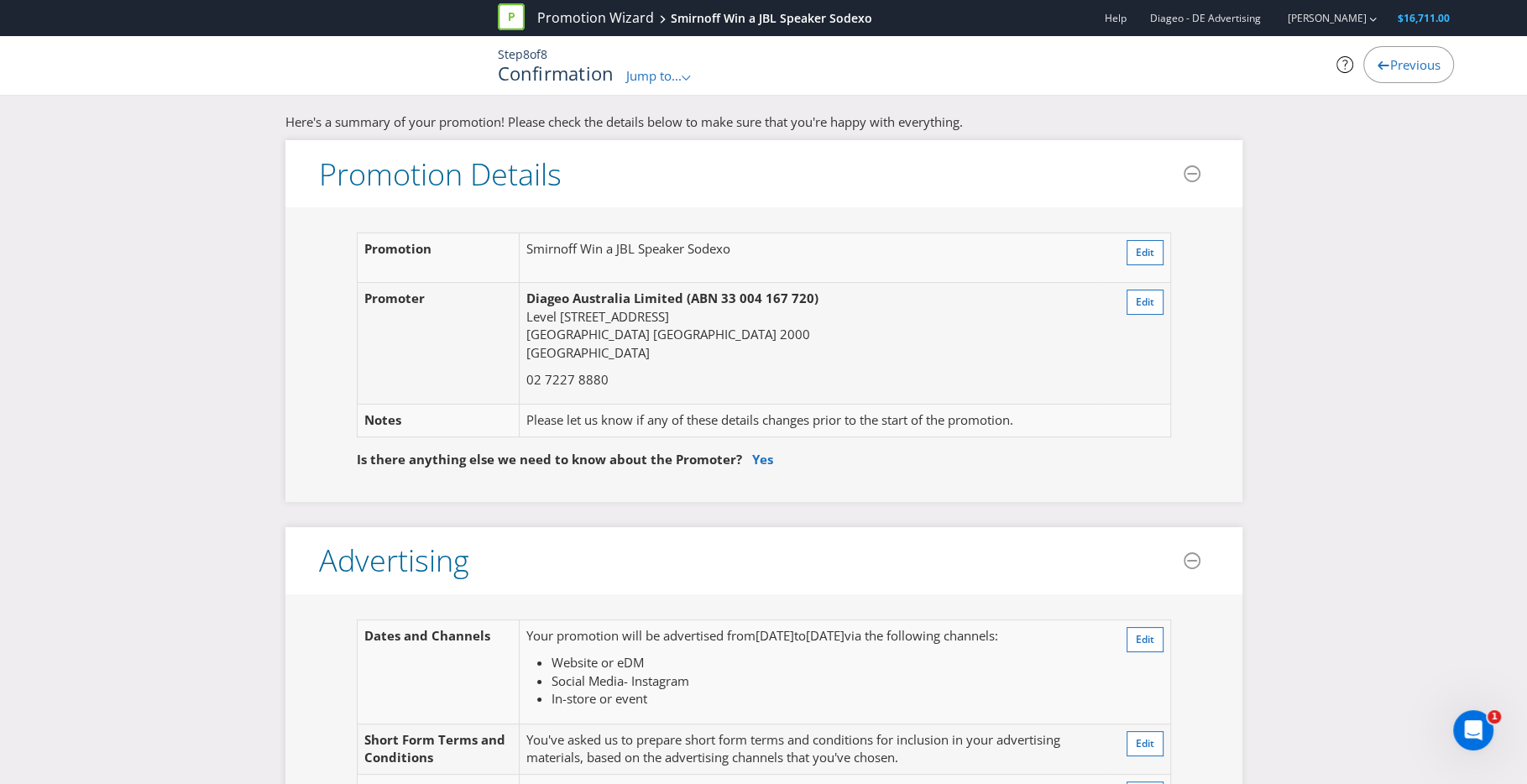
scroll to position [25, 0]
